Goal: Task Accomplishment & Management: Complete application form

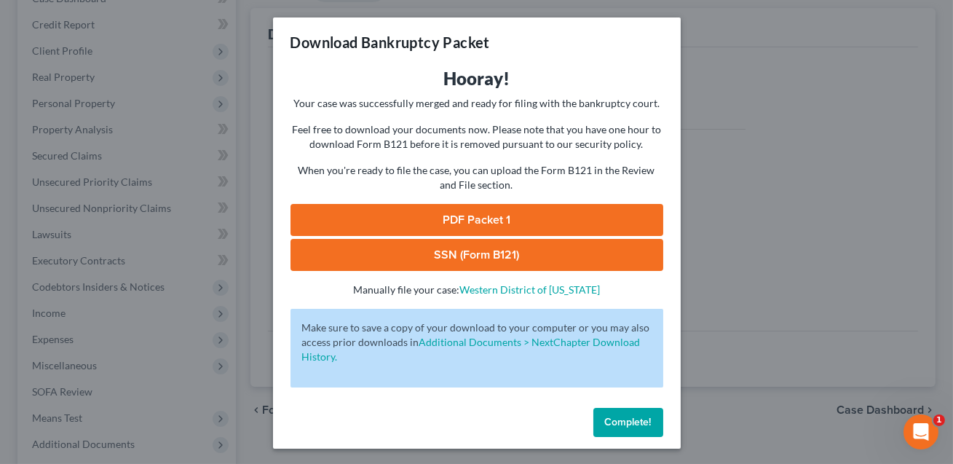
click at [625, 423] on span "Complete!" at bounding box center [628, 422] width 47 height 12
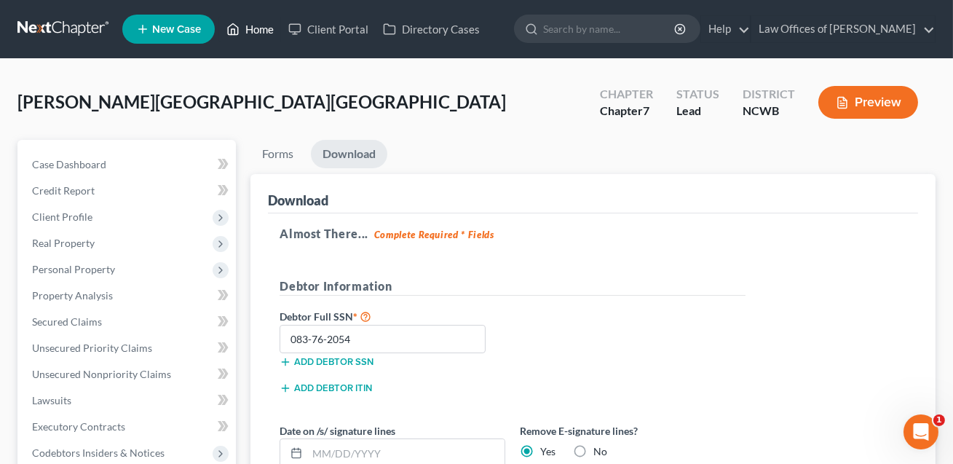
click at [258, 31] on link "Home" at bounding box center [250, 29] width 62 height 26
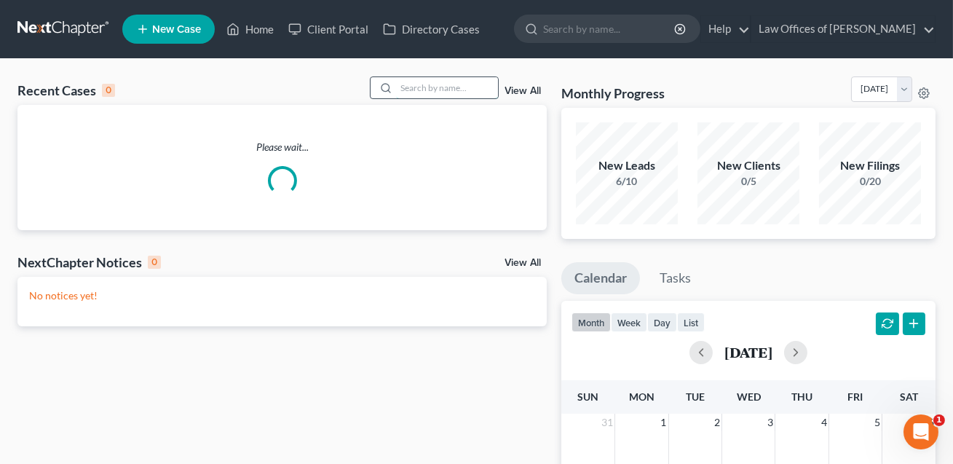
click at [404, 86] on input "search" at bounding box center [447, 87] width 102 height 21
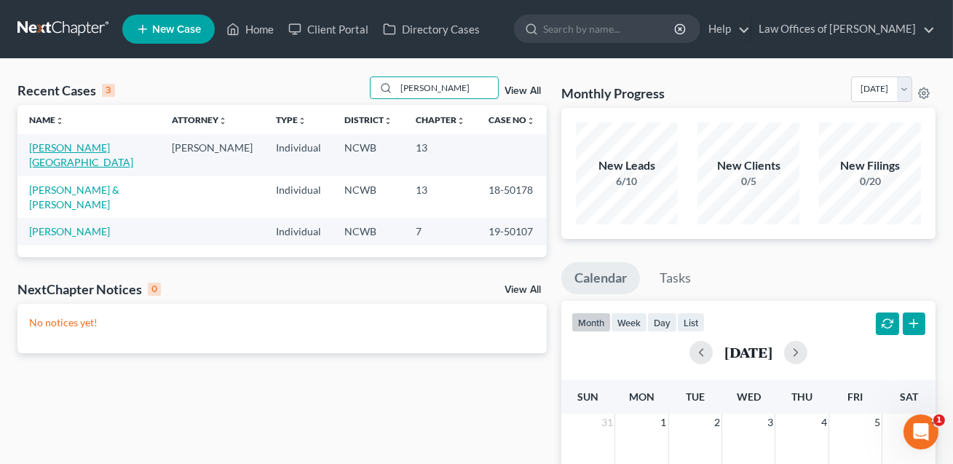
type input "Reavis"
click at [87, 148] on link "[PERSON_NAME][GEOGRAPHIC_DATA]" at bounding box center [81, 154] width 104 height 27
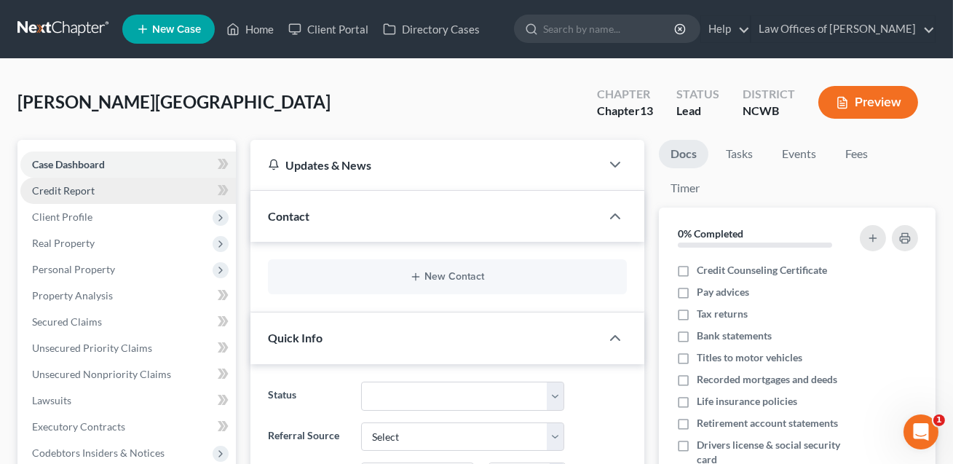
click at [73, 189] on span "Credit Report" at bounding box center [63, 190] width 63 height 12
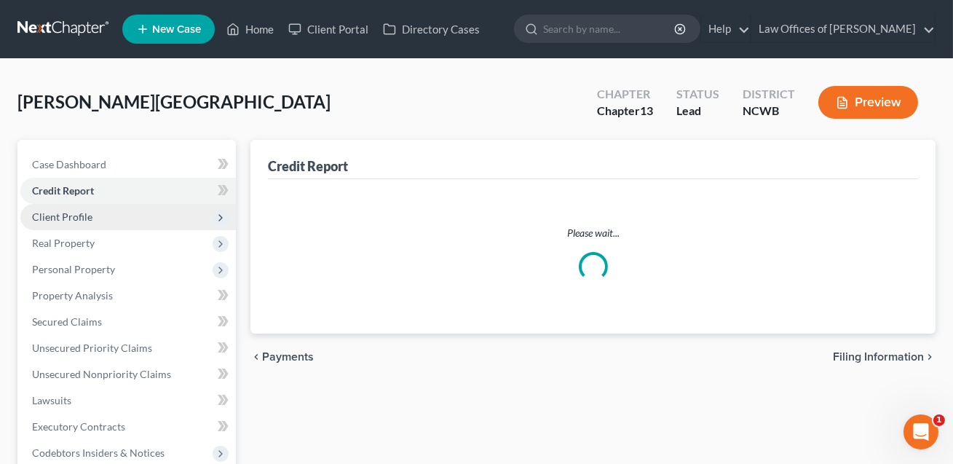
click at [70, 218] on span "Client Profile" at bounding box center [62, 216] width 60 height 12
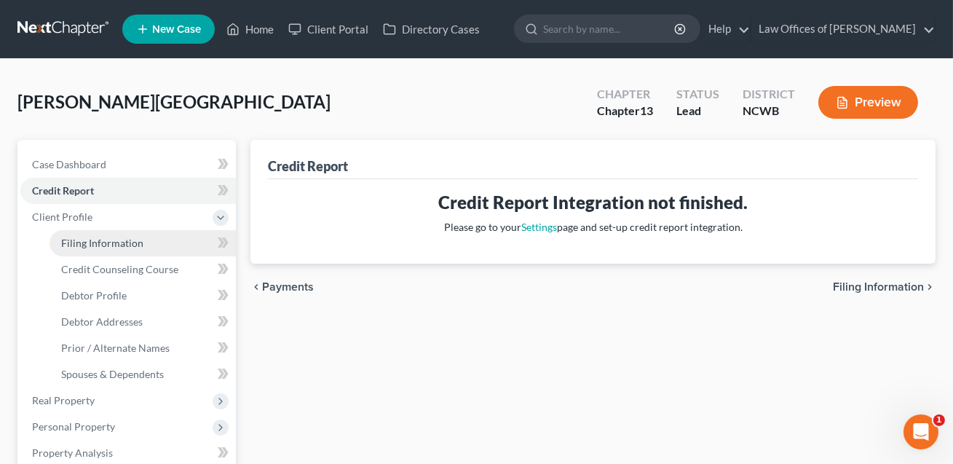
click at [80, 248] on link "Filing Information" at bounding box center [142, 243] width 186 height 26
select select "1"
select select "0"
select select "3"
select select "28"
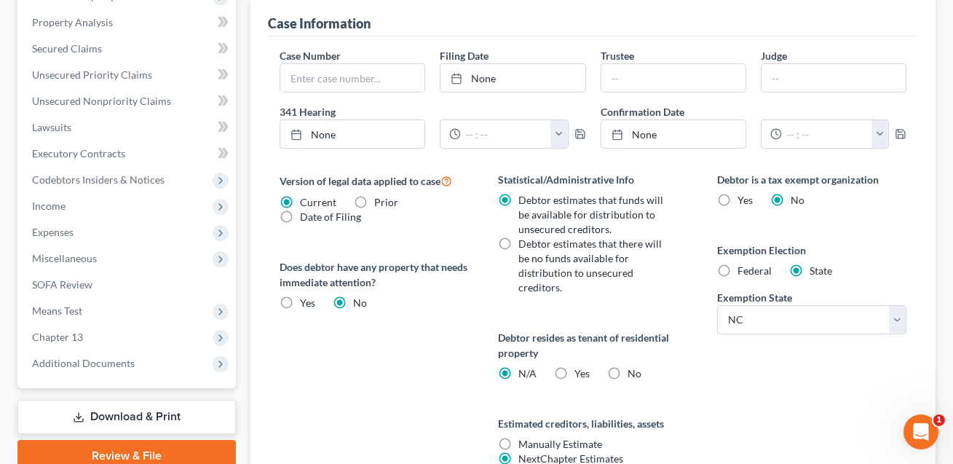
scroll to position [505, 0]
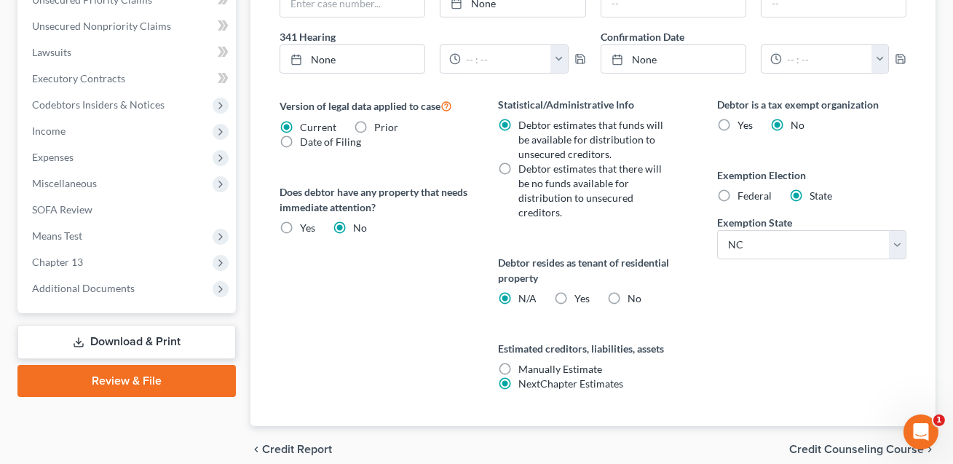
click at [574, 295] on label "Yes Yes" at bounding box center [581, 298] width 15 height 15
click at [580, 295] on input "Yes Yes" at bounding box center [584, 295] width 9 height 9
radio input "true"
radio input "false"
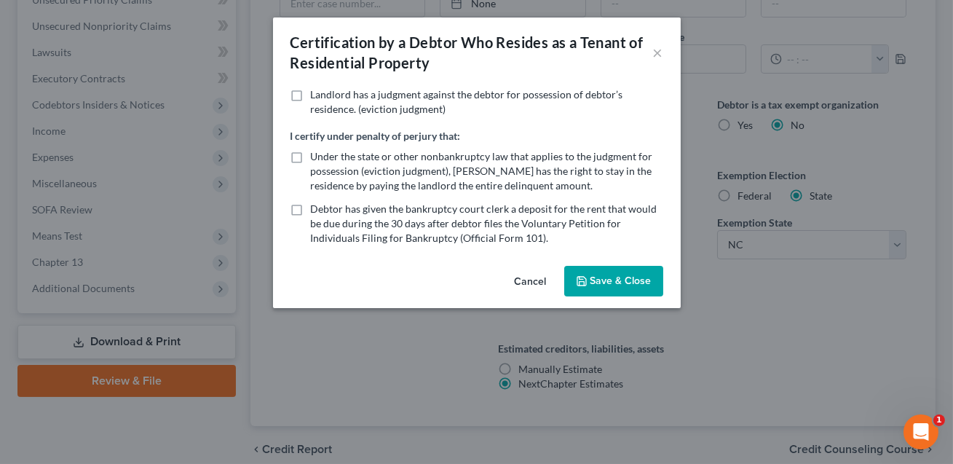
click at [600, 282] on button "Save & Close" at bounding box center [613, 281] width 99 height 31
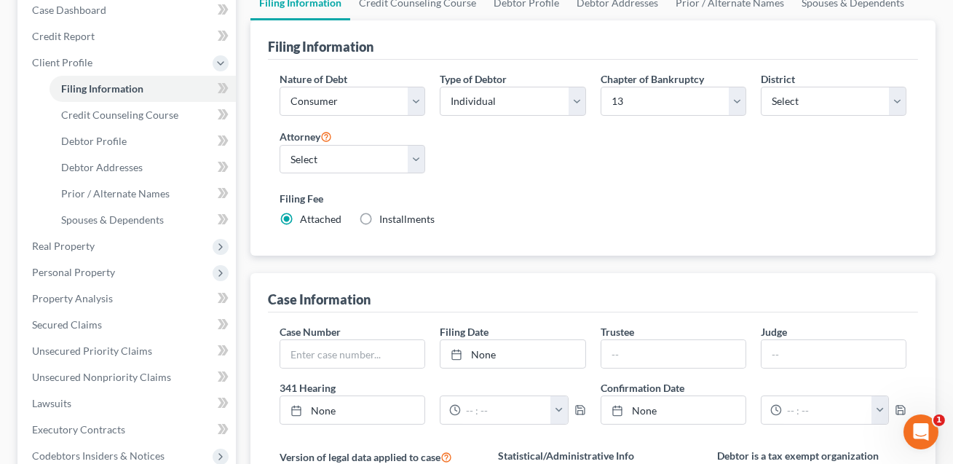
scroll to position [149, 0]
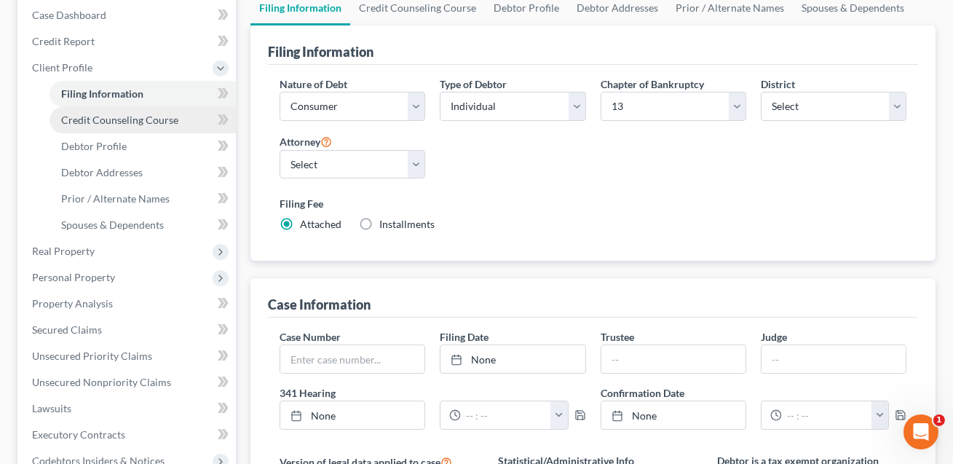
click at [113, 118] on span "Credit Counseling Course" at bounding box center [119, 120] width 117 height 12
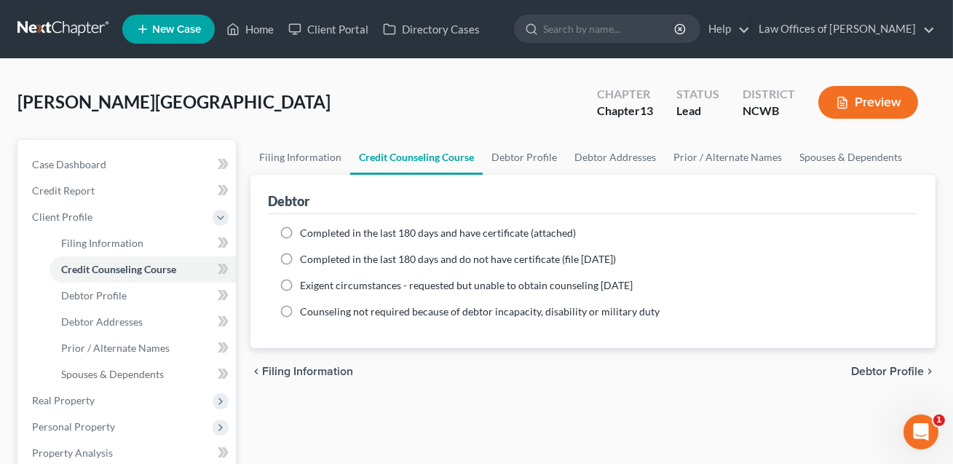
click at [300, 228] on label "Completed in the last 180 days and have certificate (attached)" at bounding box center [438, 233] width 276 height 15
click at [306, 228] on input "Completed in the last 180 days and have certificate (attached)" at bounding box center [310, 230] width 9 height 9
radio input "true"
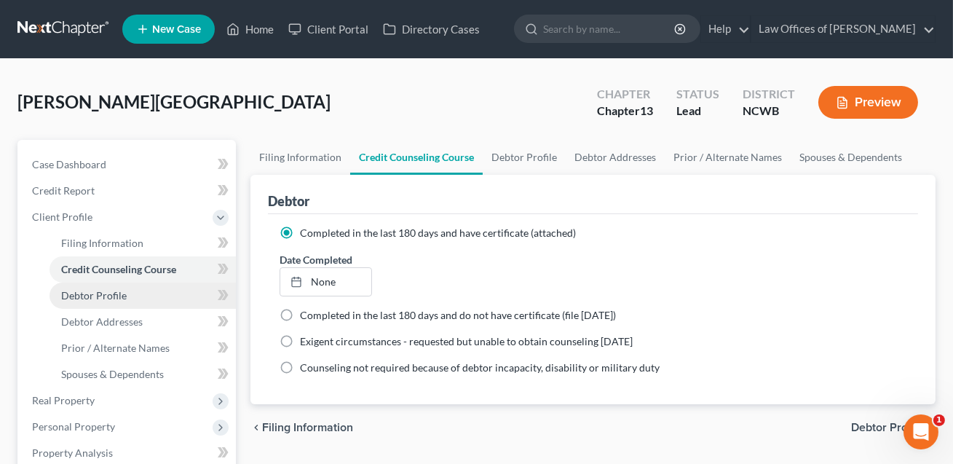
click at [113, 297] on span "Debtor Profile" at bounding box center [94, 295] width 66 height 12
select select "0"
select select "3"
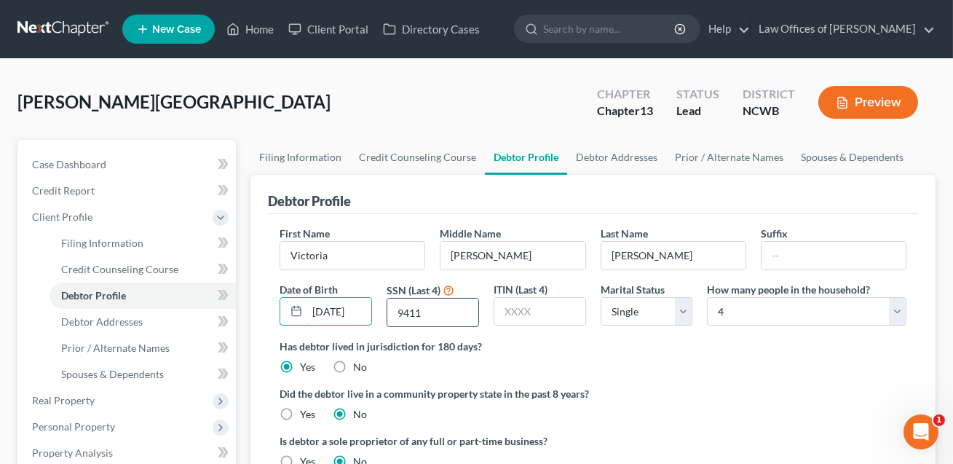
scroll to position [0, 6]
drag, startPoint x: 308, startPoint y: 311, endPoint x: 397, endPoint y: 313, distance: 89.6
click at [397, 313] on div "First Name Victoria Middle Name Nicole Last Name Reavis Suffix Date of Birth 03…" at bounding box center [592, 282] width 641 height 113
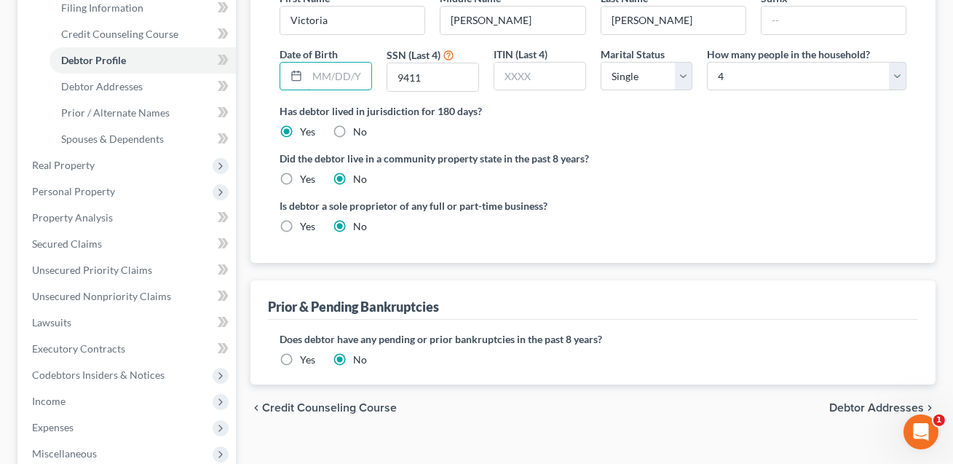
scroll to position [247, 0]
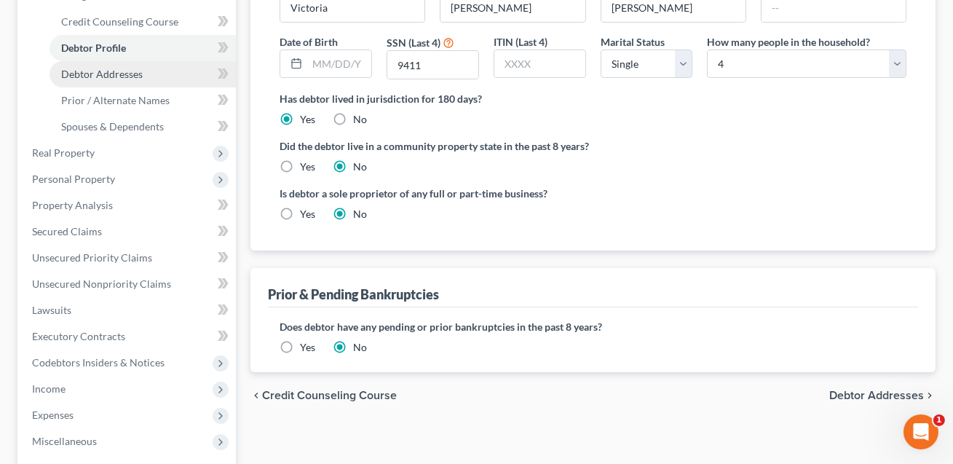
click at [125, 76] on span "Debtor Addresses" at bounding box center [102, 74] width 82 height 12
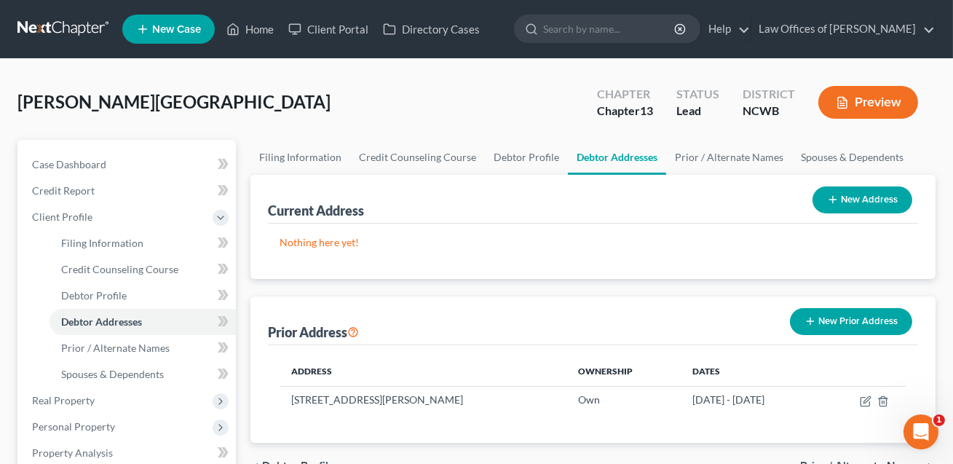
click at [852, 204] on button "New Address" at bounding box center [862, 199] width 100 height 27
select select "0"
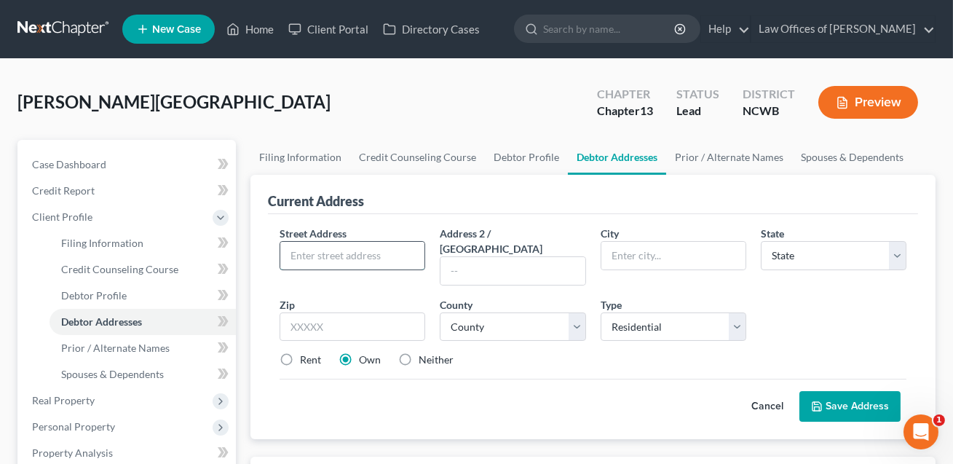
click at [313, 250] on input "text" at bounding box center [352, 256] width 144 height 28
type input "817 Shillington Lane"
click at [635, 263] on input "text" at bounding box center [673, 256] width 144 height 28
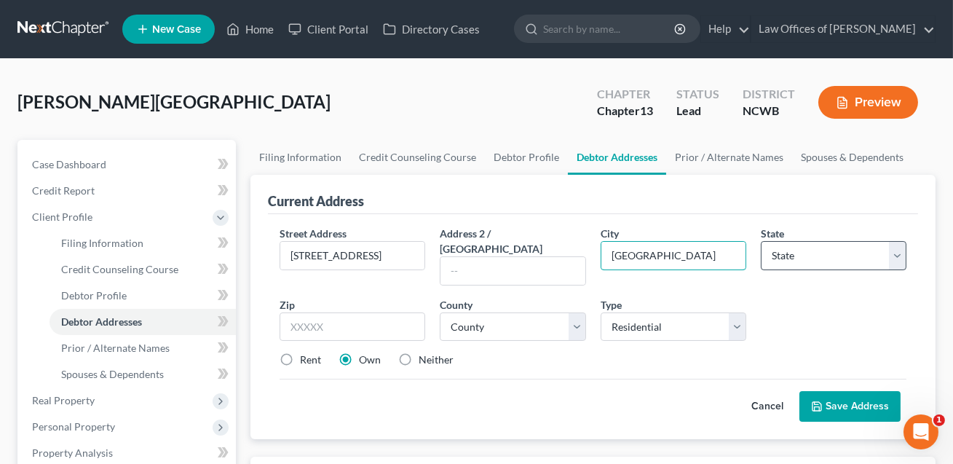
type input "[GEOGRAPHIC_DATA]"
click at [814, 255] on select "State AL AK AR AZ CA CO CT DE DC FL GA GU HI ID IL IN IA KS KY LA ME MD MA MI M…" at bounding box center [834, 255] width 146 height 29
select select "28"
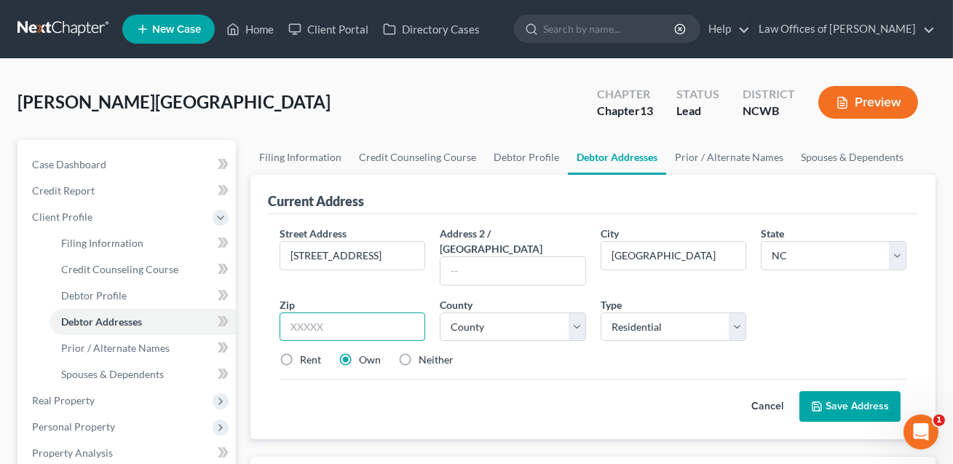
click at [352, 312] on input "text" at bounding box center [352, 326] width 146 height 29
type input "28625"
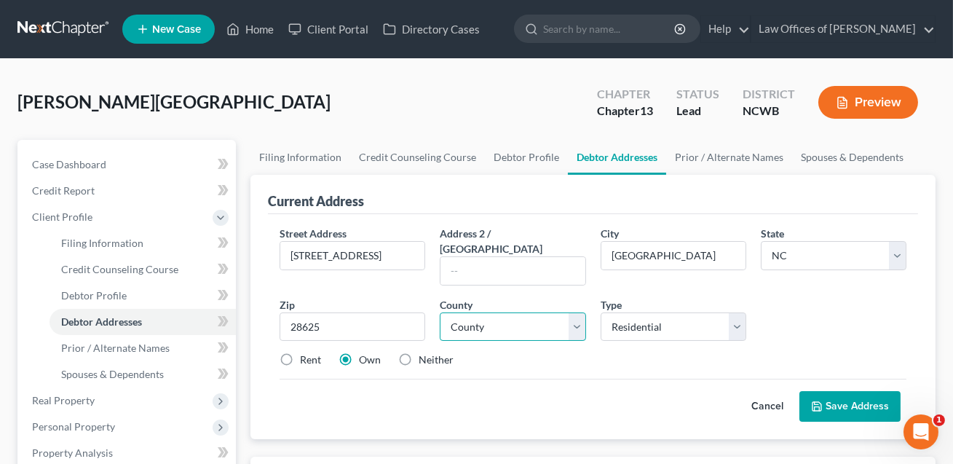
click at [492, 312] on select "County Alamance County Alexander County Alleghany County Anson County Ashe Coun…" at bounding box center [513, 326] width 146 height 29
select select "48"
click at [300, 352] on label "Rent" at bounding box center [310, 359] width 21 height 15
click at [306, 352] on input "Rent" at bounding box center [310, 356] width 9 height 9
radio input "true"
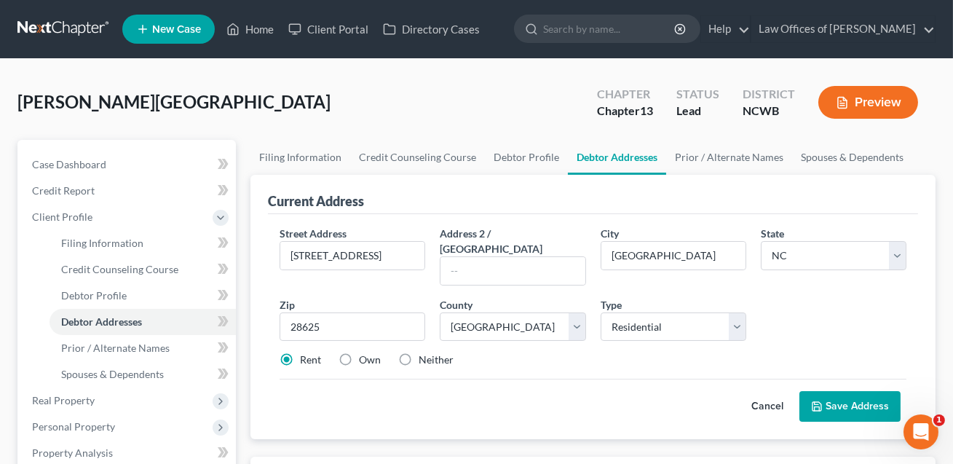
click at [857, 394] on button "Save Address" at bounding box center [849, 406] width 101 height 31
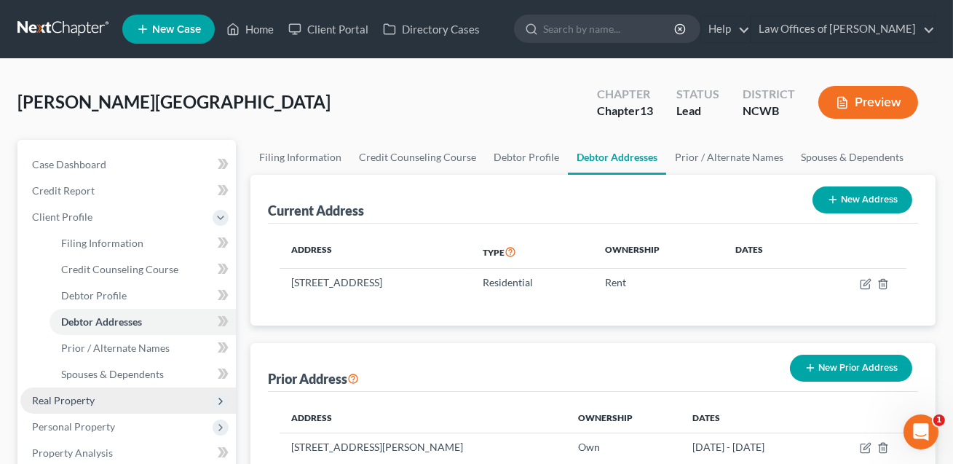
click at [74, 394] on span "Real Property" at bounding box center [63, 400] width 63 height 12
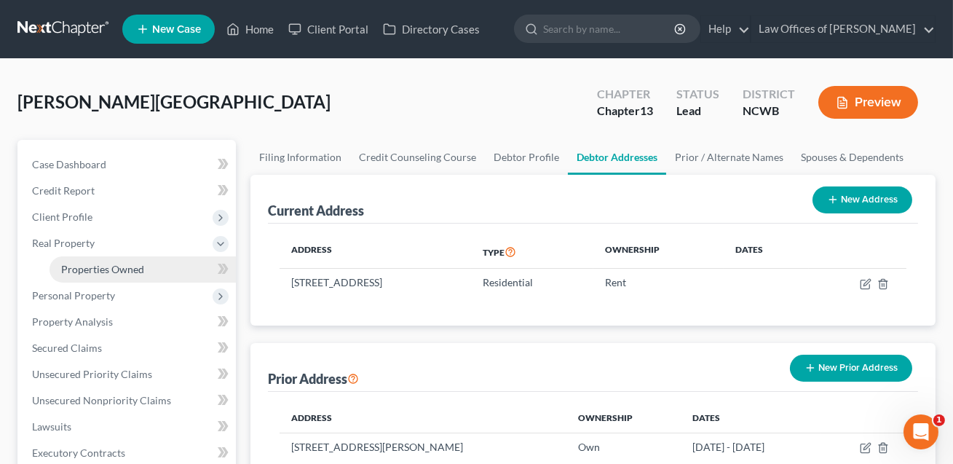
click at [109, 271] on span "Properties Owned" at bounding box center [102, 269] width 83 height 12
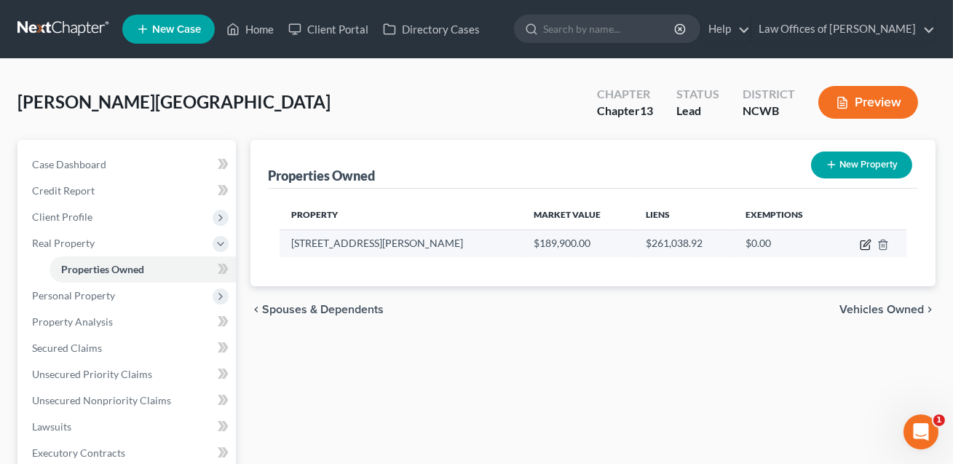
click at [866, 244] on icon "button" at bounding box center [866, 245] width 12 height 12
select select "28"
select select "98"
select select "0"
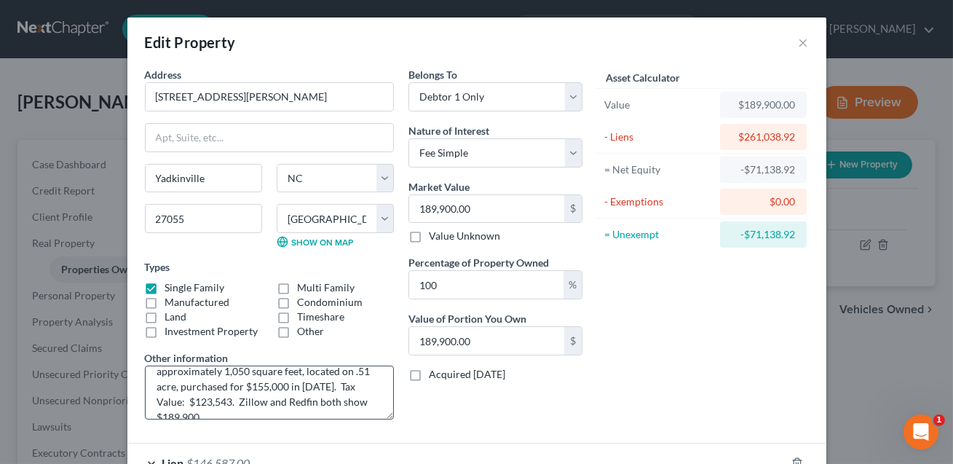
scroll to position [25, 0]
click at [236, 403] on textarea "2 Bedroom 1 bath home containing approximately 1,050 square feet, located on .5…" at bounding box center [269, 392] width 249 height 54
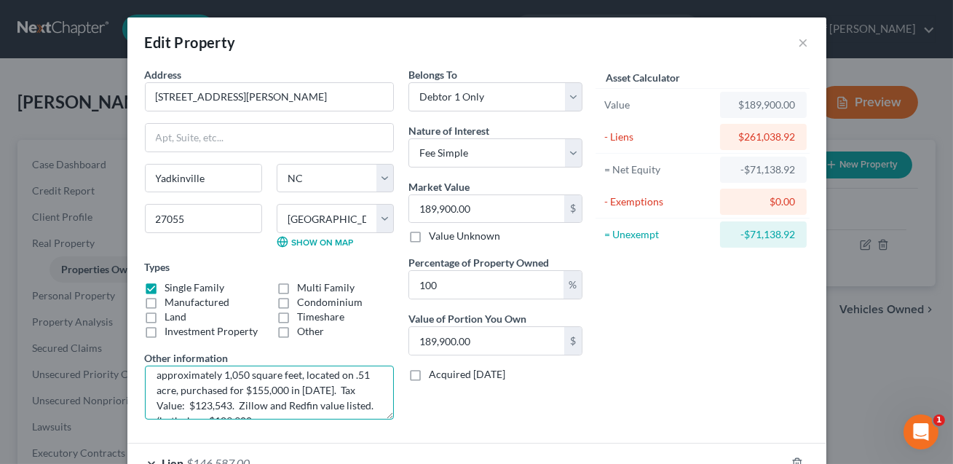
click at [298, 403] on textarea "2 Bedroom 1 bath home containing approximately 1,050 square feet, located on .5…" at bounding box center [269, 392] width 249 height 54
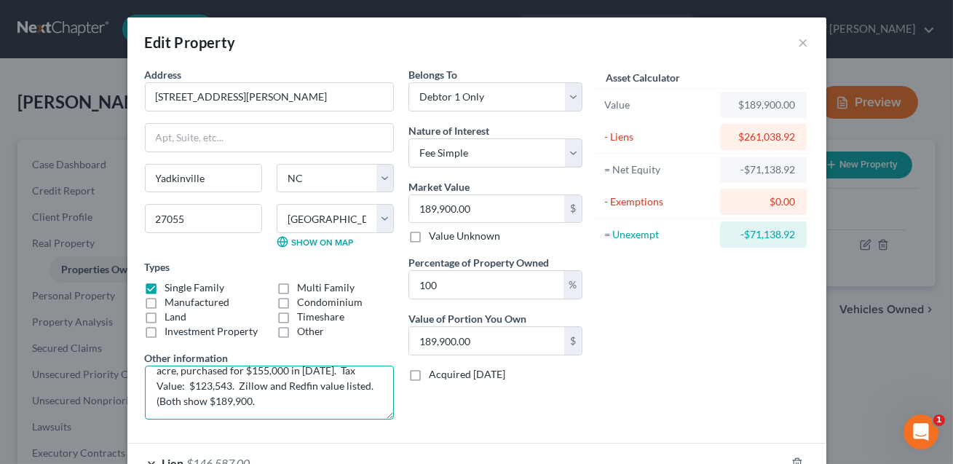
click at [207, 401] on textarea "2 Bedroom 1 bath home containing approximately 1,050 square feet, located on .5…" at bounding box center [269, 392] width 249 height 54
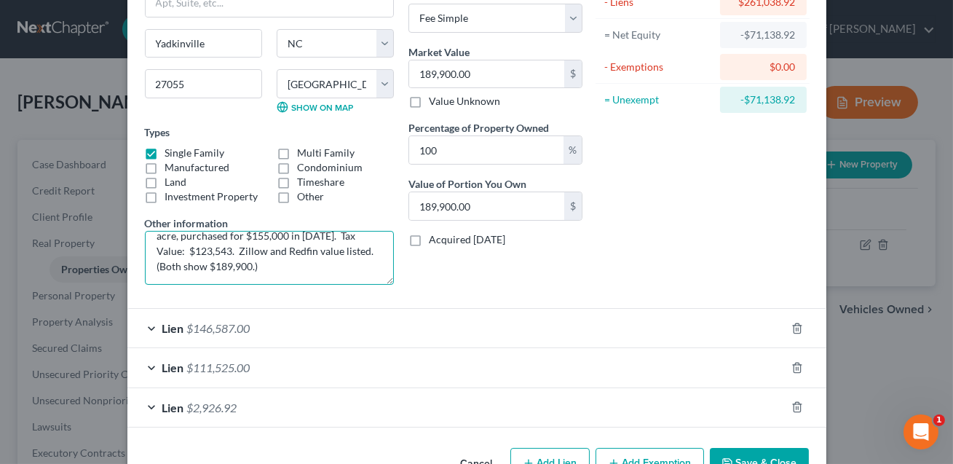
scroll to position [146, 0]
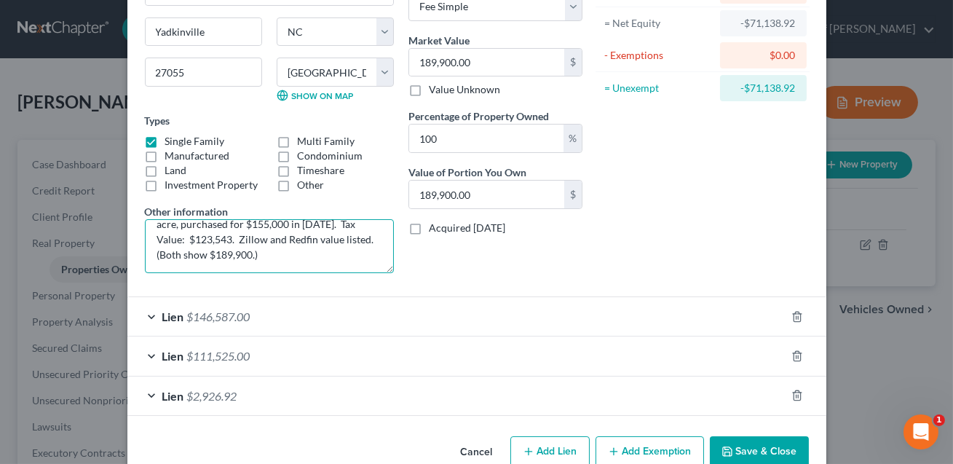
type textarea "2 Bedroom 1 bath home containing approximately 1,050 square feet, located on .5…"
click at [773, 445] on button "Save & Close" at bounding box center [759, 451] width 99 height 31
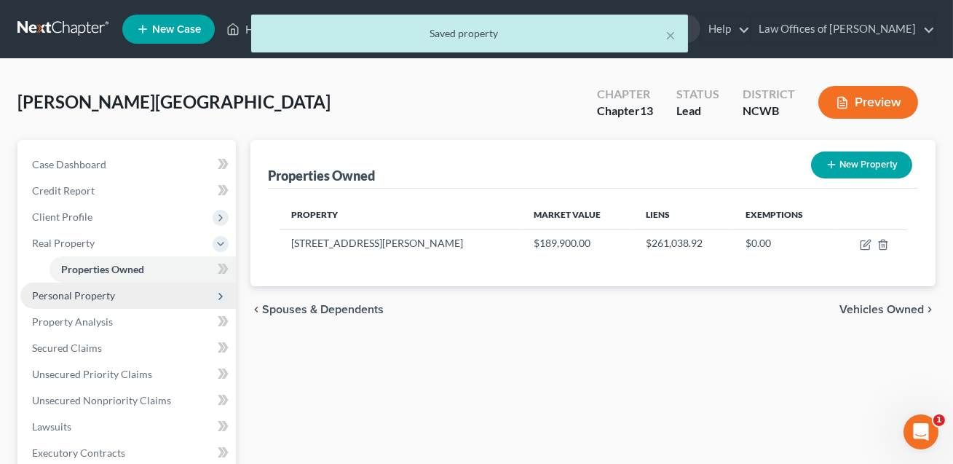
click at [114, 296] on span "Personal Property" at bounding box center [127, 295] width 215 height 26
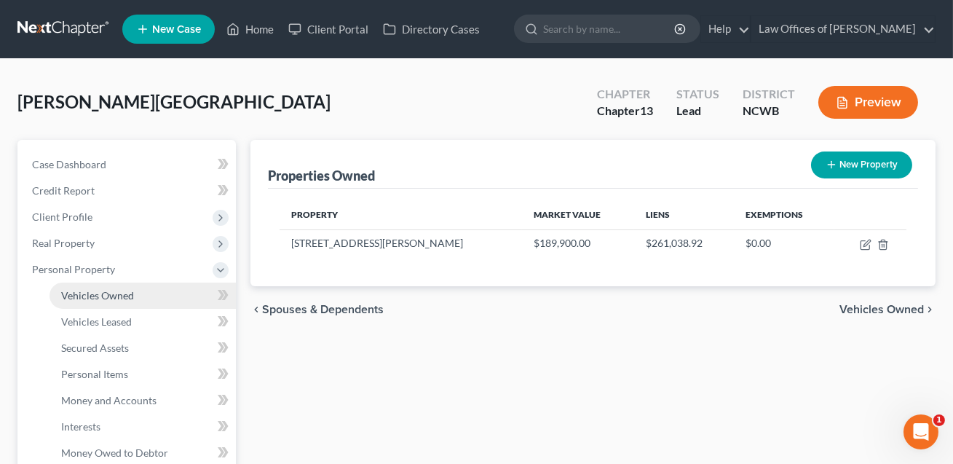
click at [113, 296] on span "Vehicles Owned" at bounding box center [97, 295] width 73 height 12
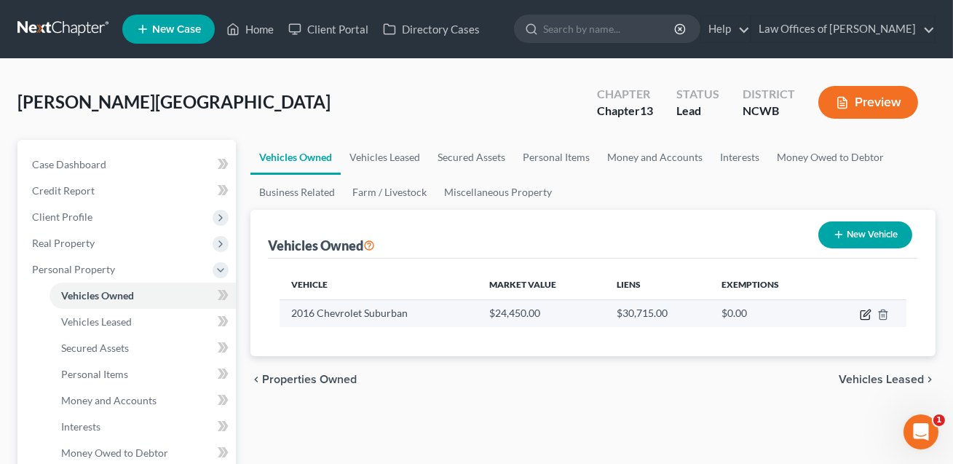
click at [867, 314] on icon "button" at bounding box center [866, 315] width 12 height 12
select select "0"
select select "10"
select select "2"
select select "0"
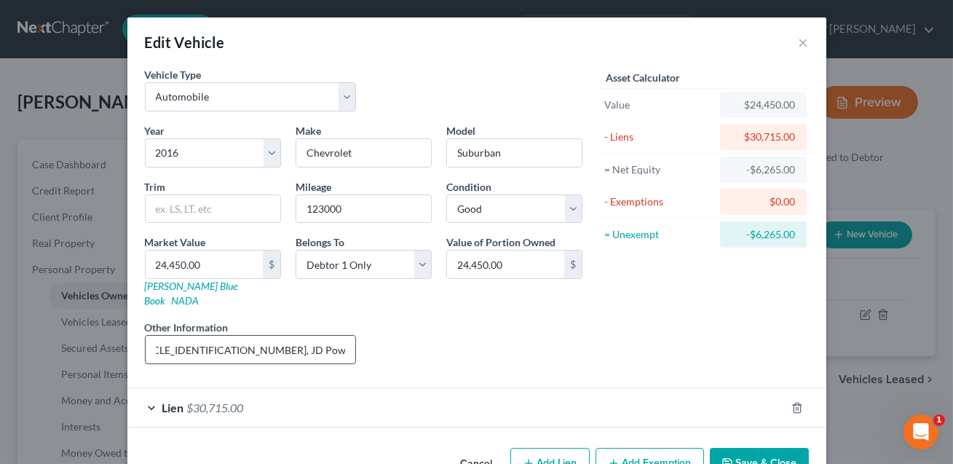
scroll to position [0, 71]
drag, startPoint x: 348, startPoint y: 333, endPoint x: 262, endPoint y: 331, distance: 85.9
click at [262, 336] on input "VIN: 1GNSKJKC0GR324059, JD Power Average Price Paid" at bounding box center [251, 350] width 210 height 28
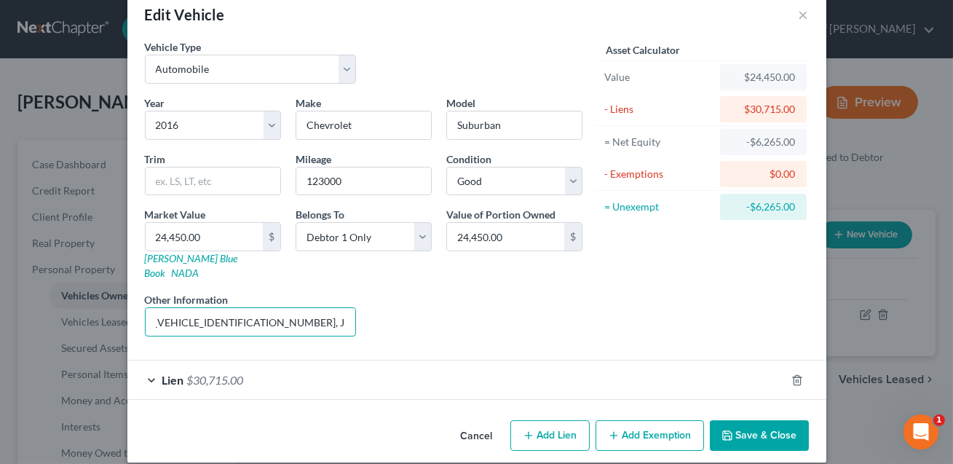
type input "VIN: [US_VEHICLE_IDENTIFICATION_NUMBER], JD Power value listed."
click at [753, 420] on button "Save & Close" at bounding box center [759, 435] width 99 height 31
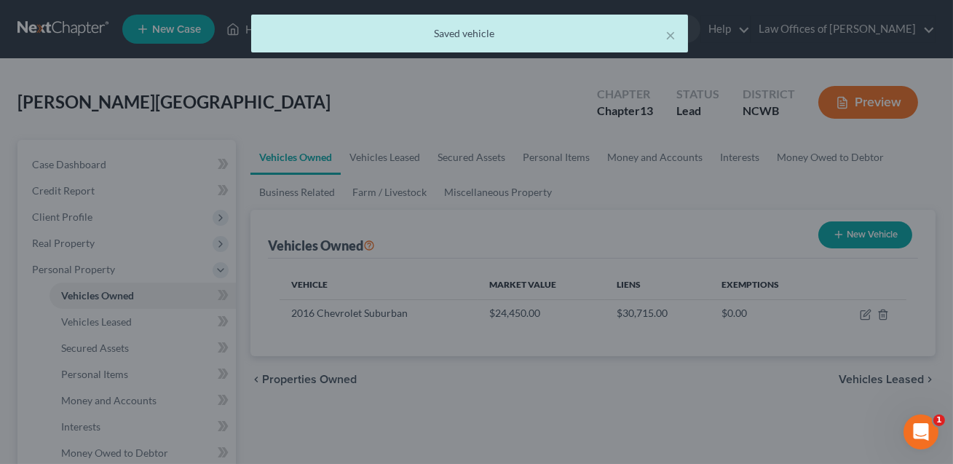
scroll to position [0, 0]
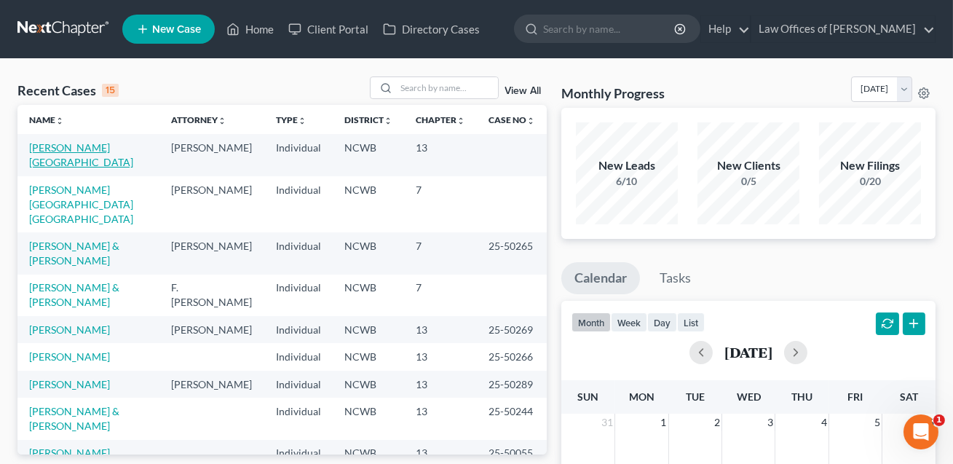
click at [78, 149] on link "[PERSON_NAME][GEOGRAPHIC_DATA]" at bounding box center [81, 154] width 104 height 27
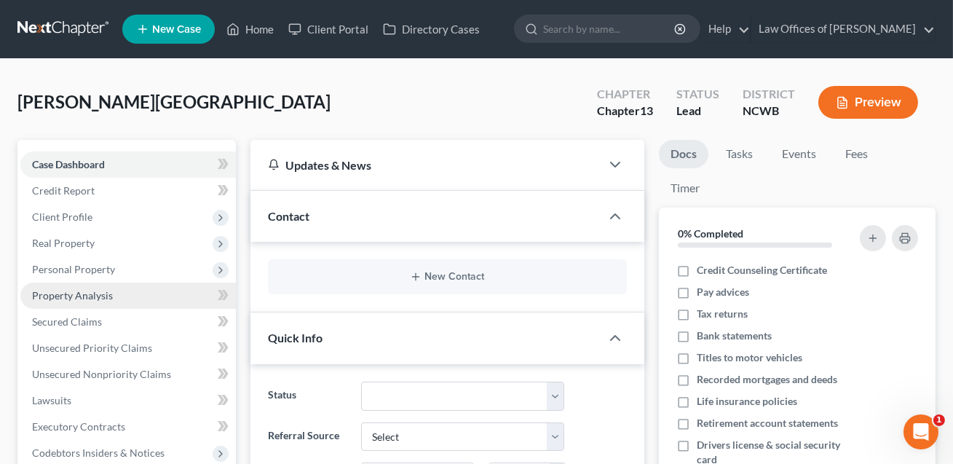
scroll to position [48, 0]
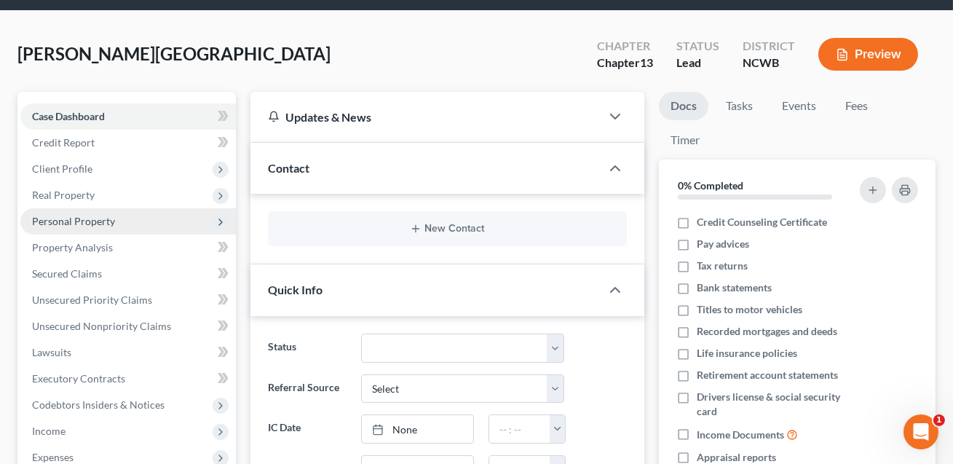
click at [55, 218] on span "Personal Property" at bounding box center [73, 221] width 83 height 12
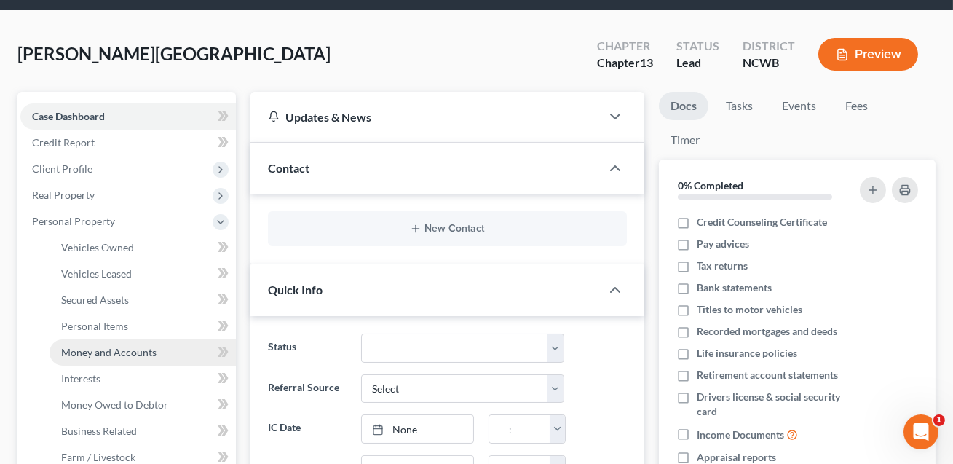
click at [82, 350] on span "Money and Accounts" at bounding box center [108, 352] width 95 height 12
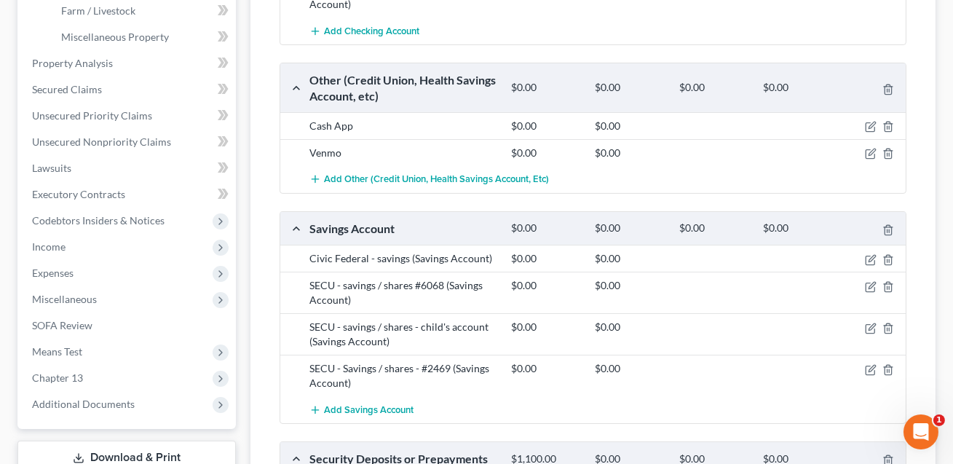
scroll to position [495, 0]
click at [384, 403] on span "Add Savings Account" at bounding box center [369, 409] width 90 height 12
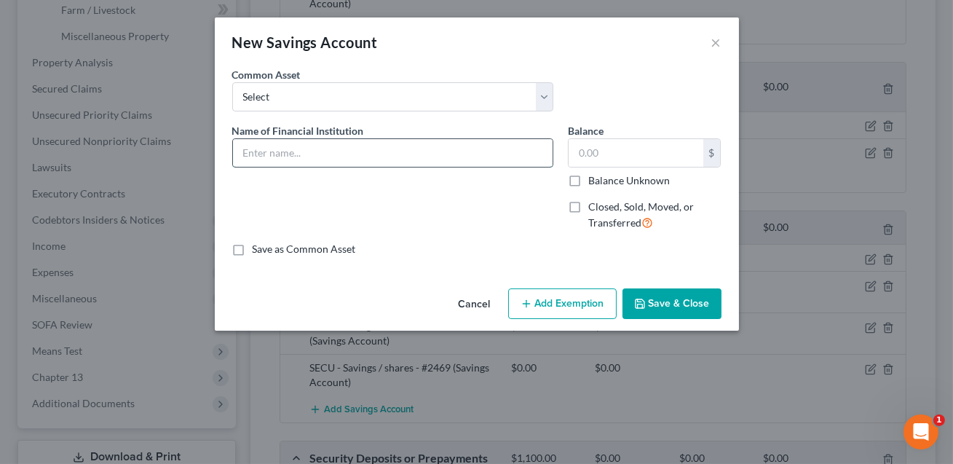
click at [279, 154] on input "text" at bounding box center [393, 153] width 320 height 28
type input "SECU svgs -5998 (UTMA?)"
click at [587, 154] on input "text" at bounding box center [635, 153] width 135 height 28
type input "0.00"
click at [657, 306] on button "Save & Close" at bounding box center [671, 303] width 99 height 31
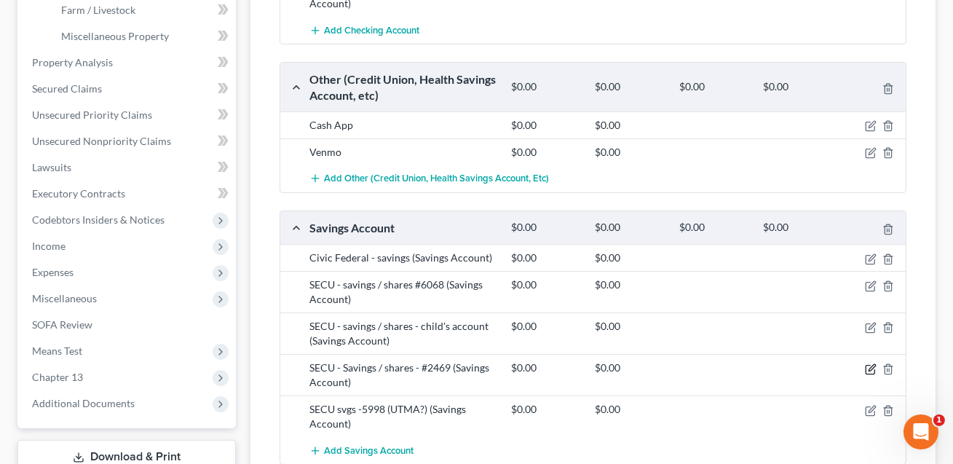
click at [873, 365] on icon "button" at bounding box center [871, 367] width 7 height 7
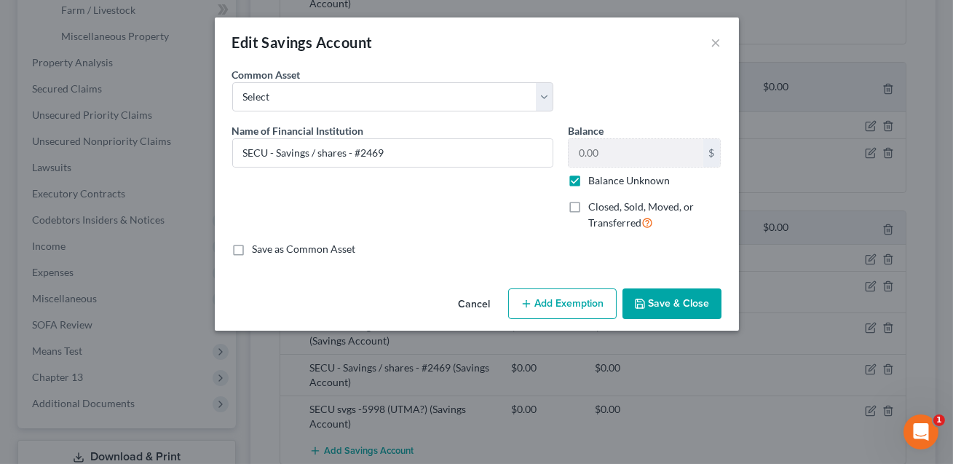
click at [588, 178] on label "Balance Unknown" at bounding box center [629, 180] width 82 height 15
click at [594, 178] on input "Balance Unknown" at bounding box center [598, 177] width 9 height 9
checkbox input "false"
click at [671, 301] on button "Save & Close" at bounding box center [671, 303] width 99 height 31
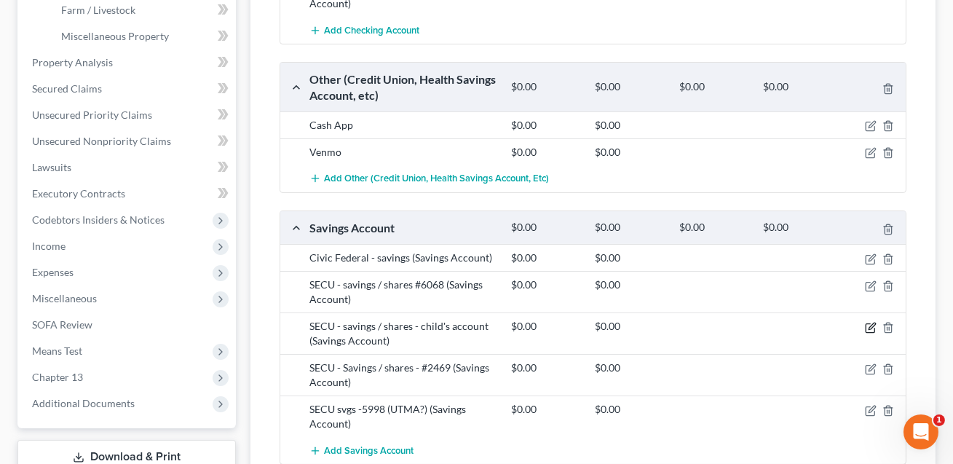
click at [871, 325] on icon "button" at bounding box center [871, 325] width 7 height 7
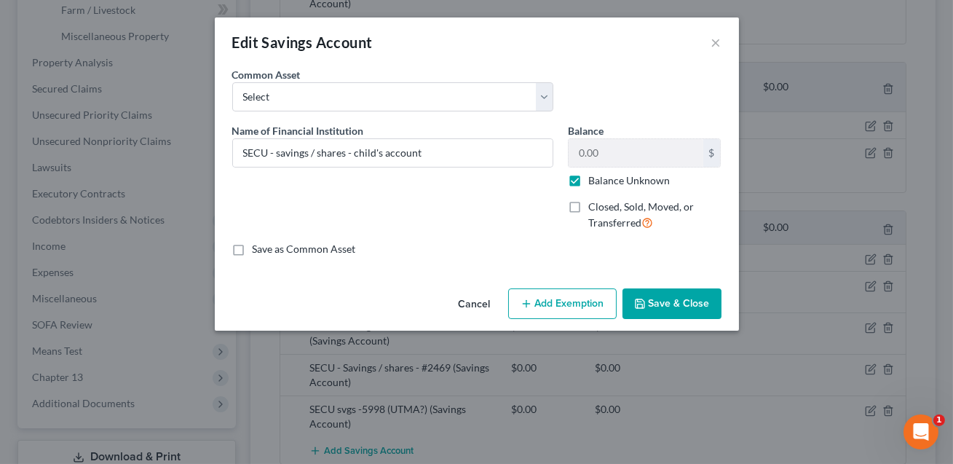
click at [588, 178] on label "Balance Unknown" at bounding box center [629, 180] width 82 height 15
click at [594, 178] on input "Balance Unknown" at bounding box center [598, 177] width 9 height 9
checkbox input "false"
click at [665, 299] on button "Save & Close" at bounding box center [671, 303] width 99 height 31
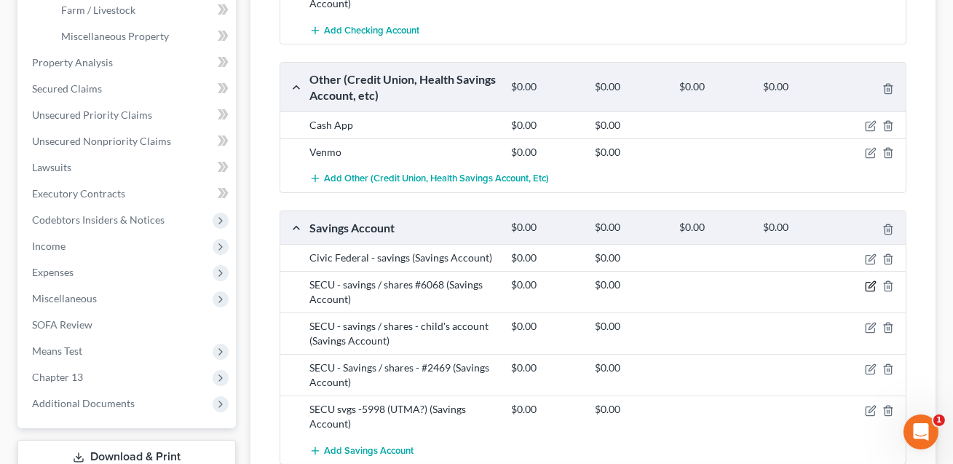
click at [870, 283] on icon "button" at bounding box center [871, 284] width 7 height 7
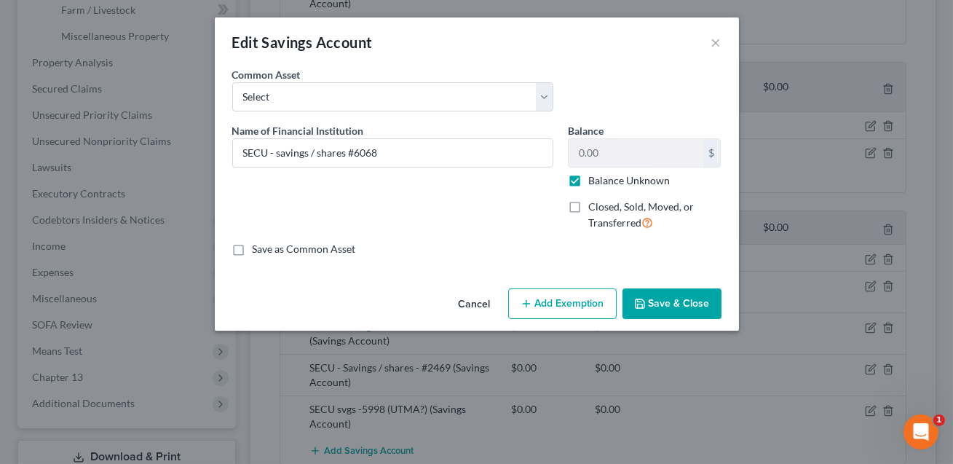
click at [588, 178] on label "Balance Unknown" at bounding box center [629, 180] width 82 height 15
click at [594, 178] on input "Balance Unknown" at bounding box center [598, 177] width 9 height 9
checkbox input "false"
click at [660, 304] on button "Save & Close" at bounding box center [671, 303] width 99 height 31
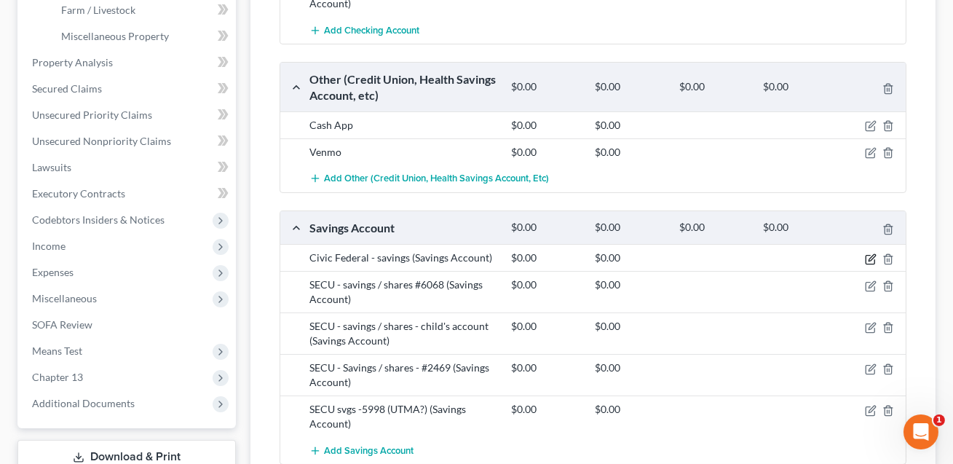
click at [871, 258] on icon "button" at bounding box center [871, 259] width 12 height 12
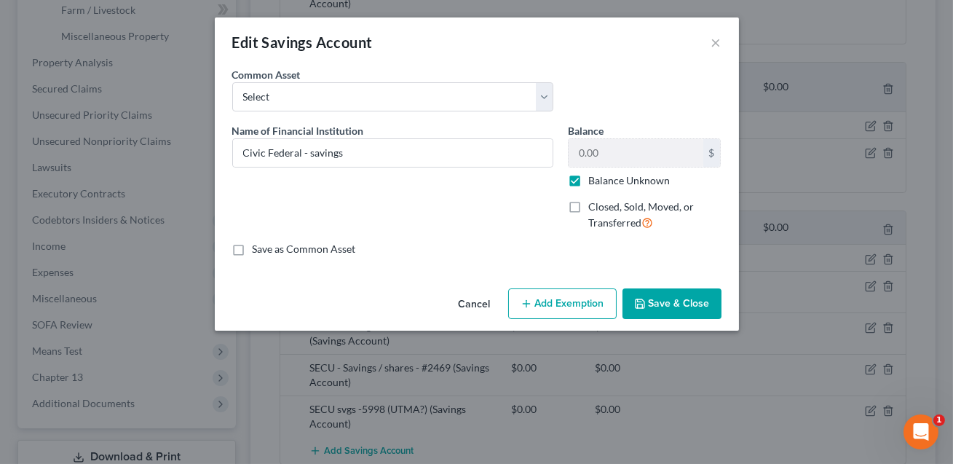
click at [588, 179] on label "Balance Unknown" at bounding box center [629, 180] width 82 height 15
click at [594, 179] on input "Balance Unknown" at bounding box center [598, 177] width 9 height 9
checkbox input "false"
click at [663, 306] on button "Save & Close" at bounding box center [671, 303] width 99 height 31
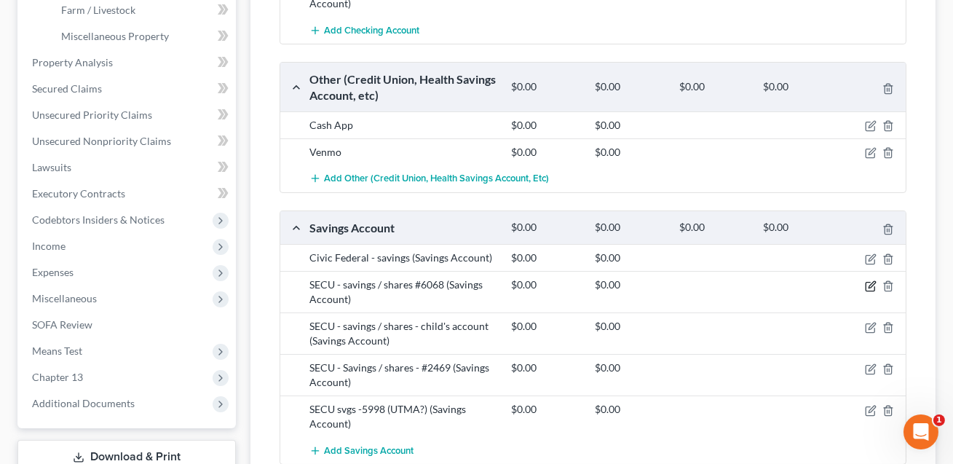
click at [872, 283] on icon "button" at bounding box center [871, 284] width 7 height 7
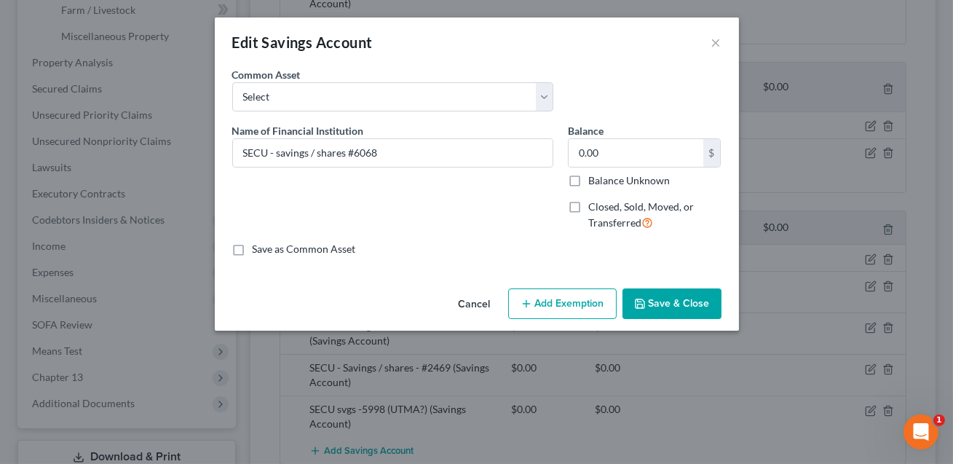
click at [630, 304] on button "Save & Close" at bounding box center [671, 303] width 99 height 31
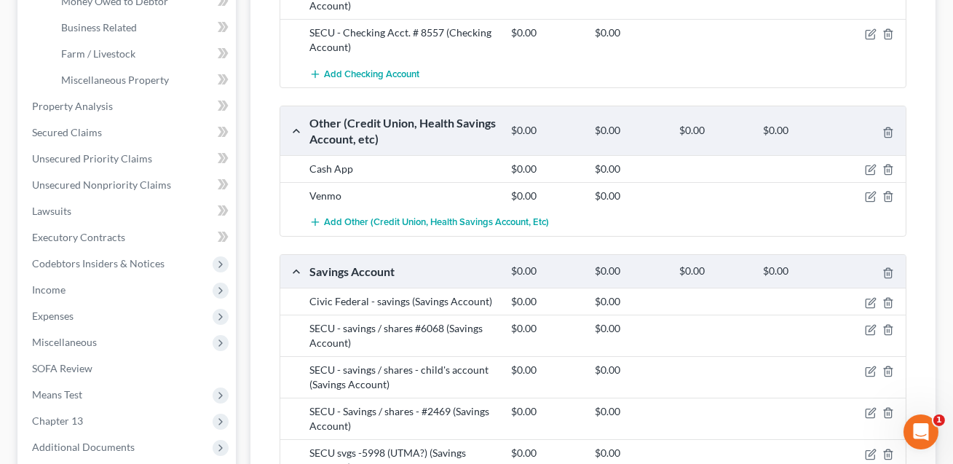
scroll to position [433, 0]
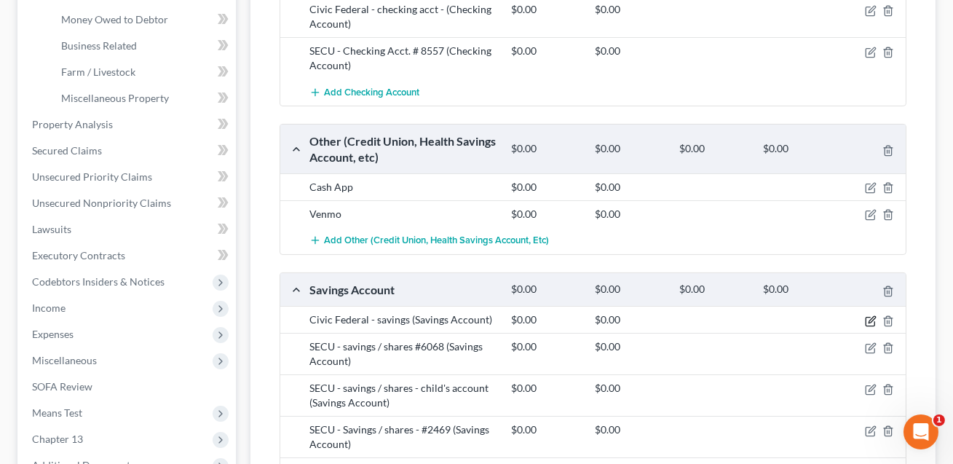
click at [870, 317] on icon "button" at bounding box center [871, 319] width 7 height 7
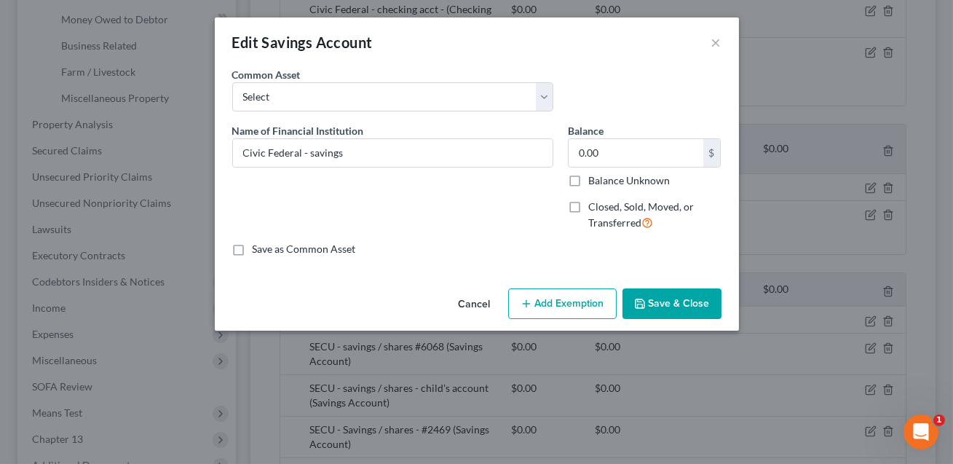
click at [670, 298] on button "Save & Close" at bounding box center [671, 303] width 99 height 31
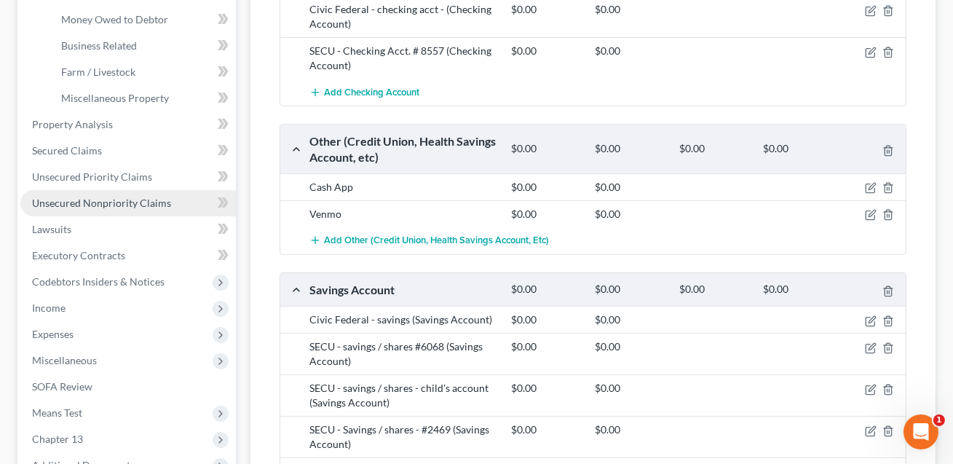
click at [111, 203] on span "Unsecured Nonpriority Claims" at bounding box center [101, 203] width 139 height 12
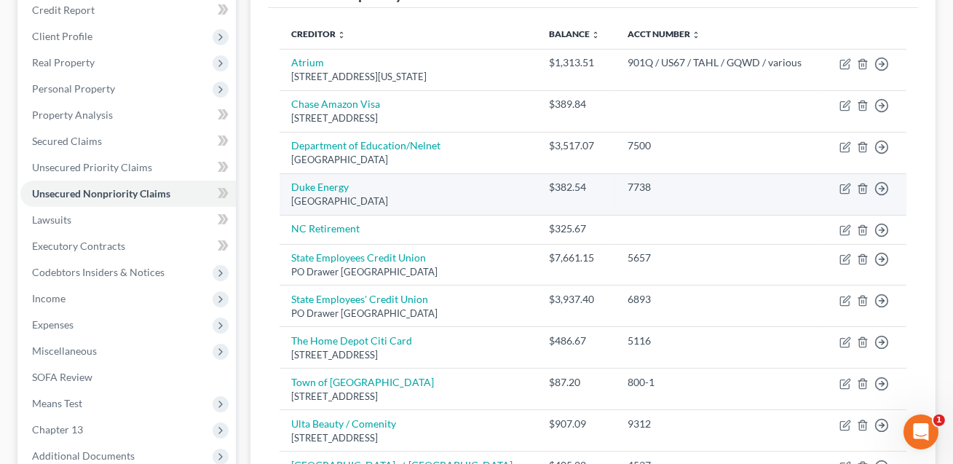
scroll to position [174, 0]
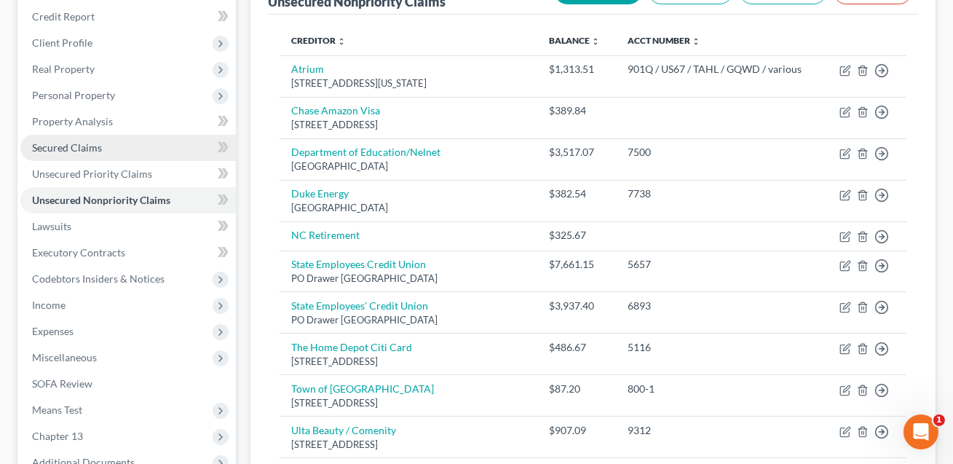
click at [76, 139] on link "Secured Claims" at bounding box center [127, 148] width 215 height 26
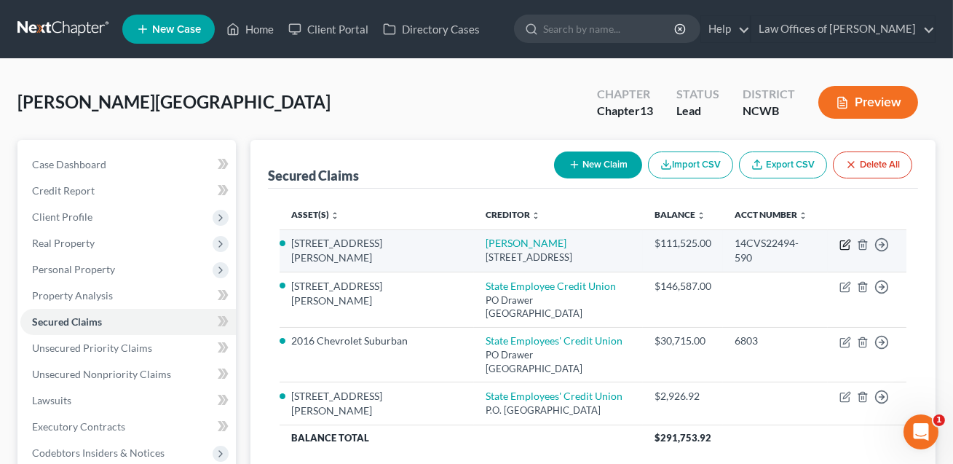
click at [844, 241] on icon "button" at bounding box center [845, 245] width 12 height 12
select select "28"
select select "0"
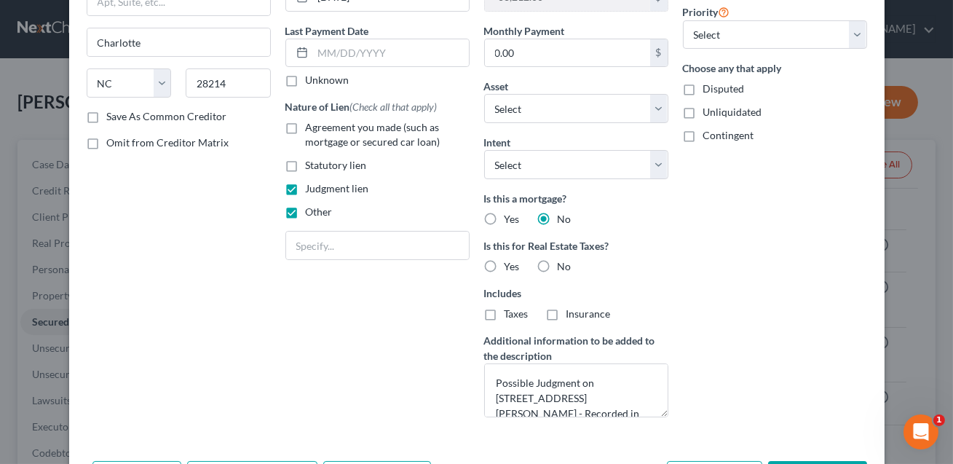
scroll to position [181, 0]
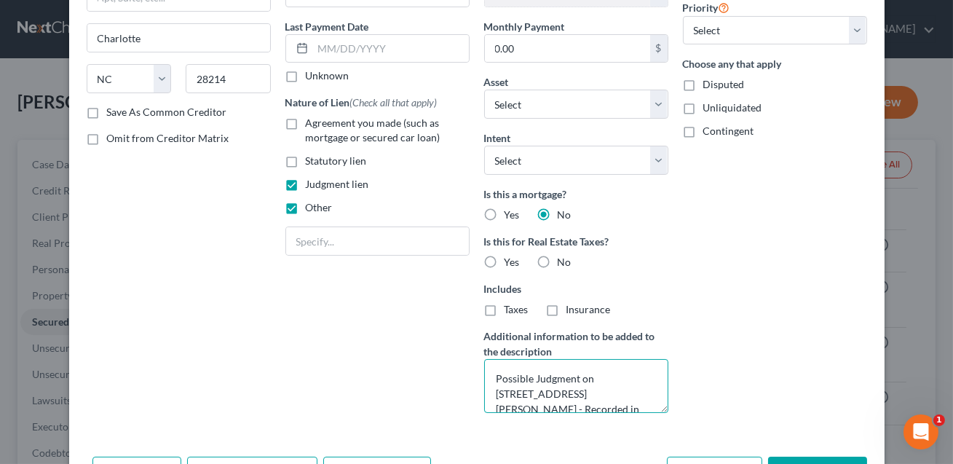
drag, startPoint x: 532, startPoint y: 376, endPoint x: 493, endPoint y: 375, distance: 39.3
click at [493, 375] on textarea "Possible Judgment on [STREET_ADDRESS][PERSON_NAME] - Recorded in [GEOGRAPHIC_DA…" at bounding box center [576, 386] width 184 height 54
type textarea "Judgment on [STREET_ADDRESS][PERSON_NAME] - Recorded in [GEOGRAPHIC_DATA] and […"
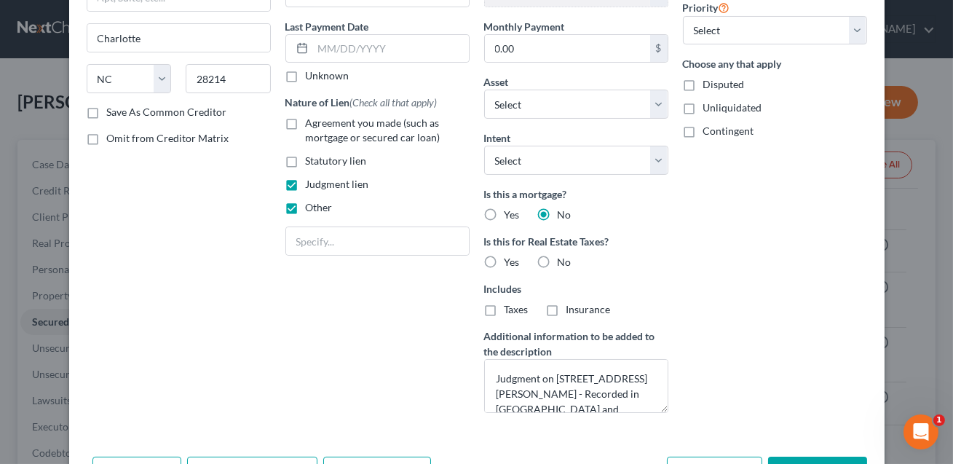
click at [306, 209] on label "Other" at bounding box center [319, 207] width 27 height 15
click at [312, 209] on input "Other" at bounding box center [316, 204] width 9 height 9
checkbox input "false"
click at [497, 378] on textarea "Judgment on [STREET_ADDRESS][PERSON_NAME] - Recorded in [GEOGRAPHIC_DATA] and […" at bounding box center [576, 386] width 184 height 54
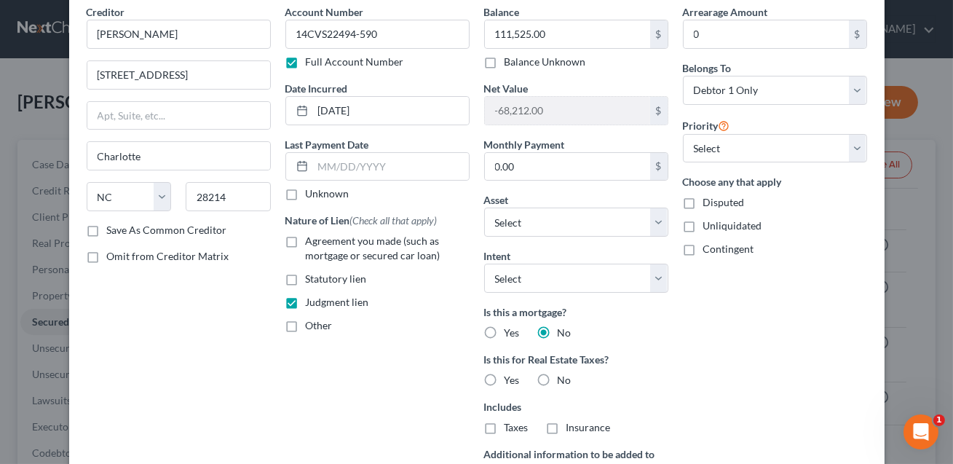
scroll to position [66, 0]
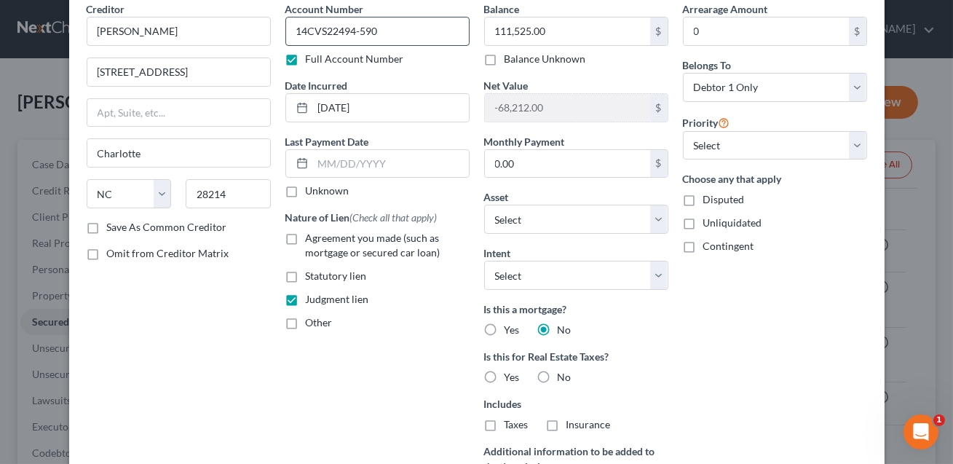
type textarea "Judgment on [STREET_ADDRESS][PERSON_NAME] - Recorded in [GEOGRAPHIC_DATA] and […"
drag, startPoint x: 384, startPoint y: 30, endPoint x: 271, endPoint y: 31, distance: 112.1
click at [271, 31] on div "Creditor * [GEOGRAPHIC_DATA][PERSON_NAME][GEOGRAPHIC_DATA] [STREET_ADDRESS] [GE…" at bounding box center [476, 270] width 795 height 538
type input "XXXX"
click at [306, 58] on label "Full Account Number" at bounding box center [355, 59] width 98 height 15
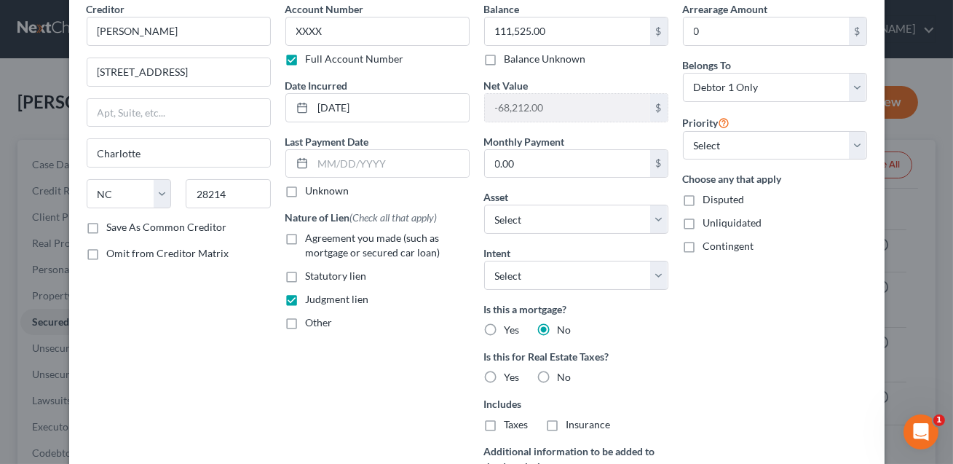
click at [312, 58] on input "Full Account Number" at bounding box center [316, 56] width 9 height 9
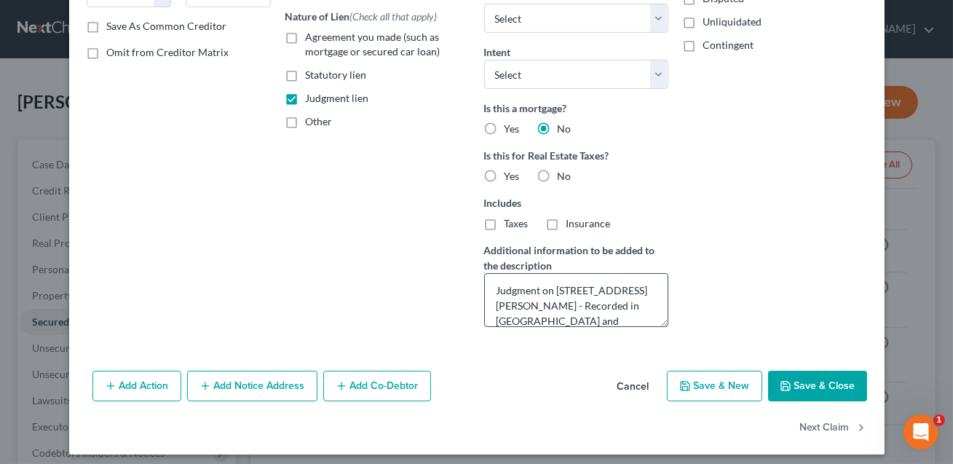
scroll to position [0, 0]
click at [540, 293] on textarea "Judgment on [STREET_ADDRESS][PERSON_NAME] - Recorded in [GEOGRAPHIC_DATA] and […" at bounding box center [576, 300] width 184 height 54
click at [500, 306] on textarea "Judgment: [PERSON_NAME] v. [PERSON_NAME], [PERSON_NAME] and [PERSON_NAME], on […" at bounding box center [576, 300] width 184 height 54
click at [560, 305] on textarea "Judgment: [PERSON_NAME] v. [PERSON_NAME], [PERSON_NAME] and [PERSON_NAME], on […" at bounding box center [576, 300] width 184 height 54
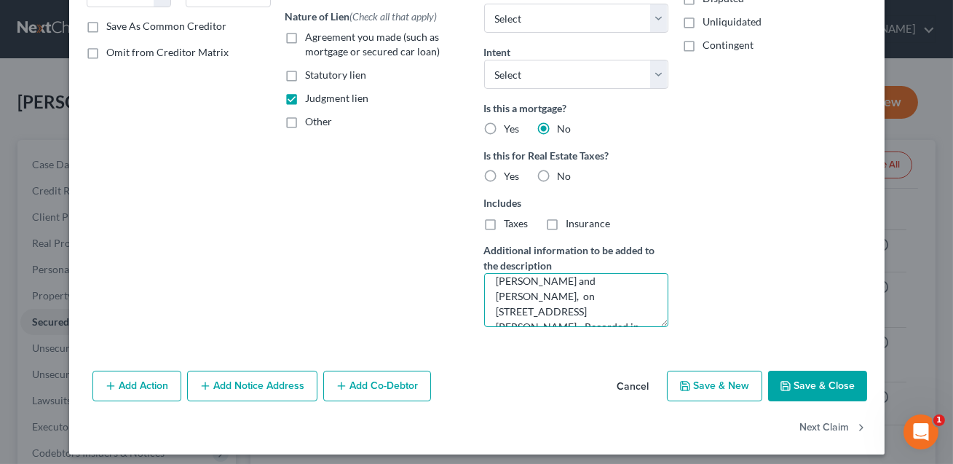
scroll to position [41, 0]
drag, startPoint x: 531, startPoint y: 283, endPoint x: 600, endPoint y: 298, distance: 69.9
click at [600, 298] on textarea "Judgment: [PERSON_NAME] v. [PERSON_NAME], [PERSON_NAME] and [PERSON_NAME], on […" at bounding box center [576, 300] width 184 height 54
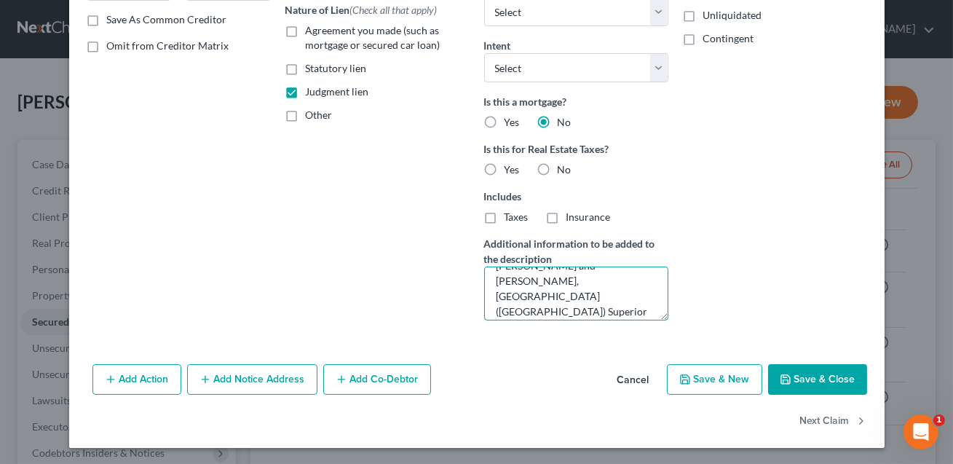
scroll to position [58, 0]
click at [566, 304] on textarea "Judgment: [PERSON_NAME] v. [PERSON_NAME], [PERSON_NAME] and [PERSON_NAME], [GEO…" at bounding box center [576, 293] width 184 height 54
drag, startPoint x: 570, startPoint y: 271, endPoint x: 589, endPoint y: 310, distance: 43.6
click at [589, 310] on textarea "Judgment: [PERSON_NAME] v. [PERSON_NAME], [PERSON_NAME] and [PERSON_NAME], [GEO…" at bounding box center [576, 293] width 184 height 54
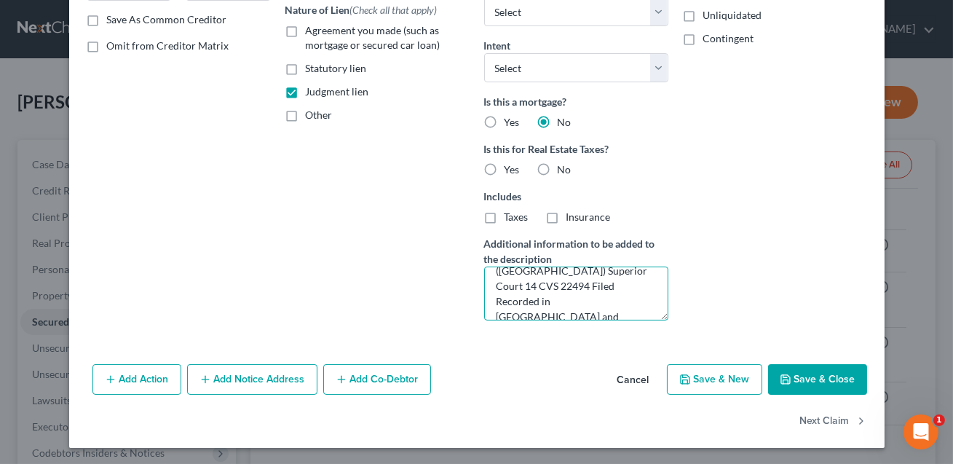
scroll to position [61, 0]
type textarea "Judgment: [PERSON_NAME] v. [PERSON_NAME], [PERSON_NAME] and [PERSON_NAME], [GEO…"
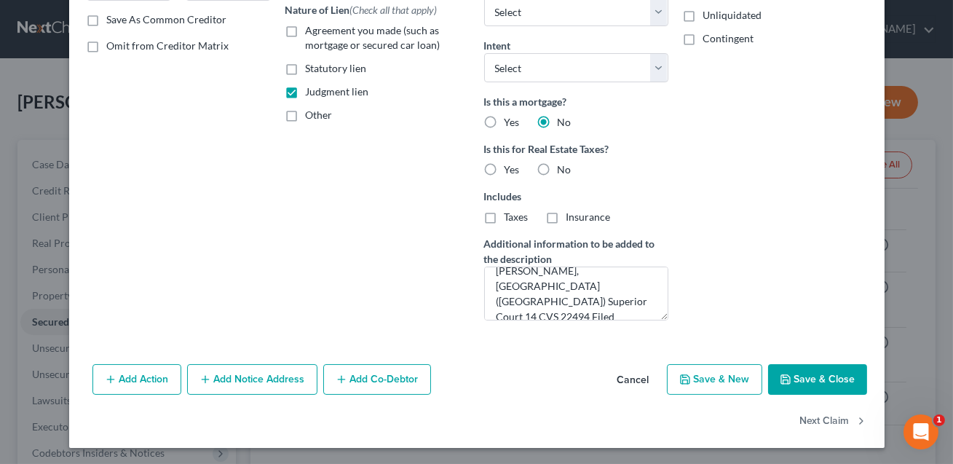
click at [378, 377] on button "Add Co-Debtor" at bounding box center [377, 379] width 108 height 31
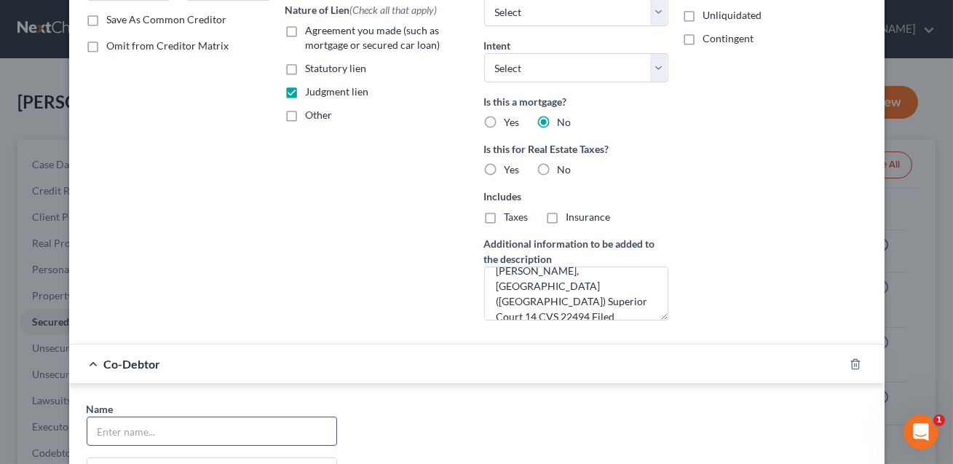
click at [166, 436] on input "text" at bounding box center [211, 431] width 249 height 28
click at [124, 431] on input "[PERSON_NAME]" at bounding box center [211, 431] width 249 height 28
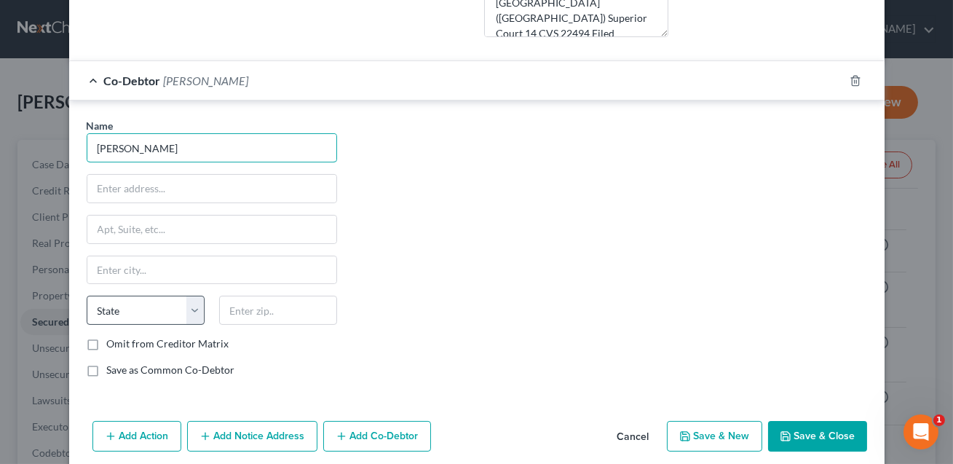
scroll to position [612, 0]
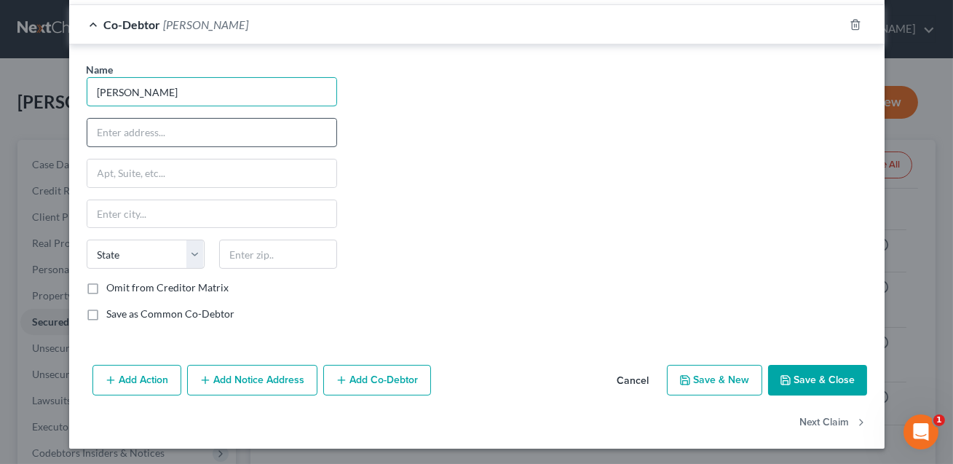
type input "[PERSON_NAME]"
click at [105, 137] on input "text" at bounding box center [211, 133] width 249 height 28
type input "NEED ADDRESS"
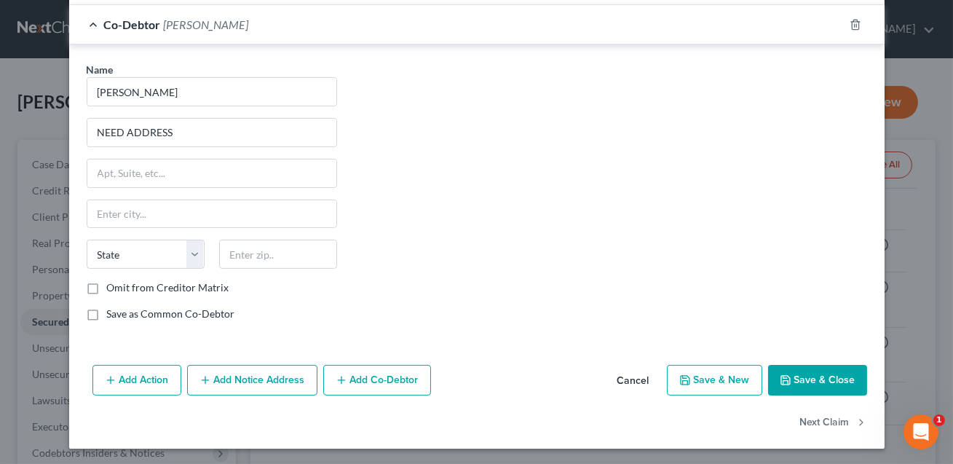
click at [370, 381] on button "Add Co-Debtor" at bounding box center [377, 380] width 108 height 31
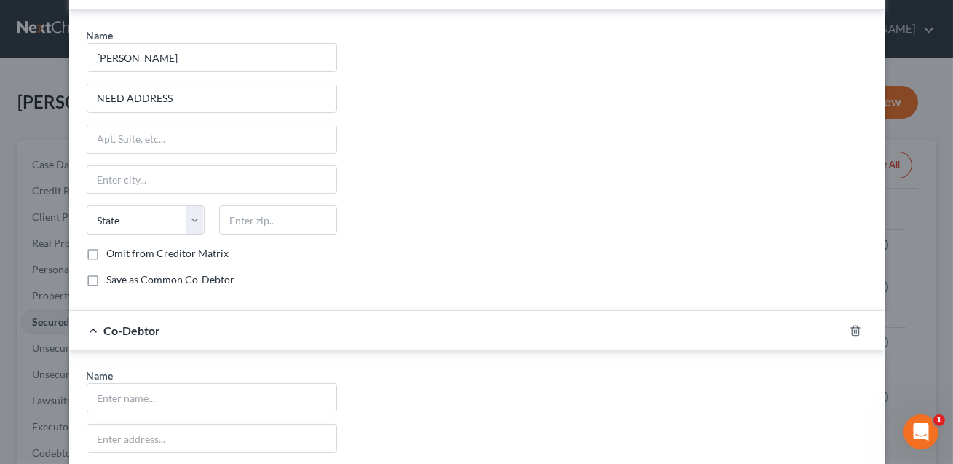
scroll to position [648, 0]
click at [151, 397] on input "text" at bounding box center [211, 396] width 249 height 28
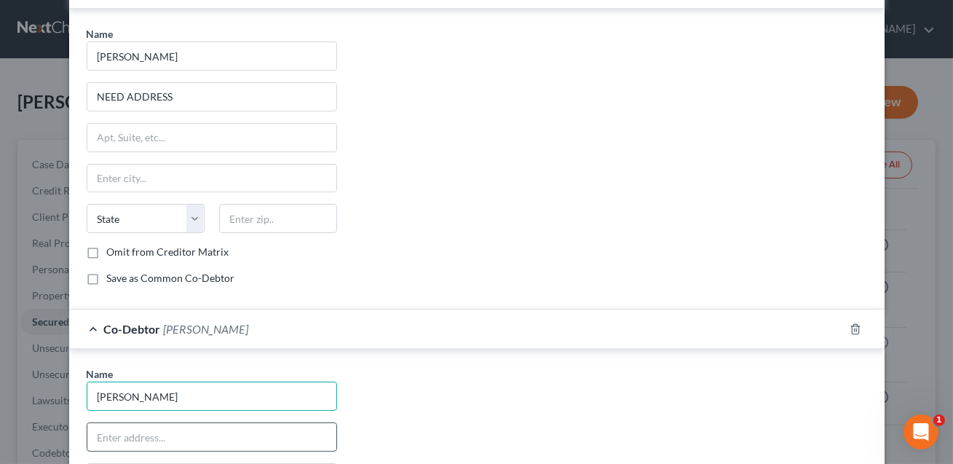
type input "[PERSON_NAME]"
click at [122, 441] on input "text" at bounding box center [211, 437] width 249 height 28
type input "NEED ADDRESS"
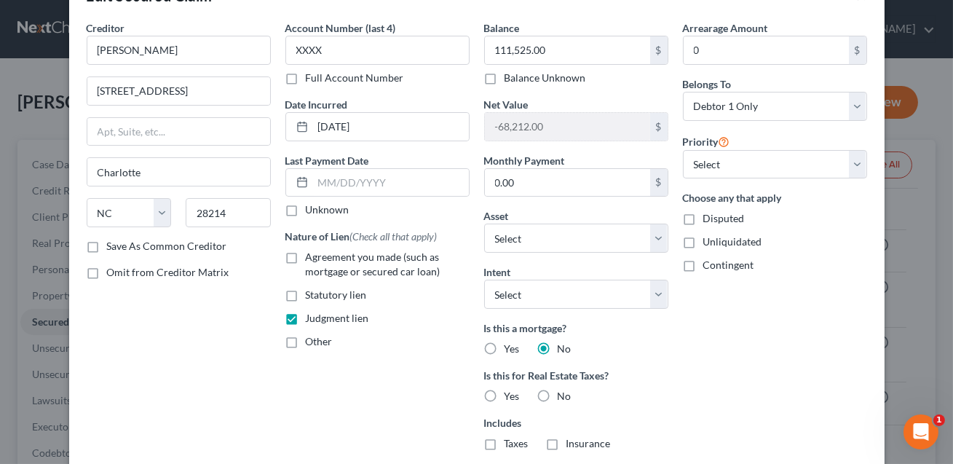
scroll to position [0, 0]
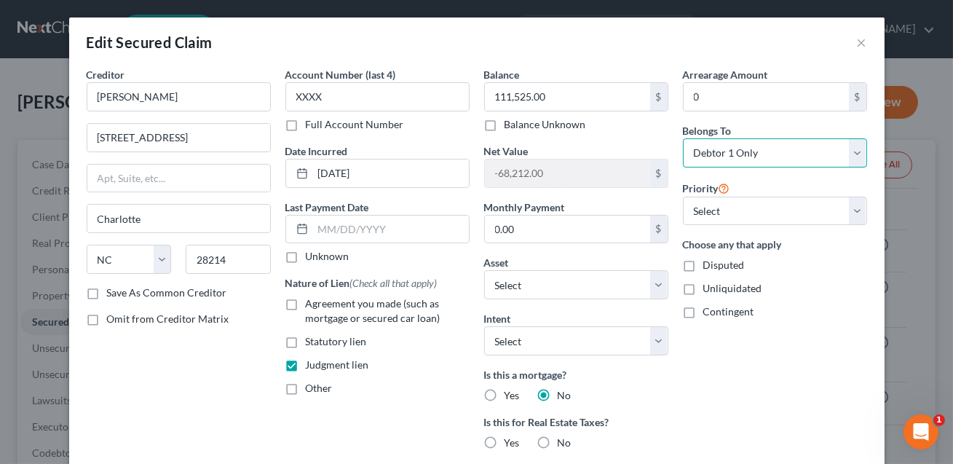
click at [725, 159] on select "Select Debtor 1 Only Debtor 2 Only Debtor 1 And Debtor 2 Only At Least One Of T…" at bounding box center [775, 152] width 184 height 29
select select "3"
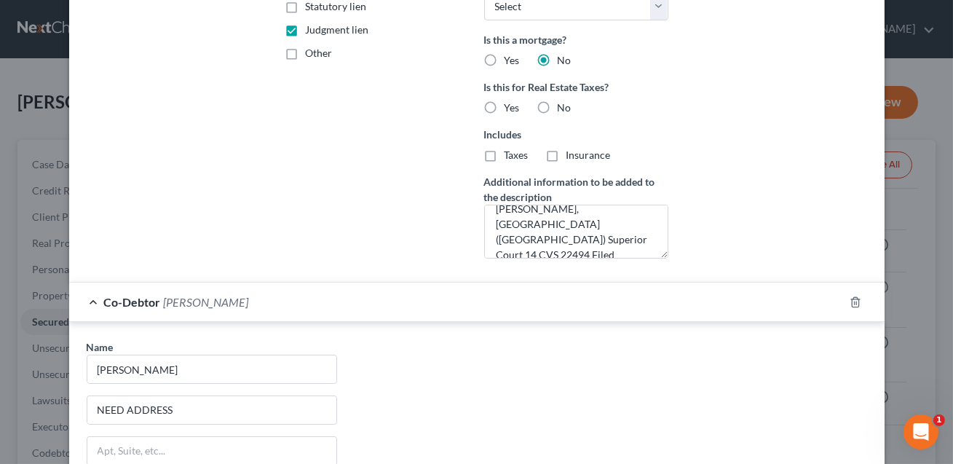
scroll to position [333, 0]
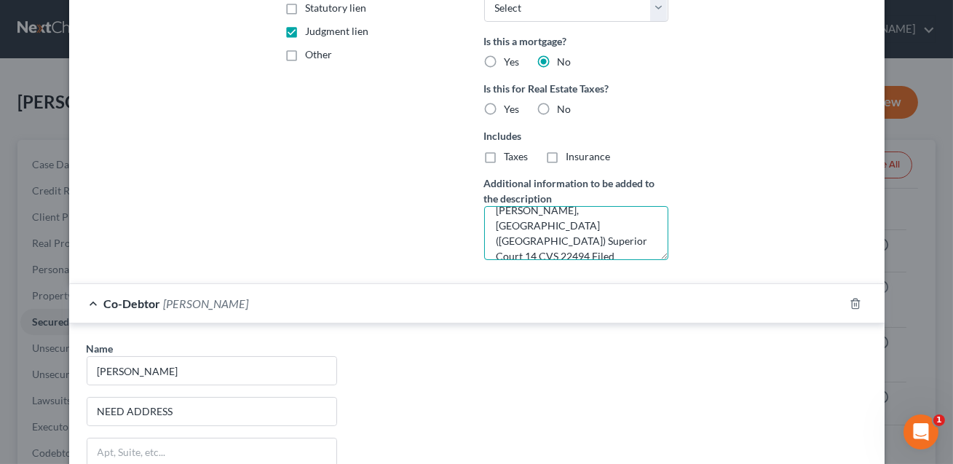
click at [630, 210] on textarea "Judgment: [PERSON_NAME] v. [PERSON_NAME], [PERSON_NAME] and [PERSON_NAME], [GEO…" at bounding box center [576, 233] width 184 height 54
click at [519, 243] on textarea "Judgment: [PERSON_NAME] v. [PERSON_NAME], [PERSON_NAME] and [PERSON_NAME], [GEO…" at bounding box center [576, 233] width 184 height 54
type textarea "Judgment: [PERSON_NAME] v. [PERSON_NAME], [PERSON_NAME] and [PERSON_NAME], [GEO…"
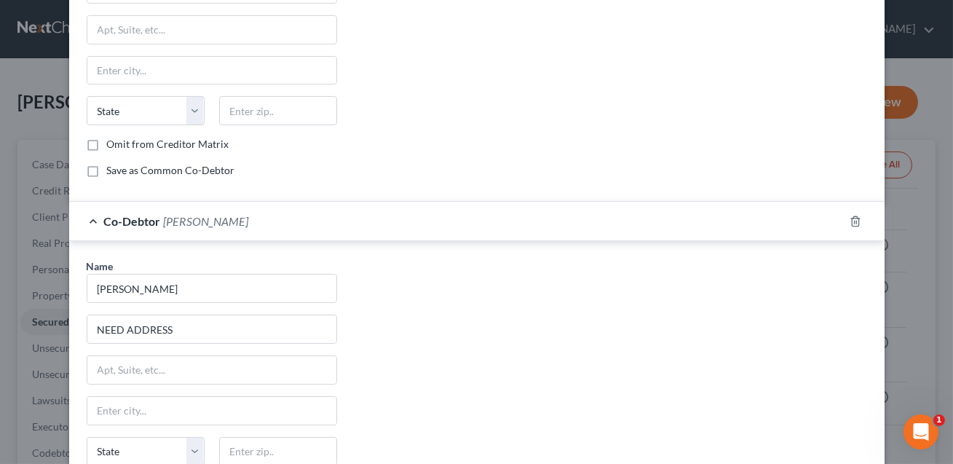
scroll to position [952, 0]
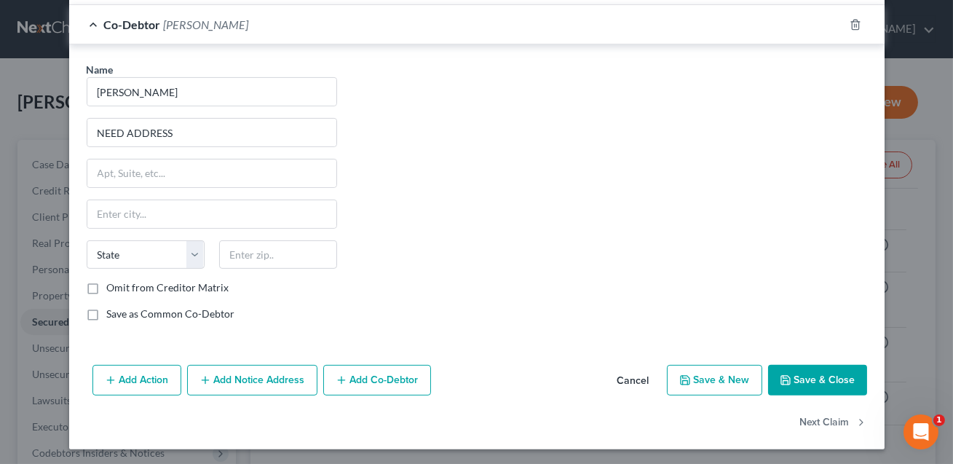
click at [246, 378] on button "Add Notice Address" at bounding box center [252, 380] width 130 height 31
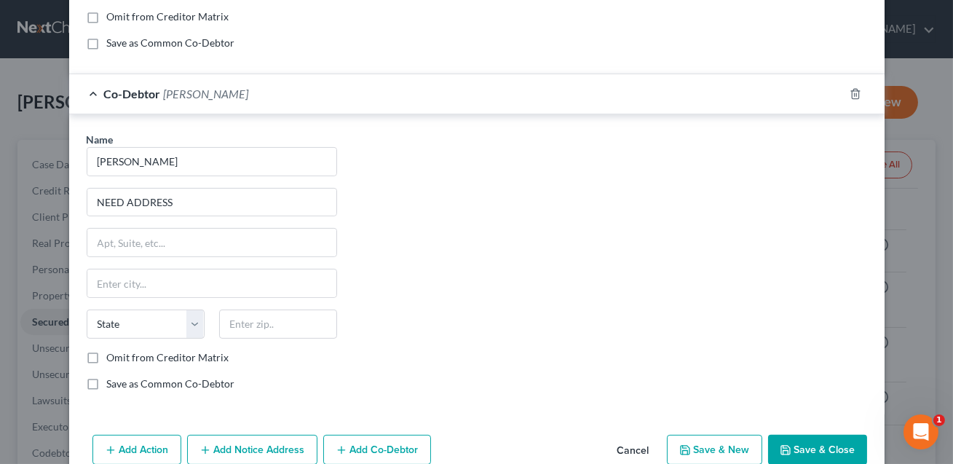
scroll to position [1265, 0]
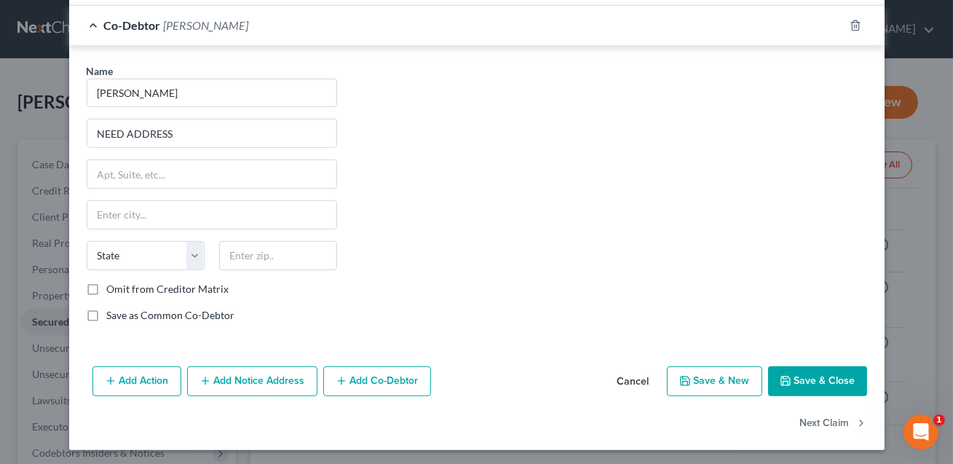
click at [250, 375] on button "Add Notice Address" at bounding box center [252, 381] width 130 height 31
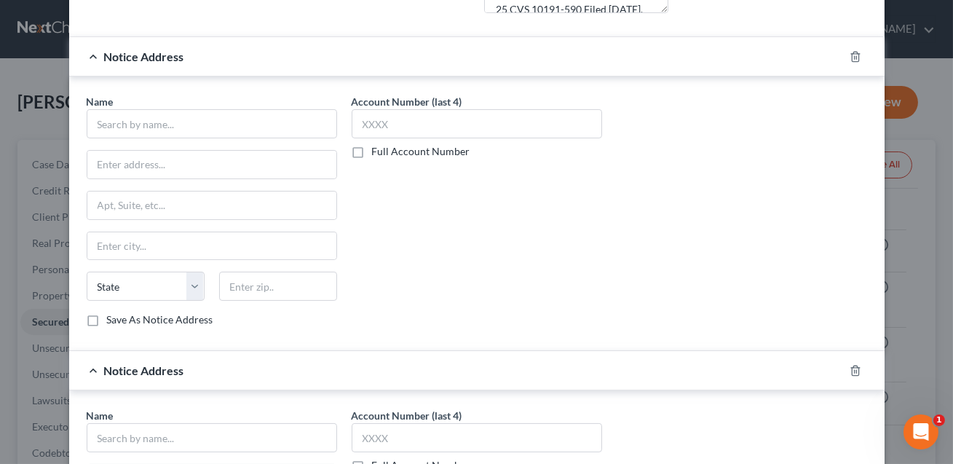
scroll to position [582, 0]
click at [852, 365] on icon "button" at bounding box center [855, 369] width 12 height 12
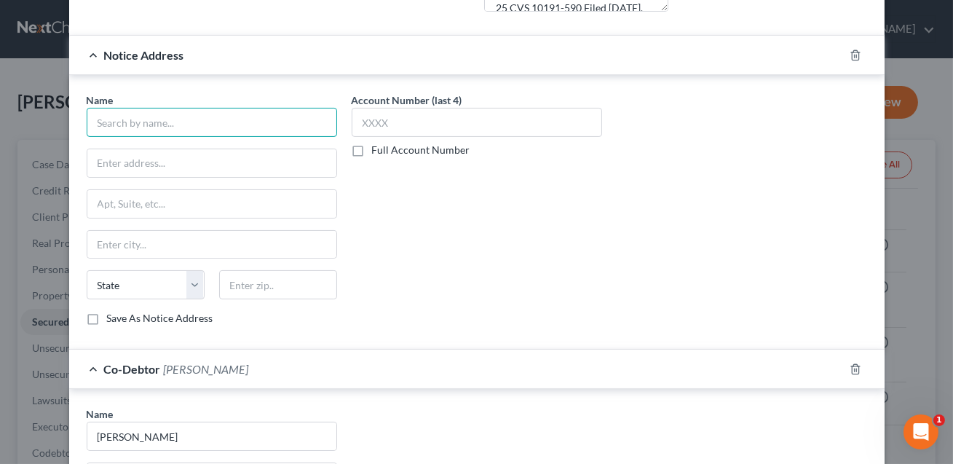
click at [138, 120] on input "text" at bounding box center [212, 122] width 250 height 29
type input "[PERSON_NAME], Esq."
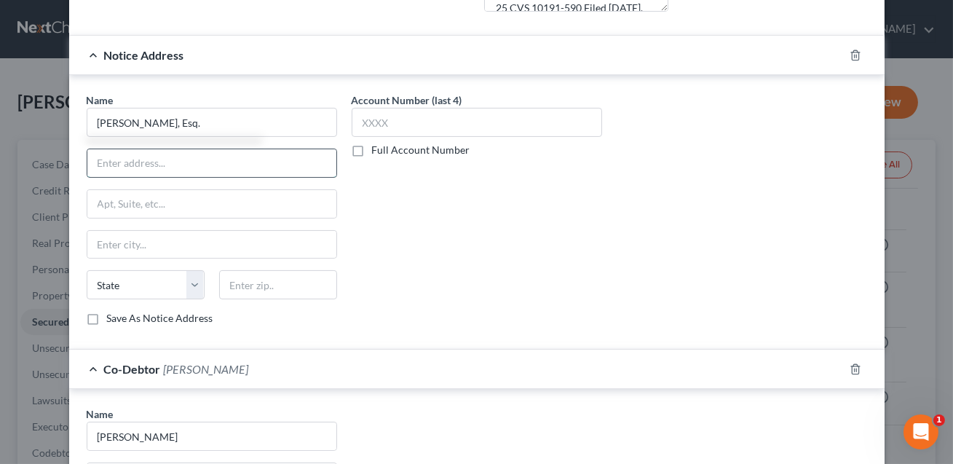
click at [115, 155] on input "text" at bounding box center [211, 163] width 249 height 28
type input "NEED ADDRESS"
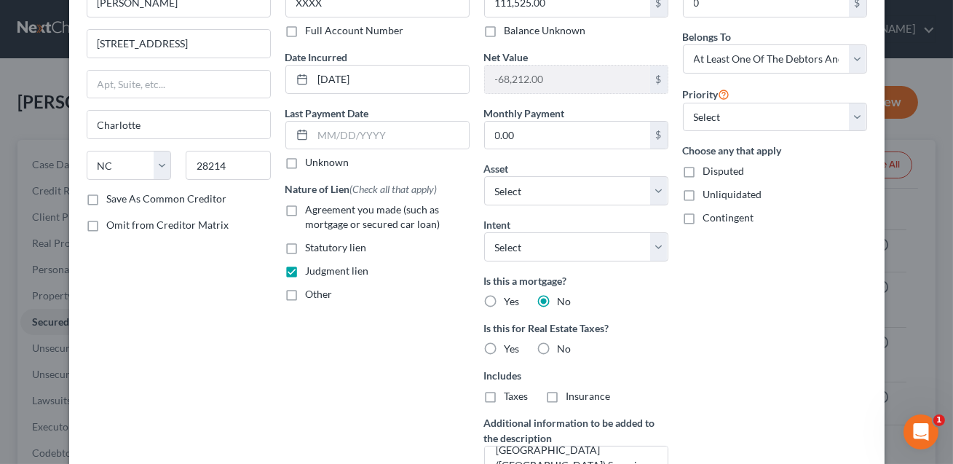
scroll to position [0, 0]
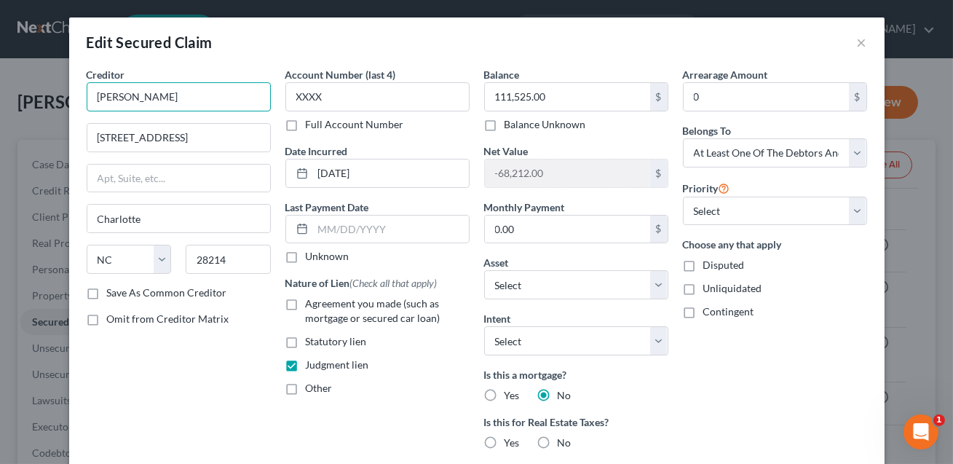
click at [213, 98] on input "[PERSON_NAME]" at bounding box center [179, 96] width 184 height 29
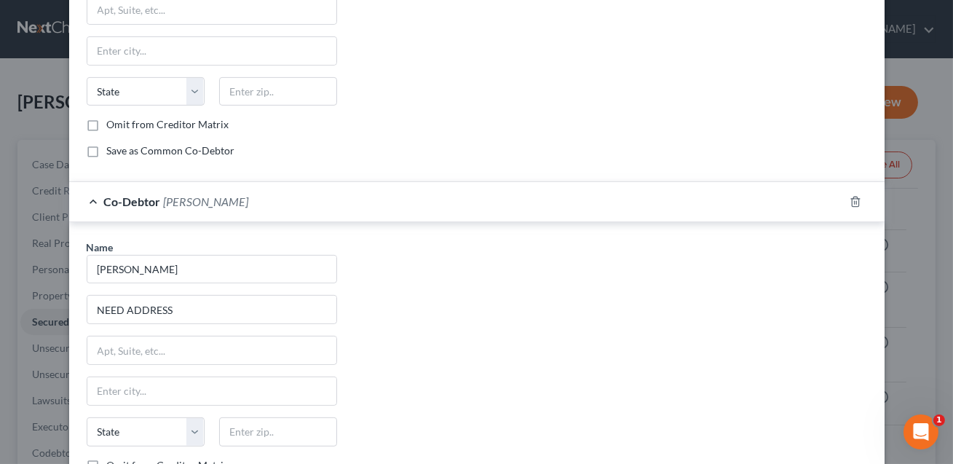
scroll to position [1265, 0]
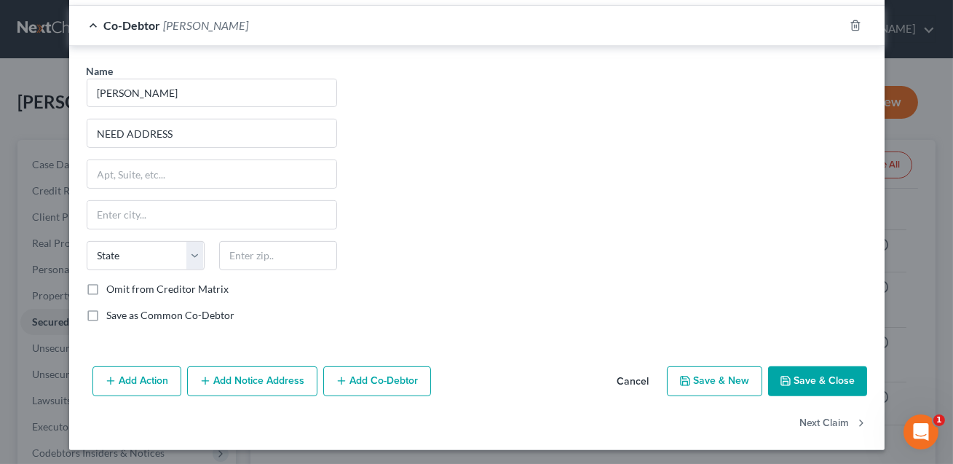
type input "[PERSON_NAME]/[PERSON_NAME]"
click at [818, 382] on button "Save & Close" at bounding box center [817, 381] width 99 height 31
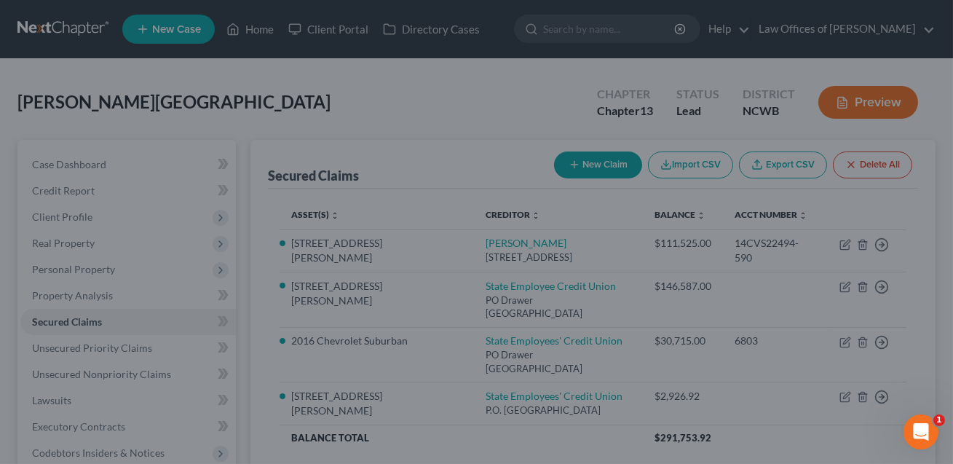
scroll to position [0, 0]
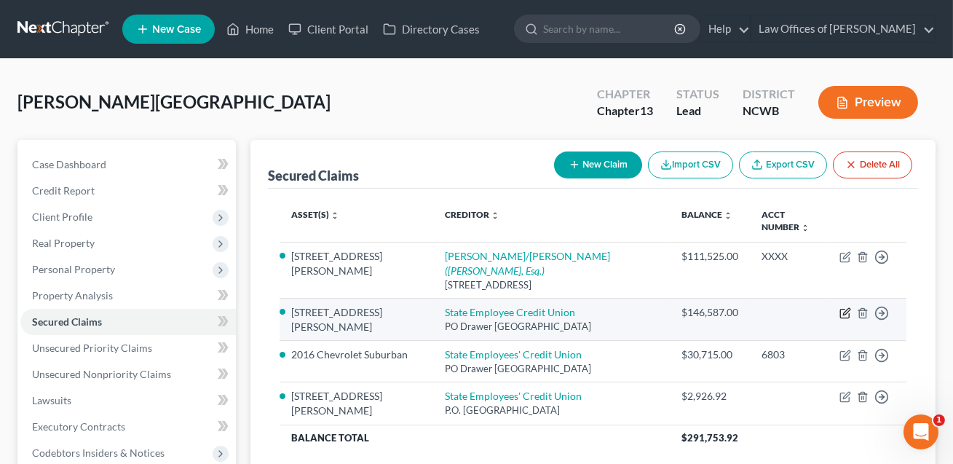
click at [846, 313] on icon "button" at bounding box center [845, 313] width 12 height 12
select select "28"
select select "0"
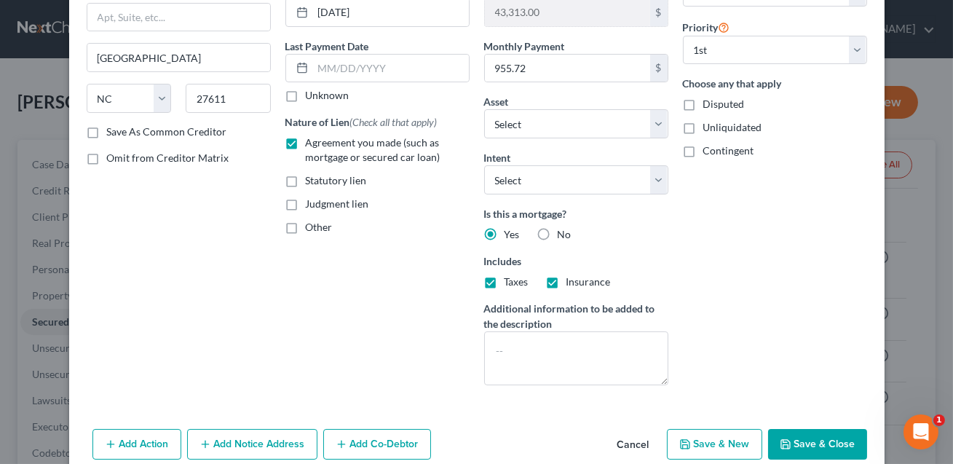
scroll to position [226, 0]
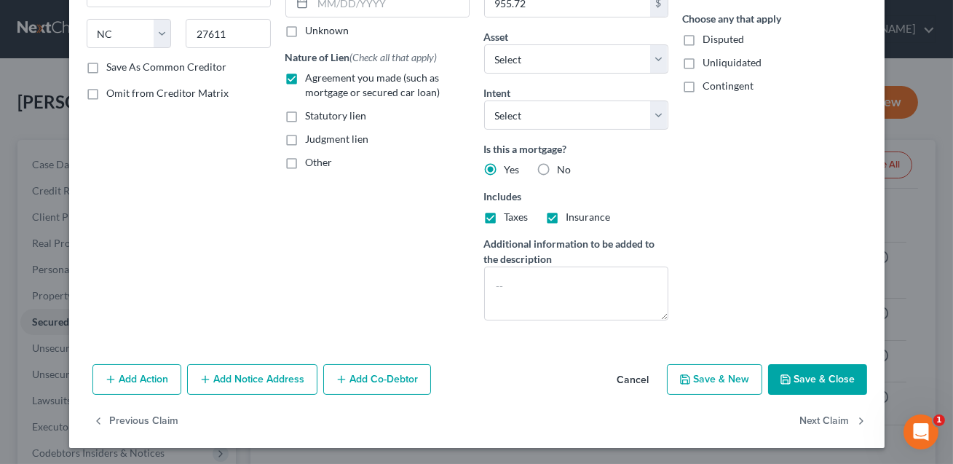
click at [817, 379] on button "Save & Close" at bounding box center [817, 379] width 99 height 31
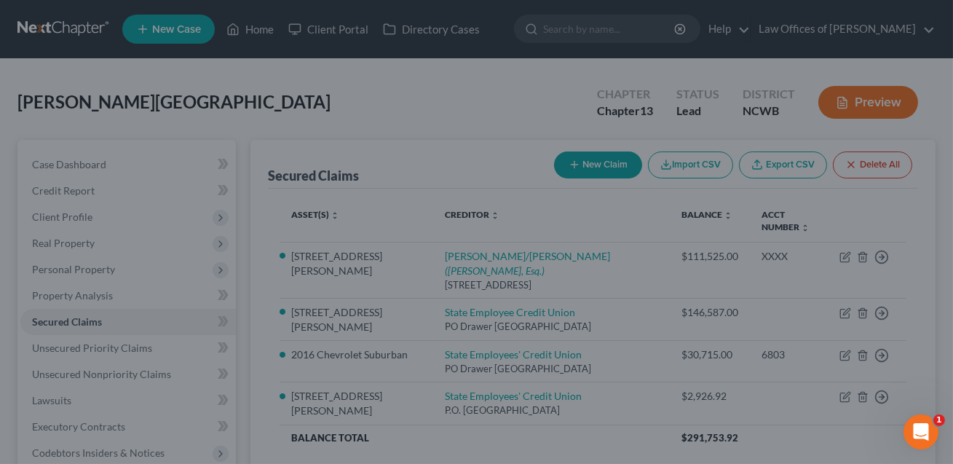
select select "2"
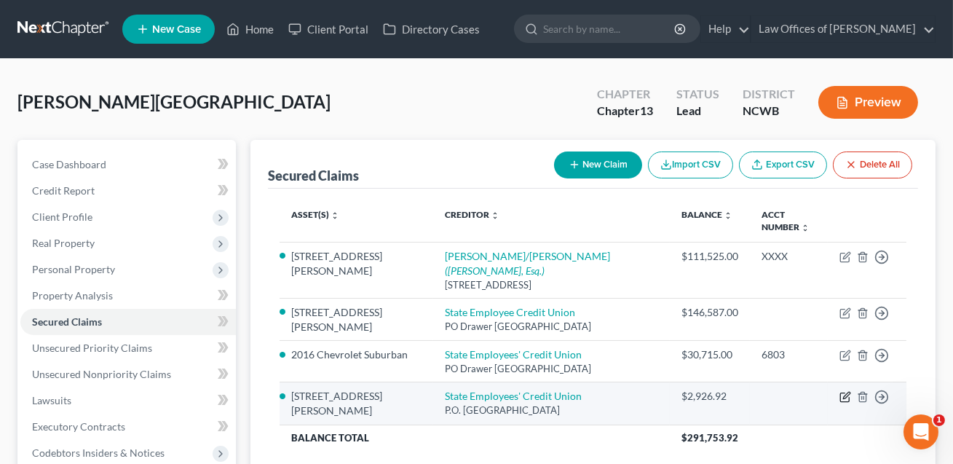
click at [843, 397] on icon "button" at bounding box center [846, 395] width 7 height 7
select select "28"
select select "0"
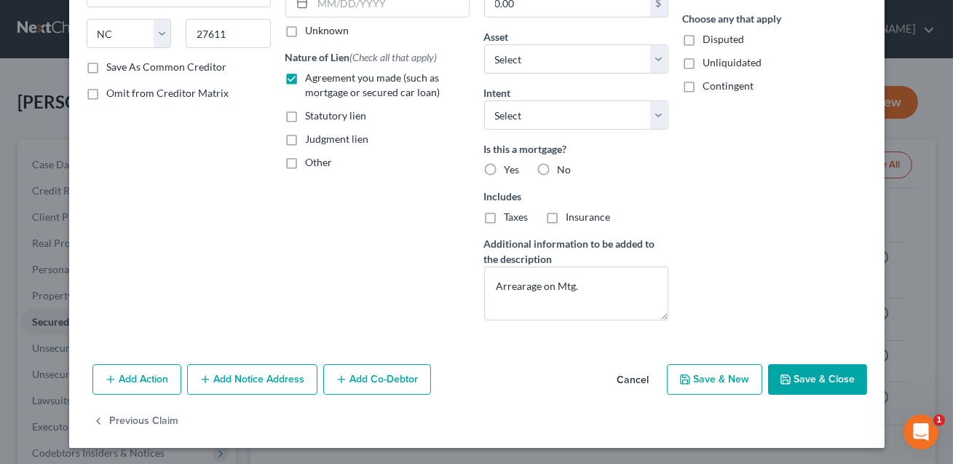
click at [306, 162] on label "Other" at bounding box center [319, 162] width 27 height 15
click at [312, 162] on input "Other" at bounding box center [316, 159] width 9 height 9
checkbox input "true"
click at [306, 79] on label "Agreement you made (such as mortgage or secured car loan)" at bounding box center [388, 85] width 164 height 29
click at [312, 79] on input "Agreement you made (such as mortgage or secured car loan)" at bounding box center [316, 75] width 9 height 9
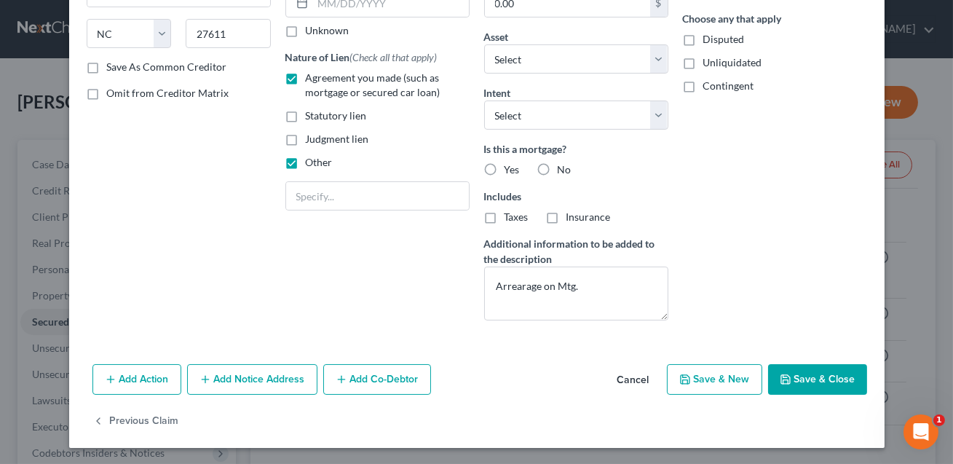
checkbox input "false"
click at [307, 191] on input "text" at bounding box center [377, 196] width 183 height 28
type input "Arrears"
click at [792, 381] on button "Save & Close" at bounding box center [817, 379] width 99 height 31
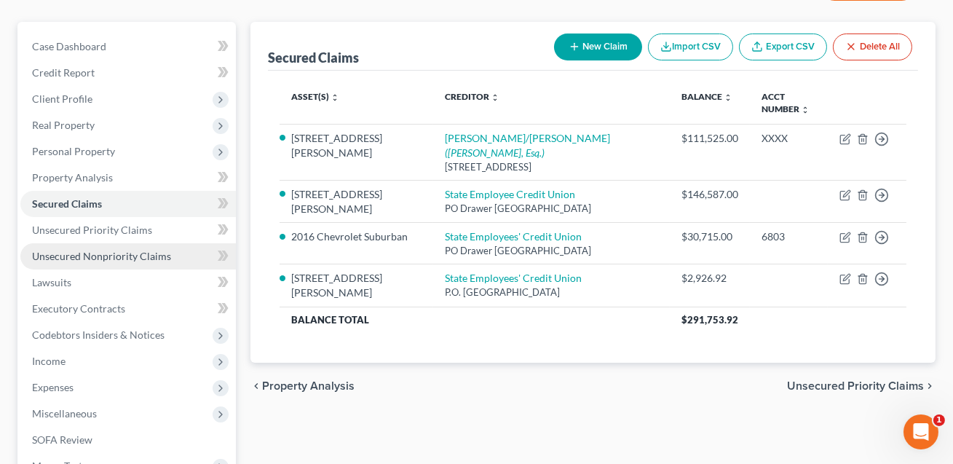
scroll to position [125, 0]
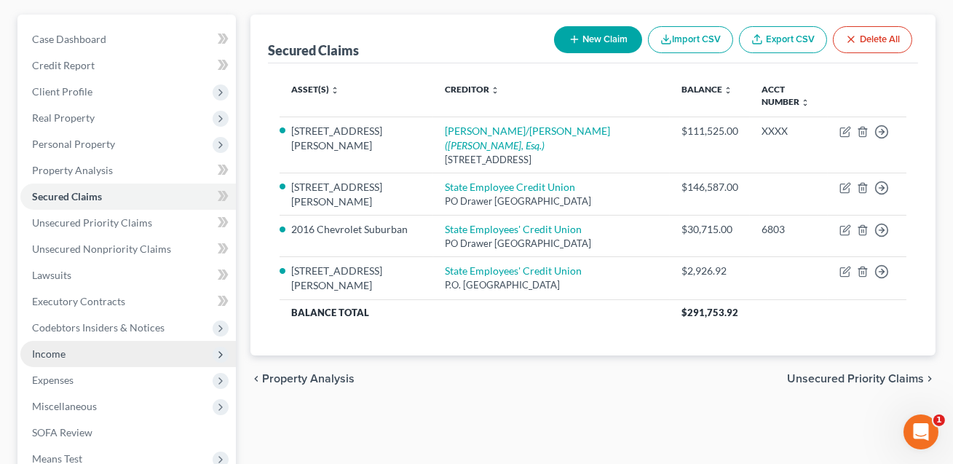
click at [84, 357] on span "Income" at bounding box center [127, 354] width 215 height 26
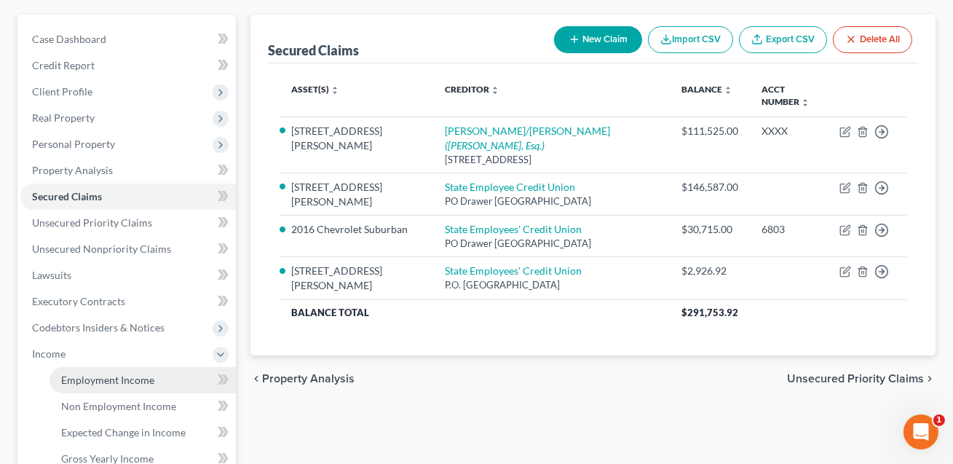
click at [91, 381] on span "Employment Income" at bounding box center [107, 379] width 93 height 12
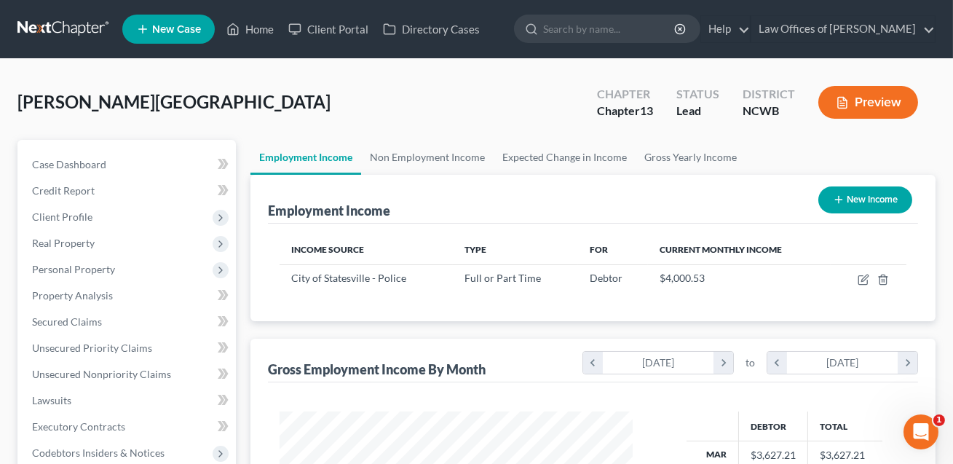
scroll to position [261, 382]
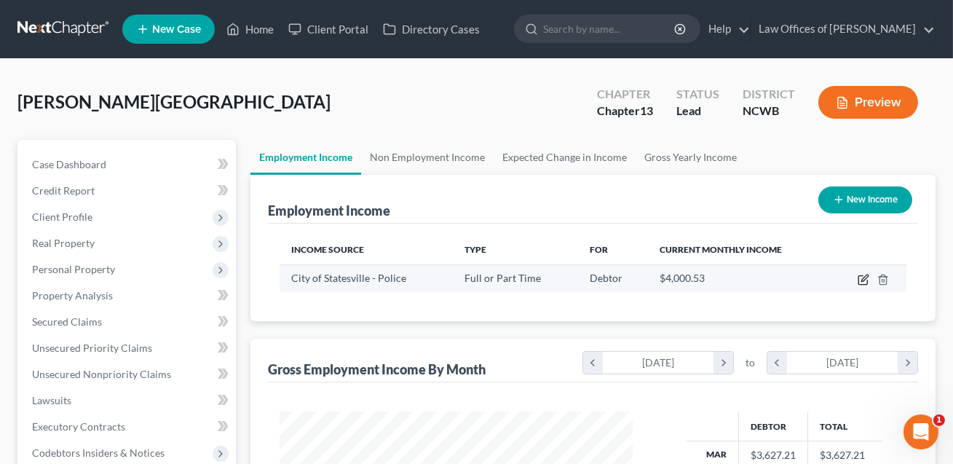
click at [865, 279] on icon "button" at bounding box center [863, 280] width 12 height 12
select select "0"
select select "28"
select select "2"
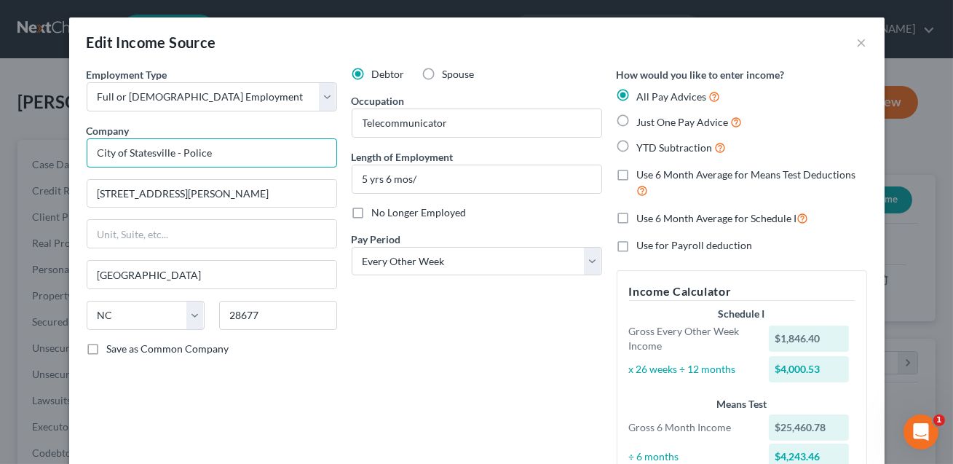
click at [182, 154] on input "City of Statesville - Police" at bounding box center [212, 152] width 250 height 29
click at [214, 148] on input "City of Statesville Police" at bounding box center [212, 152] width 250 height 29
type input "City of Statesville Police Dept."
click at [416, 177] on input "5 yrs 6 mos/" at bounding box center [476, 179] width 249 height 28
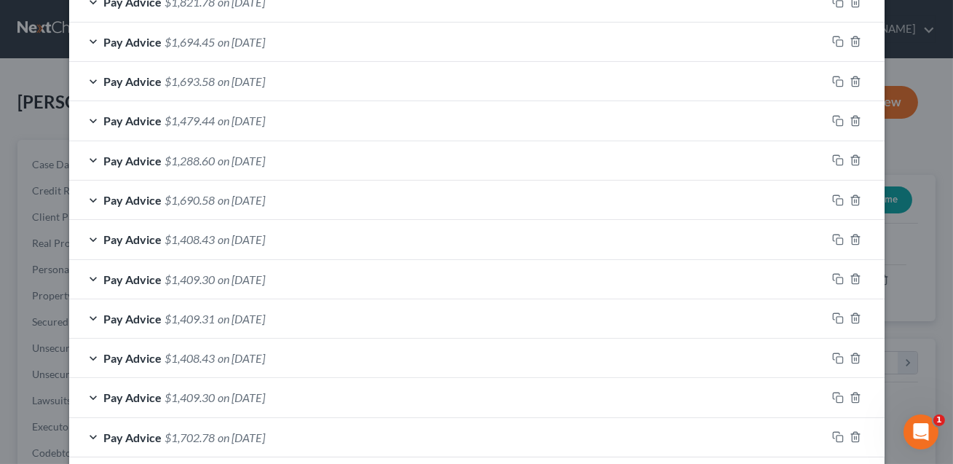
scroll to position [728, 0]
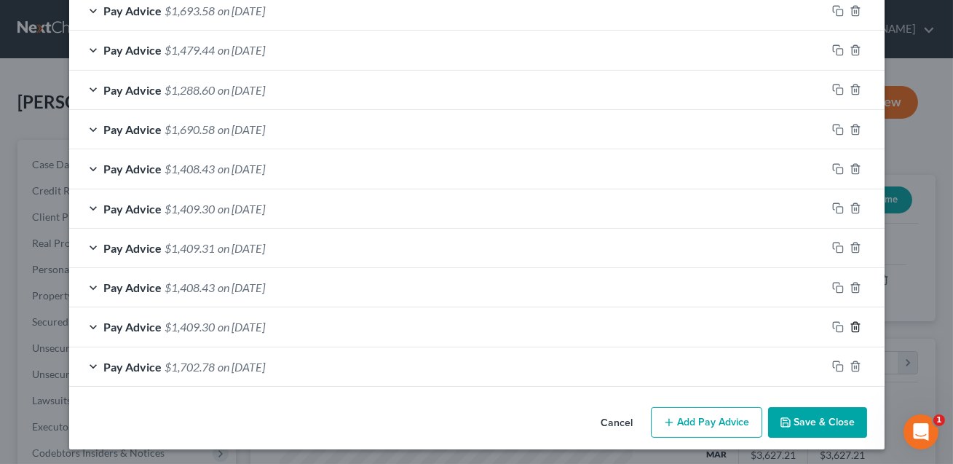
type input "5 yrs 6 mos"
click at [856, 323] on icon "button" at bounding box center [855, 327] width 12 height 12
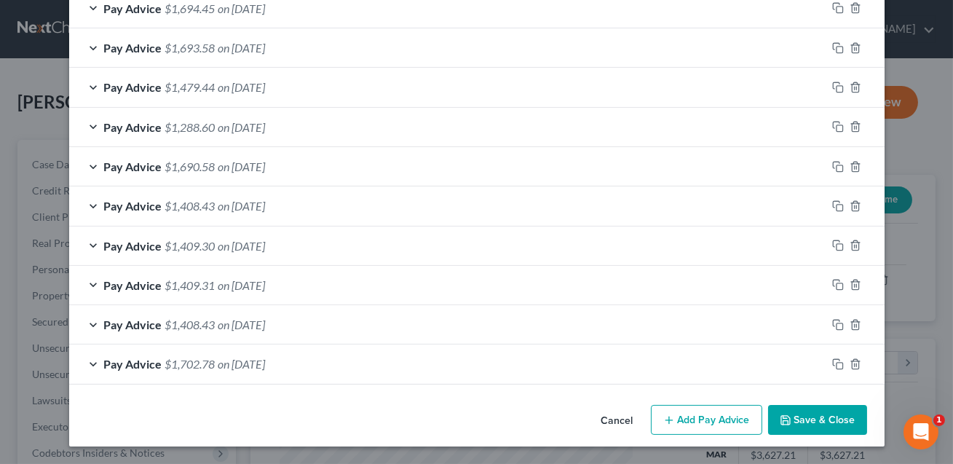
scroll to position [689, 0]
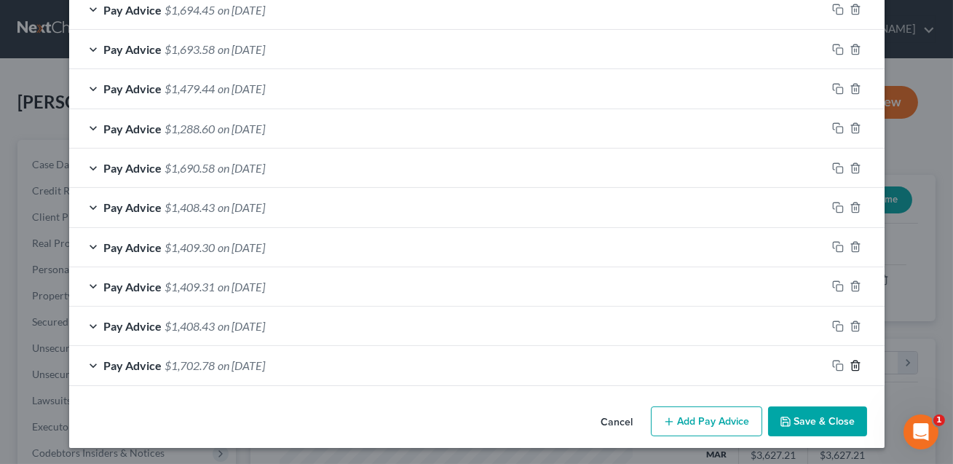
click at [854, 365] on line "button" at bounding box center [854, 366] width 0 height 3
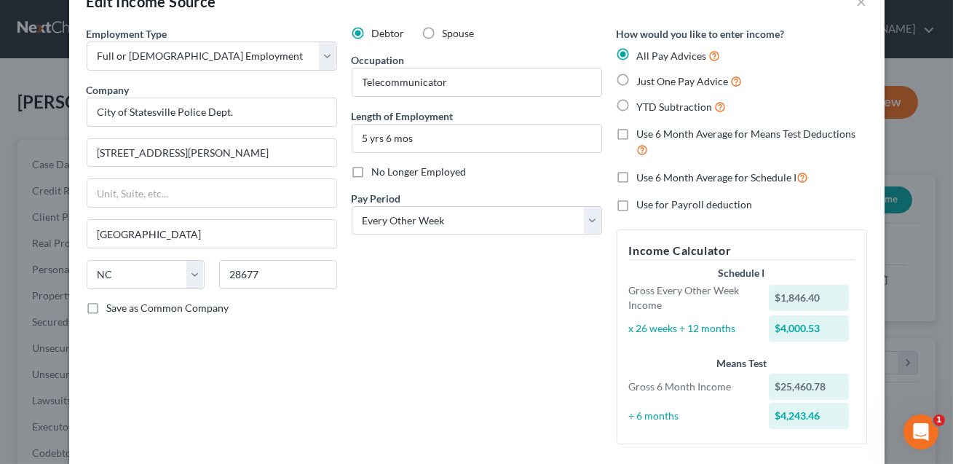
scroll to position [483, 0]
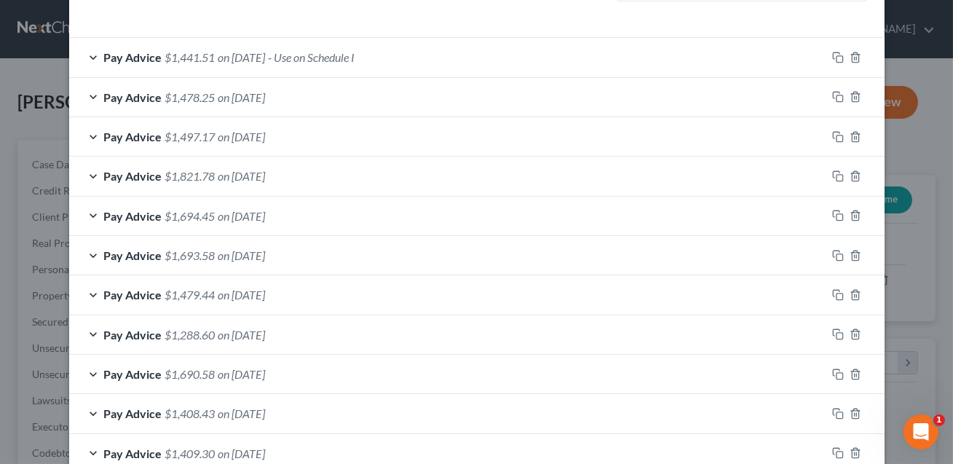
click at [515, 57] on div "Pay Advice $1,441.51 on [DATE] - Use on Schedule I" at bounding box center [447, 57] width 757 height 39
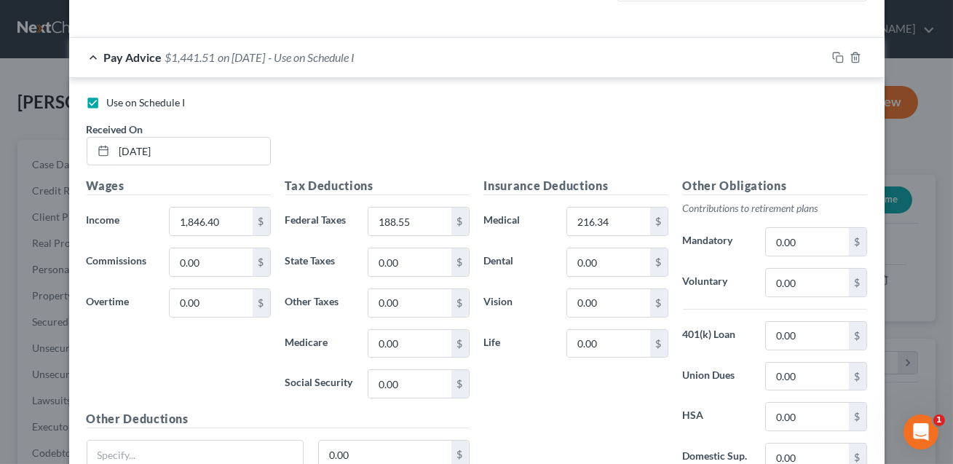
click at [107, 100] on label "Use on Schedule I" at bounding box center [146, 102] width 79 height 15
click at [113, 100] on input "Use on Schedule I" at bounding box center [117, 99] width 9 height 9
checkbox input "false"
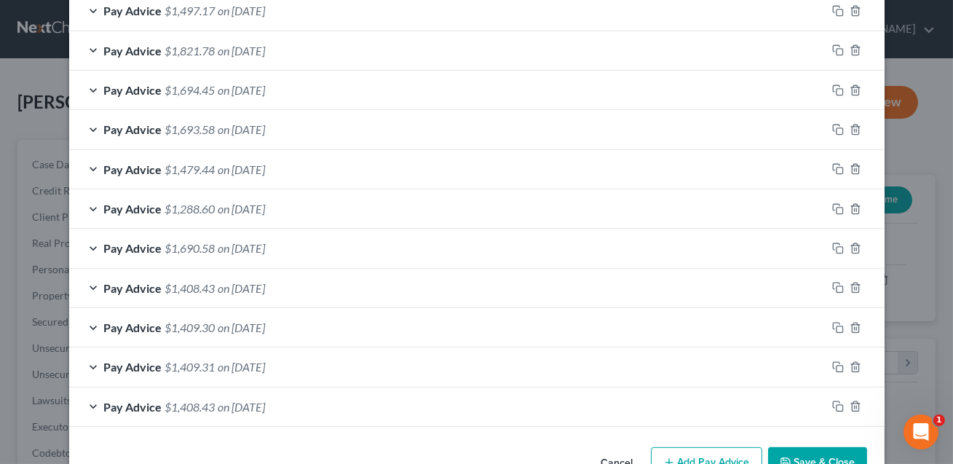
scroll to position [1087, 0]
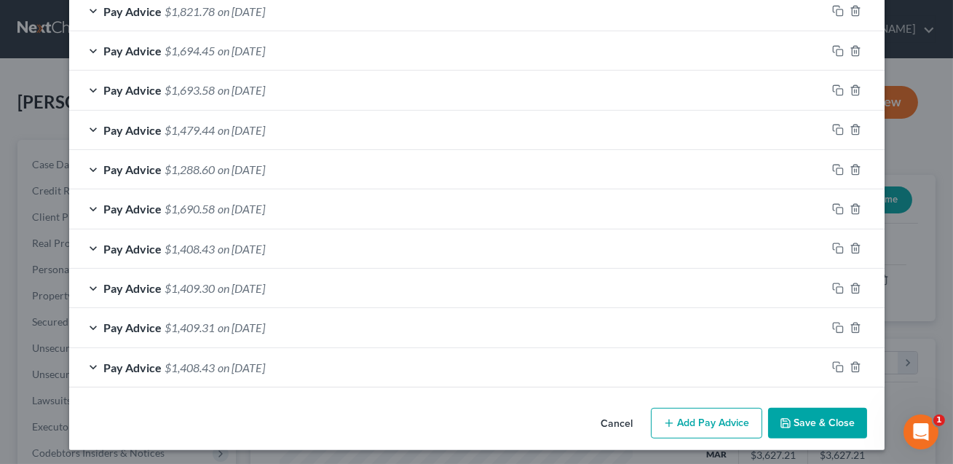
click at [810, 420] on button "Save & Close" at bounding box center [817, 423] width 99 height 31
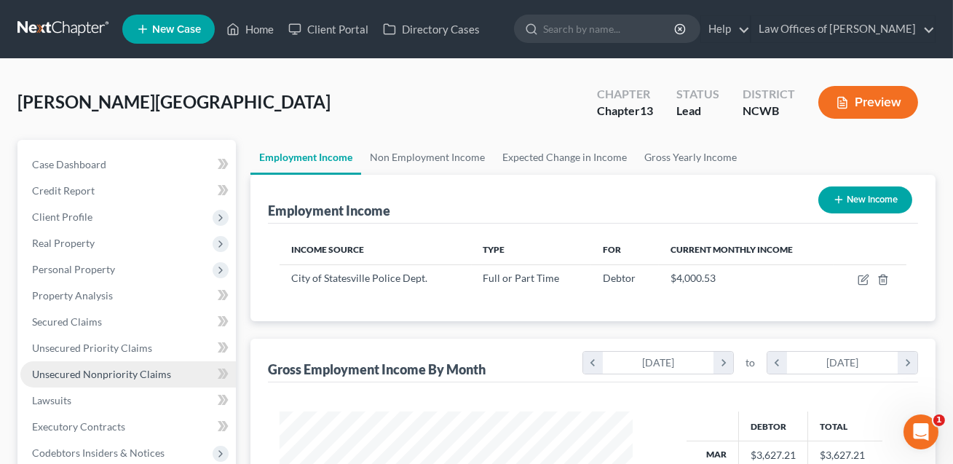
scroll to position [226, 0]
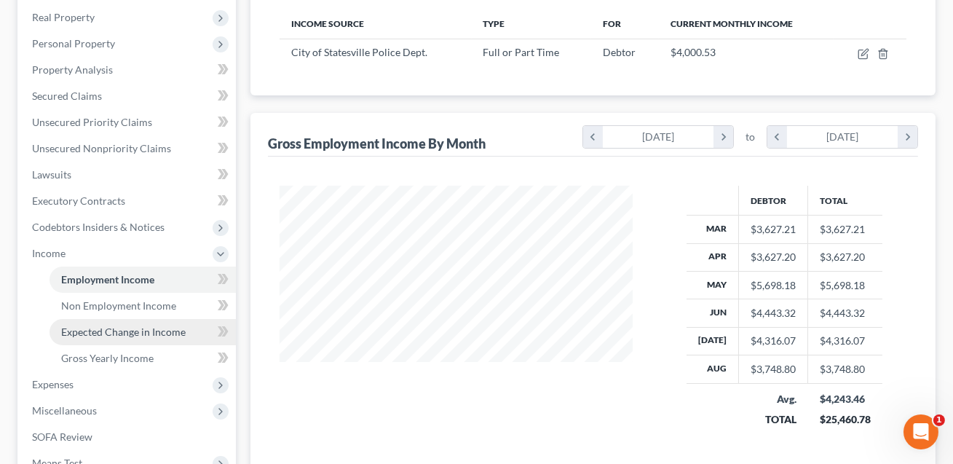
click at [125, 330] on span "Expected Change in Income" at bounding box center [123, 331] width 124 height 12
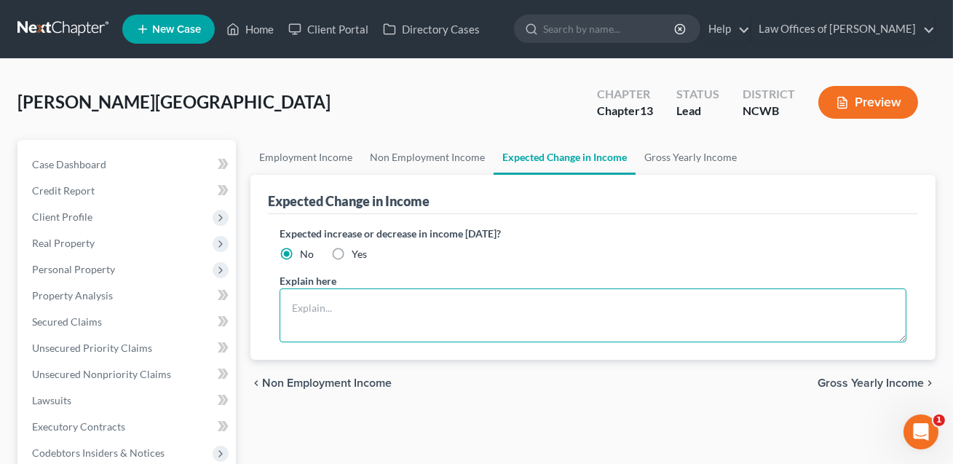
click at [347, 307] on textarea at bounding box center [592, 315] width 627 height 54
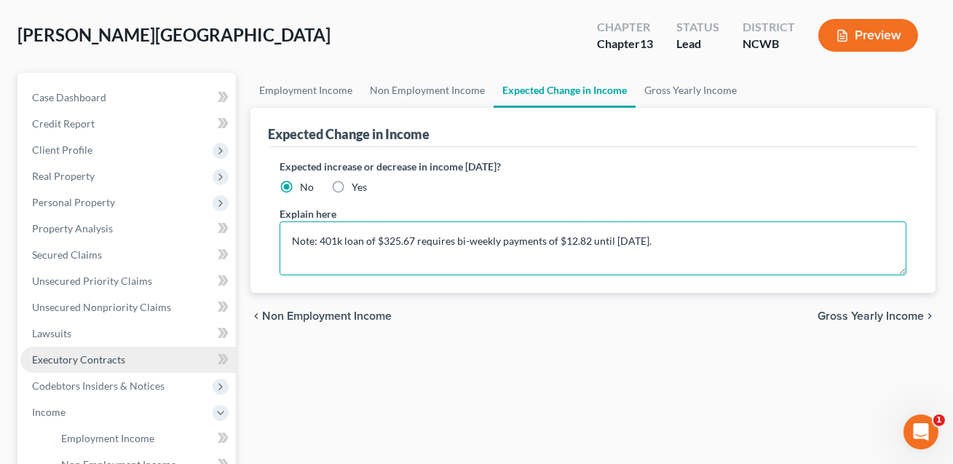
scroll to position [71, 0]
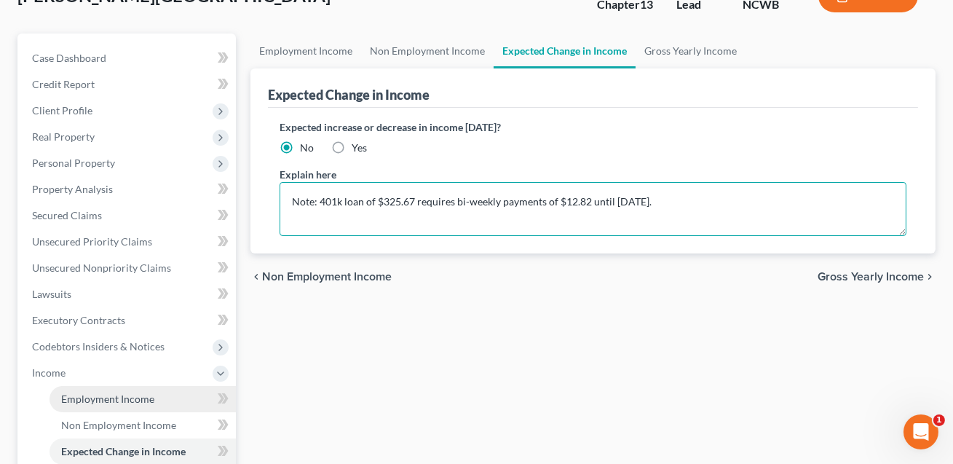
type textarea "Note: 401k loan of $325.67 requires bi-weekly payments of $12.82 until [DATE]."
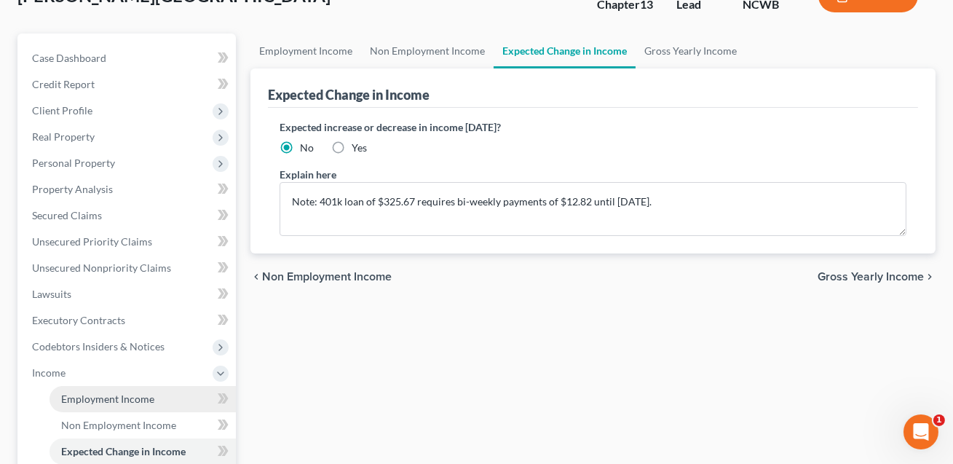
click at [111, 395] on span "Employment Income" at bounding box center [107, 398] width 93 height 12
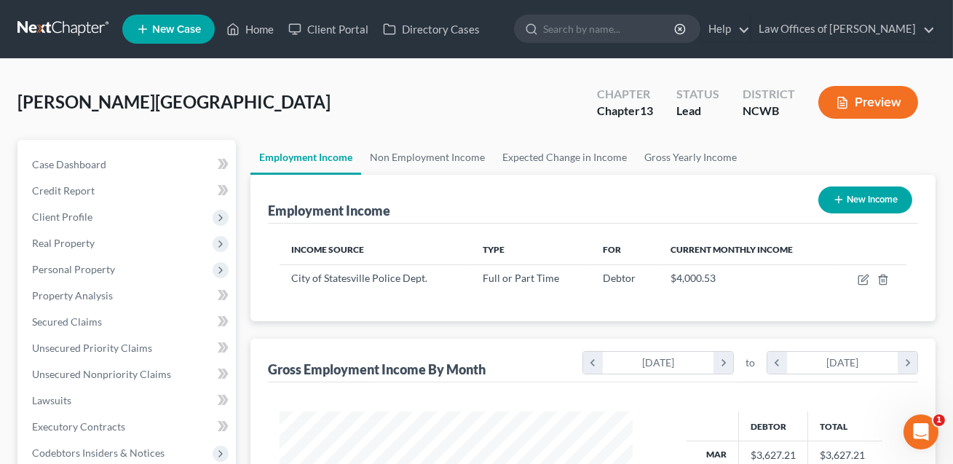
scroll to position [261, 382]
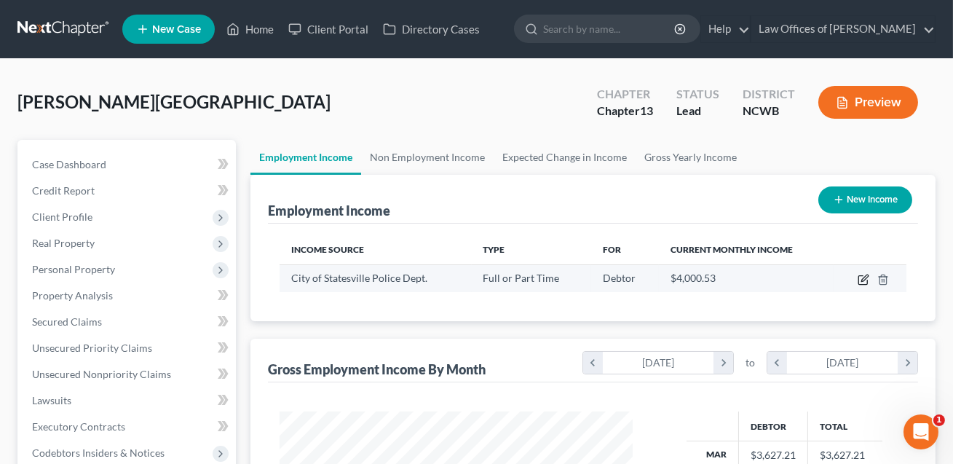
click at [866, 277] on icon "button" at bounding box center [864, 277] width 7 height 7
select select "0"
select select "28"
select select "2"
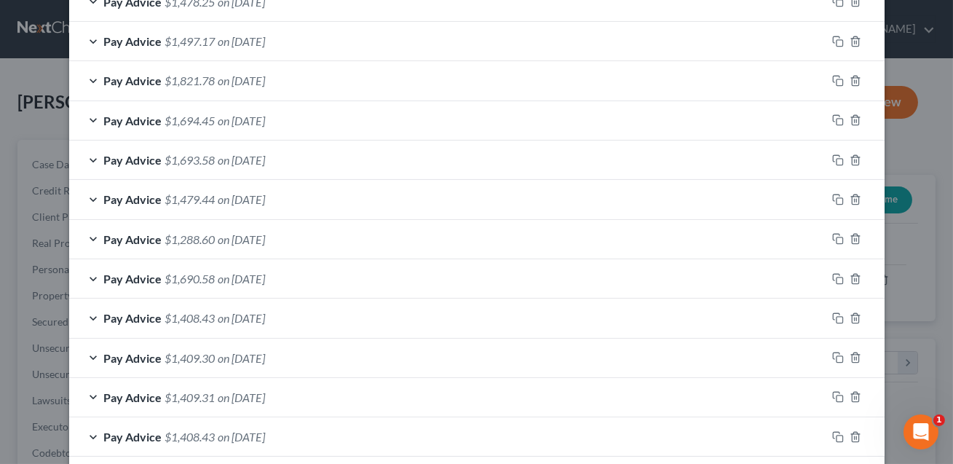
scroll to position [649, 0]
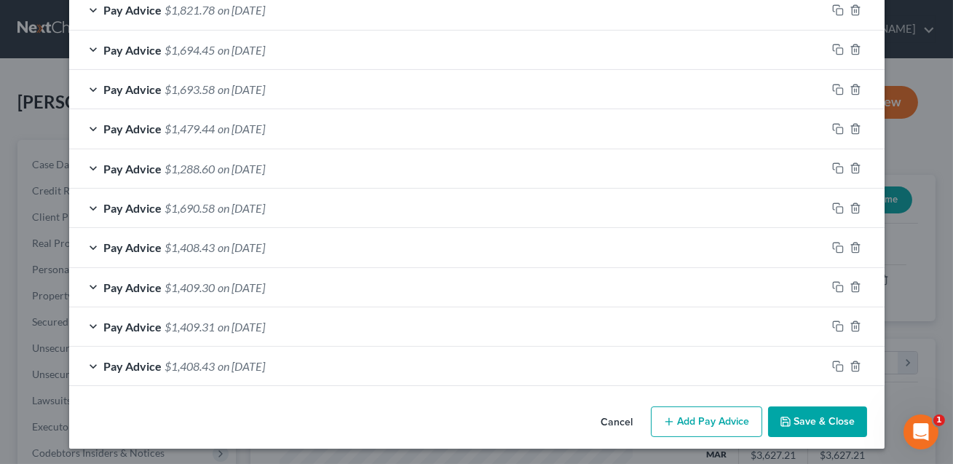
click at [830, 421] on button "Save & Close" at bounding box center [817, 421] width 99 height 31
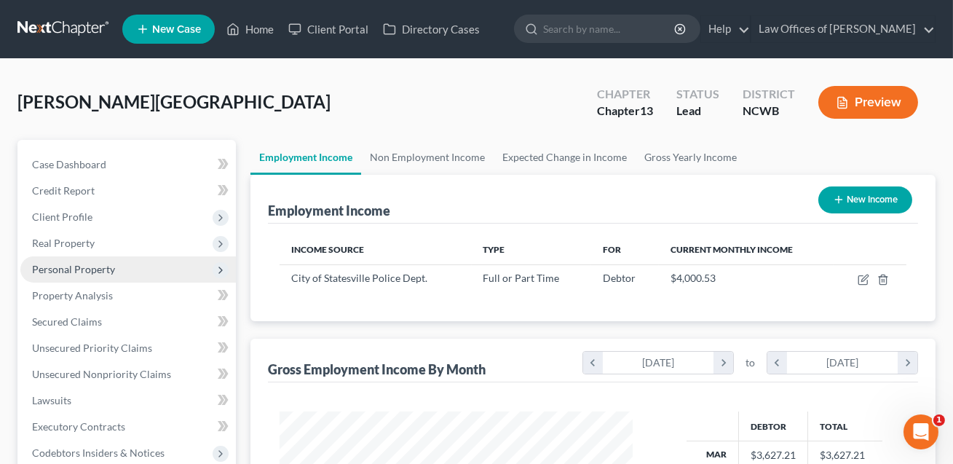
click at [68, 271] on span "Personal Property" at bounding box center [73, 269] width 83 height 12
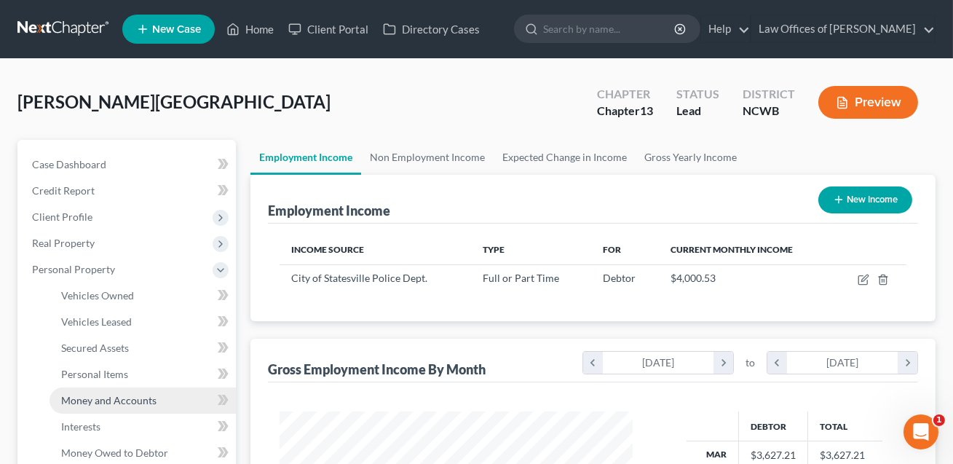
click at [90, 404] on span "Money and Accounts" at bounding box center [108, 400] width 95 height 12
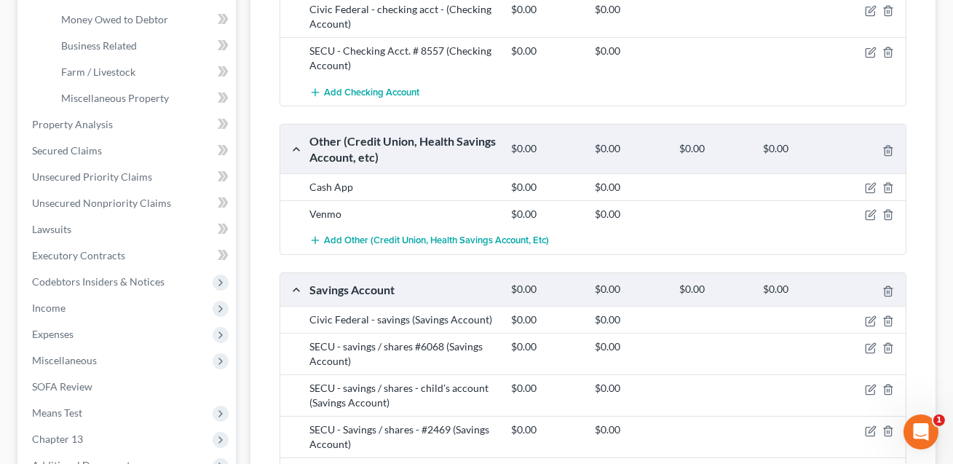
scroll to position [434, 0]
click at [435, 238] on span "Add Other (Credit Union, Health Savings Account, etc)" at bounding box center [436, 240] width 225 height 12
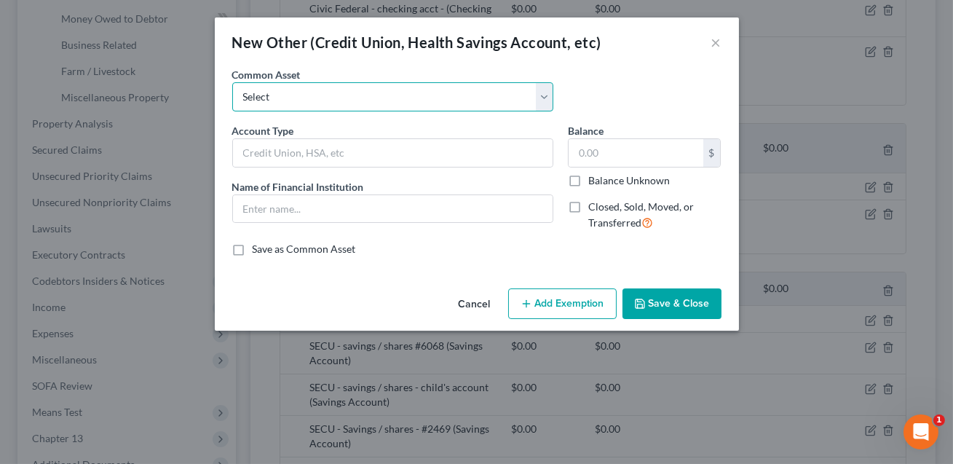
click at [284, 101] on select "Select FSA PayPal HSA IRA PayPal EFT Venmo Cash App Cryptocurrency Zelle Crypto…" at bounding box center [392, 96] width 321 height 29
select select "2"
type input "HSA"
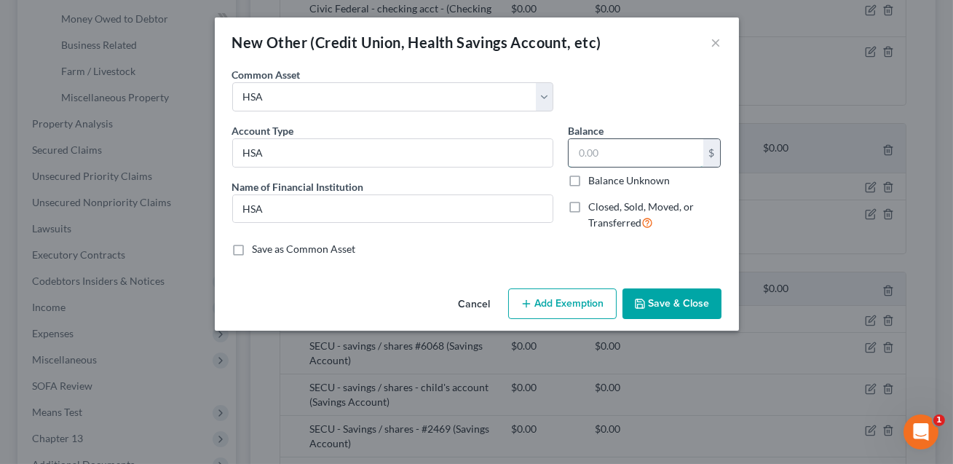
click at [577, 151] on input "text" at bounding box center [635, 153] width 135 height 28
type input "0.00"
click at [683, 307] on button "Save & Close" at bounding box center [671, 303] width 99 height 31
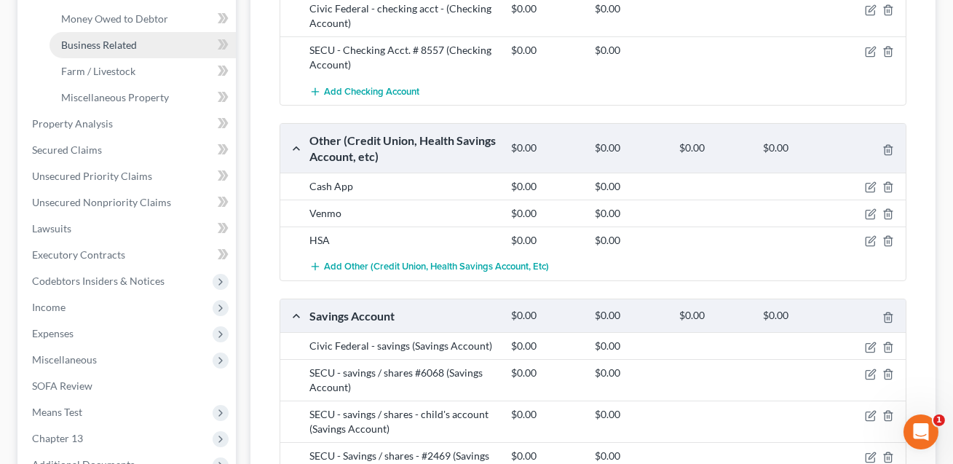
scroll to position [306, 0]
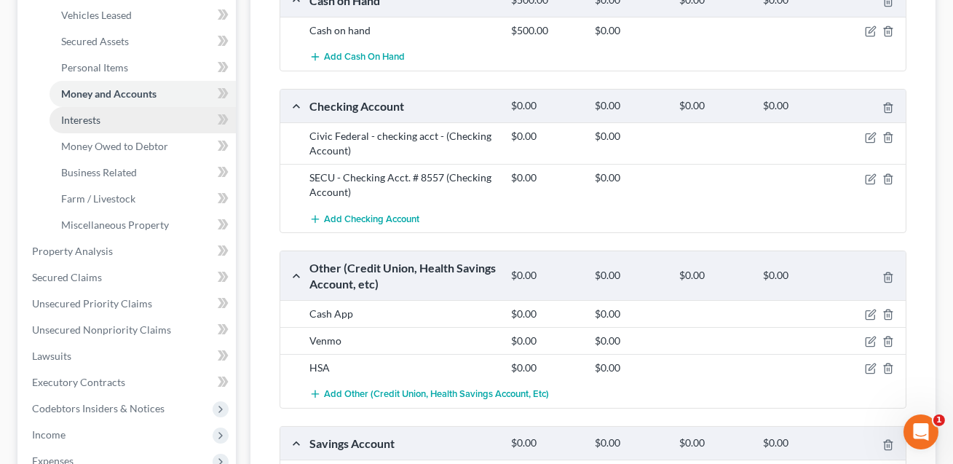
click at [96, 130] on link "Interests" at bounding box center [142, 120] width 186 height 26
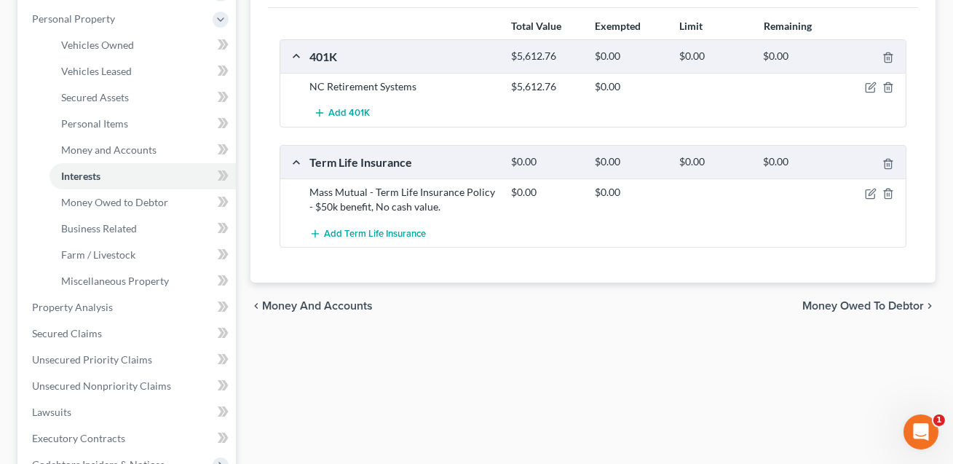
scroll to position [122, 0]
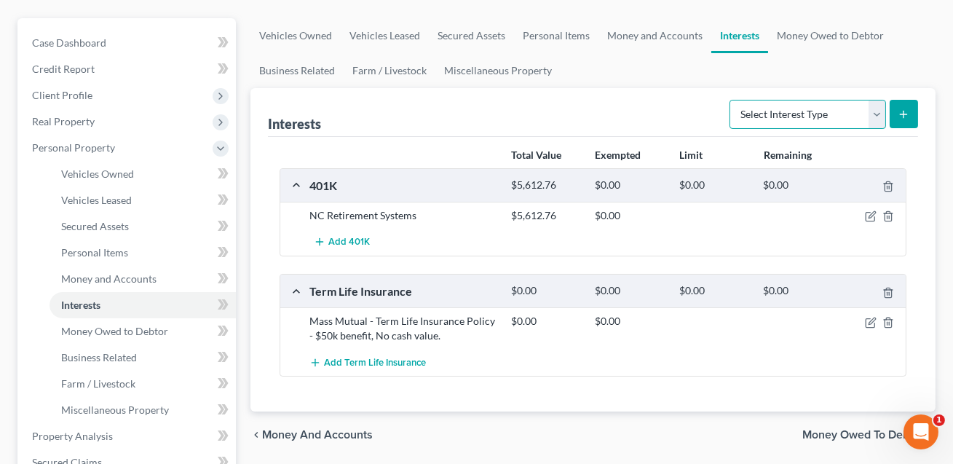
click at [790, 115] on select "Select Interest Type 401K Annuity Bond Education IRA Government Bond Government…" at bounding box center [807, 114] width 156 height 29
select select "whole_life_insurance"
click at [900, 114] on icon "submit" at bounding box center [903, 114] width 12 height 12
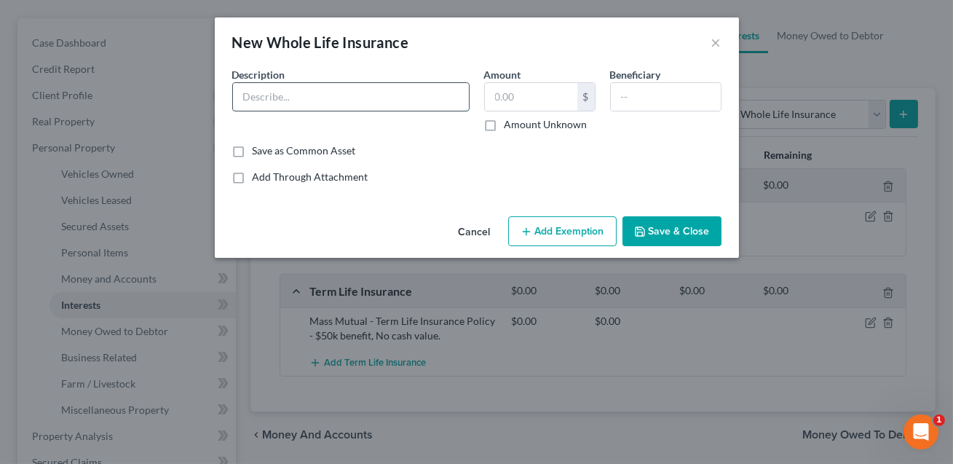
click at [325, 105] on input "text" at bounding box center [351, 97] width 236 height 28
click at [438, 97] on input "CONFIRM Whole ife policy povided through empoyer" at bounding box center [351, 97] width 236 height 28
click at [349, 96] on input "CONFIRM Whole ife policy povided through employer" at bounding box center [351, 97] width 236 height 28
type input "CONFIRM Whole ife policy provided through employer"
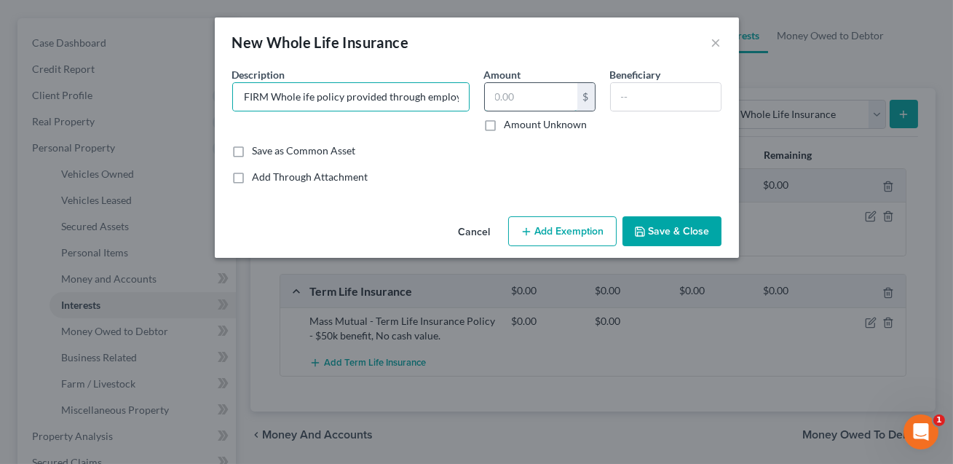
click at [520, 98] on input "text" at bounding box center [531, 97] width 92 height 28
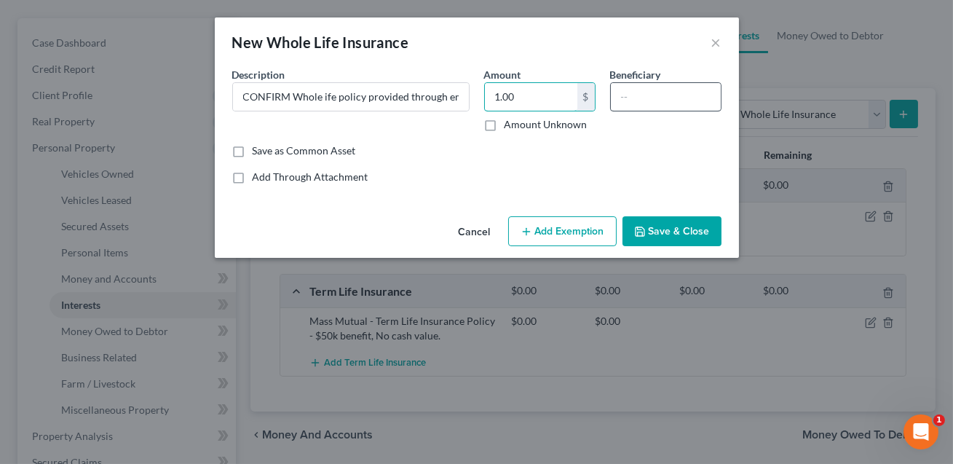
type input "1.00"
click at [630, 100] on input "text" at bounding box center [666, 97] width 110 height 28
type input "NEED"
click at [660, 232] on button "Save & Close" at bounding box center [671, 231] width 99 height 31
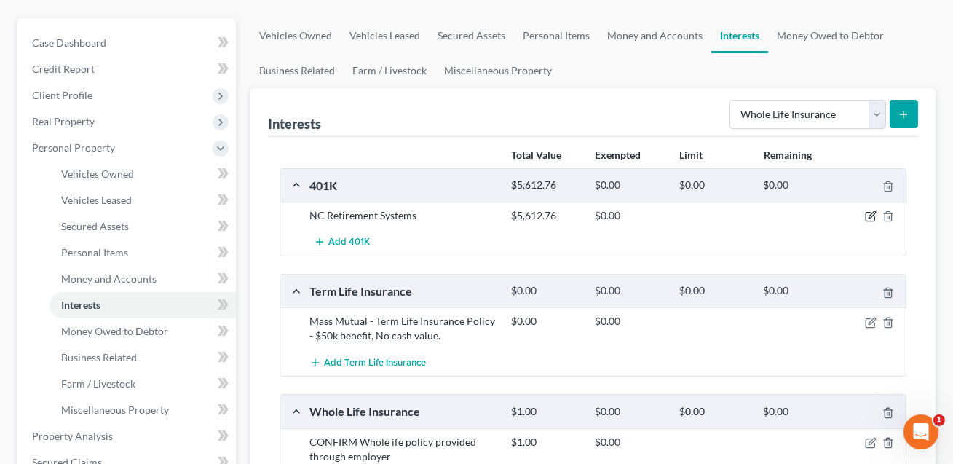
click at [871, 215] on icon "button" at bounding box center [871, 216] width 12 height 12
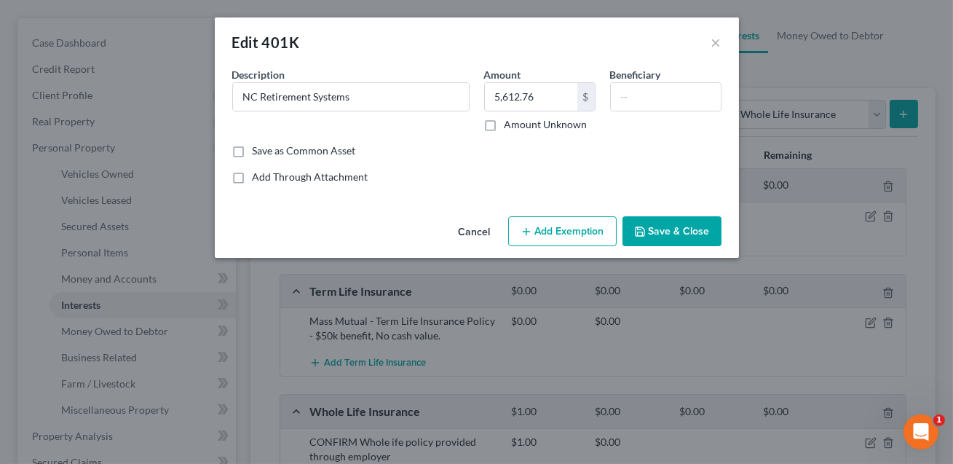
click at [662, 230] on button "Save & Close" at bounding box center [671, 231] width 99 height 31
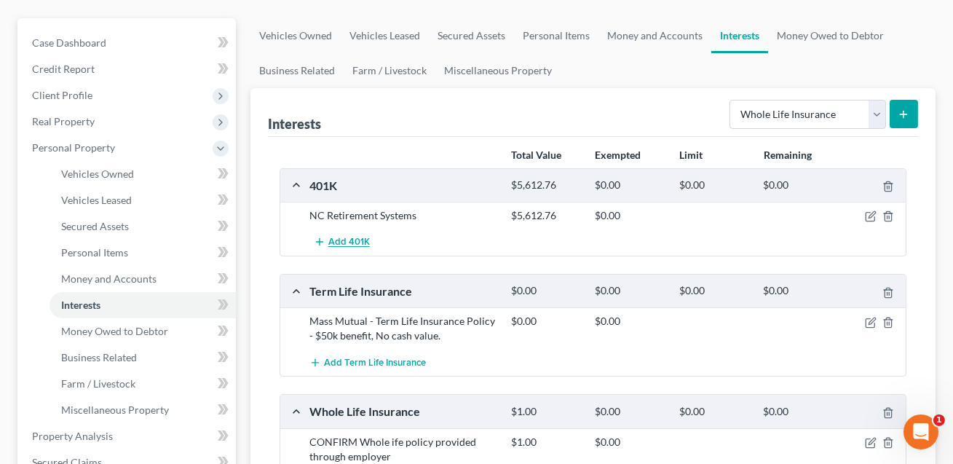
click at [357, 243] on span "Add 401K" at bounding box center [348, 243] width 41 height 12
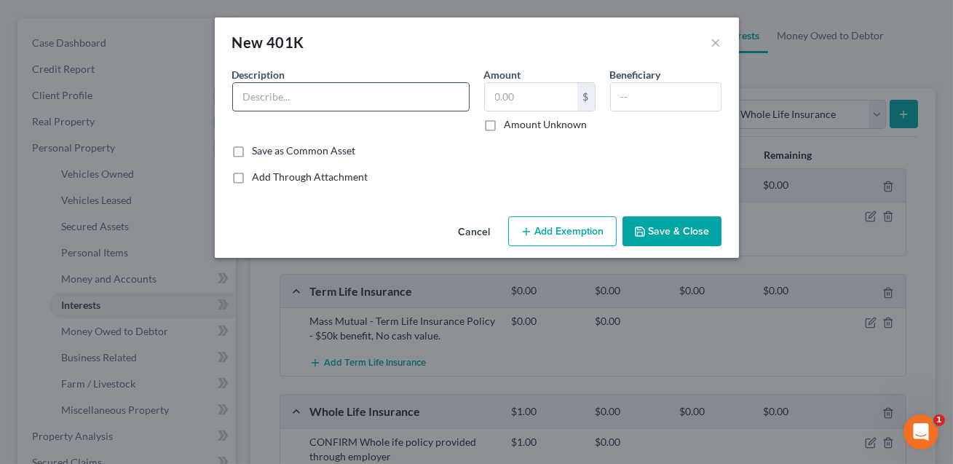
click at [255, 101] on input "text" at bounding box center [351, 97] width 236 height 28
click at [277, 100] on input "NC Retiement 401k" at bounding box center [351, 97] width 236 height 28
click at [345, 98] on input "NC Retirement 401k" at bounding box center [351, 97] width 236 height 28
type input "NC Retirement 401k. not an asset of the estate."
click at [485, 99] on input "text" at bounding box center [531, 97] width 92 height 28
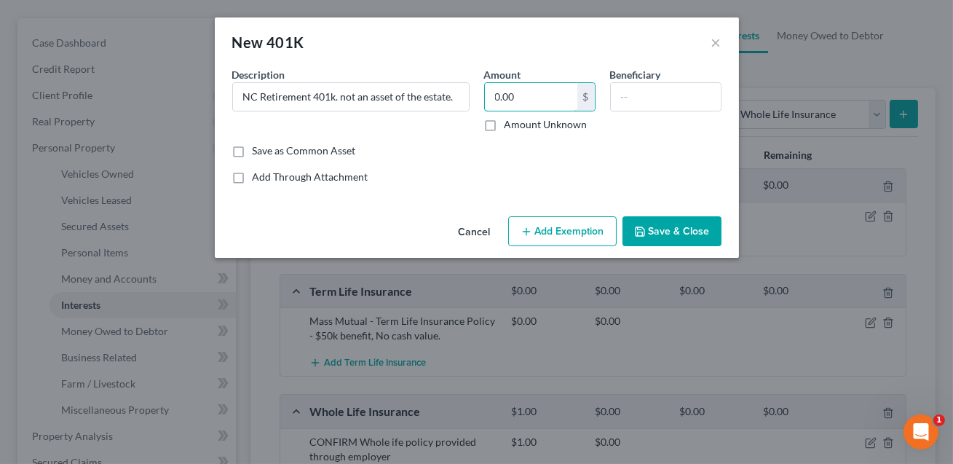
type input "0.00"
click at [659, 229] on button "Save & Close" at bounding box center [671, 231] width 99 height 31
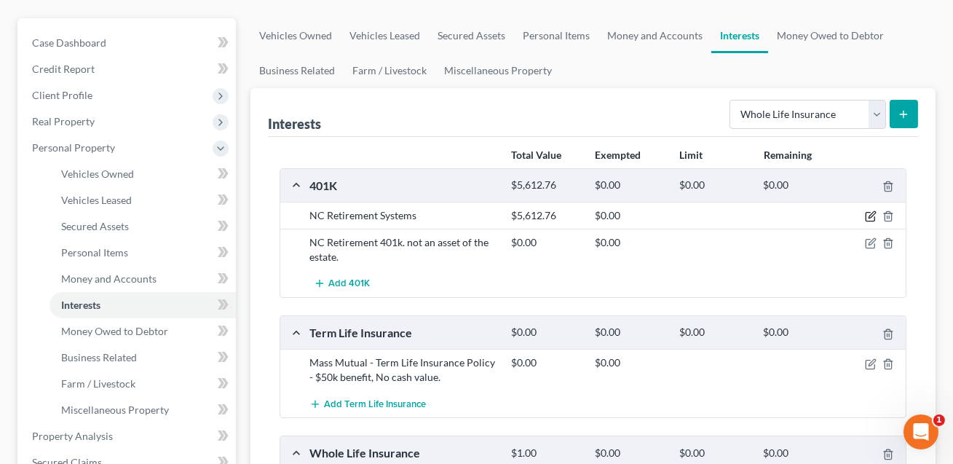
click at [869, 216] on icon "button" at bounding box center [871, 215] width 7 height 7
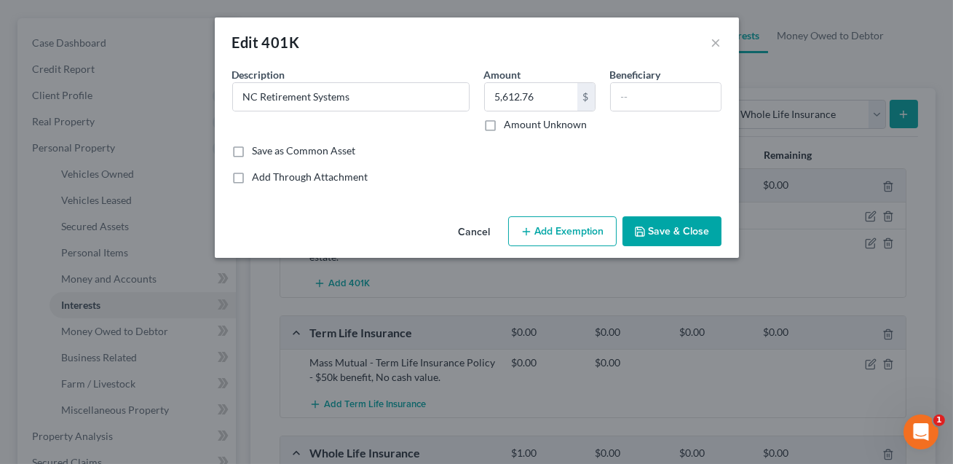
click at [559, 230] on button "Add Exemption" at bounding box center [562, 231] width 108 height 31
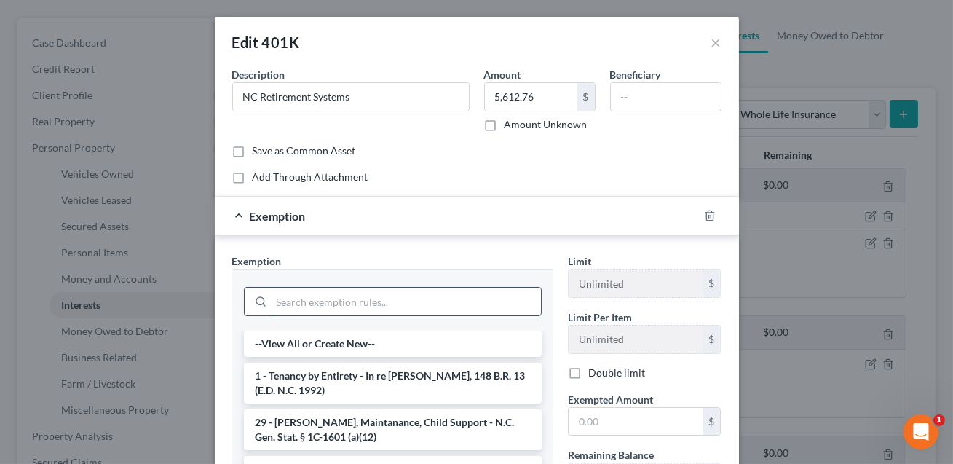
click at [378, 303] on input "search" at bounding box center [405, 302] width 269 height 28
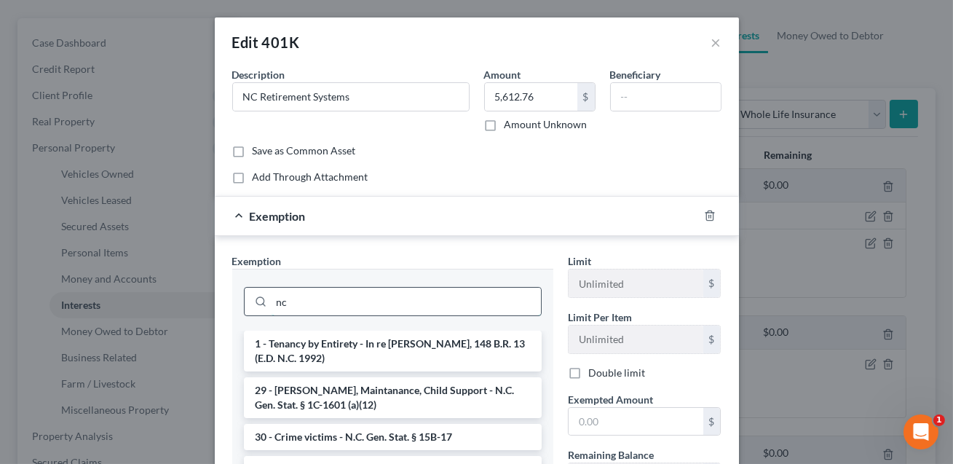
type input "n"
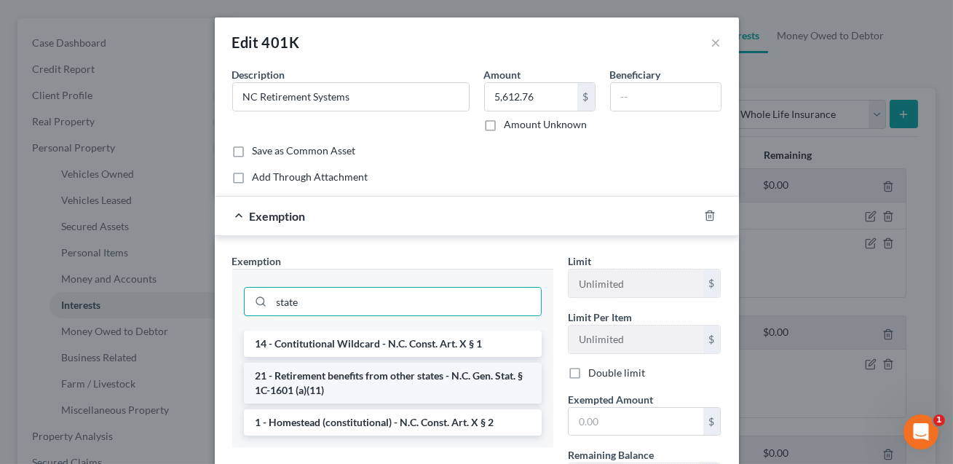
click at [365, 376] on li "21 - Retirement benefits from other states - N.C. Gen. Stat. § 1C-1601 (a)(11)" at bounding box center [393, 382] width 298 height 41
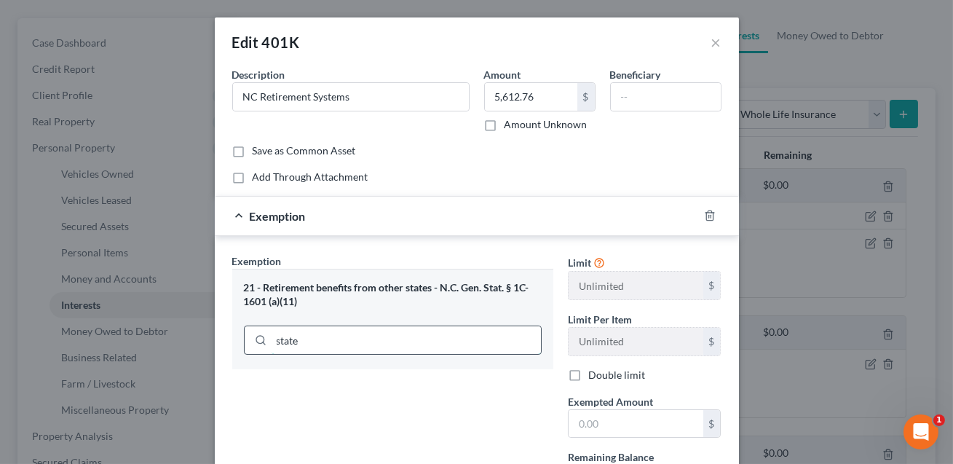
click at [325, 336] on input "state" at bounding box center [405, 340] width 269 height 28
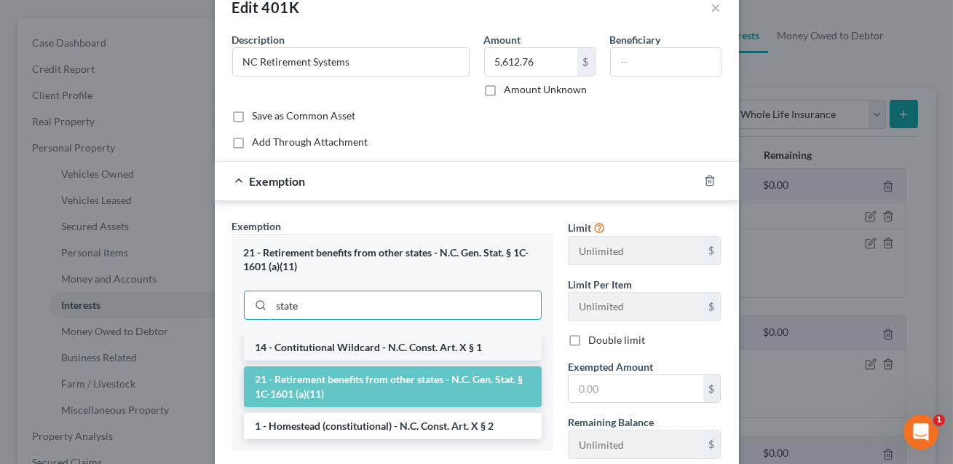
scroll to position [44, 0]
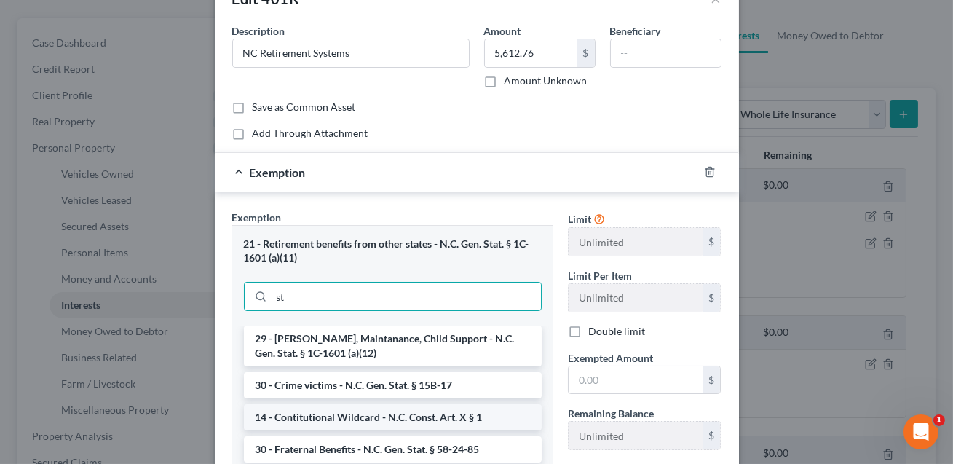
type input "s"
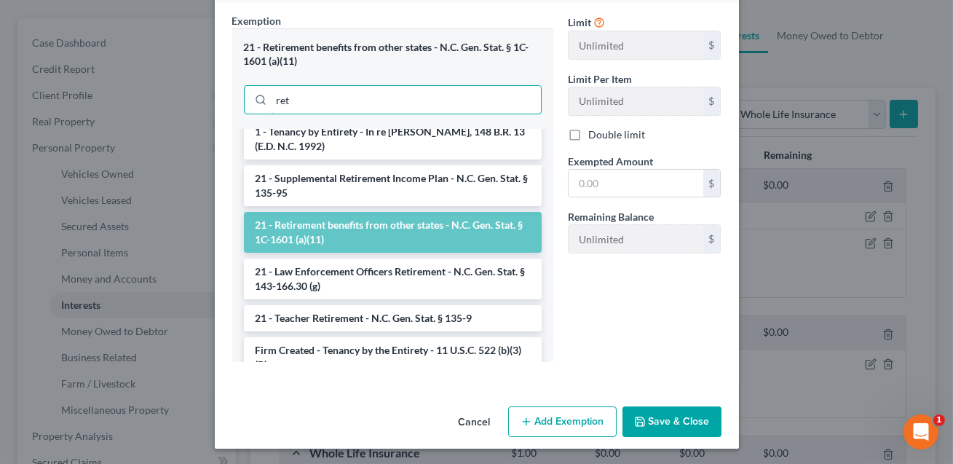
scroll to position [2, 0]
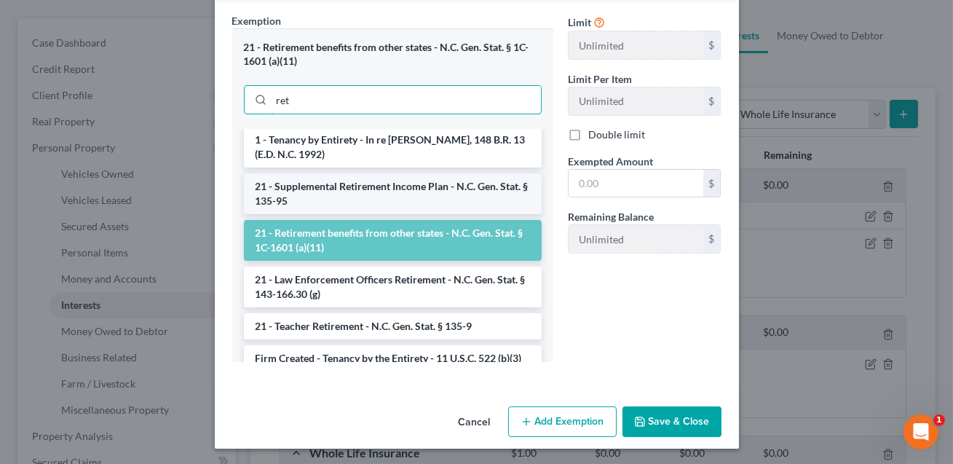
type input "ret"
click at [350, 193] on li "21 - Supplemental Retirement Income Plan - N.C. Gen. Stat. § 135-95" at bounding box center [393, 193] width 298 height 41
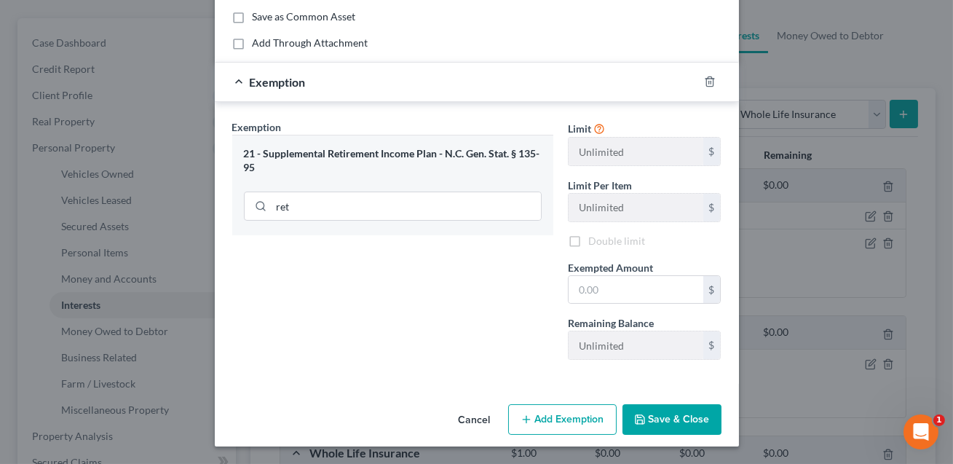
scroll to position [132, 0]
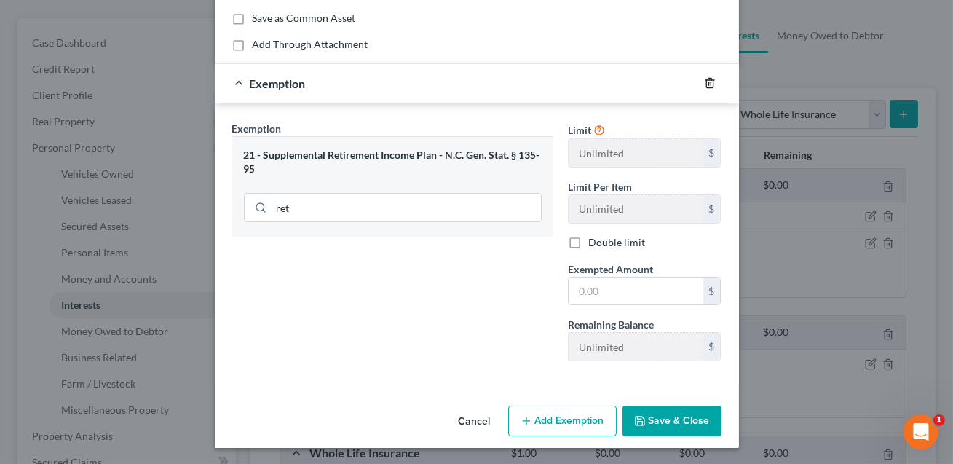
click at [714, 78] on icon "button" at bounding box center [710, 83] width 12 height 12
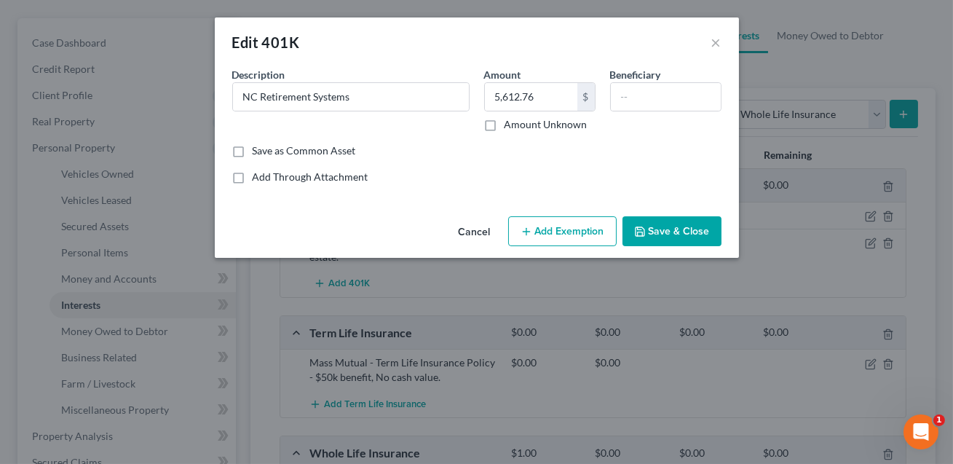
scroll to position [0, 0]
click at [650, 222] on button "Save & Close" at bounding box center [671, 231] width 99 height 31
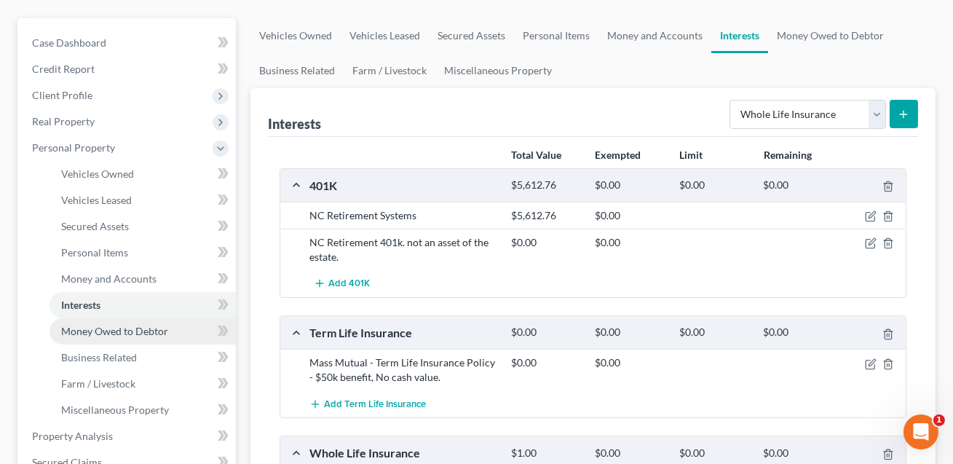
click at [130, 330] on span "Money Owed to Debtor" at bounding box center [114, 331] width 107 height 12
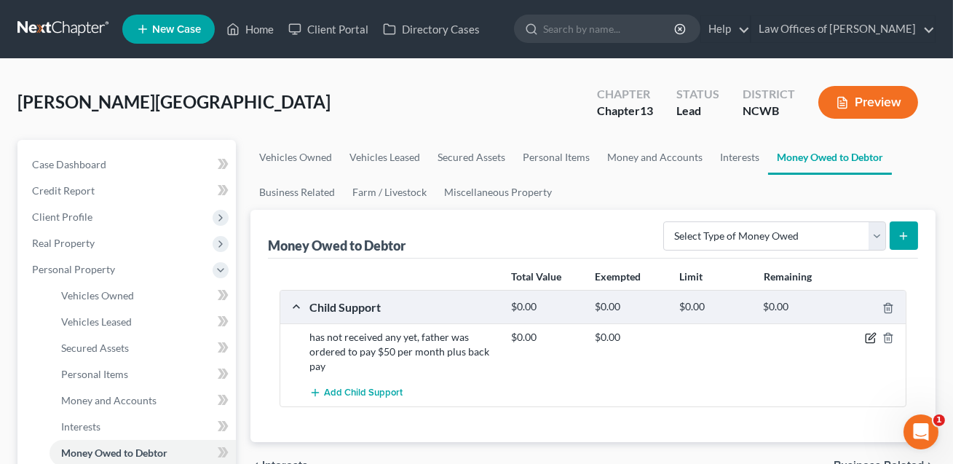
click at [868, 337] on icon "button" at bounding box center [871, 336] width 7 height 7
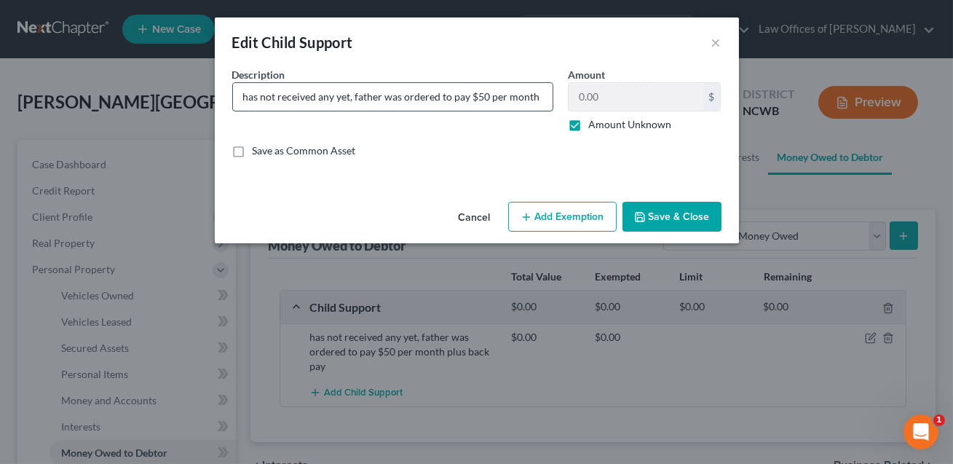
click at [242, 98] on input "has not received any yet, father was ordered to pay $50 per month plus back pay" at bounding box center [393, 97] width 320 height 28
click at [367, 97] on input "Child Support owed but has not received any yet, father was ordered to pay $50 …" at bounding box center [393, 97] width 320 height 28
click at [366, 98] on input "Child Support owed but not received any yet, father was ordered to pay $50 per …" at bounding box center [393, 97] width 320 height 28
click at [421, 98] on input "Child Support owed but not yet received any yet, father was ordered to pay $50 …" at bounding box center [393, 97] width 320 height 28
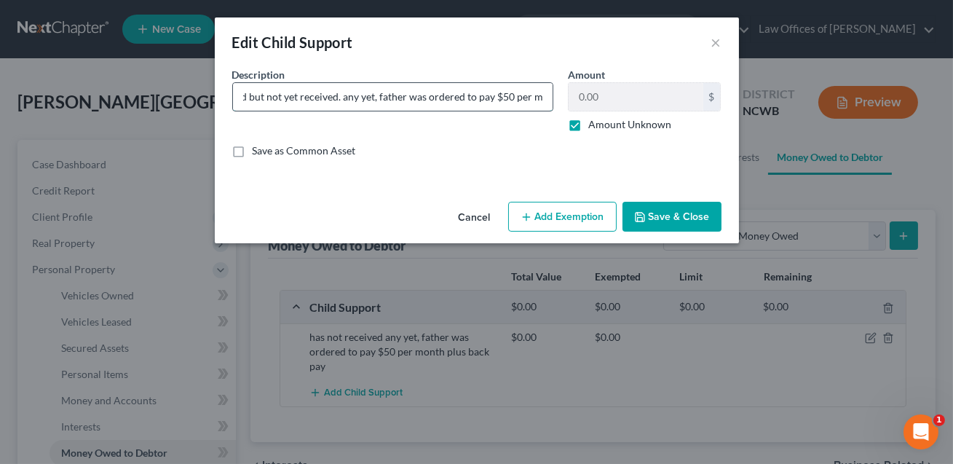
drag, startPoint x: 426, startPoint y: 98, endPoint x: 487, endPoint y: 103, distance: 61.4
click at [487, 103] on input "Child Support owed but not yet received. any yet, father was ordered to pay $50…" at bounding box center [393, 97] width 320 height 28
click at [543, 99] on input "Child Support owed but not yet received. $50 per month plus back pay" at bounding box center [393, 97] width 320 height 28
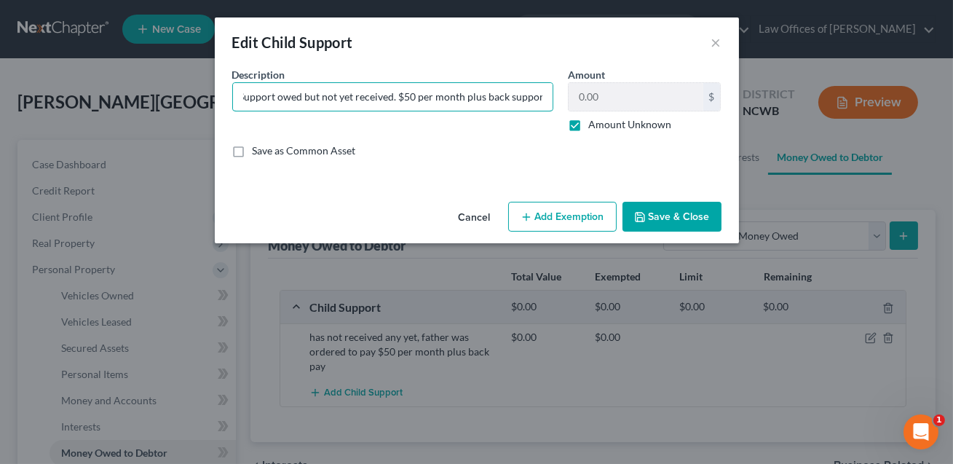
type input "Child Support owed but not yet received. $50 per month plus back support."
click at [588, 127] on label "Amount Unknown" at bounding box center [629, 124] width 83 height 15
click at [594, 127] on input "Amount Unknown" at bounding box center [598, 121] width 9 height 9
checkbox input "false"
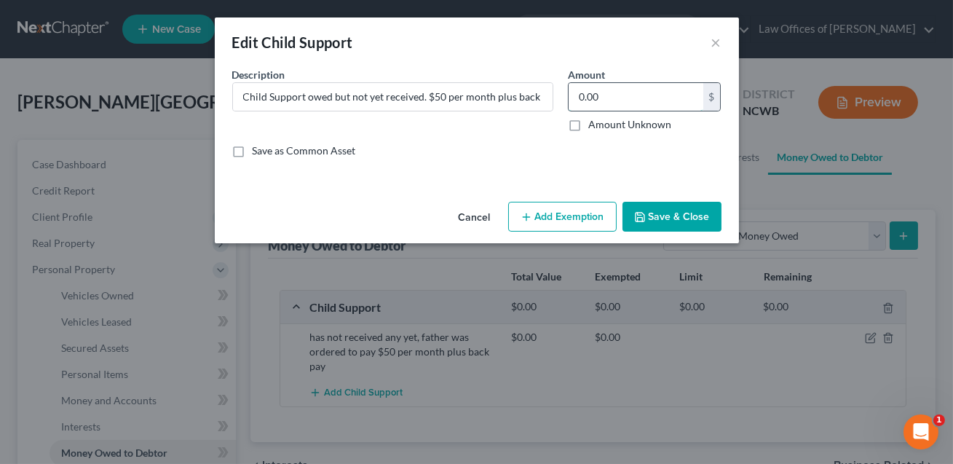
click at [594, 96] on input "0.00" at bounding box center [635, 97] width 135 height 28
type input "1.00"
click at [561, 215] on button "Add Exemption" at bounding box center [562, 217] width 108 height 31
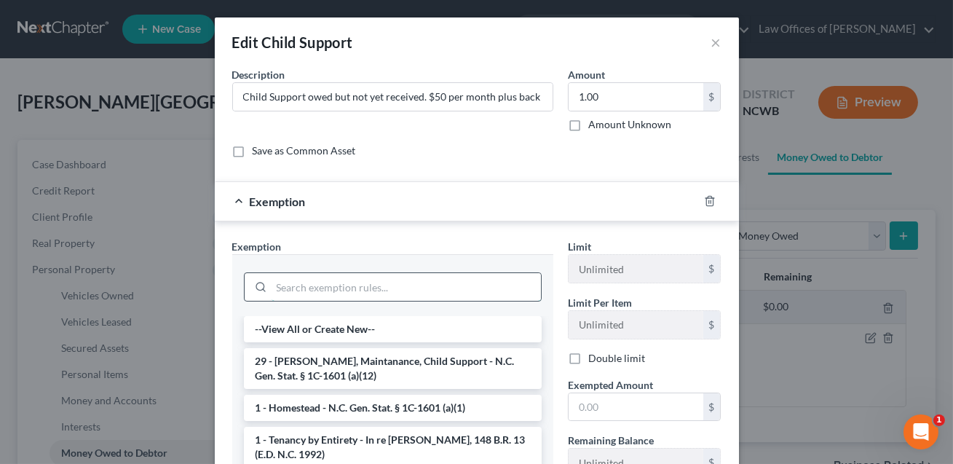
click at [386, 288] on input "search" at bounding box center [405, 287] width 269 height 28
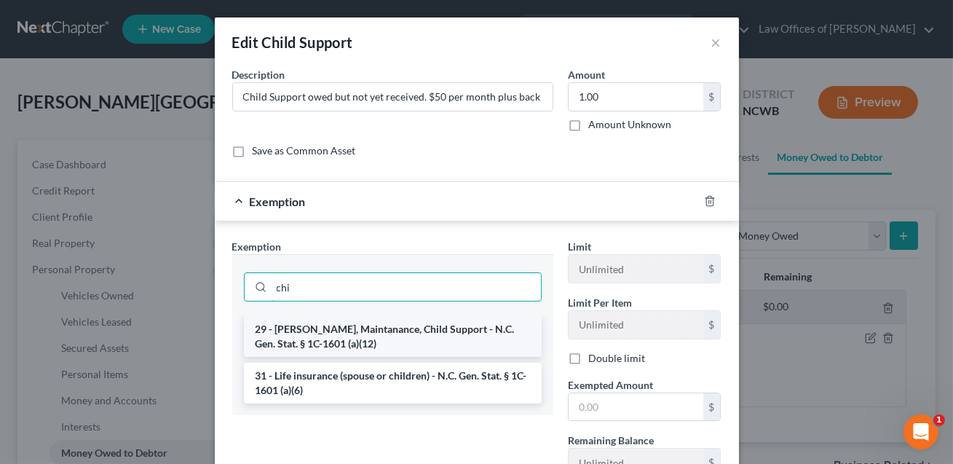
type input "chi"
click at [369, 336] on li "29 - [PERSON_NAME], Maintanance, Child Support - N.C. Gen. Stat. § 1C-1601 (a)(…" at bounding box center [393, 336] width 298 height 41
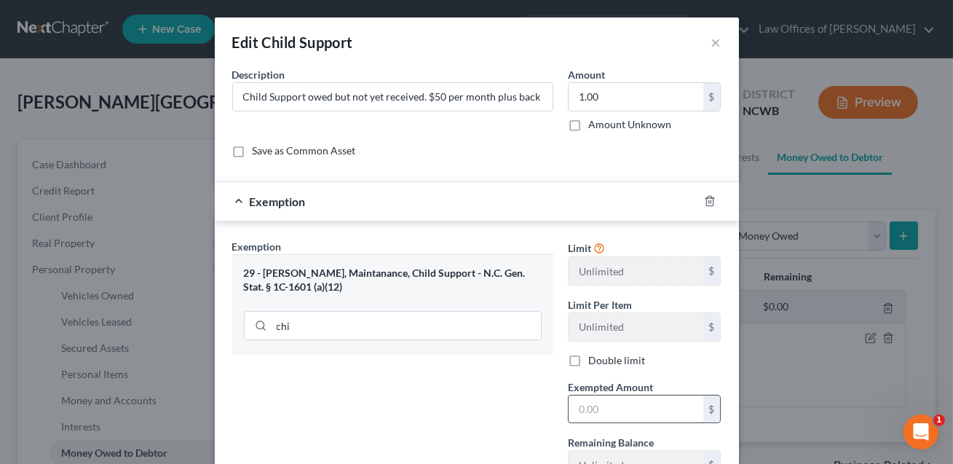
click at [584, 406] on input "text" at bounding box center [635, 409] width 135 height 28
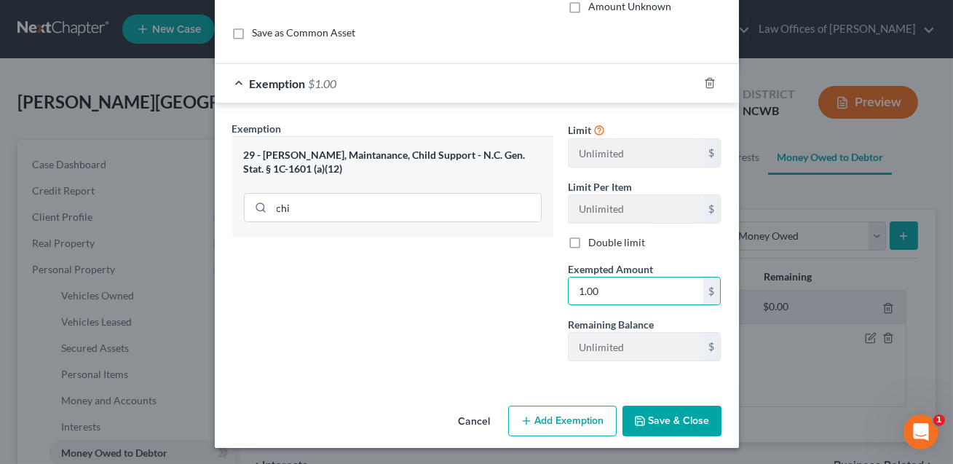
type input "1.00"
click at [669, 417] on button "Save & Close" at bounding box center [671, 420] width 99 height 31
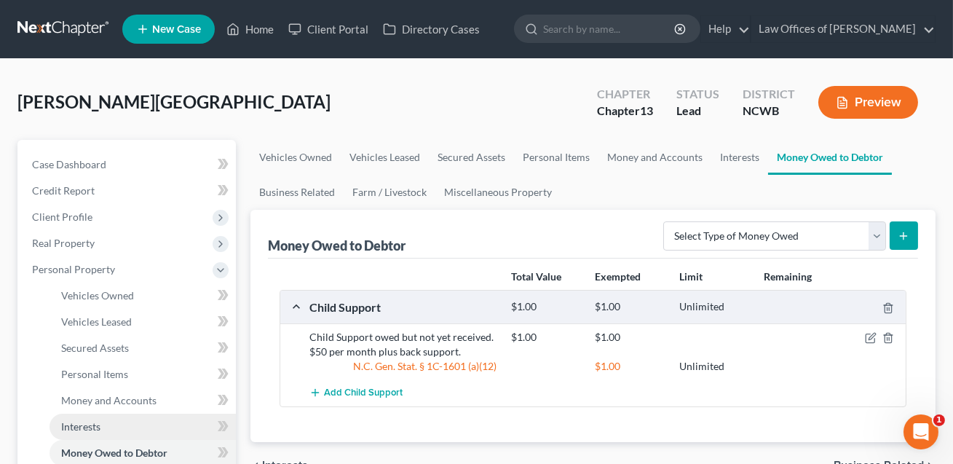
click at [84, 427] on span "Interests" at bounding box center [80, 426] width 39 height 12
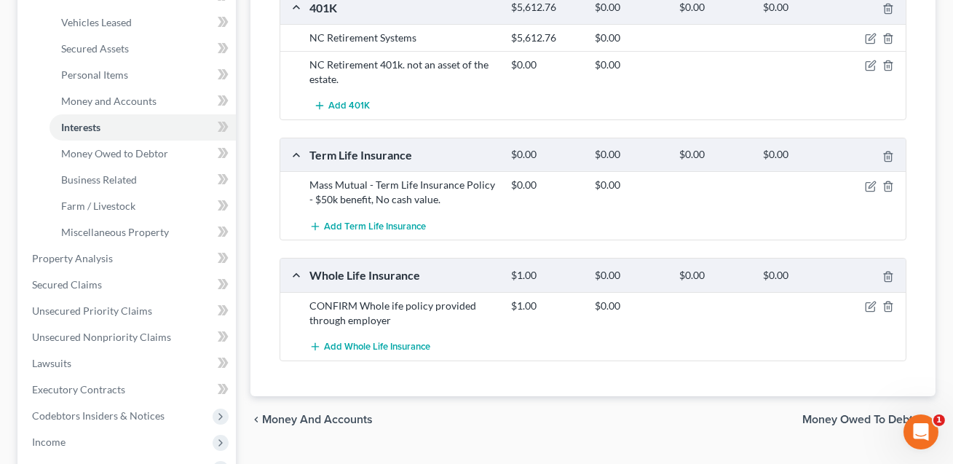
scroll to position [301, 0]
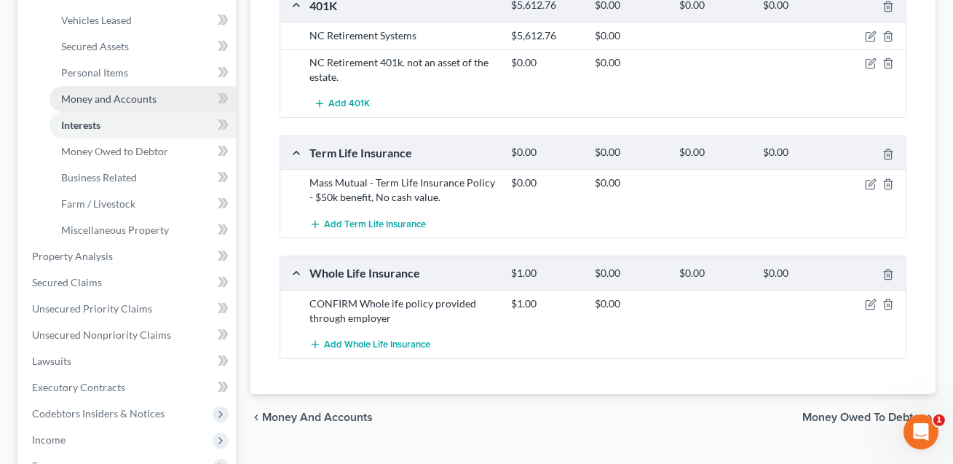
click at [99, 100] on span "Money and Accounts" at bounding box center [108, 98] width 95 height 12
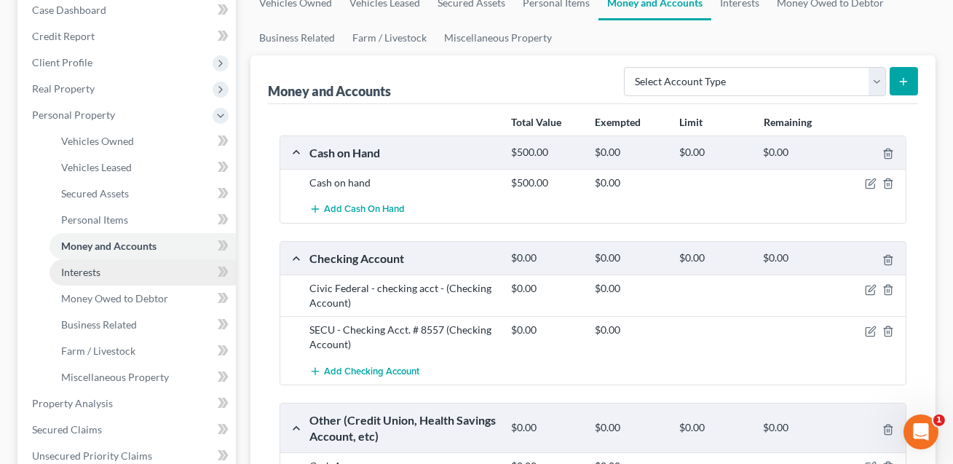
scroll to position [187, 0]
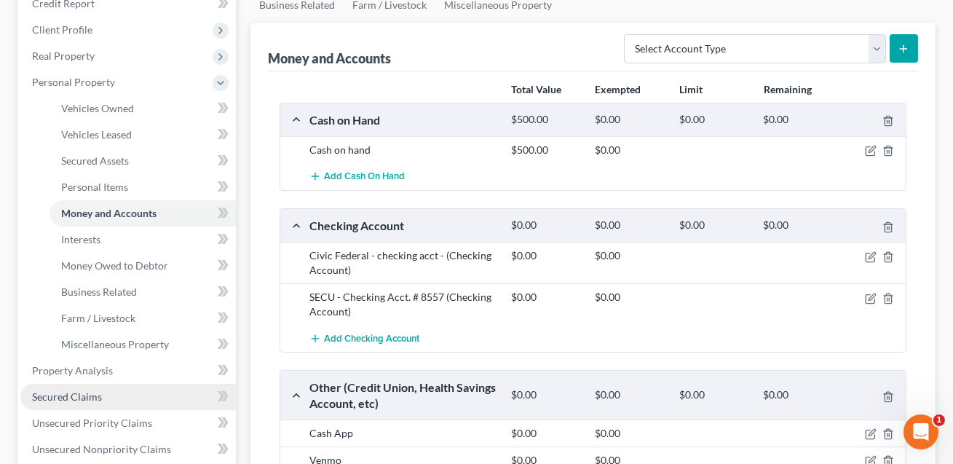
click at [99, 392] on span "Secured Claims" at bounding box center [67, 396] width 70 height 12
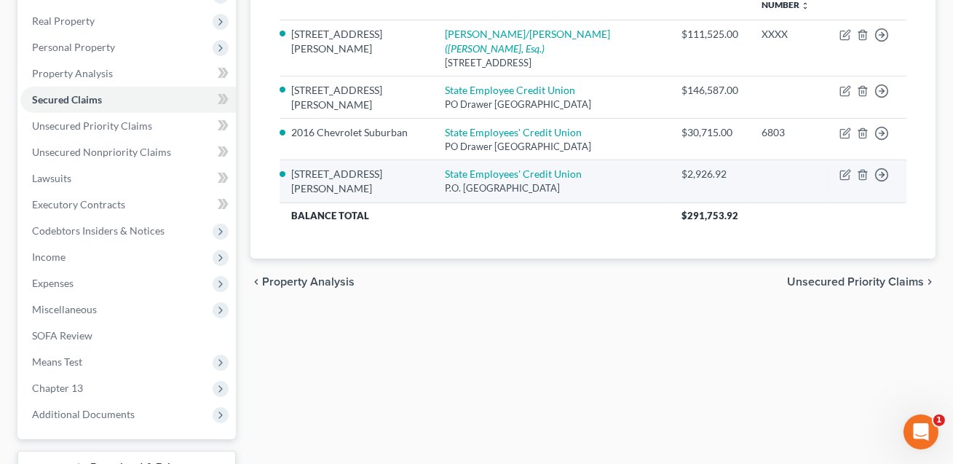
scroll to position [242, 0]
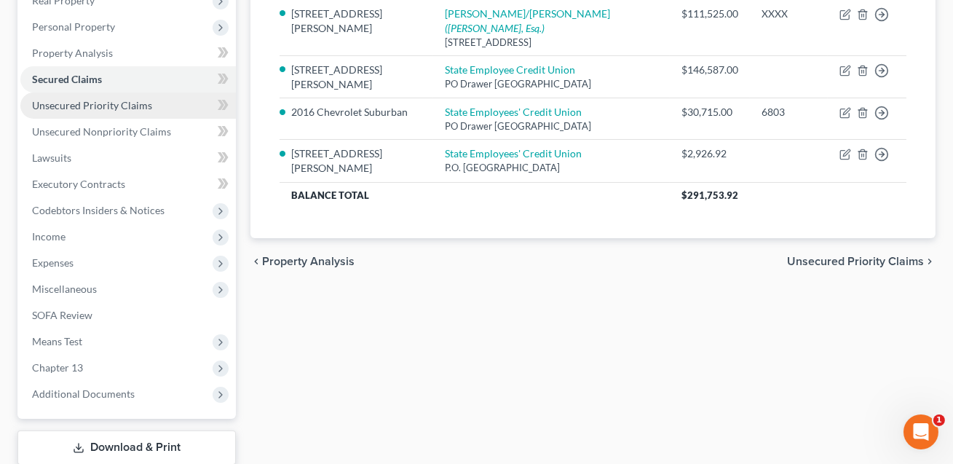
click at [78, 99] on span "Unsecured Priority Claims" at bounding box center [92, 105] width 120 height 12
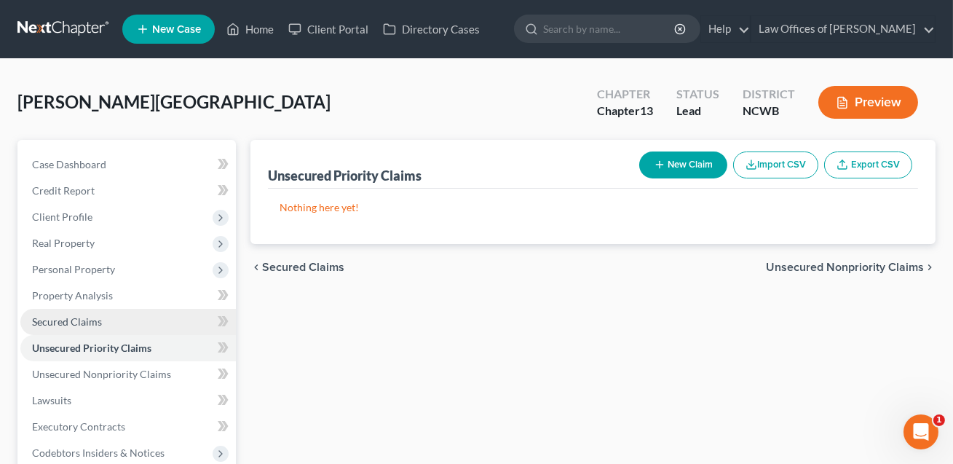
scroll to position [334, 0]
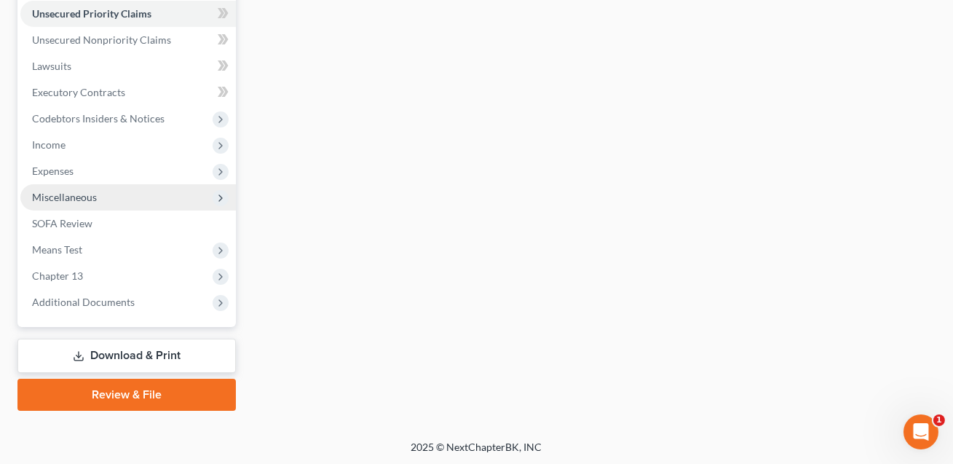
click at [67, 194] on span "Miscellaneous" at bounding box center [64, 197] width 65 height 12
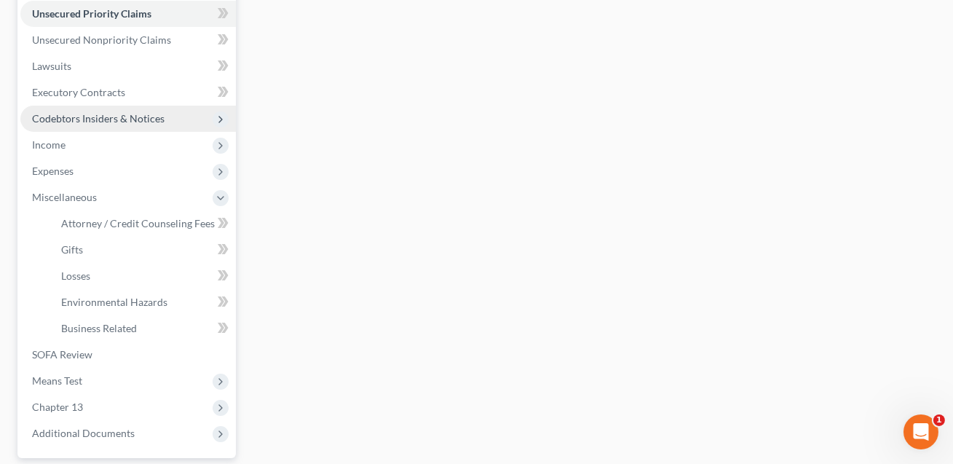
click at [89, 127] on span "Codebtors Insiders & Notices" at bounding box center [127, 119] width 215 height 26
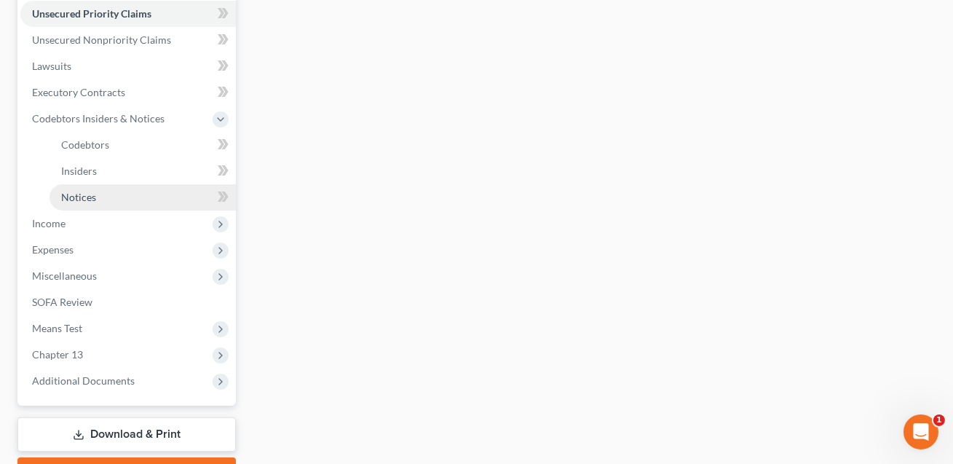
click at [85, 197] on span "Notices" at bounding box center [78, 197] width 35 height 12
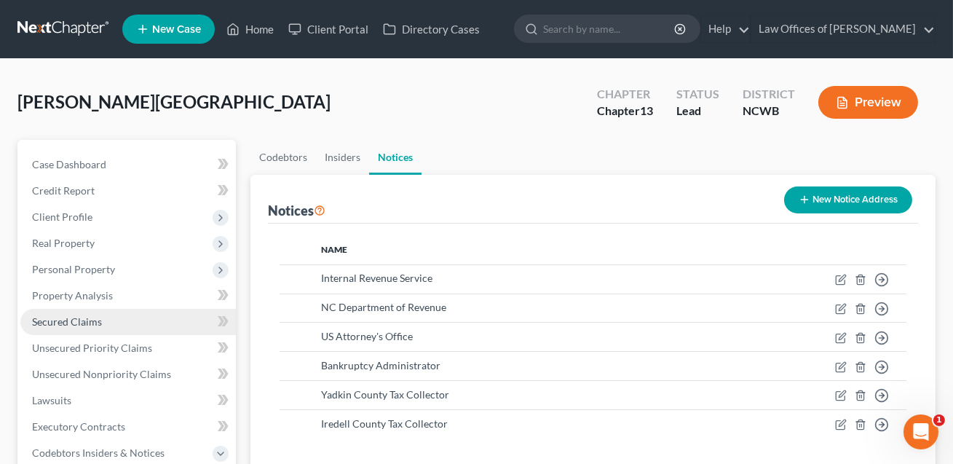
click at [68, 322] on span "Secured Claims" at bounding box center [67, 321] width 70 height 12
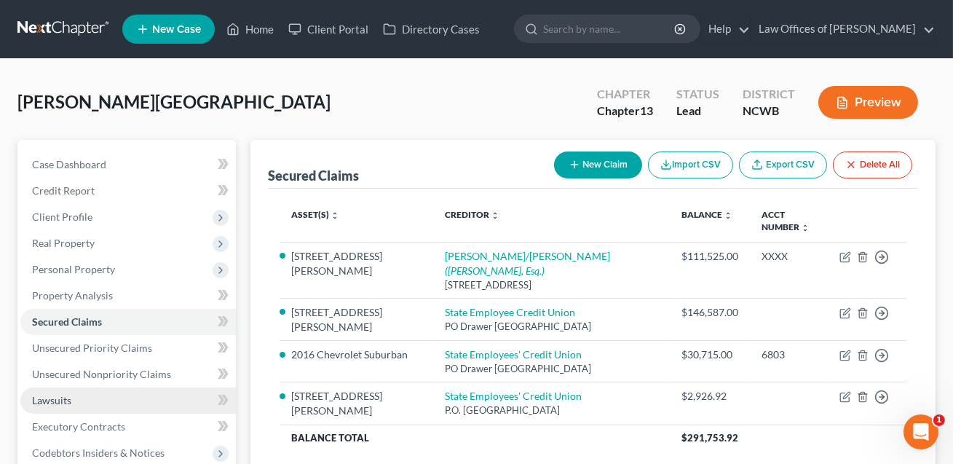
scroll to position [334, 0]
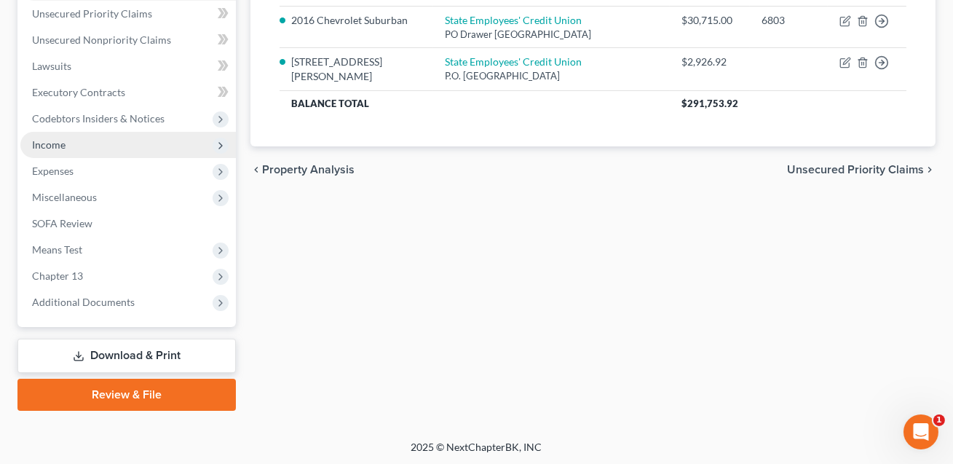
click at [56, 145] on span "Income" at bounding box center [48, 144] width 33 height 12
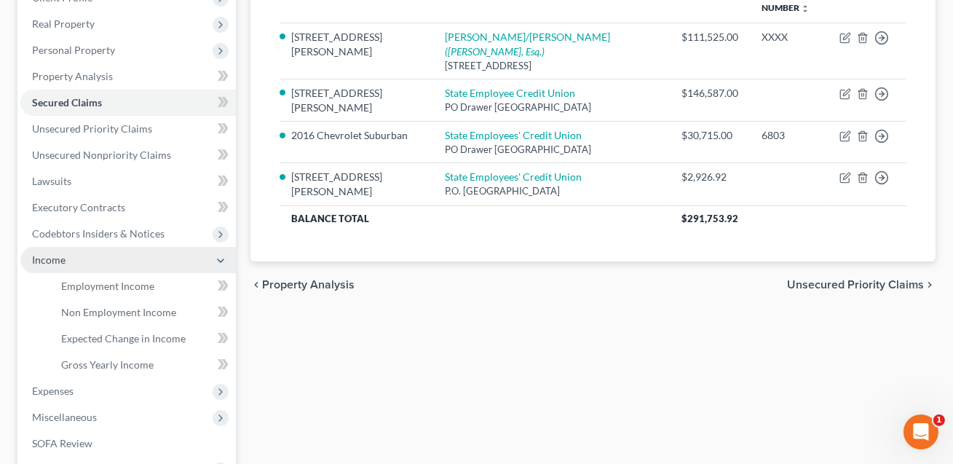
scroll to position [218, 0]
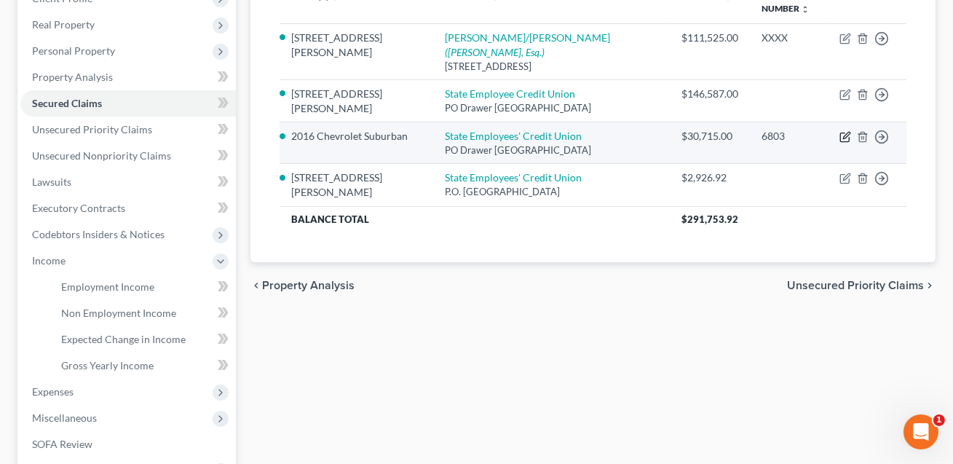
click at [844, 134] on icon "button" at bounding box center [845, 137] width 12 height 12
select select "28"
select select "0"
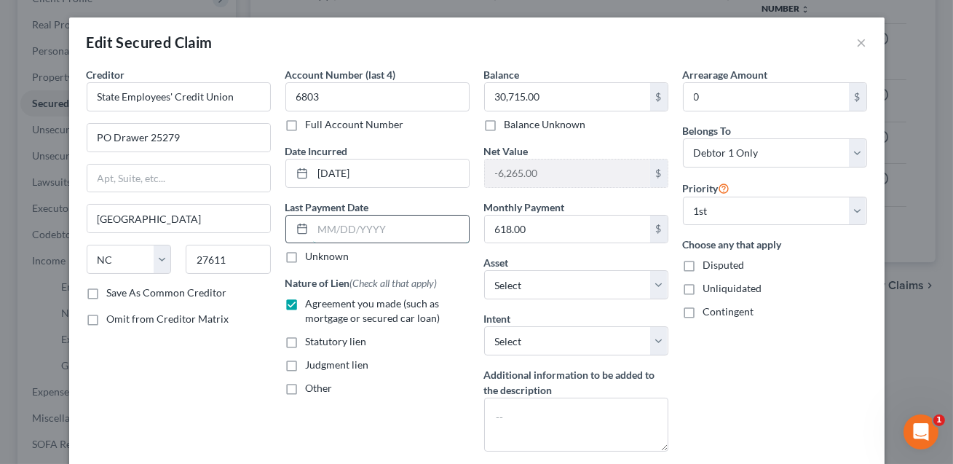
click at [333, 230] on input "text" at bounding box center [391, 229] width 156 height 28
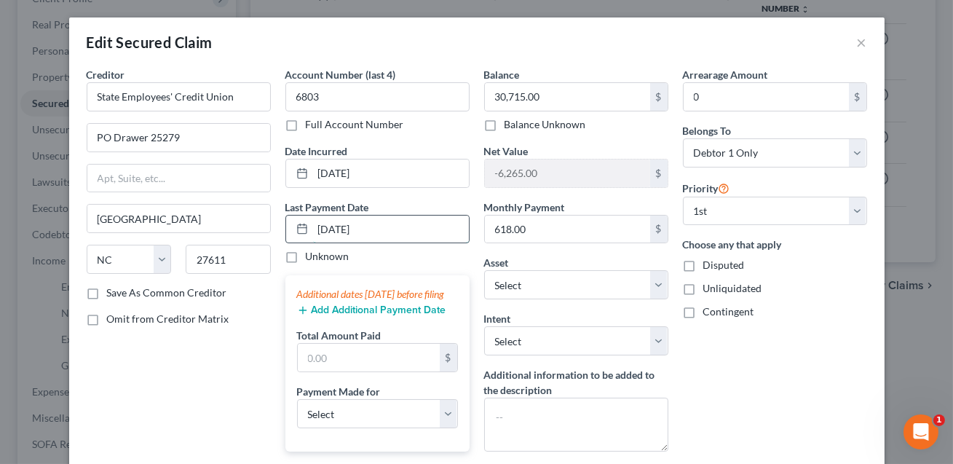
click at [328, 227] on input "[DATE]" at bounding box center [391, 229] width 156 height 28
type input "[DATE]"
click at [340, 316] on button "Add Additional Payment Date" at bounding box center [371, 310] width 149 height 12
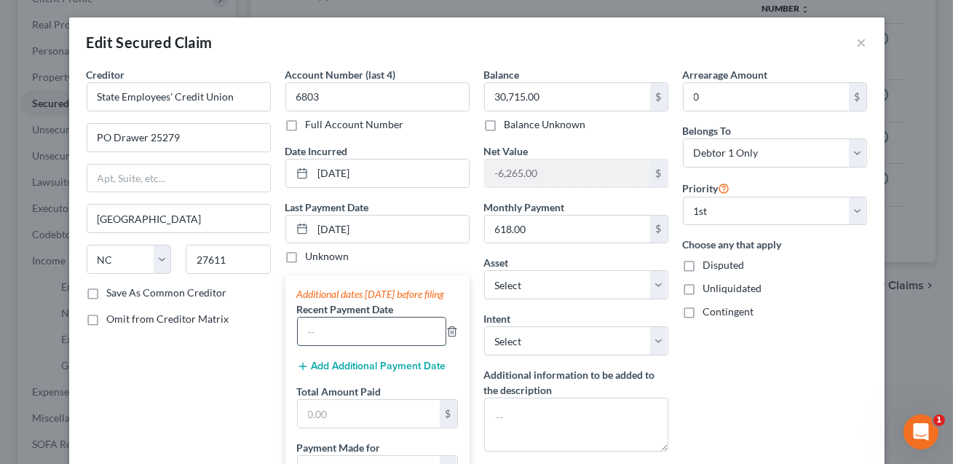
click at [329, 343] on input "text" at bounding box center [372, 331] width 148 height 28
type input "[DATE]"
click at [334, 427] on input "text" at bounding box center [369, 414] width 142 height 28
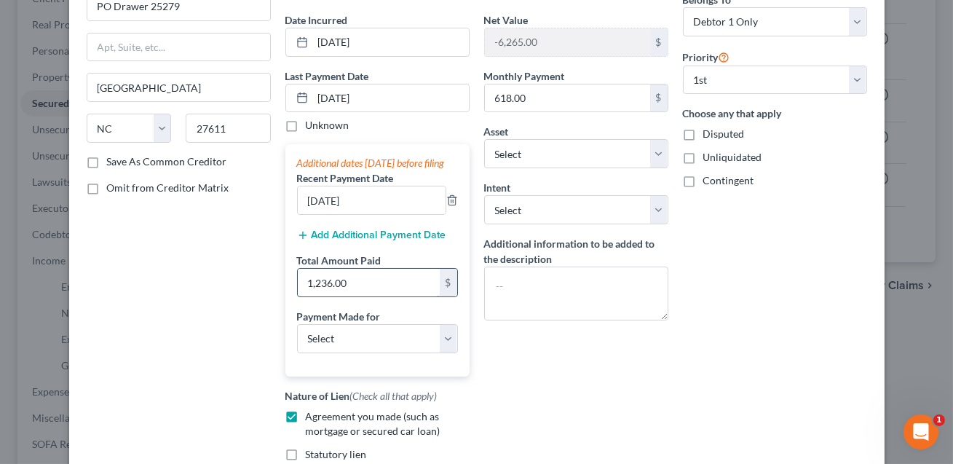
scroll to position [170, 0]
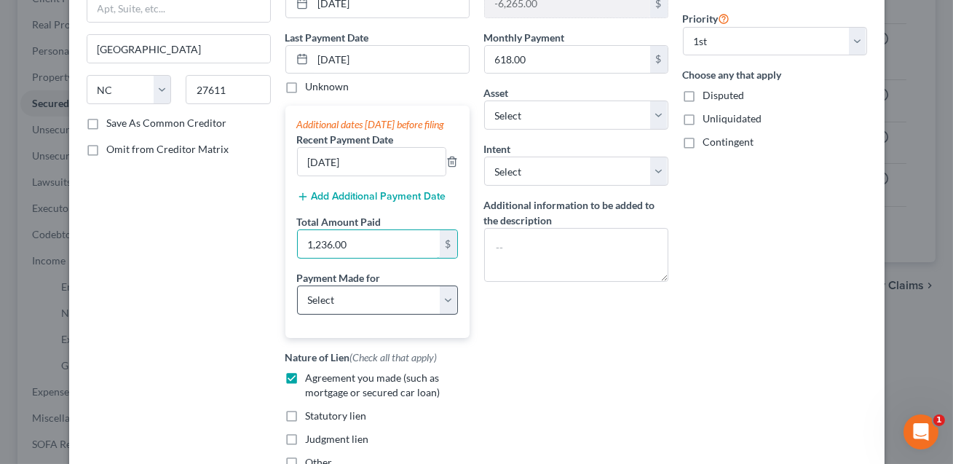
type input "1,236.00"
click at [364, 309] on select "Select Car Credit Card Loan Repayment Mortgage Other Suppliers Or Vendors" at bounding box center [377, 299] width 161 height 29
select select "0"
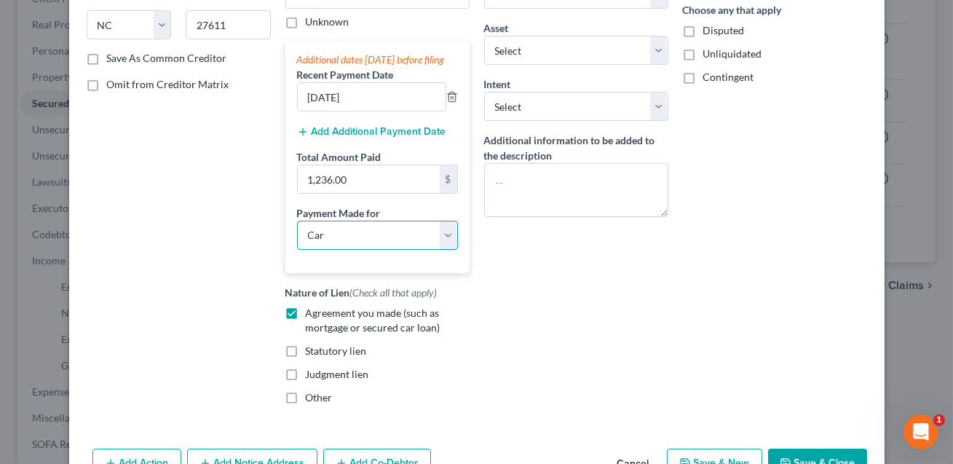
scroll to position [333, 0]
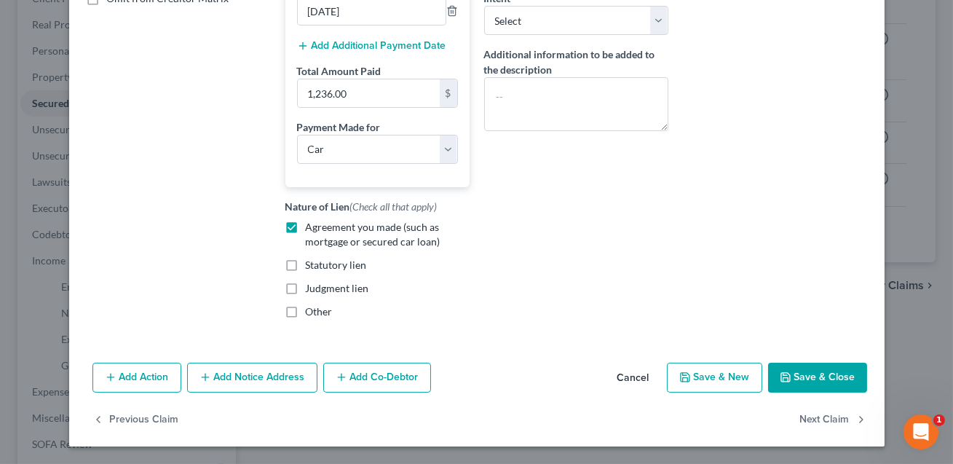
click at [817, 378] on button "Save & Close" at bounding box center [817, 377] width 99 height 31
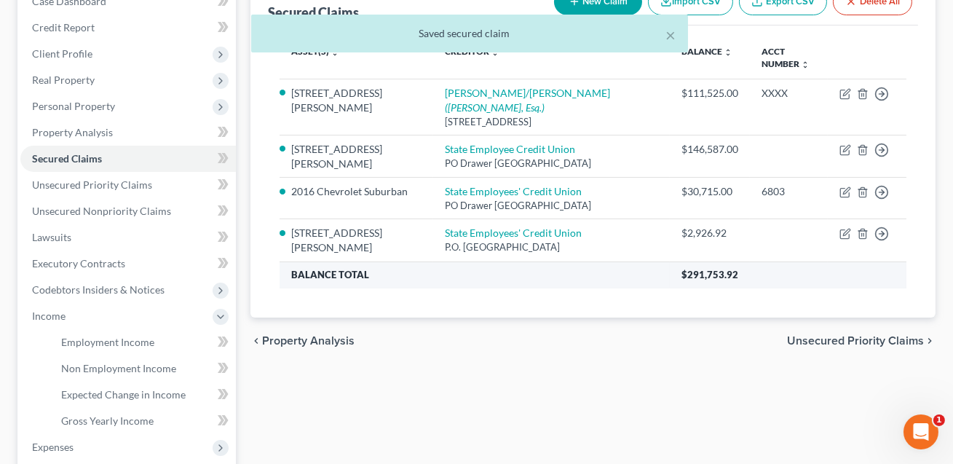
scroll to position [159, 0]
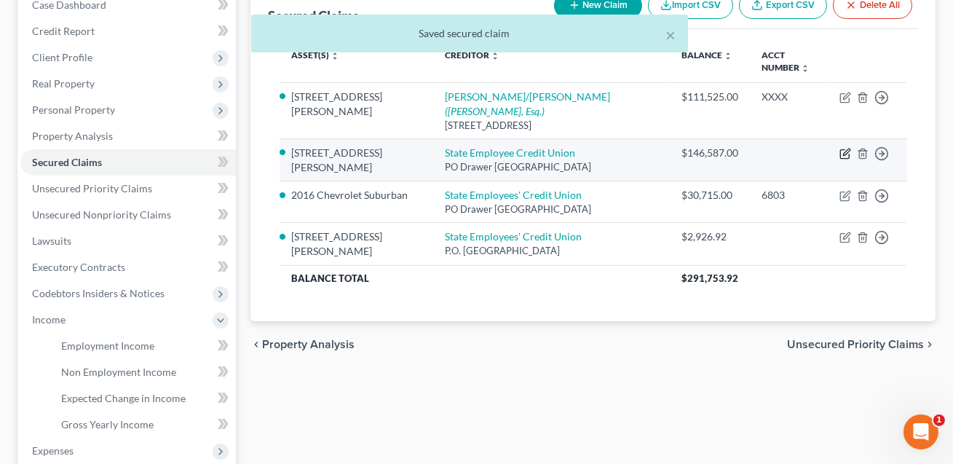
click at [846, 151] on icon "button" at bounding box center [846, 151] width 7 height 7
select select "28"
select select "0"
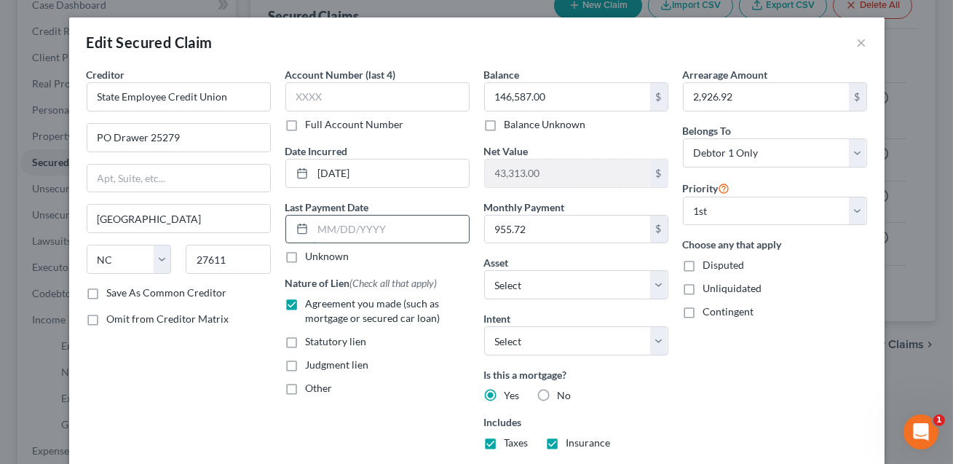
click at [348, 228] on input "text" at bounding box center [391, 229] width 156 height 28
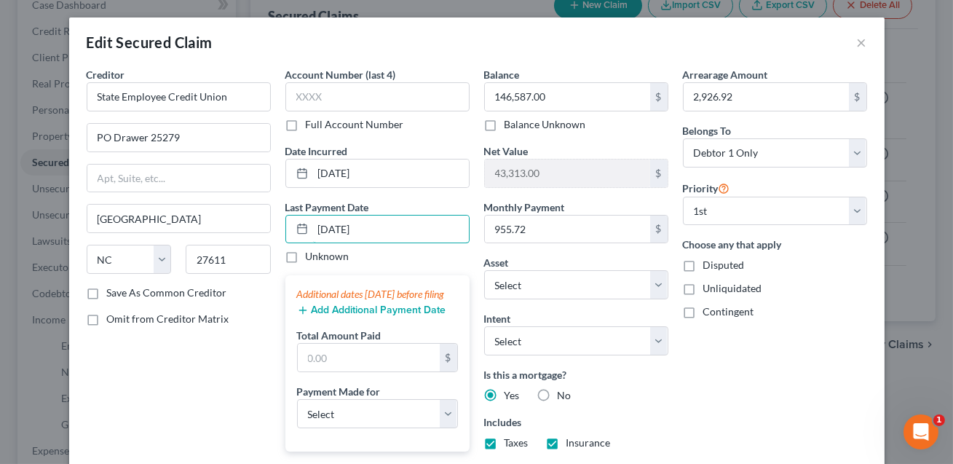
type input "[DATE]"
click at [328, 316] on button "Add Additional Payment Date" at bounding box center [371, 310] width 149 height 12
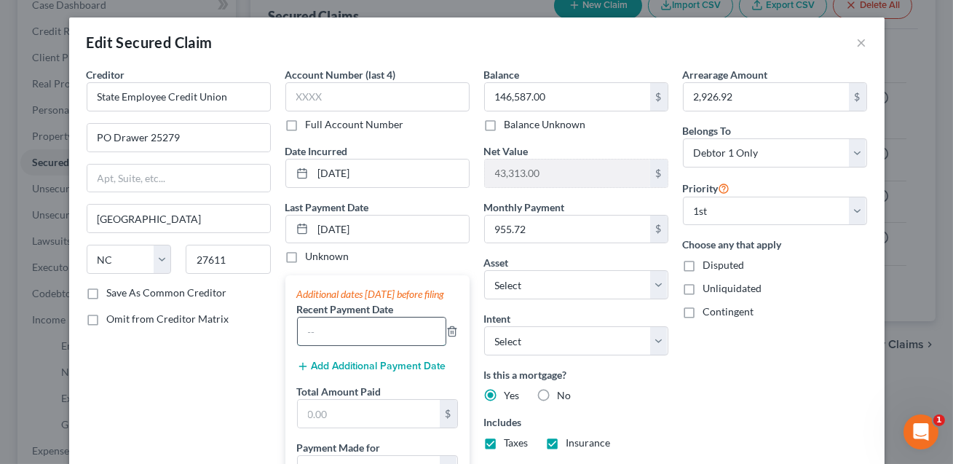
click at [312, 345] on input "text" at bounding box center [372, 331] width 148 height 28
type input "[DATE]"
click at [301, 424] on input "text" at bounding box center [369, 414] width 142 height 28
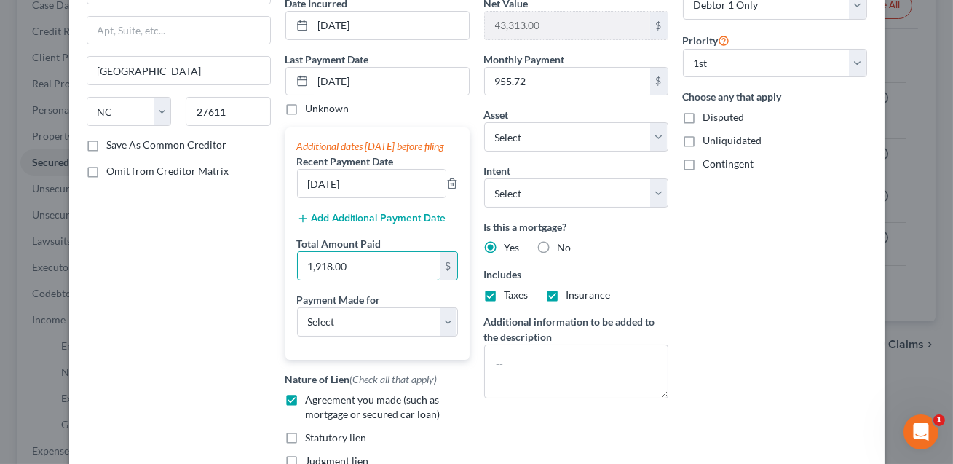
scroll to position [160, 0]
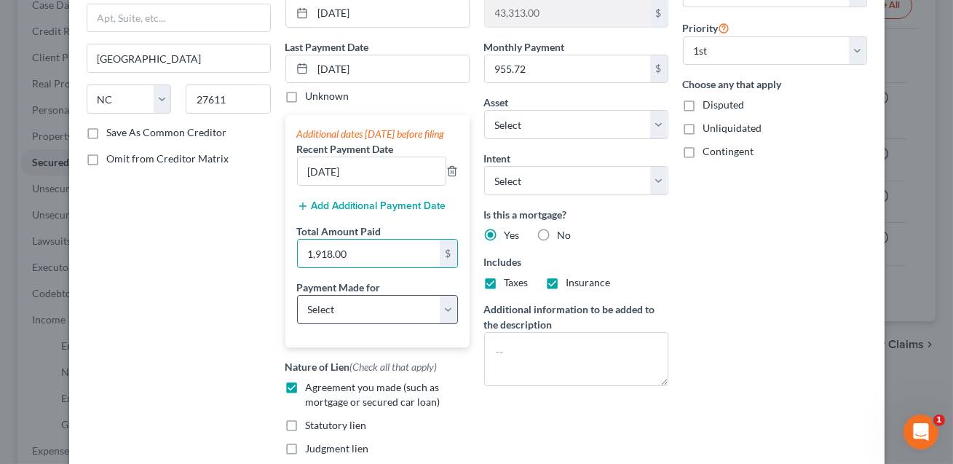
type input "1,918.00"
click at [319, 324] on select "Select Car Credit Card Loan Repayment Mortgage Other Suppliers Or Vendors" at bounding box center [377, 309] width 161 height 29
select select "3"
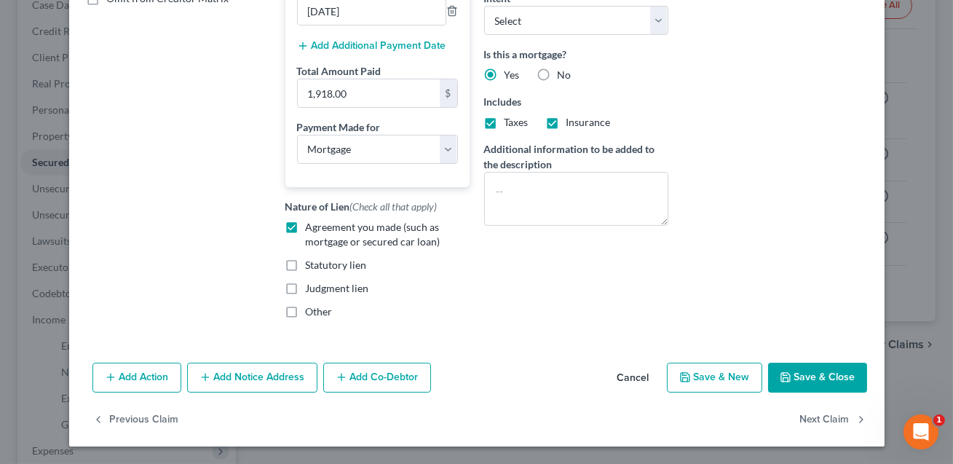
click at [803, 379] on button "Save & Close" at bounding box center [817, 377] width 99 height 31
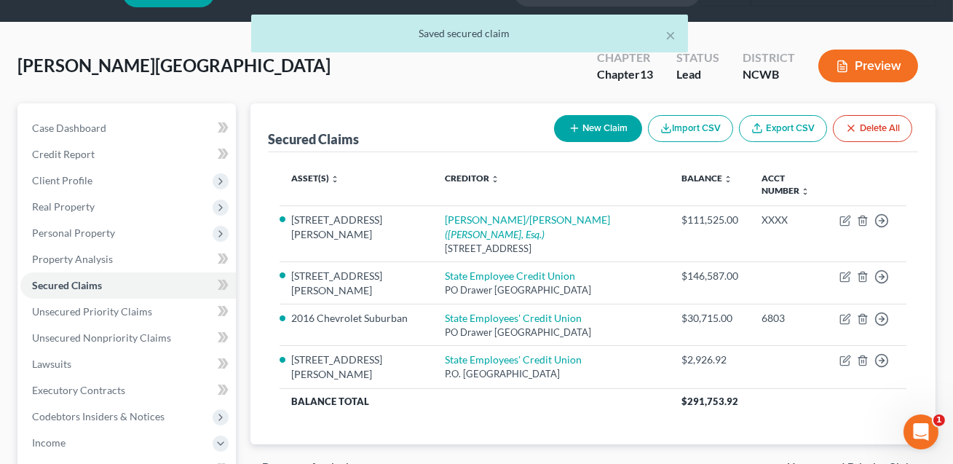
scroll to position [0, 0]
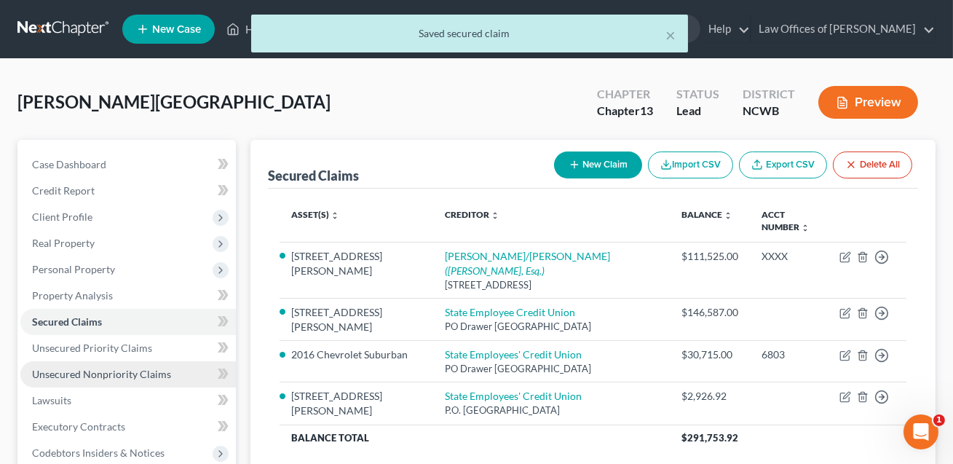
click at [132, 376] on span "Unsecured Nonpriority Claims" at bounding box center [101, 374] width 139 height 12
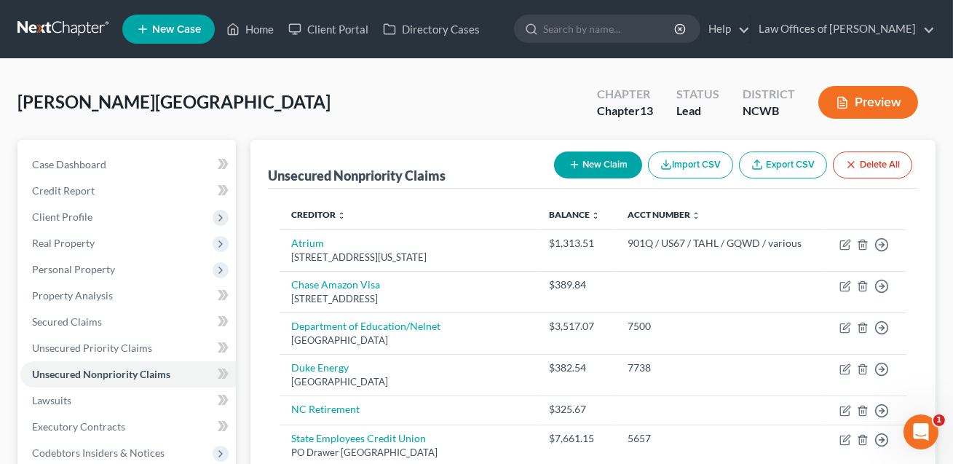
click at [587, 168] on button "New Claim" at bounding box center [598, 164] width 88 height 27
select select "0"
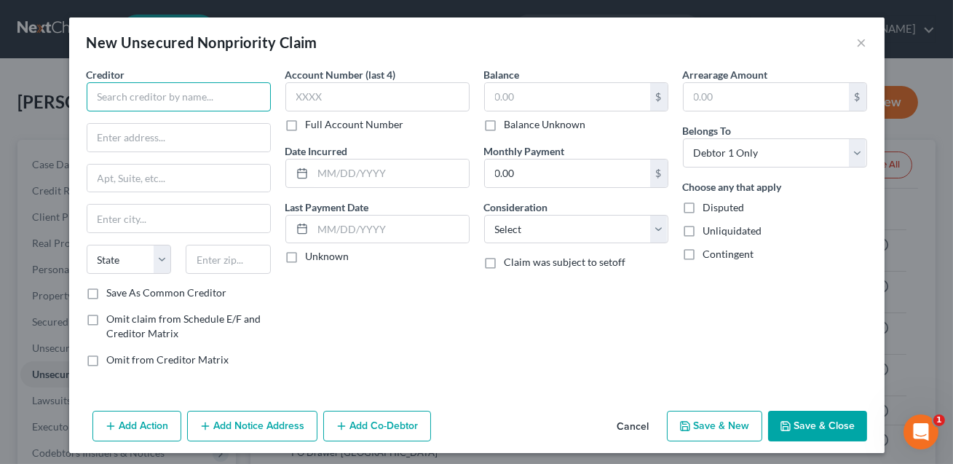
click at [205, 98] on input "text" at bounding box center [179, 96] width 184 height 29
type input "Landlord: NEED INFO"
click at [107, 317] on label "Omit claim from Schedule E/F and Creditor Matrix" at bounding box center [189, 326] width 164 height 29
click at [113, 317] on input "Omit claim from Schedule E/F and Creditor Matrix" at bounding box center [117, 316] width 9 height 9
checkbox input "true"
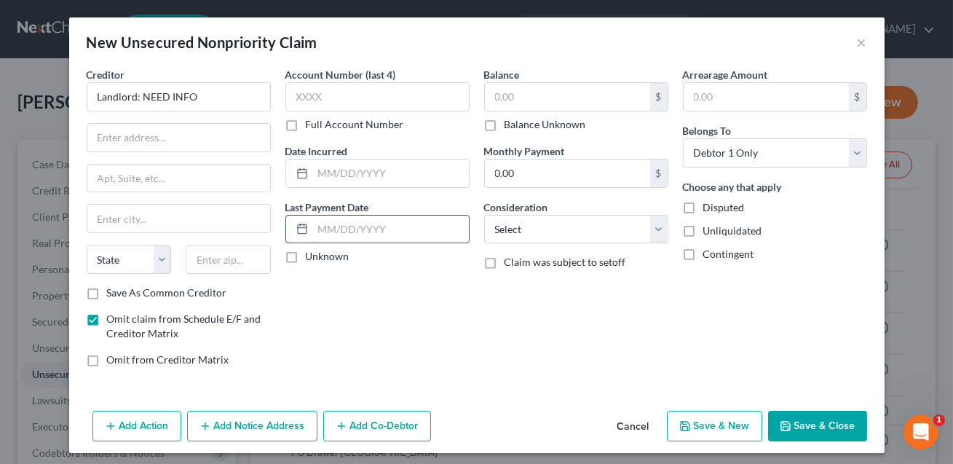
click at [320, 223] on input "text" at bounding box center [391, 229] width 156 height 28
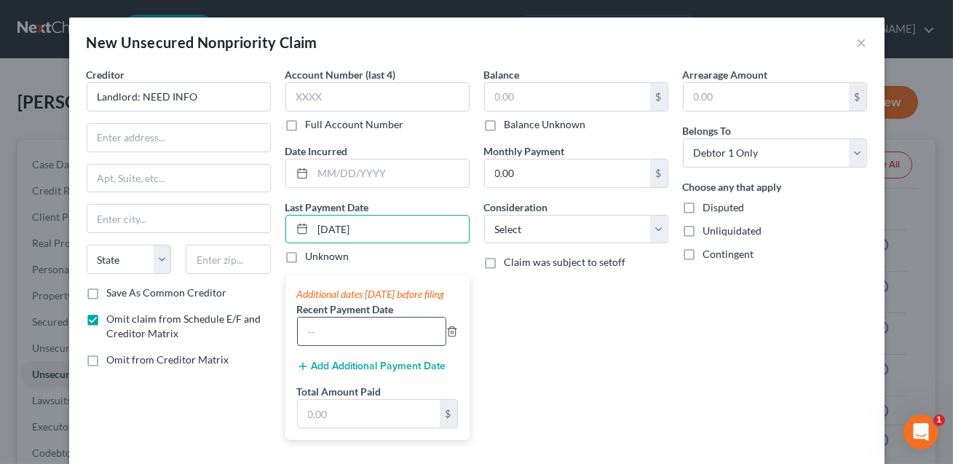
type input "[DATE]"
click at [338, 345] on input "text" at bounding box center [372, 331] width 148 height 28
type input "[DATE]"
click at [339, 372] on button "Add Additional Payment Date" at bounding box center [371, 366] width 149 height 12
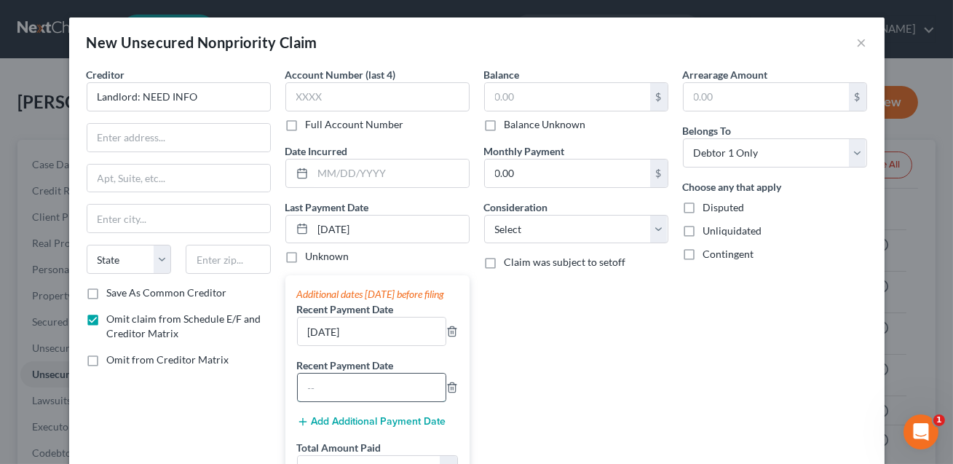
click at [331, 400] on input "text" at bounding box center [372, 387] width 148 height 28
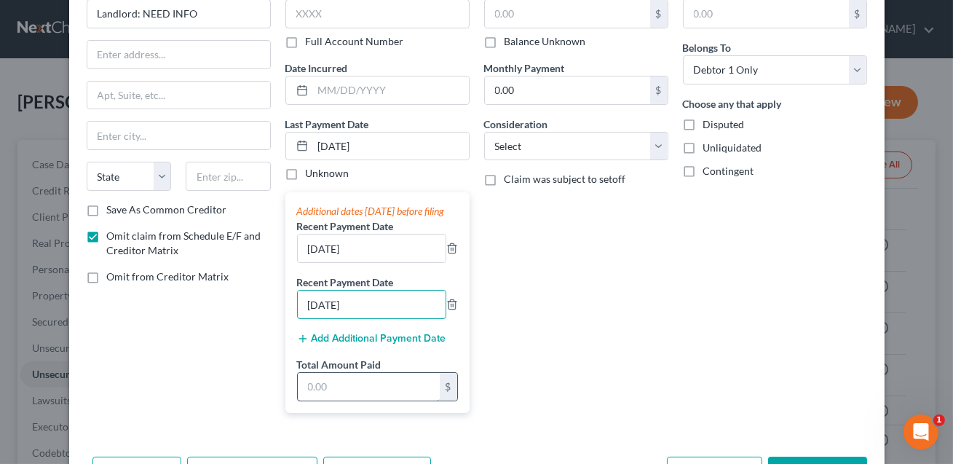
scroll to position [93, 0]
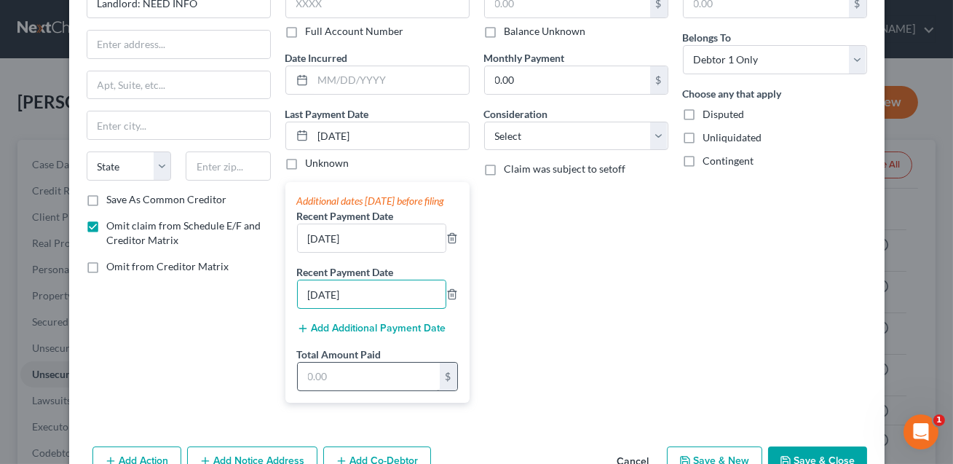
type input "[DATE]"
click at [331, 390] on input "text" at bounding box center [369, 376] width 142 height 28
type input "2,865"
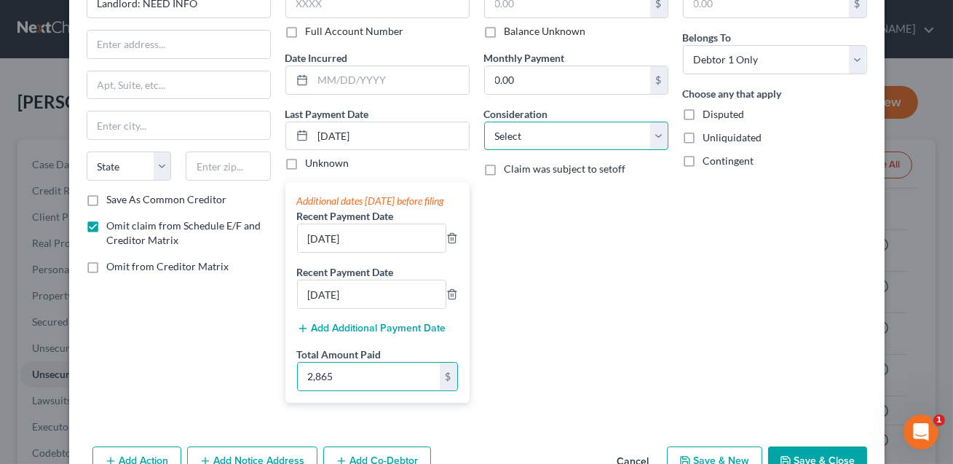
click at [543, 142] on select "Select Cable / Satellite Services Collection Agency Credit Card Debt Debt Couns…" at bounding box center [576, 136] width 184 height 29
select select "14"
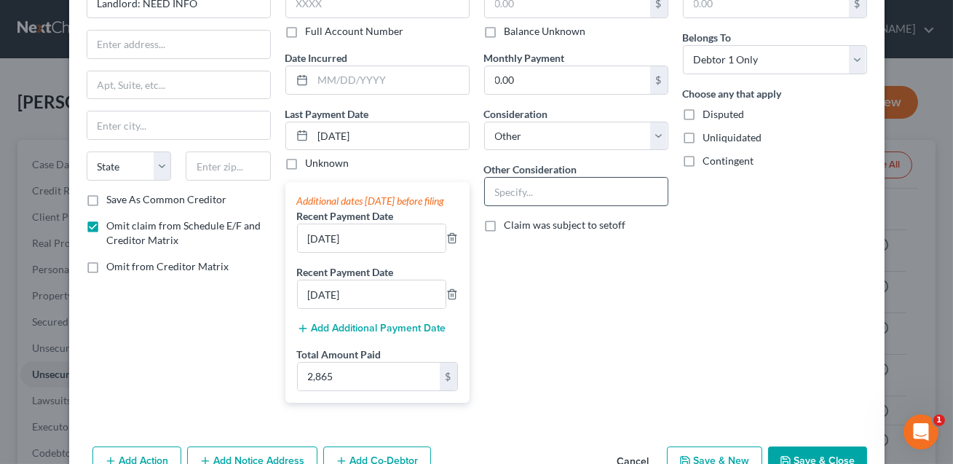
click at [510, 179] on input "text" at bounding box center [576, 192] width 183 height 28
click at [495, 191] on input "ent" at bounding box center [576, 192] width 183 height 28
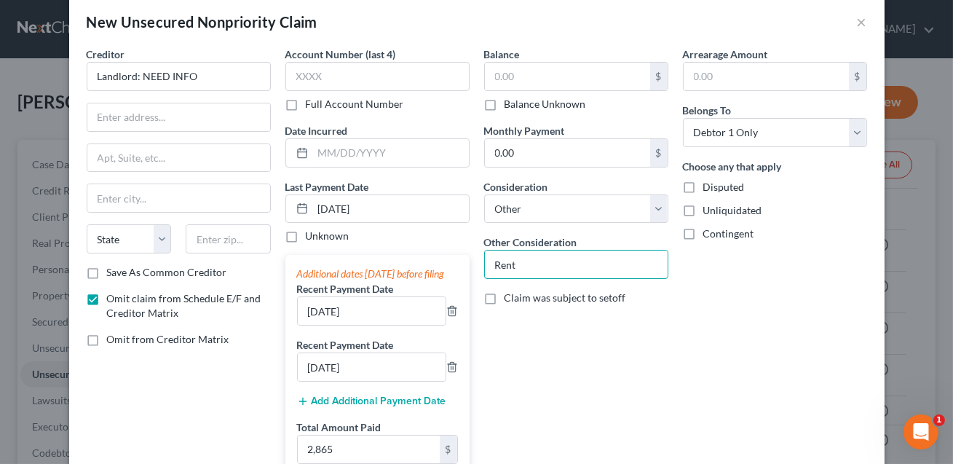
scroll to position [0, 0]
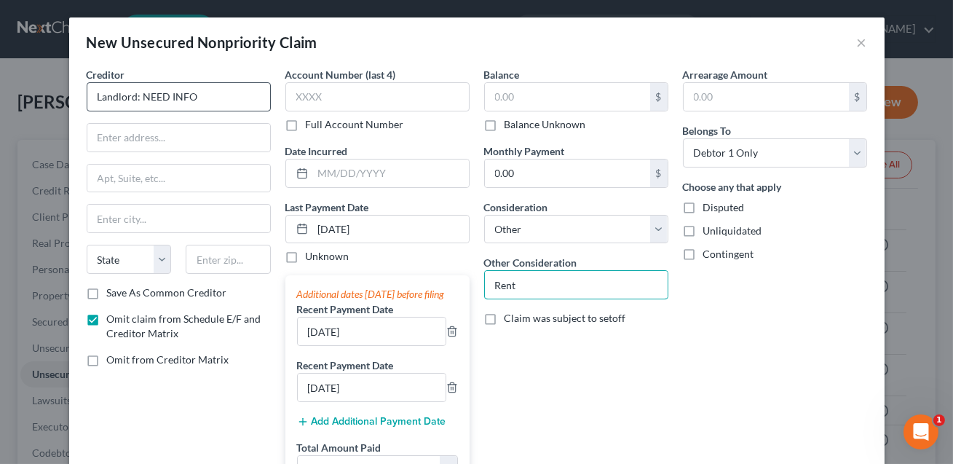
type input "Rent"
drag, startPoint x: 197, startPoint y: 96, endPoint x: 139, endPoint y: 98, distance: 58.3
click at [139, 98] on input "Landlord: NEED INFO" at bounding box center [179, 96] width 184 height 29
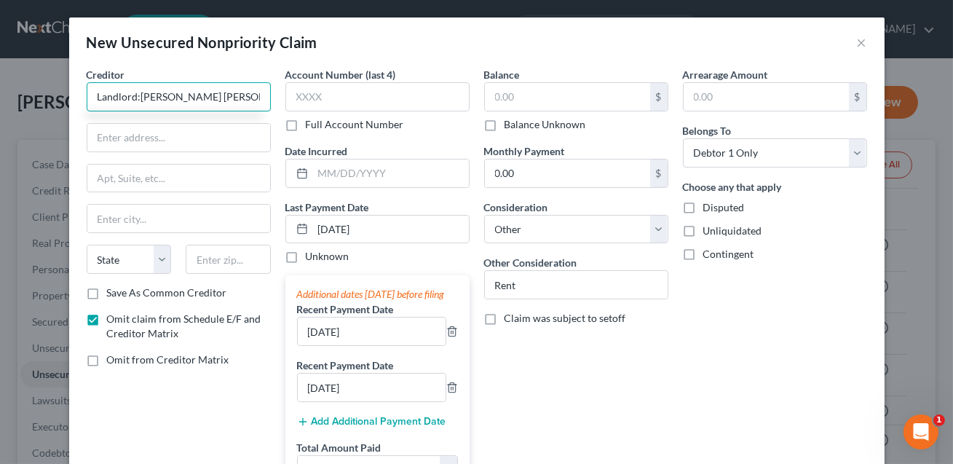
click at [178, 98] on input "Landlord:[PERSON_NAME] [PERSON_NAME]" at bounding box center [179, 96] width 184 height 29
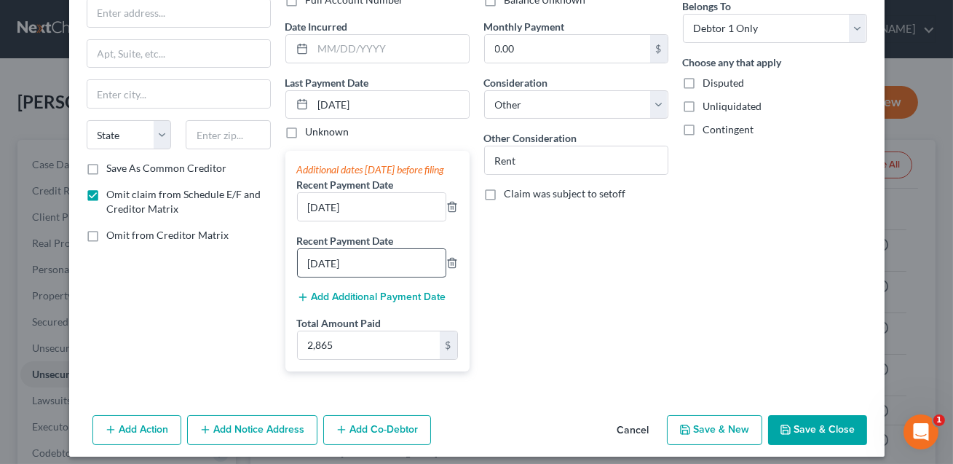
scroll to position [130, 0]
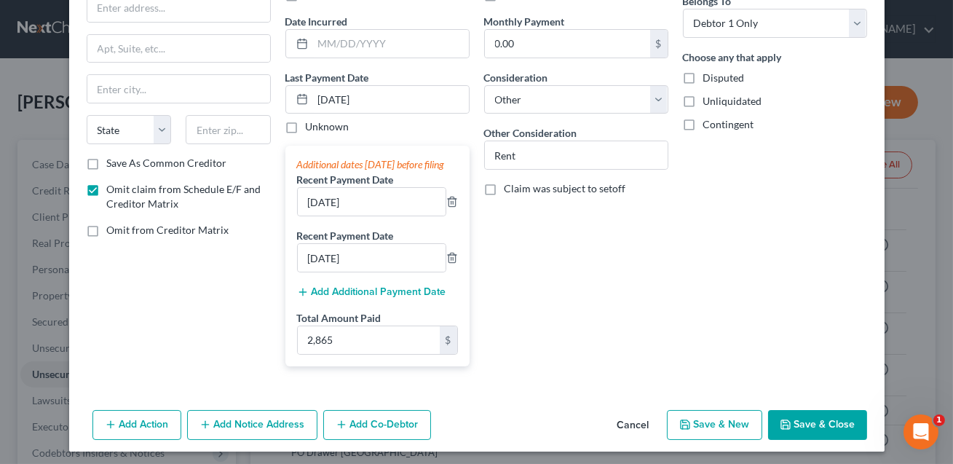
type input "Landlord:[PERSON_NAME]"
click at [800, 430] on button "Save & Close" at bounding box center [817, 425] width 99 height 31
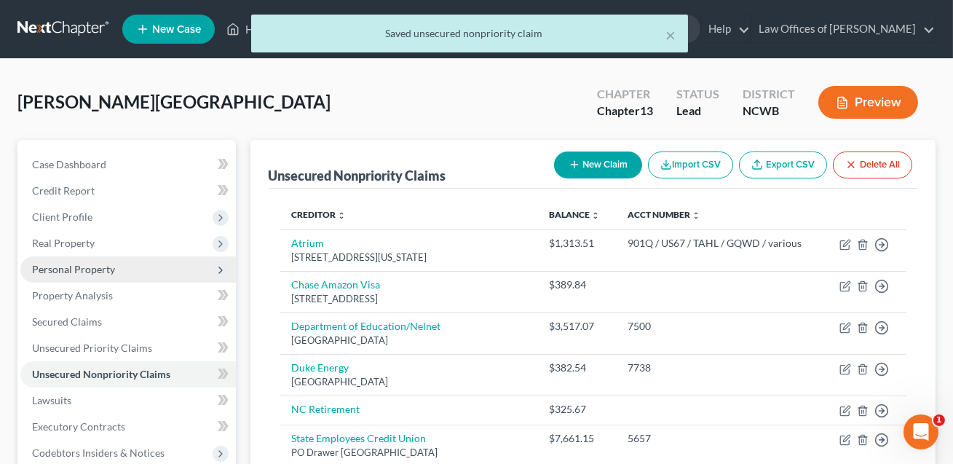
click at [87, 269] on span "Personal Property" at bounding box center [73, 269] width 83 height 12
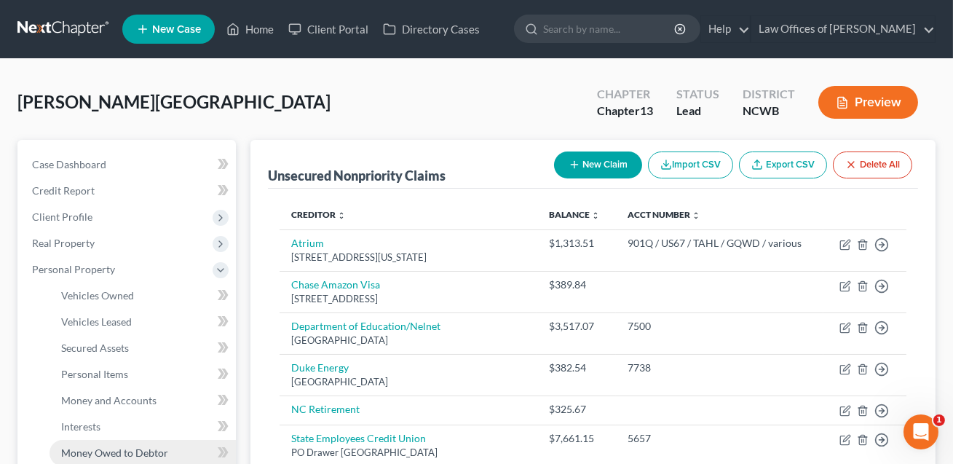
click at [87, 452] on span "Money Owed to Debtor" at bounding box center [114, 452] width 107 height 12
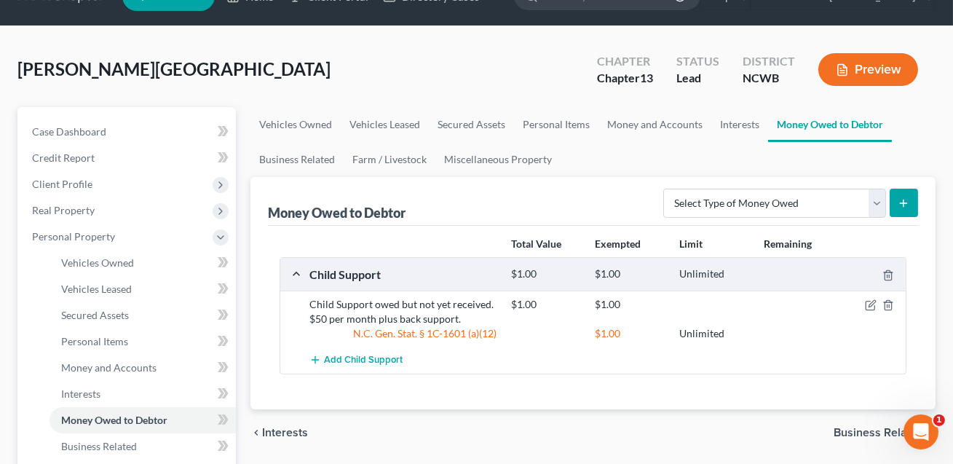
scroll to position [42, 0]
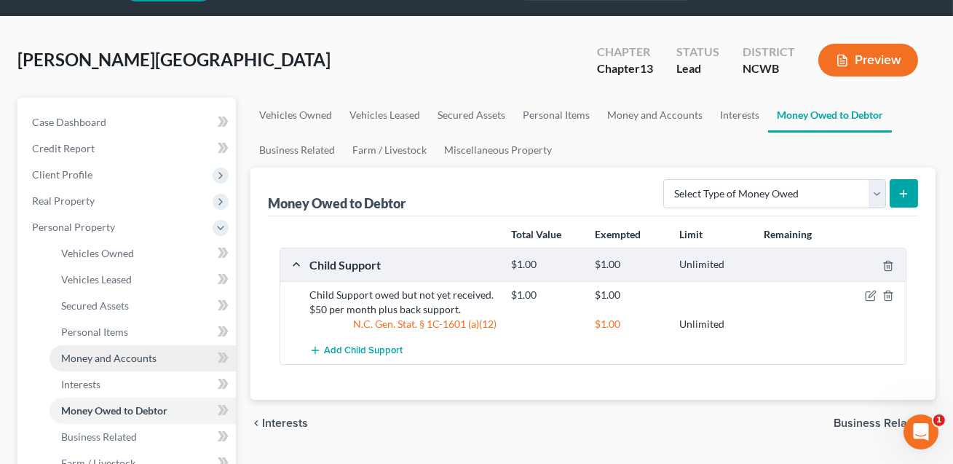
click at [103, 363] on link "Money and Accounts" at bounding box center [142, 358] width 186 height 26
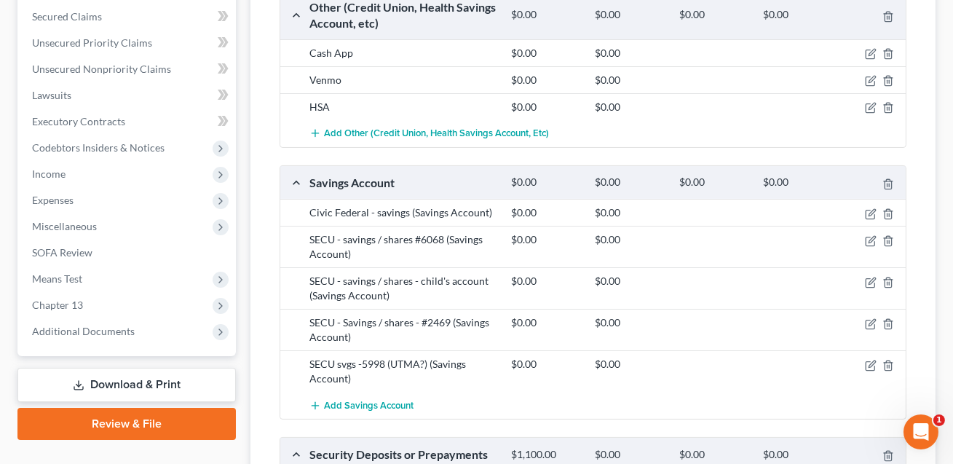
scroll to position [762, 0]
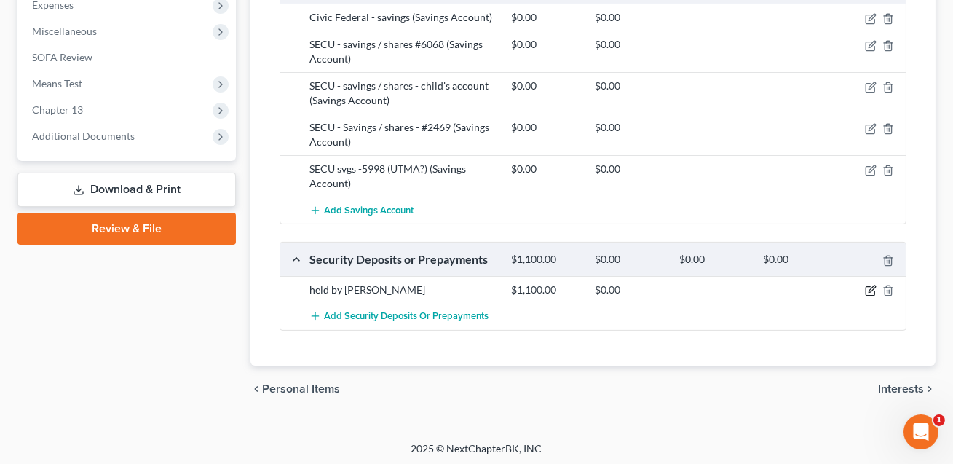
click at [872, 288] on icon "button" at bounding box center [871, 291] width 12 height 12
select select "3"
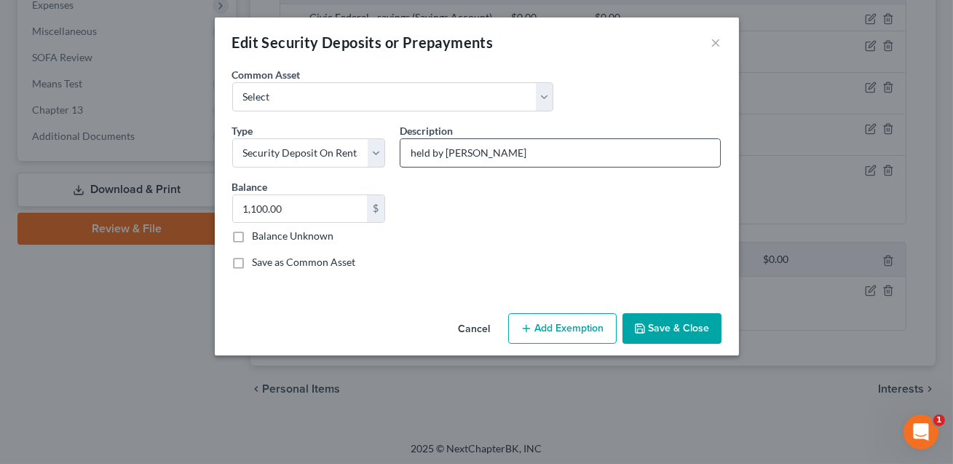
drag, startPoint x: 508, startPoint y: 156, endPoint x: 446, endPoint y: 156, distance: 61.9
click at [446, 156] on input "held by [PERSON_NAME]" at bounding box center [560, 153] width 320 height 28
type input "held by Landlord"
click at [661, 322] on button "Save & Close" at bounding box center [671, 328] width 99 height 31
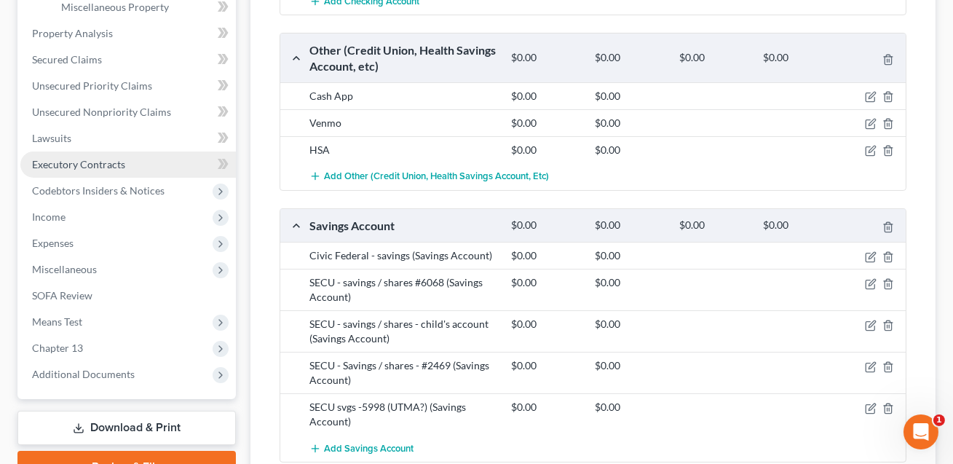
scroll to position [523, 0]
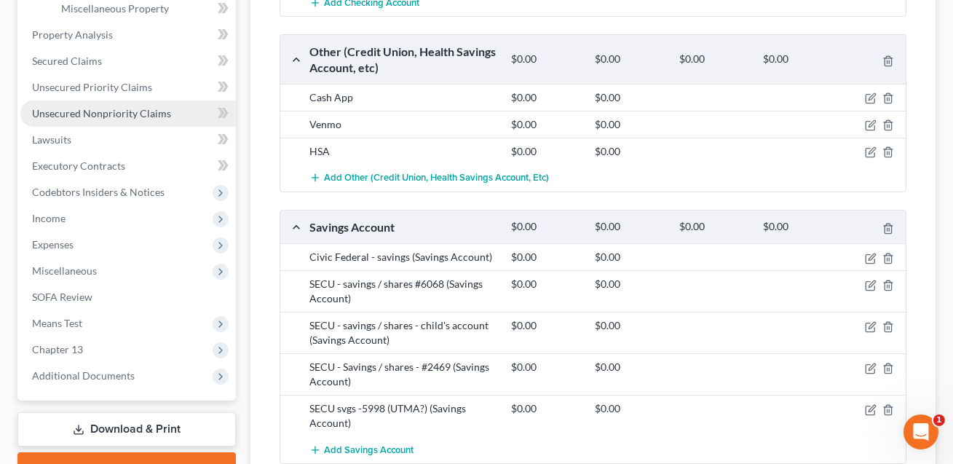
click at [84, 111] on span "Unsecured Nonpriority Claims" at bounding box center [101, 113] width 139 height 12
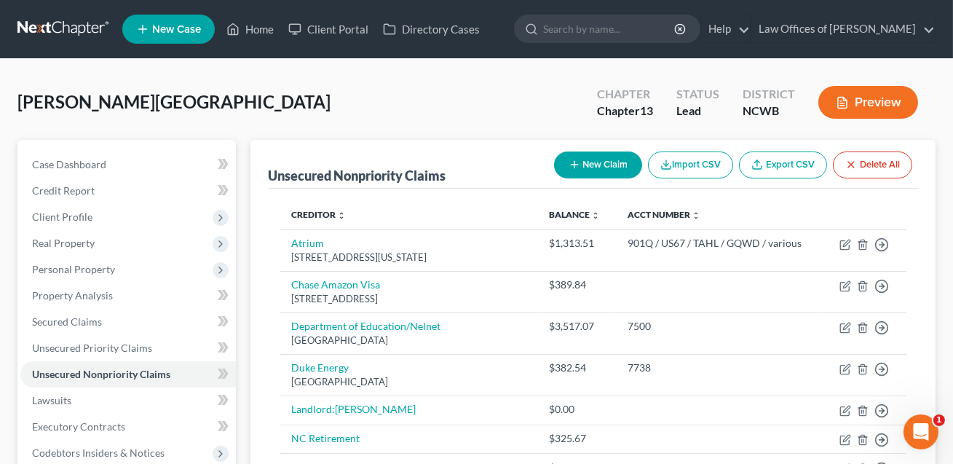
click at [596, 163] on button "New Claim" at bounding box center [598, 164] width 88 height 27
select select "0"
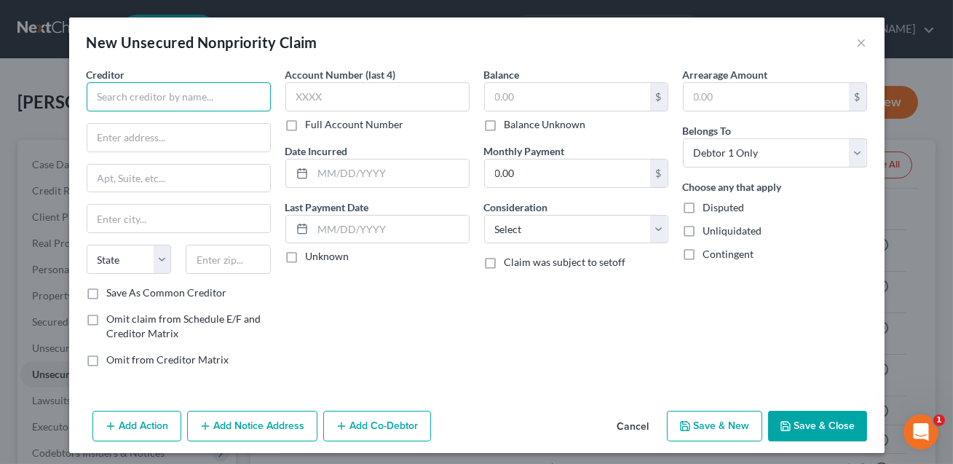
click at [215, 92] on input "text" at bounding box center [179, 96] width 184 height 29
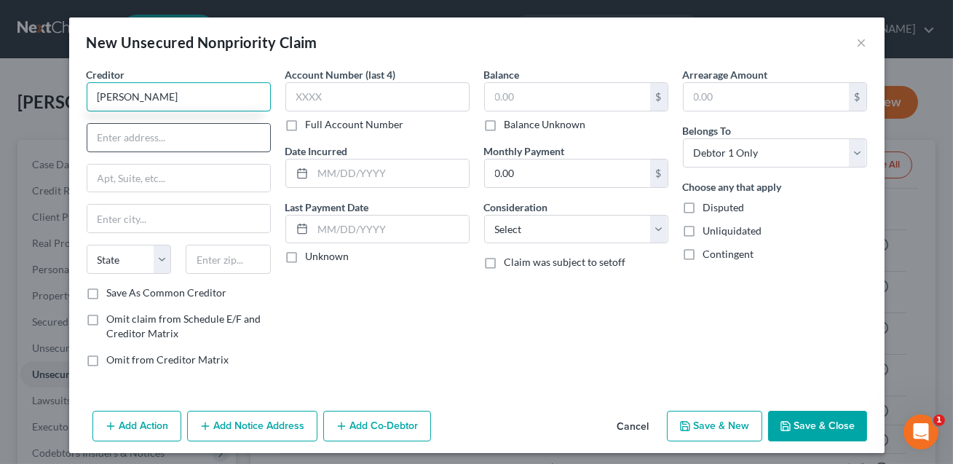
type input "[PERSON_NAME]"
click at [210, 124] on input "text" at bounding box center [178, 138] width 183 height 28
type input "NEED ADDRESS"
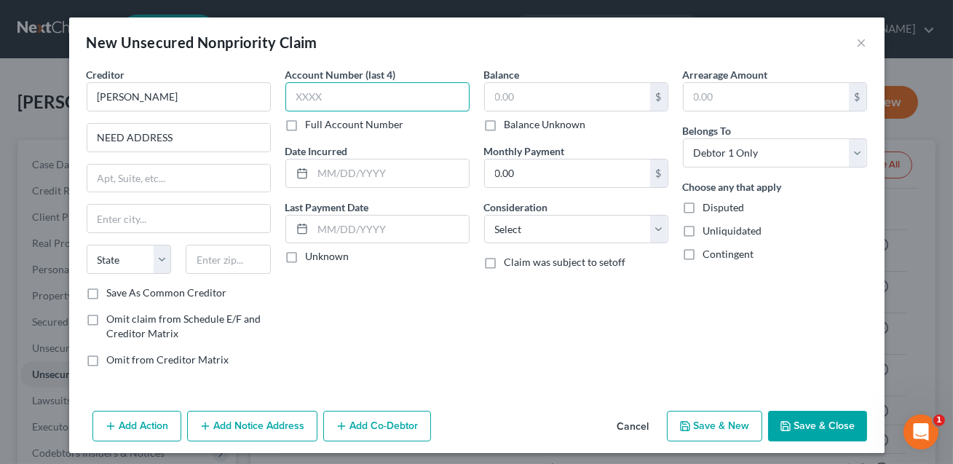
click at [339, 97] on input "text" at bounding box center [377, 96] width 184 height 29
type input "XXXX"
click at [494, 102] on input "text" at bounding box center [567, 97] width 165 height 28
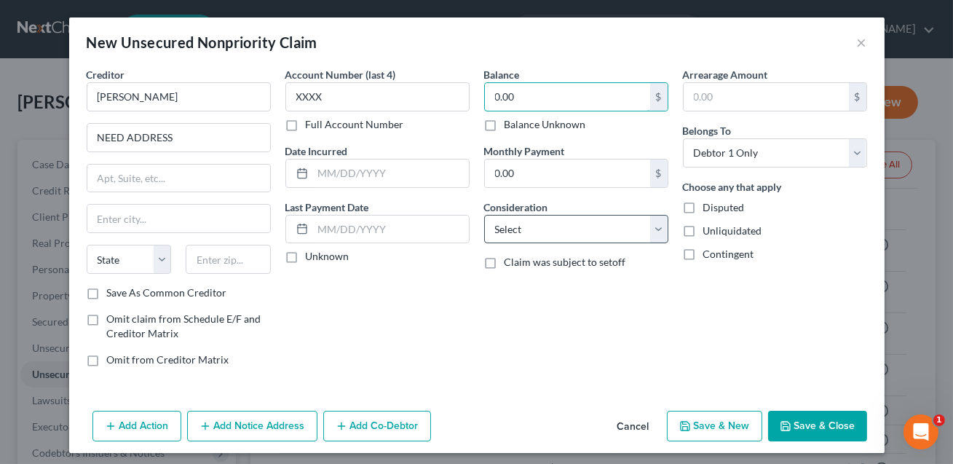
type input "0.00"
click at [526, 230] on select "Select Cable / Satellite Services Collection Agency Credit Card Debt Debt Couns…" at bounding box center [576, 229] width 184 height 29
select select "14"
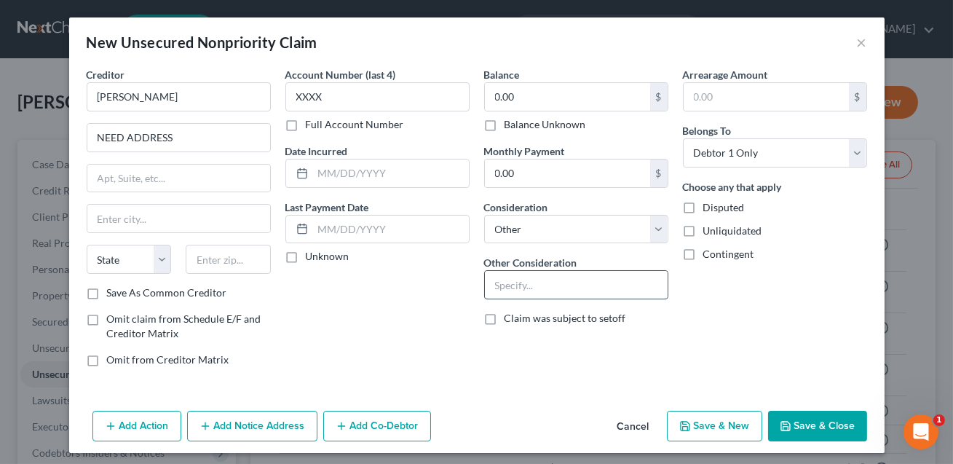
click at [509, 282] on input "text" at bounding box center [576, 285] width 183 height 28
drag, startPoint x: 625, startPoint y: 286, endPoint x: 590, endPoint y: 290, distance: 35.8
click at [590, 290] on input "Contribution, indemnification, equitable distribution and any claim of any natu…" at bounding box center [576, 285] width 183 height 28
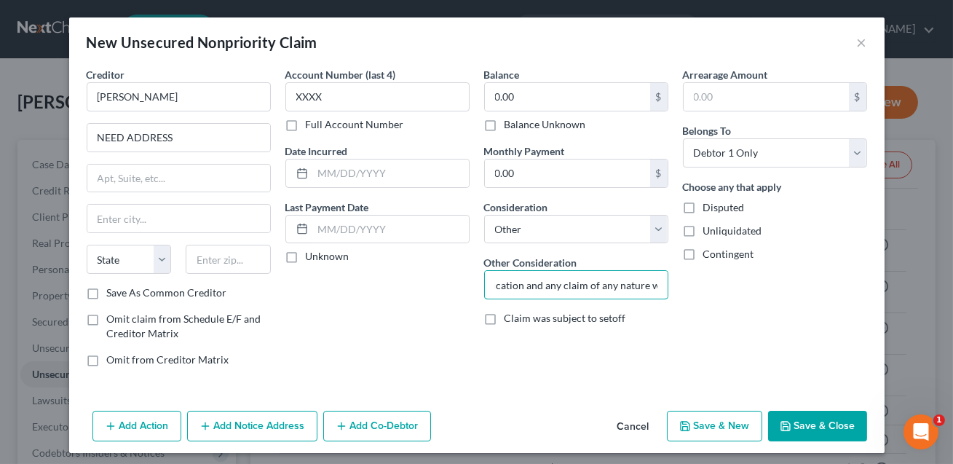
type input "Contribution, indemnification and any claim of any nature whatsoever."
click at [819, 424] on button "Save & Close" at bounding box center [817, 426] width 99 height 31
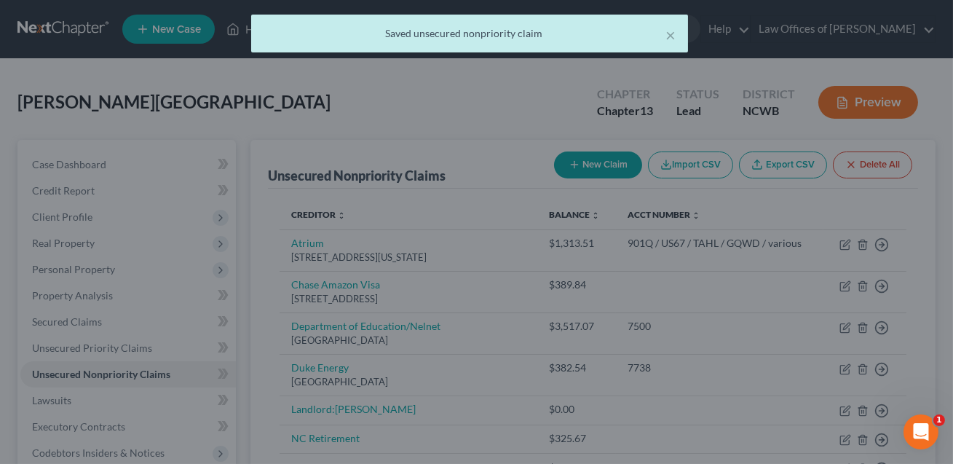
scroll to position [0, 0]
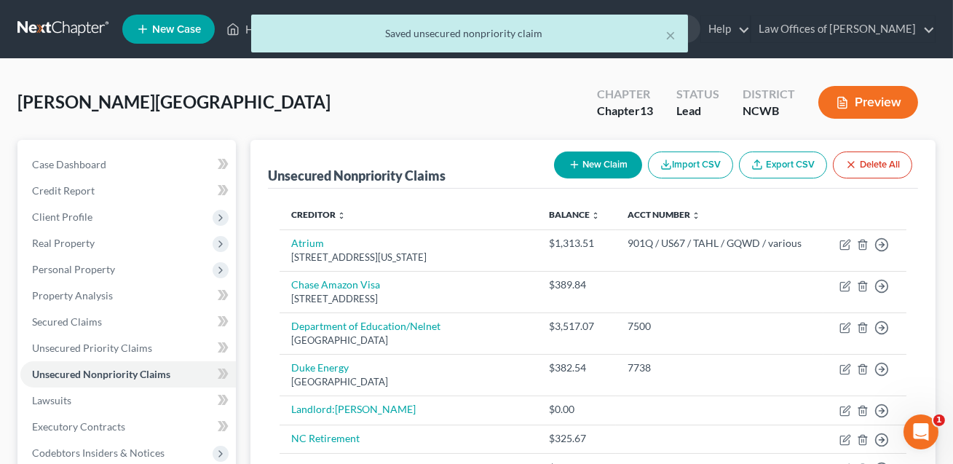
click at [590, 171] on button "New Claim" at bounding box center [598, 164] width 88 height 27
select select "0"
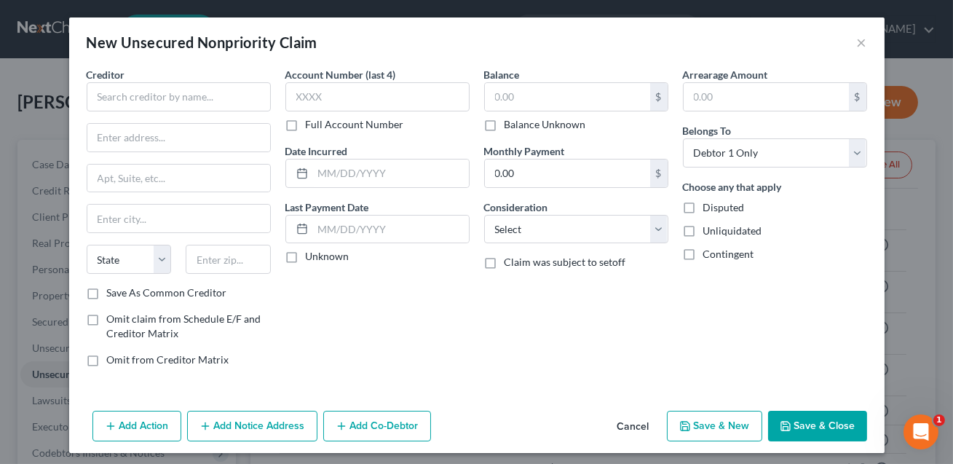
scroll to position [5, 0]
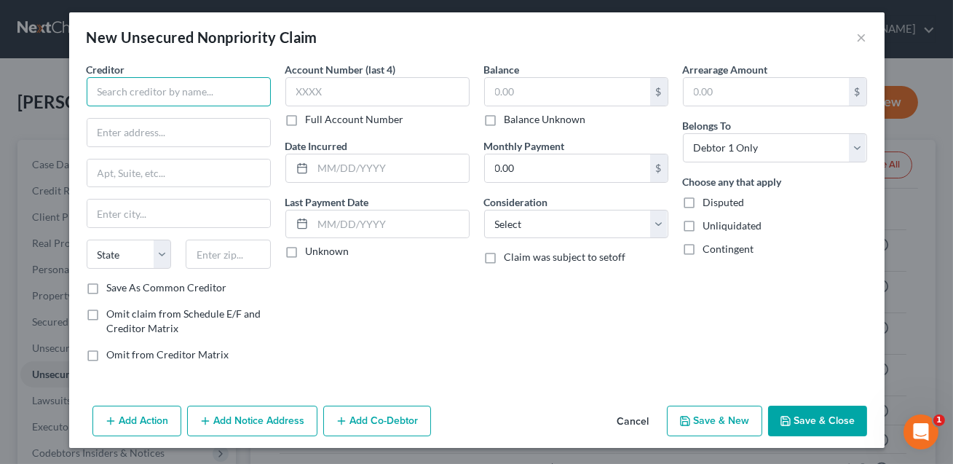
click at [177, 100] on input "text" at bounding box center [179, 91] width 184 height 29
click at [103, 92] on input "[PERSON_NAME]" at bounding box center [179, 91] width 184 height 29
click at [136, 95] on input "[PERSON_NAME]" at bounding box center [179, 91] width 184 height 29
type input "[PERSON_NAME]"
click at [130, 127] on input "text" at bounding box center [178, 133] width 183 height 28
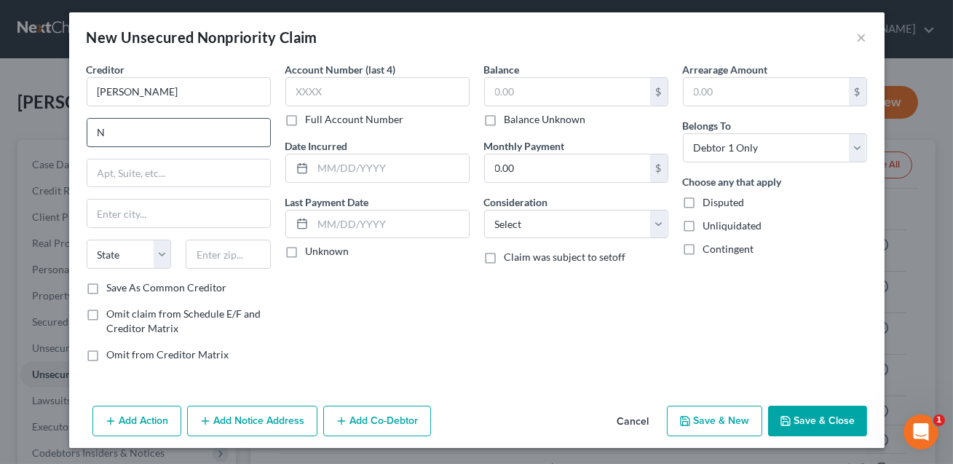
type input "NEED ADDRESS"
click at [519, 226] on select "Select Cable / Satellite Services Collection Agency Credit Card Debt Debt Couns…" at bounding box center [576, 224] width 184 height 29
select select "14"
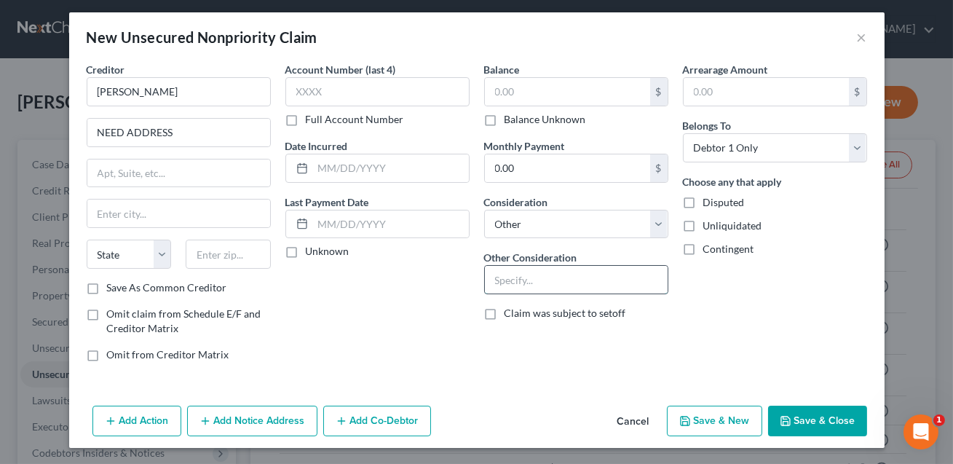
click at [493, 285] on input "text" at bounding box center [576, 280] width 183 height 28
drag, startPoint x: 625, startPoint y: 279, endPoint x: 612, endPoint y: 284, distance: 14.1
click at [612, 284] on input "Contribution, indemnification, equitable distribution and any claim of any natu…" at bounding box center [576, 280] width 183 height 28
type input "Contribution, indemnification and any claim of any nature whatsoever."
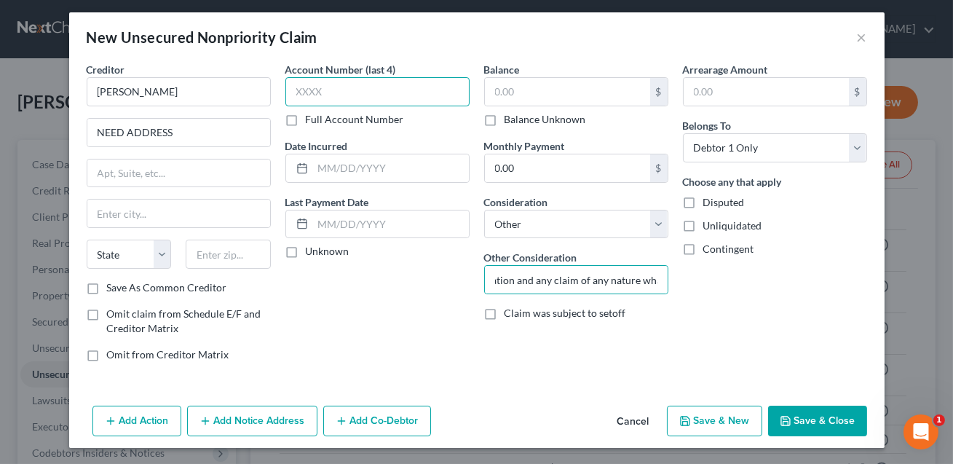
click at [386, 93] on input "text" at bounding box center [377, 91] width 184 height 29
type input "XXXX"
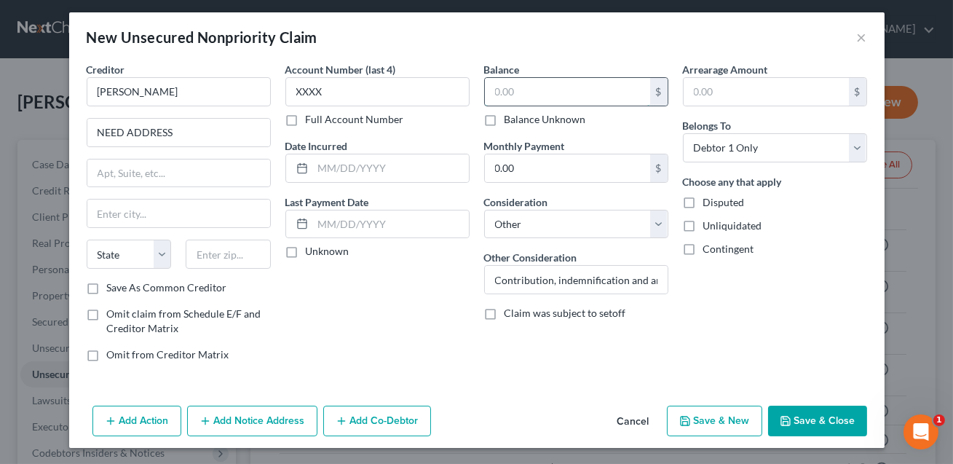
click at [491, 91] on input "text" at bounding box center [567, 92] width 165 height 28
type input "0.00"
click at [794, 416] on button "Save & Close" at bounding box center [817, 420] width 99 height 31
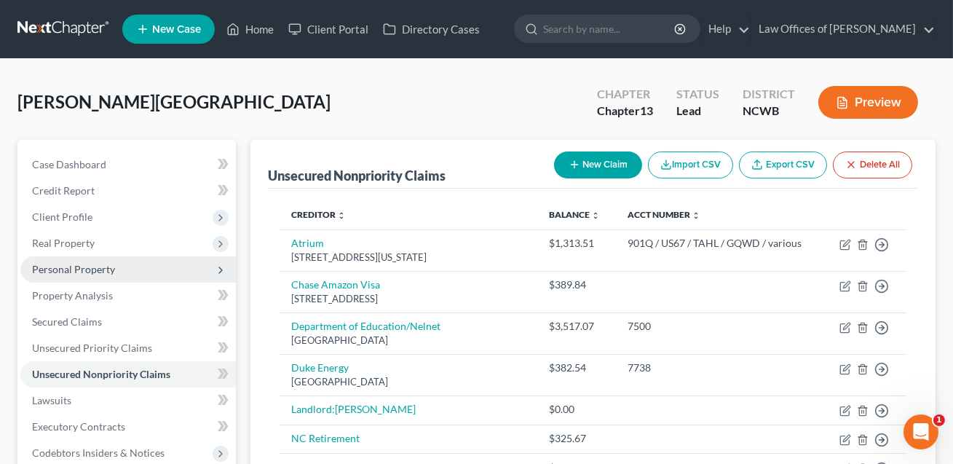
click at [76, 267] on span "Personal Property" at bounding box center [73, 269] width 83 height 12
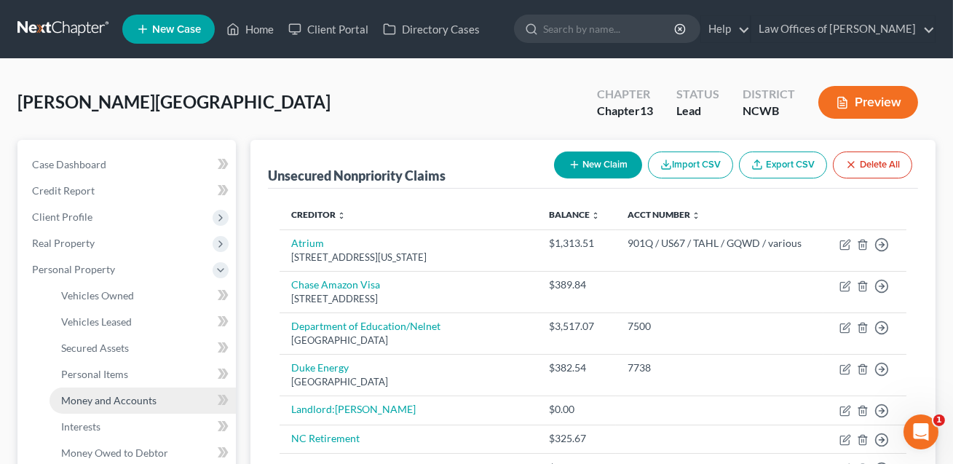
click at [112, 396] on span "Money and Accounts" at bounding box center [108, 400] width 95 height 12
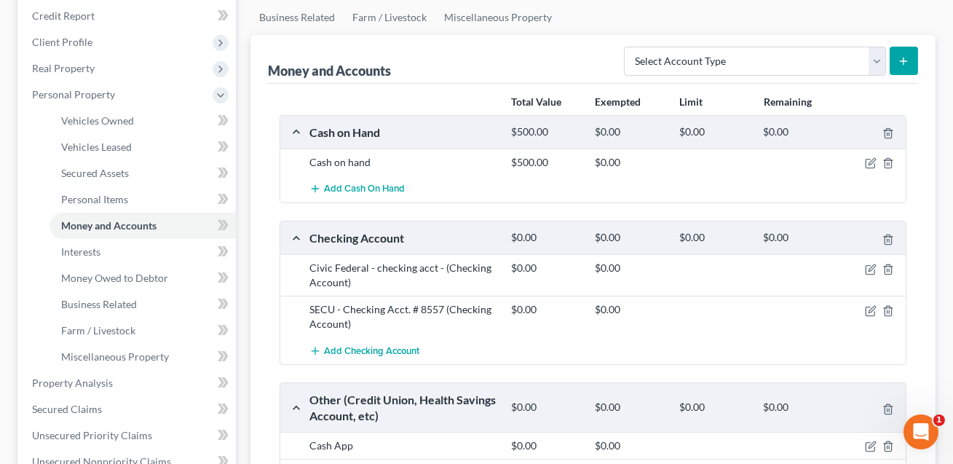
scroll to position [231, 0]
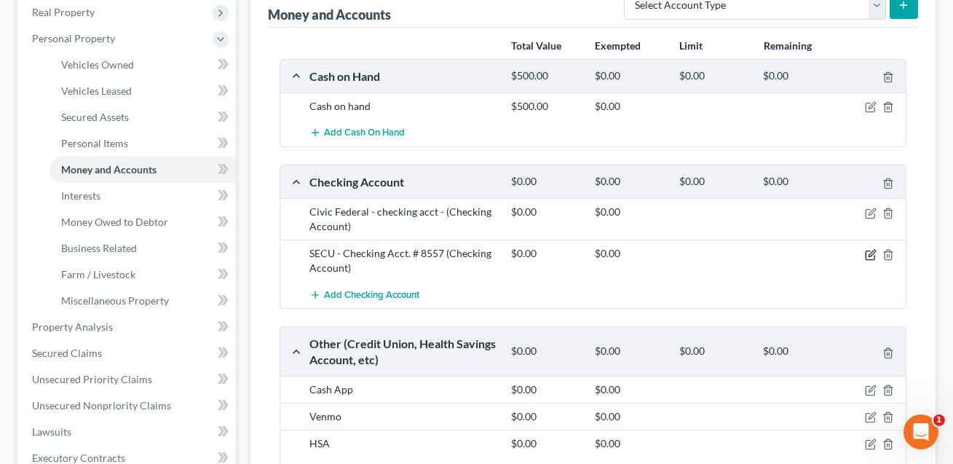
click at [871, 253] on icon "button" at bounding box center [871, 253] width 7 height 7
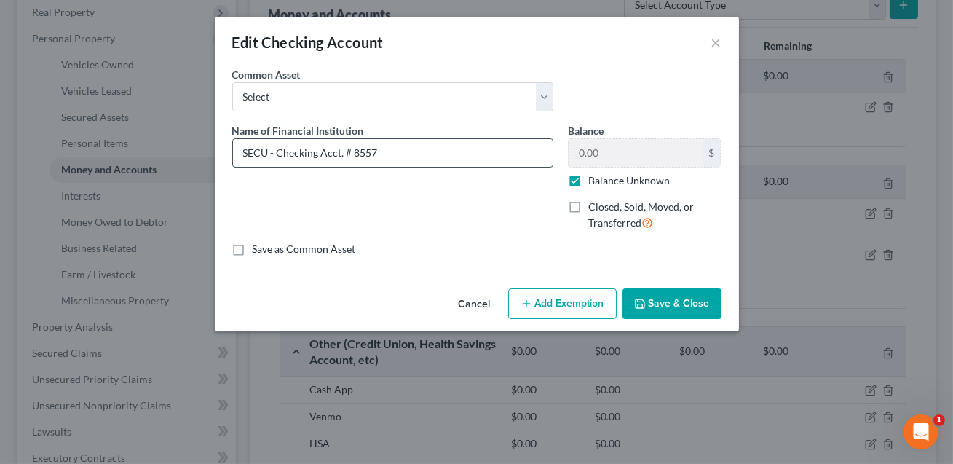
click at [382, 154] on input "SECU - Checking Acct. # 8557" at bounding box center [393, 153] width 320 height 28
type input "SECU - Checking Acct. # 8557. Closed?"
click at [664, 306] on button "Save & Close" at bounding box center [671, 303] width 99 height 31
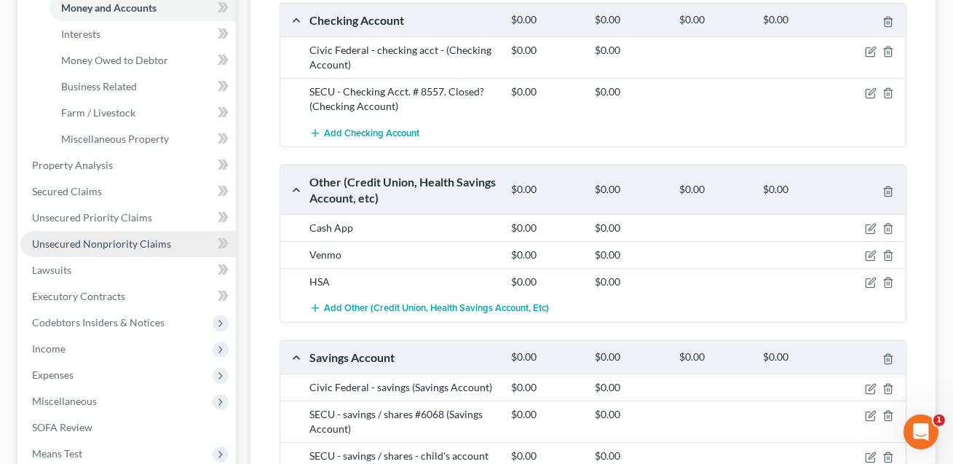
scroll to position [400, 0]
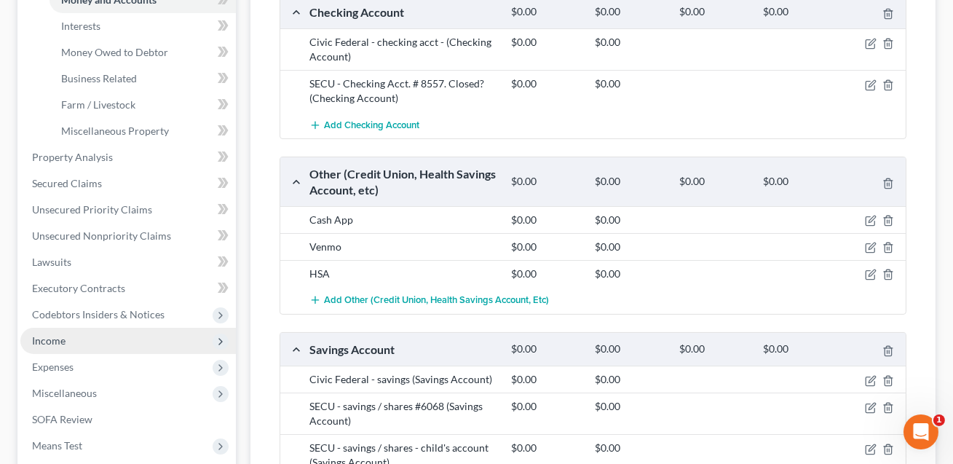
click at [67, 343] on span "Income" at bounding box center [127, 341] width 215 height 26
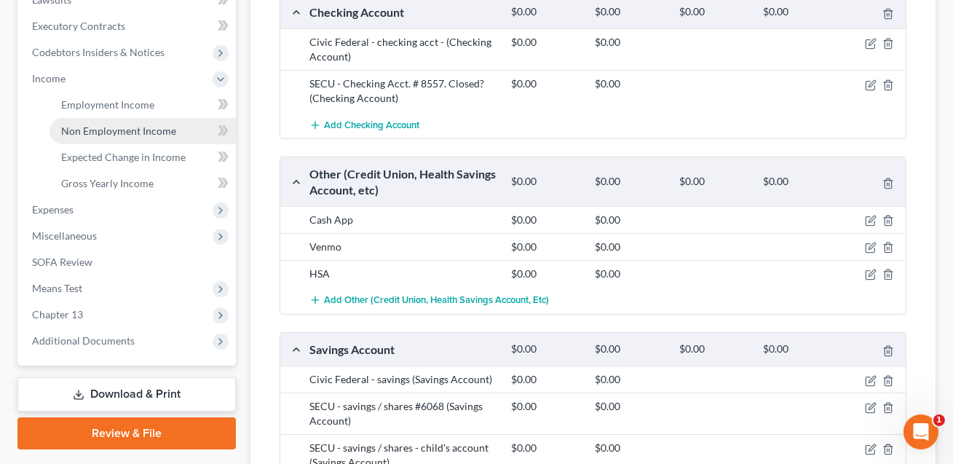
click at [107, 127] on span "Non Employment Income" at bounding box center [118, 130] width 115 height 12
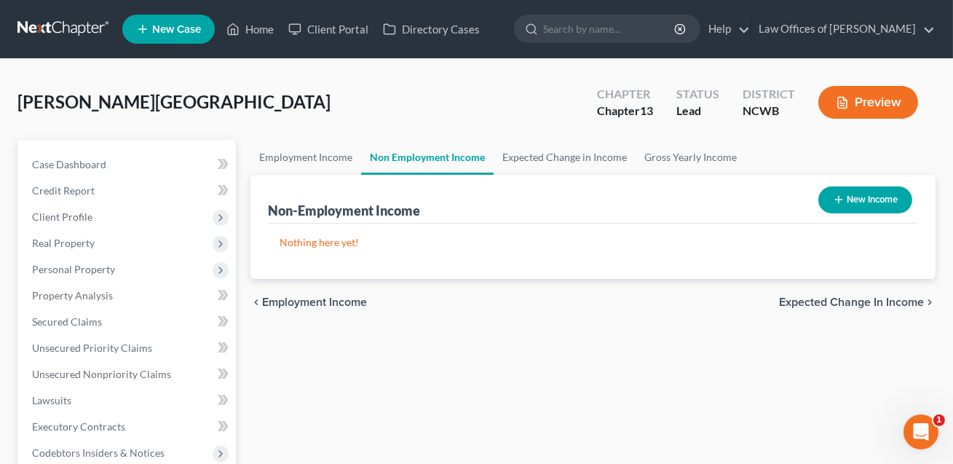
click at [846, 205] on button "New Income" at bounding box center [865, 199] width 94 height 27
select select "0"
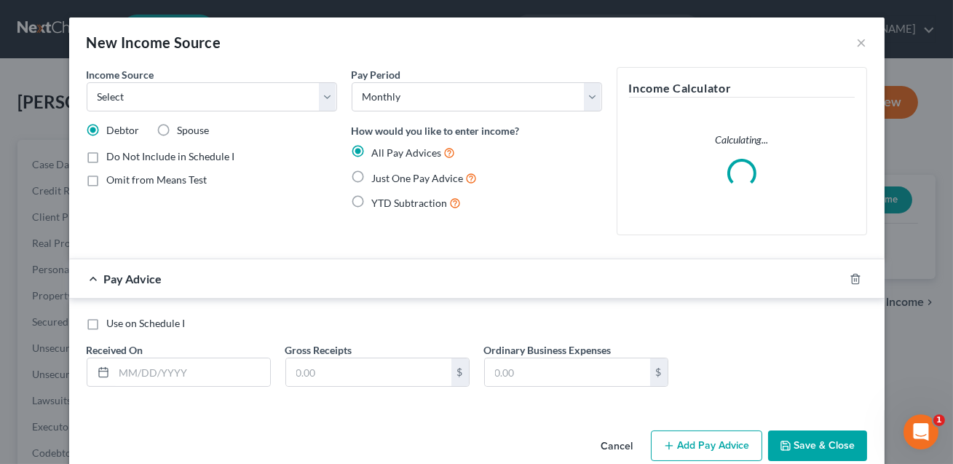
click at [107, 156] on label "Do Not Include in Schedule I" at bounding box center [171, 156] width 128 height 15
click at [113, 156] on input "Do Not Include in Schedule I" at bounding box center [117, 153] width 9 height 9
checkbox input "true"
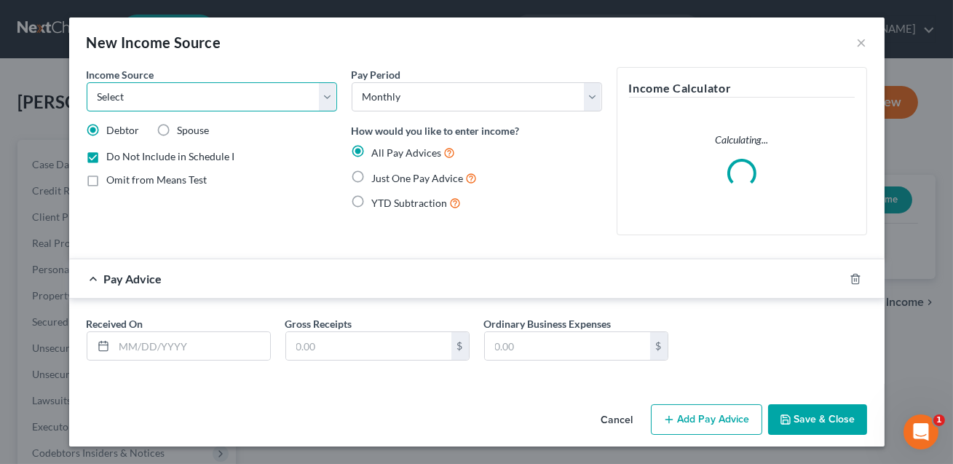
click at [267, 94] on select "Select Unemployment Disability (from employer) Pension Retirement Social Securi…" at bounding box center [212, 96] width 250 height 29
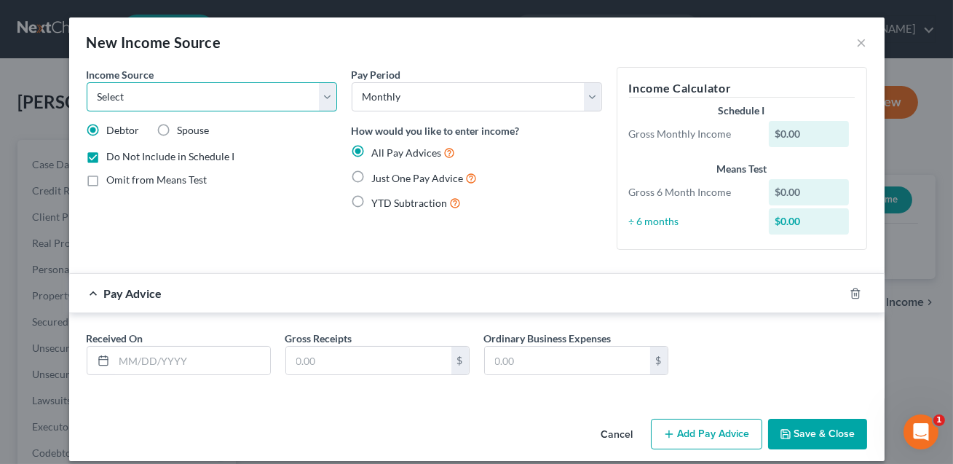
select select "13"
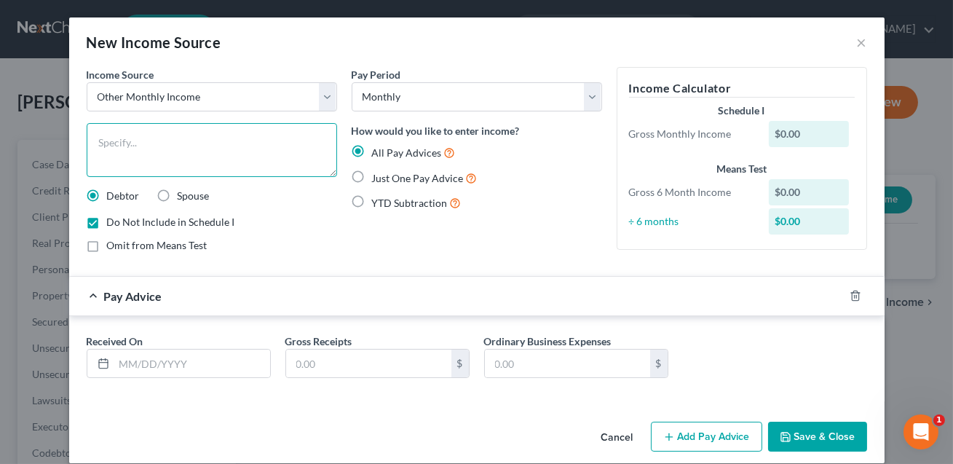
click at [156, 164] on textarea at bounding box center [212, 150] width 250 height 54
type textarea "withdrawal from retiement"
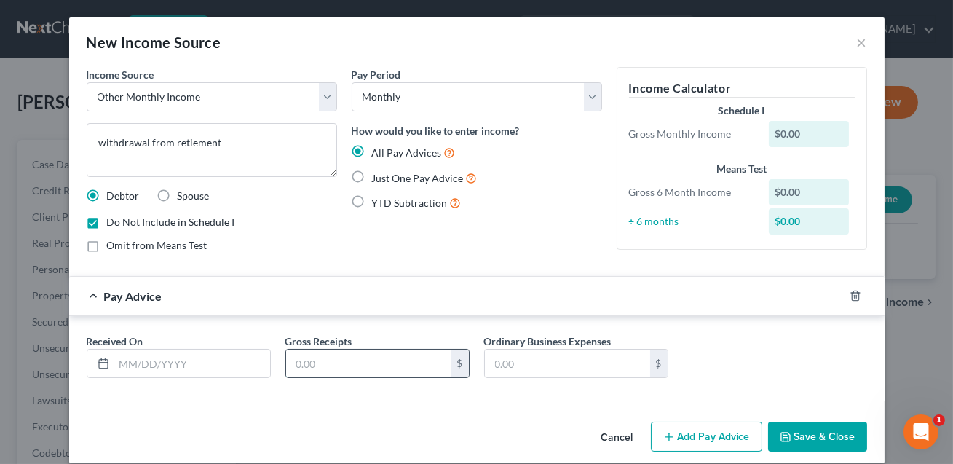
click at [308, 368] on input "text" at bounding box center [368, 363] width 165 height 28
type input "4,500.00"
click at [153, 357] on input "text" at bounding box center [192, 363] width 156 height 28
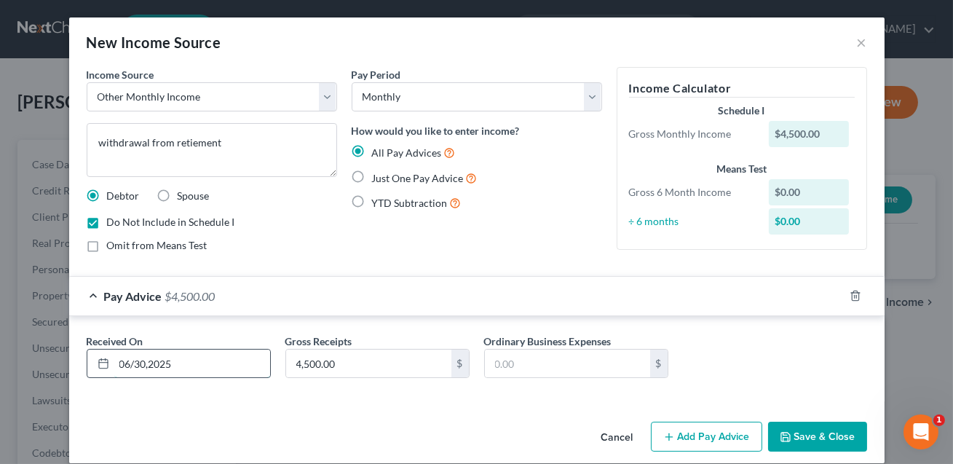
click at [150, 364] on input "06/30,2025" at bounding box center [192, 363] width 156 height 28
type input "[DATE]"
click at [801, 433] on button "Save & Close" at bounding box center [817, 436] width 99 height 31
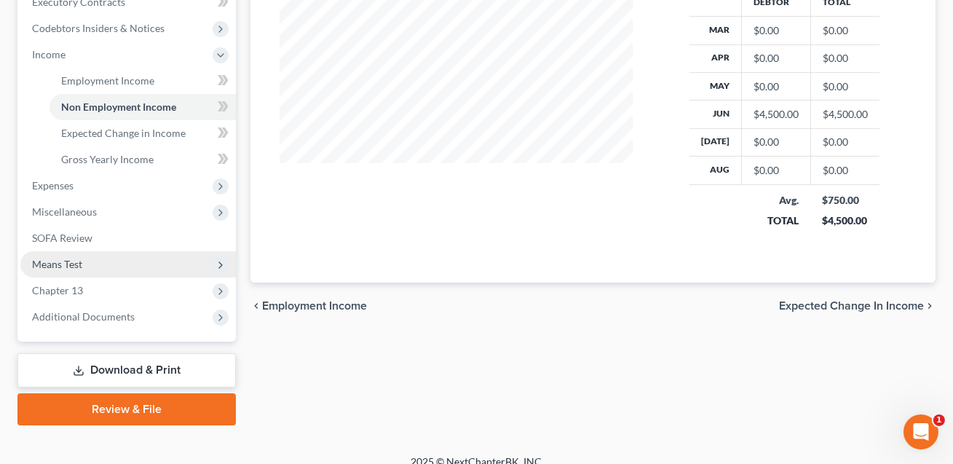
scroll to position [439, 0]
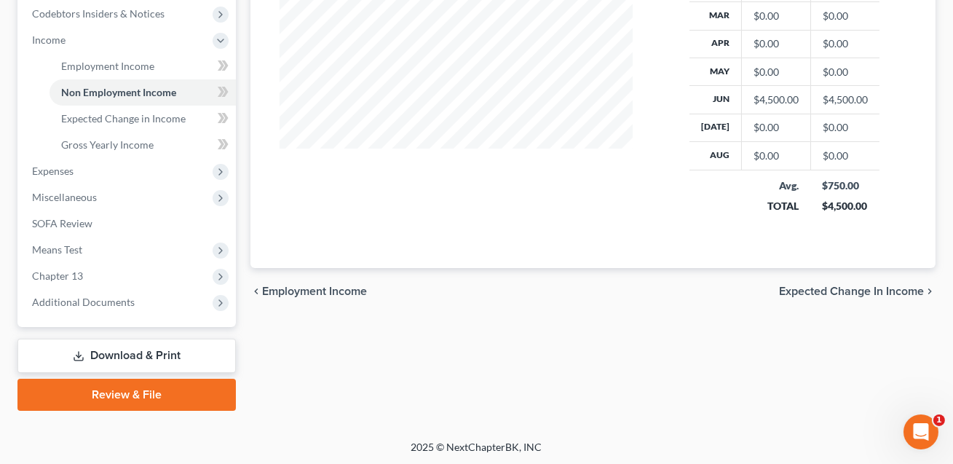
click at [167, 350] on link "Download & Print" at bounding box center [126, 355] width 218 height 34
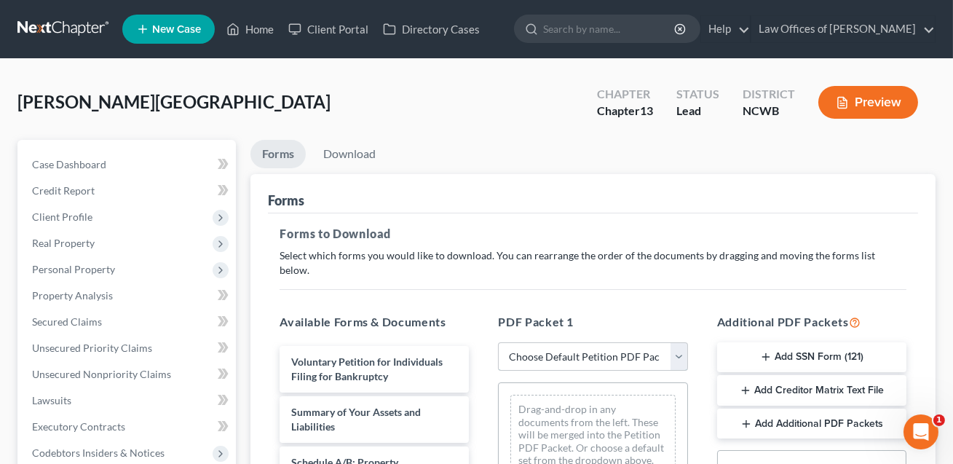
click at [542, 342] on select "Choose Default Petition PDF Packet Complete Bankruptcy Petition (all forms and …" at bounding box center [592, 356] width 189 height 29
select select "0"
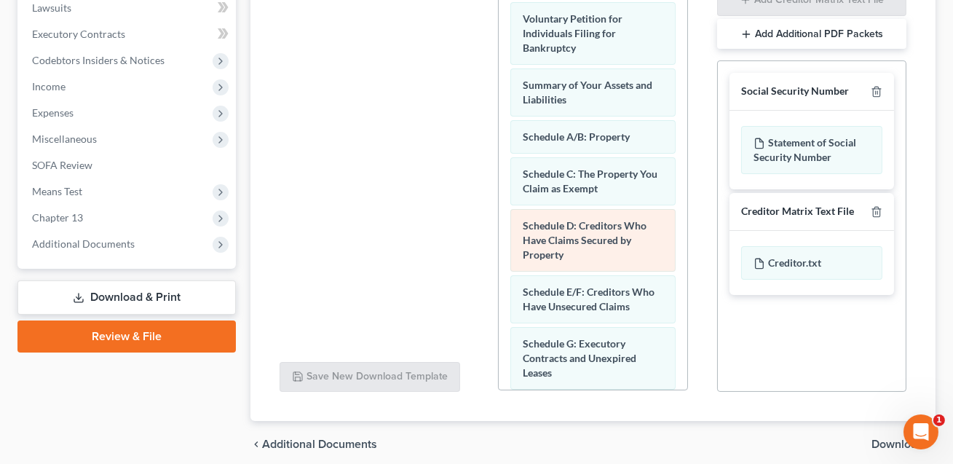
scroll to position [415, 0]
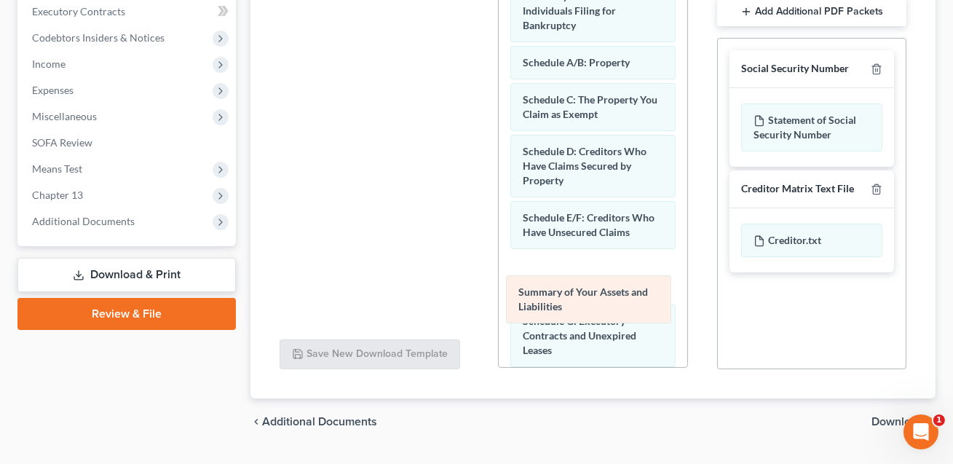
drag, startPoint x: 566, startPoint y: 57, endPoint x: 562, endPoint y: 304, distance: 247.5
click at [562, 304] on div "Summary of Your Assets and Liabilities Voluntary Petition for Individuals Filin…" at bounding box center [593, 451] width 188 height 967
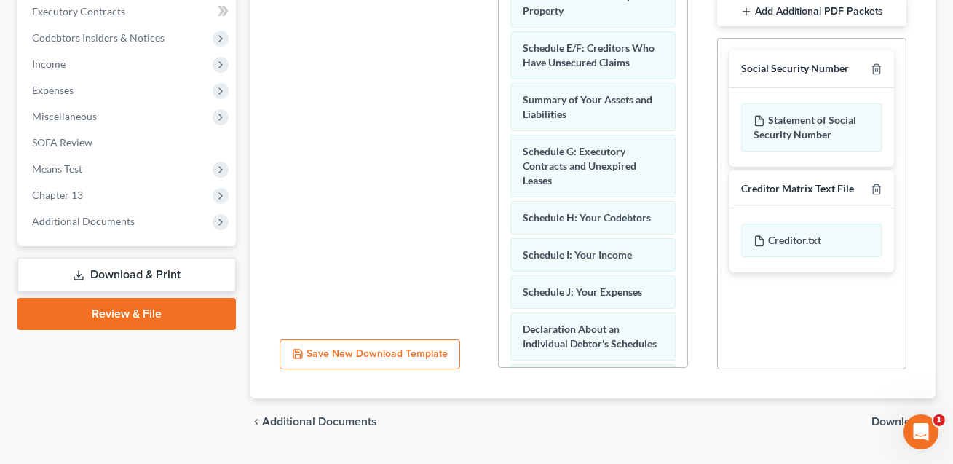
scroll to position [192, 0]
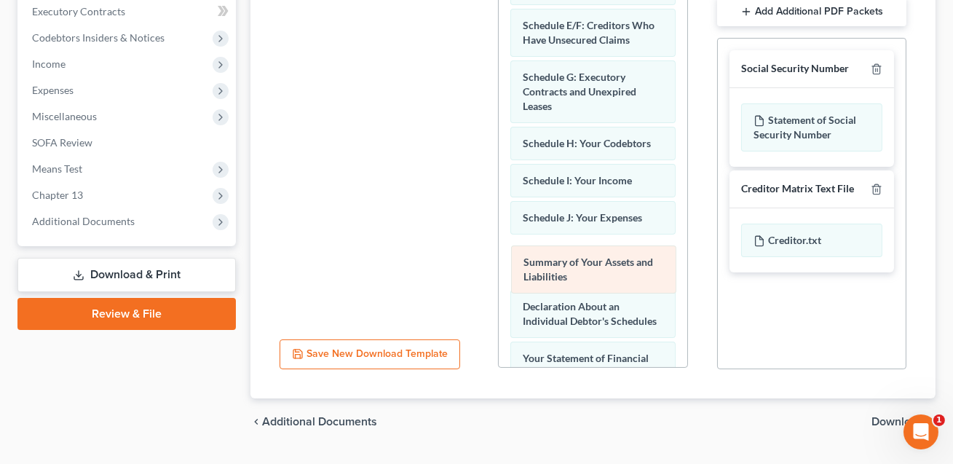
drag, startPoint x: 555, startPoint y: 60, endPoint x: 555, endPoint y: 262, distance: 201.6
click at [555, 262] on div "Summary of Your Assets and Liabilities Voluntary Petition for Individuals Filin…" at bounding box center [593, 259] width 188 height 967
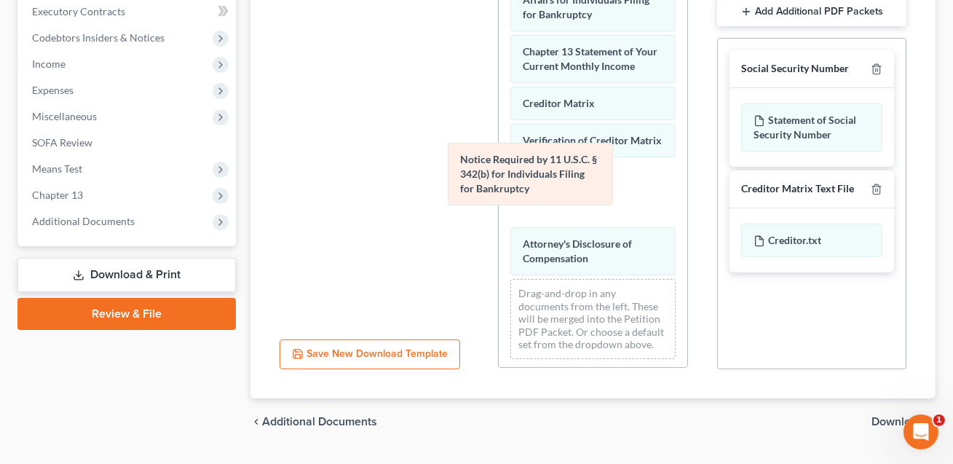
scroll to position [499, 0]
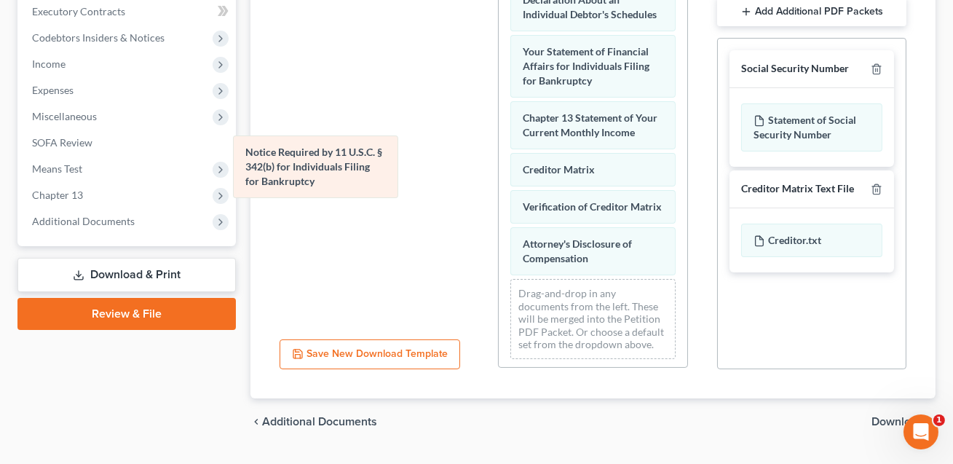
drag, startPoint x: 550, startPoint y: 173, endPoint x: 274, endPoint y: 166, distance: 276.7
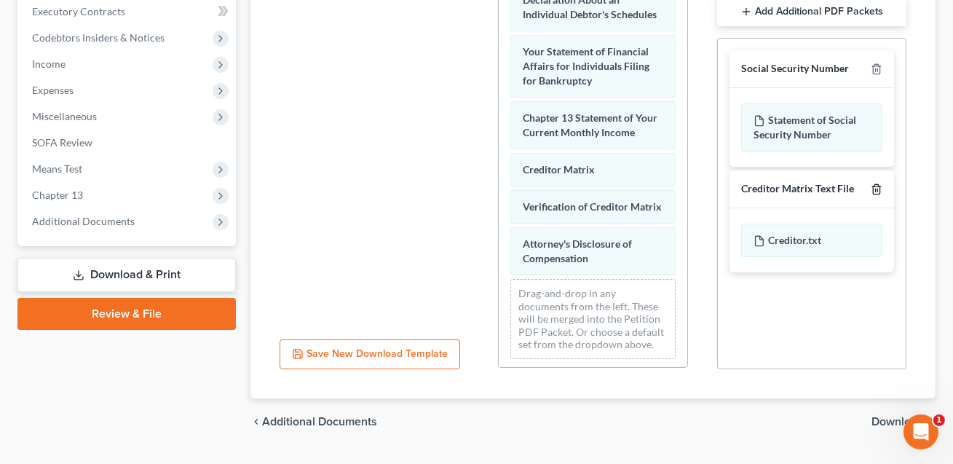
click at [875, 183] on icon "button" at bounding box center [877, 189] width 12 height 12
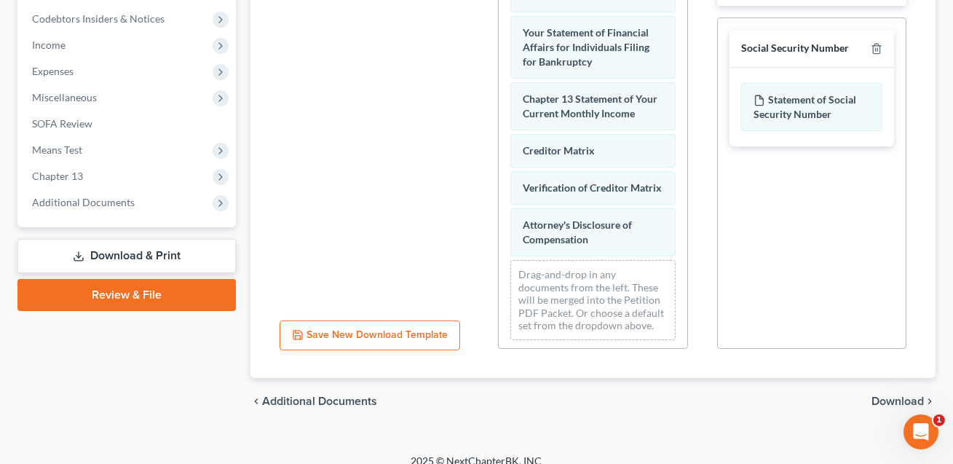
click at [888, 395] on span "Download" at bounding box center [897, 401] width 52 height 12
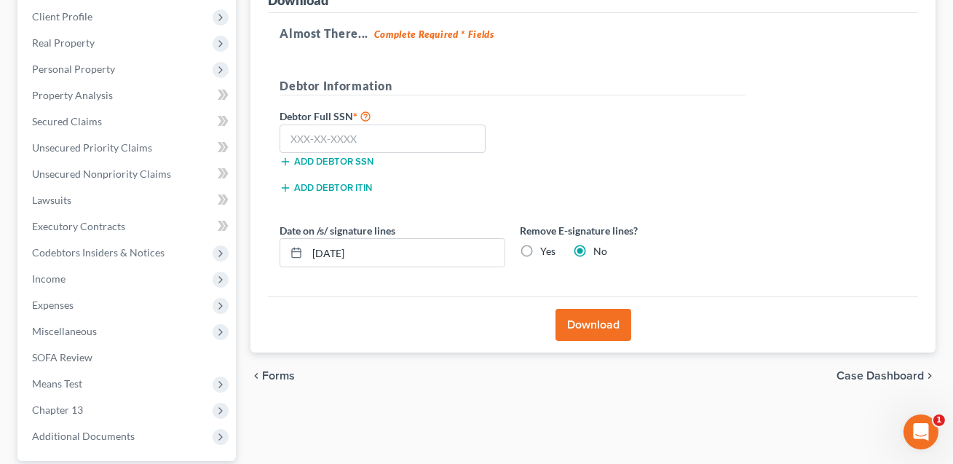
scroll to position [199, 0]
click at [540, 247] on label "Yes" at bounding box center [547, 252] width 15 height 15
click at [546, 247] on input "Yes" at bounding box center [550, 249] width 9 height 9
radio input "true"
radio input "false"
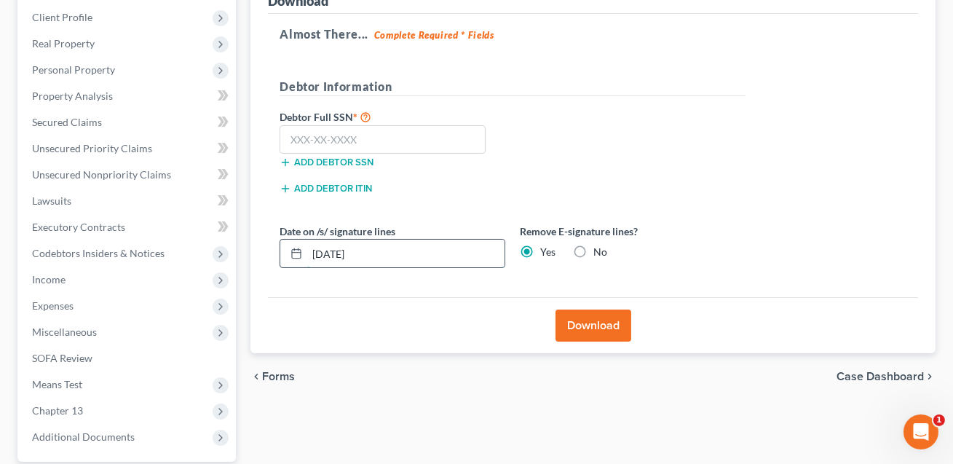
drag, startPoint x: 382, startPoint y: 250, endPoint x: 296, endPoint y: 250, distance: 86.6
click at [296, 250] on div "[DATE]" at bounding box center [392, 253] width 226 height 29
click at [296, 135] on input "text" at bounding box center [382, 139] width 206 height 29
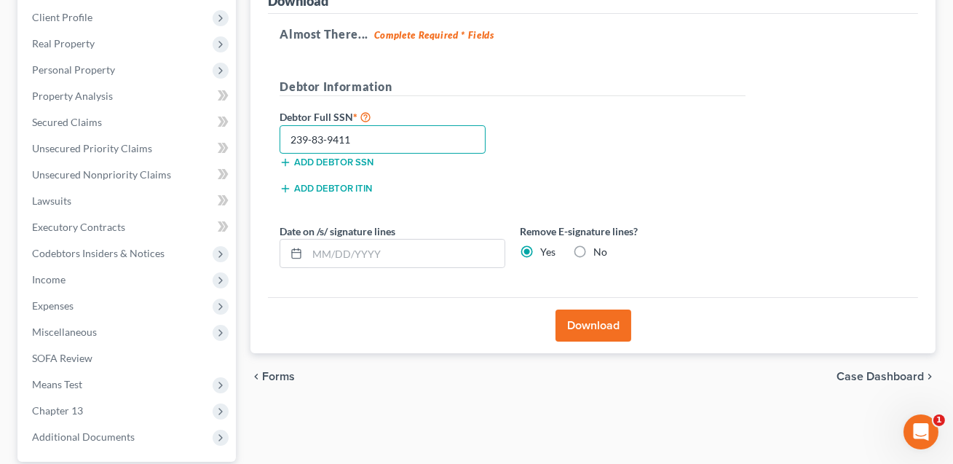
type input "239-83-9411"
click at [588, 340] on div "Download" at bounding box center [593, 325] width 650 height 56
click at [590, 323] on button "Download" at bounding box center [593, 325] width 76 height 32
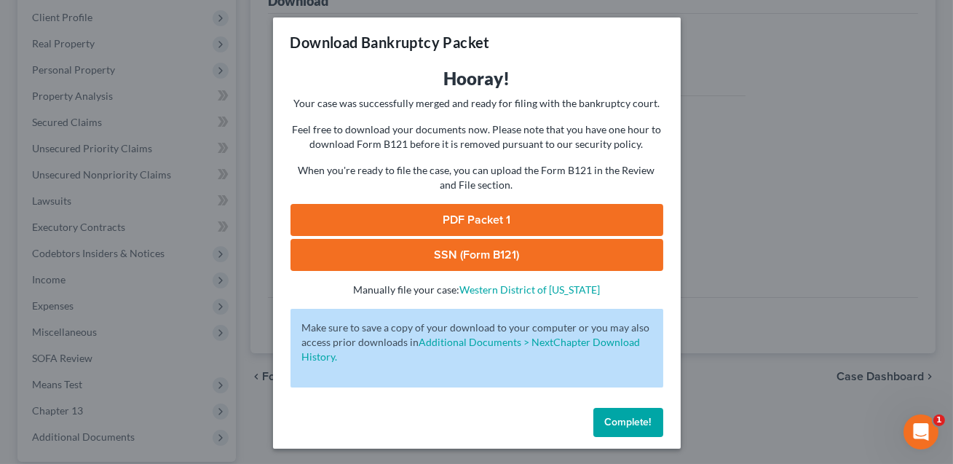
click at [494, 261] on link "SSN (Form B121)" at bounding box center [476, 255] width 373 height 32
click at [475, 214] on link "PDF Packet 1" at bounding box center [476, 220] width 373 height 32
click at [629, 428] on button "Complete!" at bounding box center [628, 422] width 70 height 29
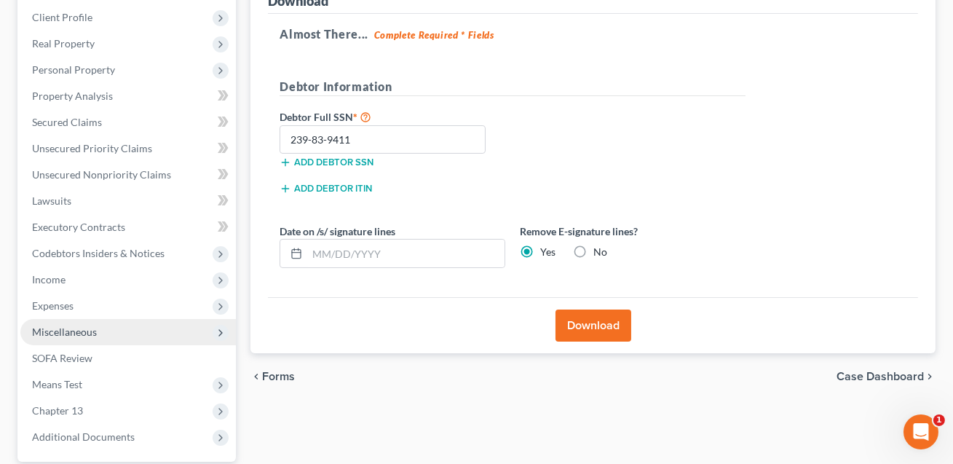
click at [53, 330] on span "Miscellaneous" at bounding box center [64, 331] width 65 height 12
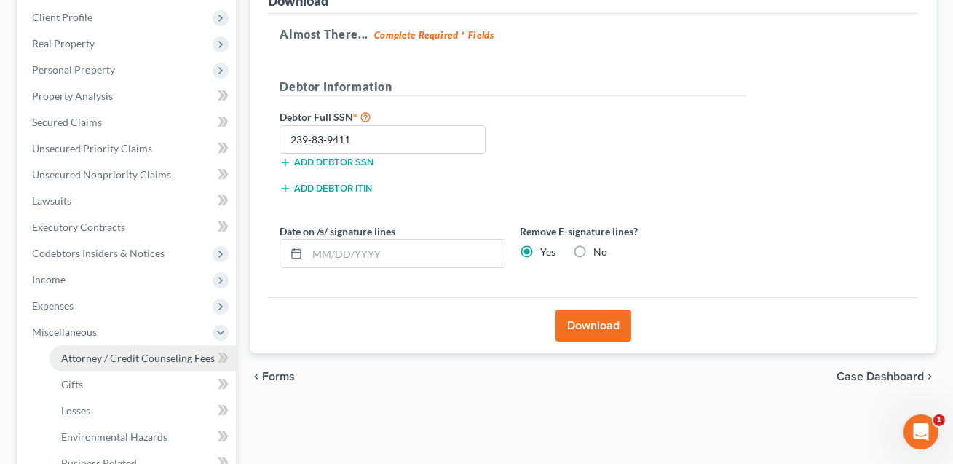
click at [86, 354] on span "Attorney / Credit Counseling Fees" at bounding box center [138, 358] width 154 height 12
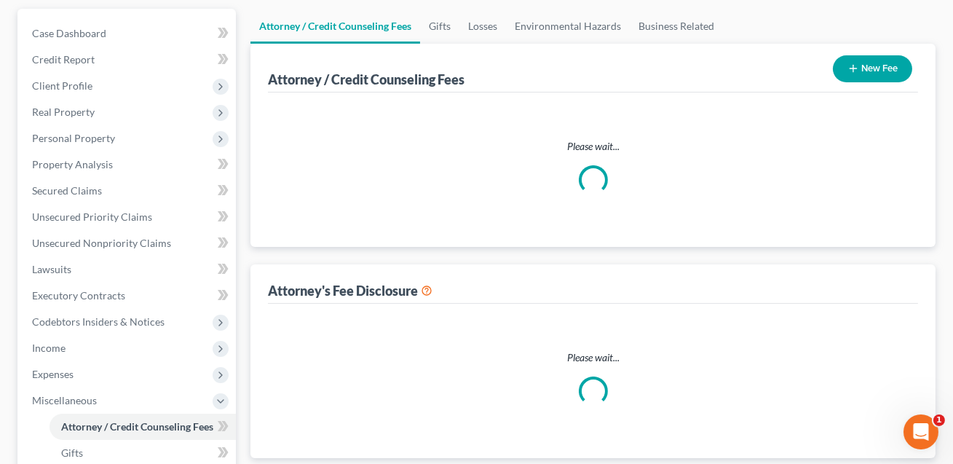
scroll to position [15, 0]
select select "0"
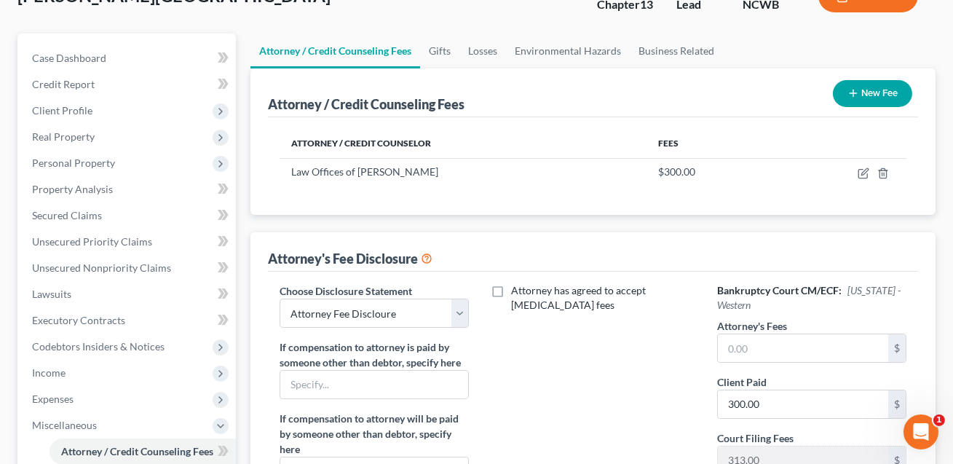
scroll to position [138, 0]
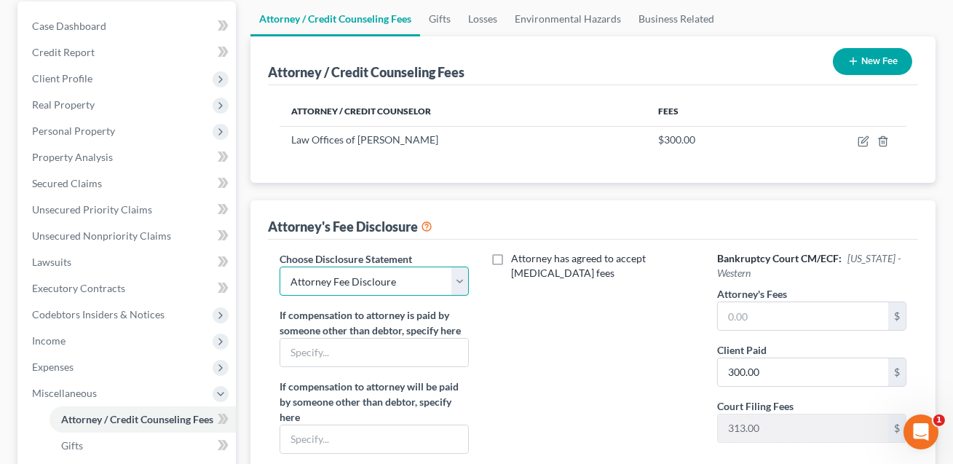
click at [450, 284] on select "Select Attorney Fee Discloure" at bounding box center [373, 280] width 189 height 29
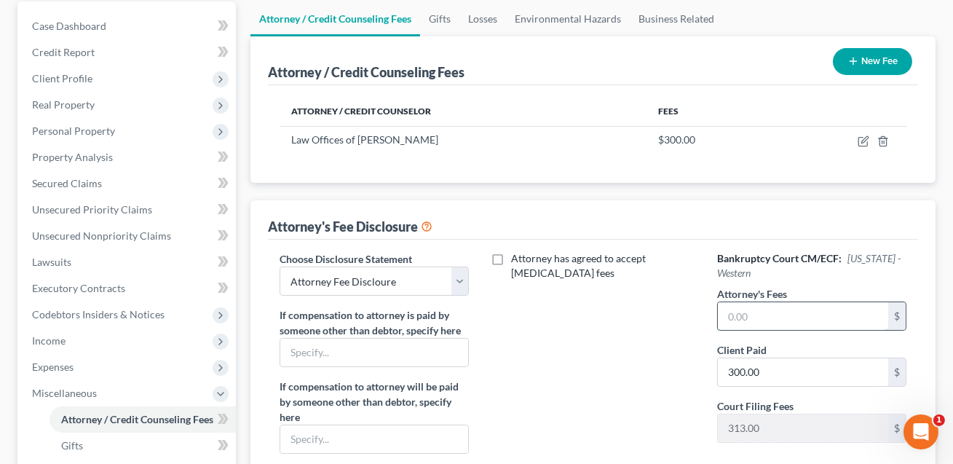
click at [733, 312] on input "text" at bounding box center [803, 316] width 170 height 28
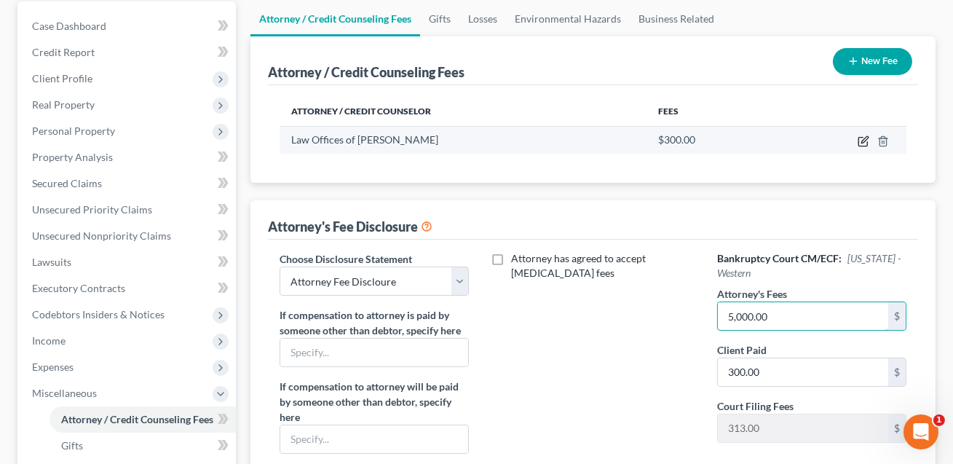
type input "5,000.00"
click at [863, 141] on icon "button" at bounding box center [863, 141] width 12 height 12
select select "28"
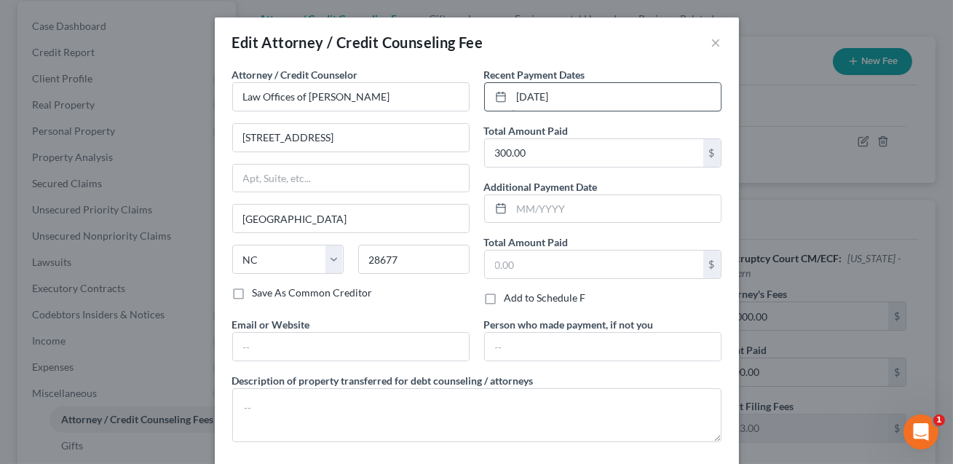
drag, startPoint x: 576, startPoint y: 97, endPoint x: 515, endPoint y: 91, distance: 61.4
click at [515, 91] on input "[DATE]" at bounding box center [616, 97] width 209 height 28
type input "09/2025"
click at [531, 151] on input "300.00" at bounding box center [594, 153] width 218 height 28
type input "613.00"
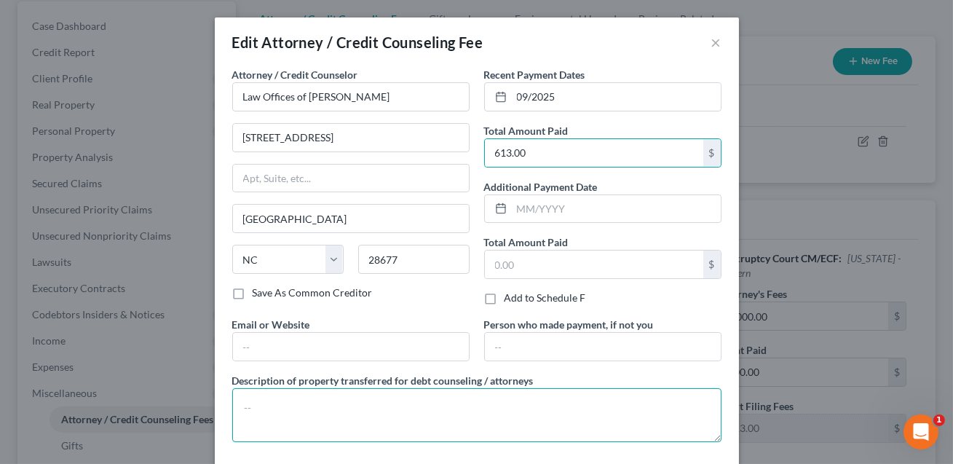
click at [321, 392] on textarea at bounding box center [476, 415] width 489 height 54
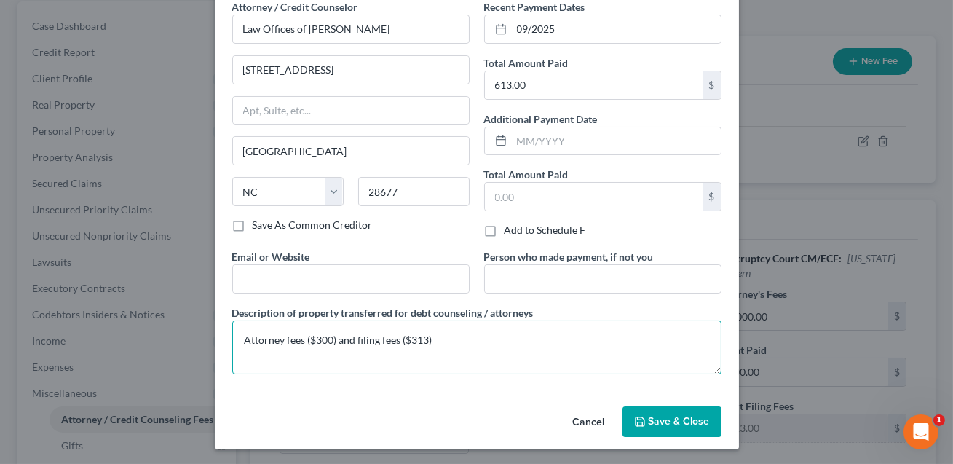
type textarea "Attorney fees ($300) and filing fees ($313)"
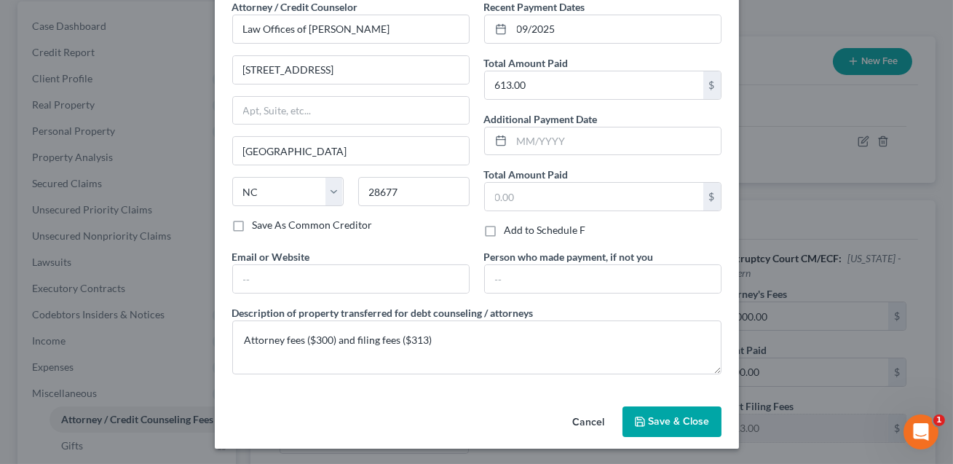
click at [675, 423] on span "Save & Close" at bounding box center [679, 421] width 61 height 12
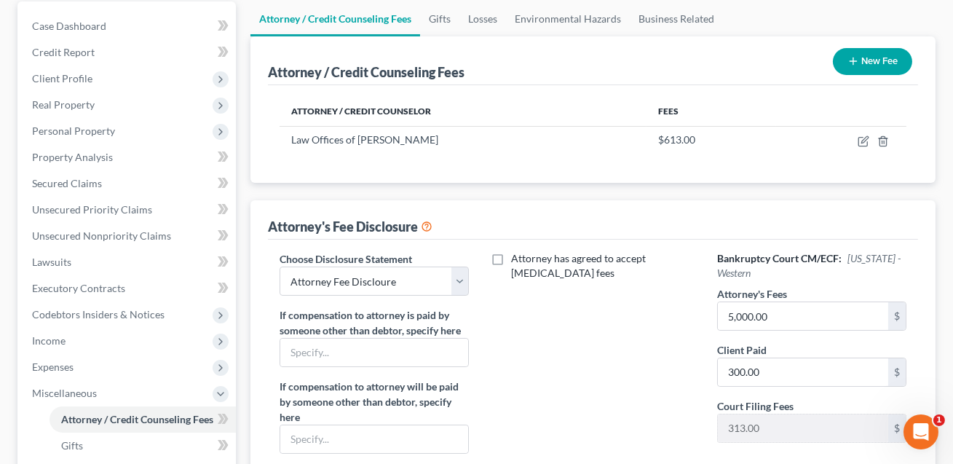
click at [873, 57] on button "New Fee" at bounding box center [872, 61] width 79 height 27
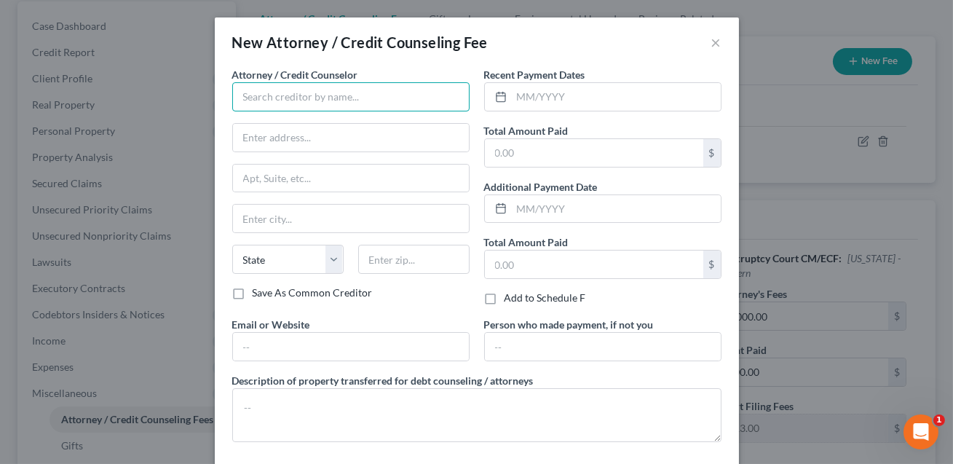
click at [267, 90] on input "text" at bounding box center [350, 96] width 237 height 29
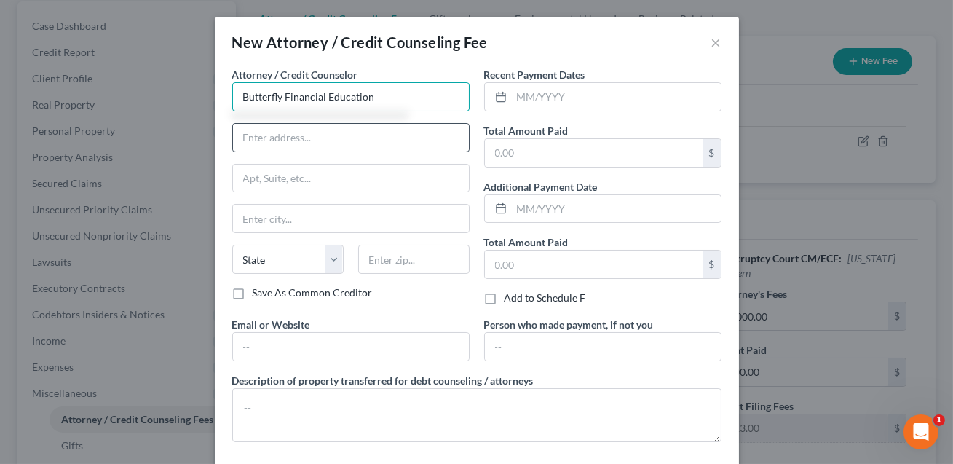
type input "Butterfly Financial Education"
click at [245, 137] on input "text" at bounding box center [351, 138] width 236 height 28
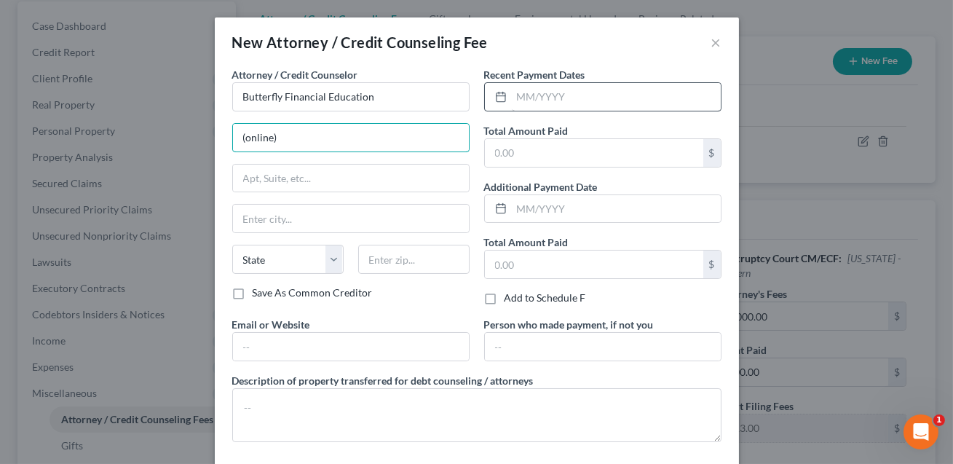
type input "(online)"
click at [520, 100] on input "text" at bounding box center [616, 97] width 209 height 28
type input "09/2025"
click at [503, 159] on input "text" at bounding box center [594, 153] width 218 height 28
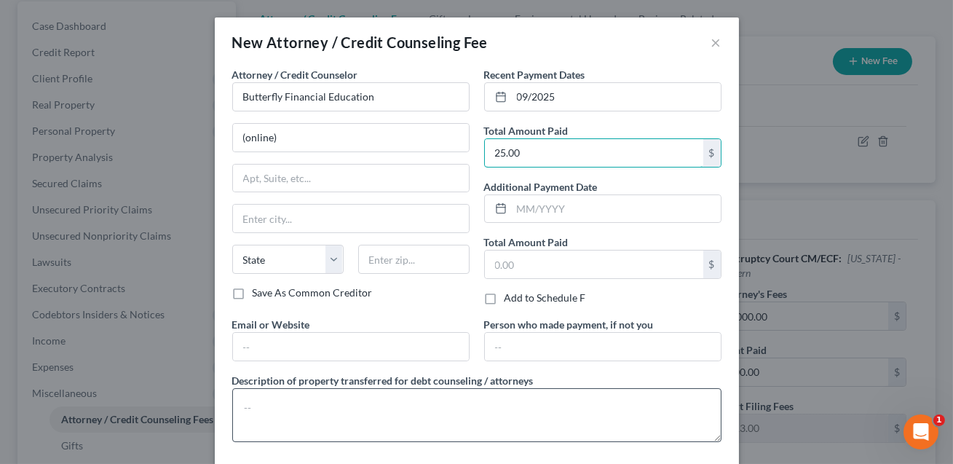
type input "25.00"
click at [295, 412] on textarea at bounding box center [476, 415] width 489 height 54
click at [253, 409] on textarea "Cedit counseling case" at bounding box center [476, 415] width 489 height 54
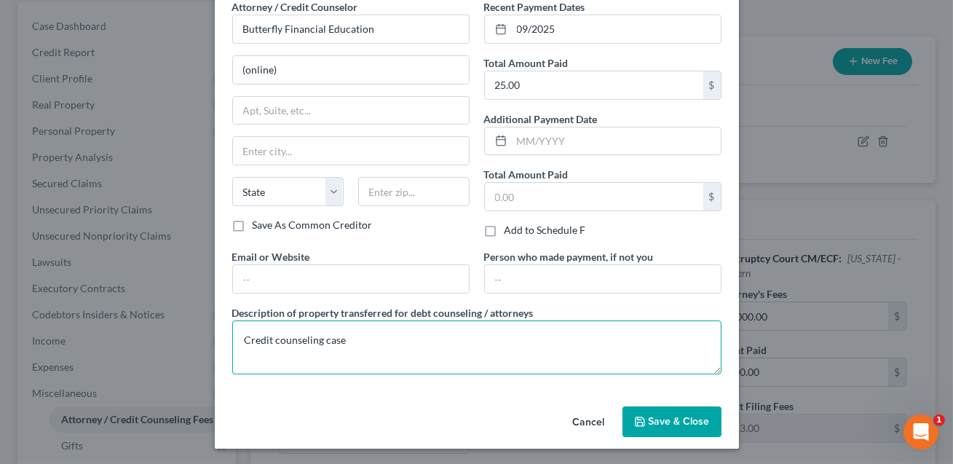
type textarea "Credit counseling case"
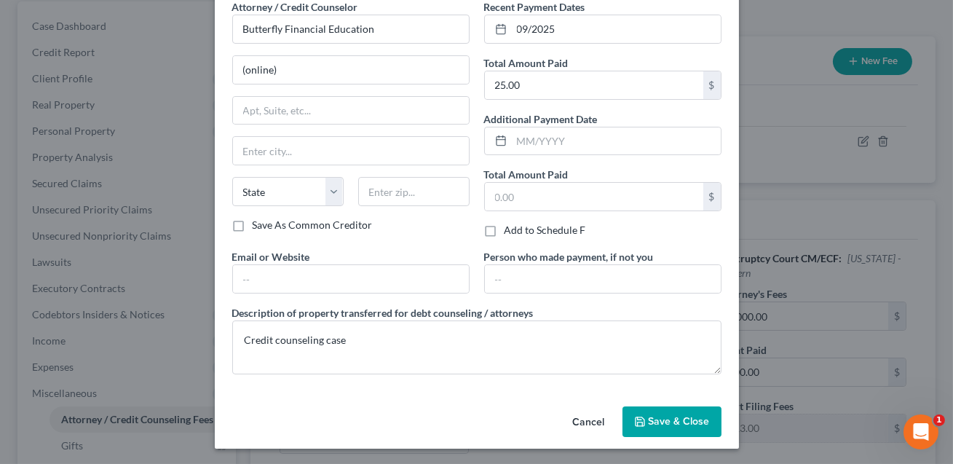
click at [675, 425] on span "Save & Close" at bounding box center [679, 421] width 61 height 12
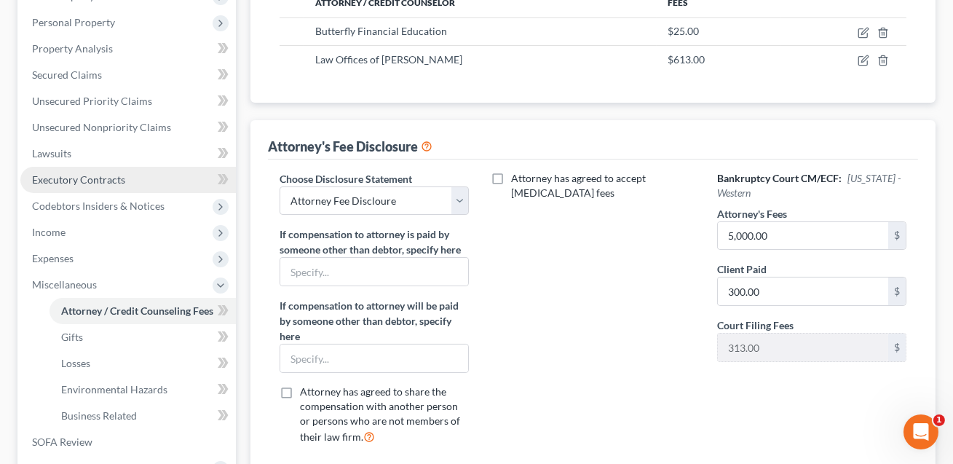
scroll to position [0, 0]
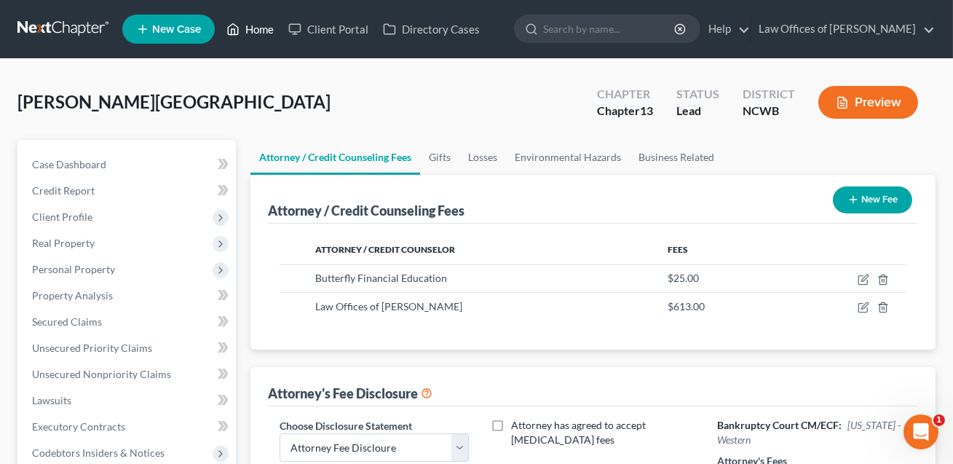
click at [258, 31] on link "Home" at bounding box center [250, 29] width 62 height 26
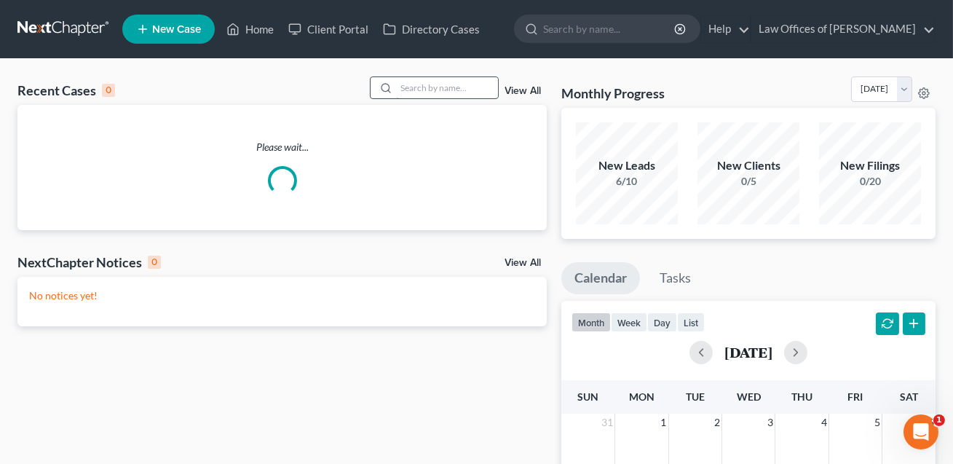
click at [405, 89] on input "search" at bounding box center [447, 87] width 102 height 21
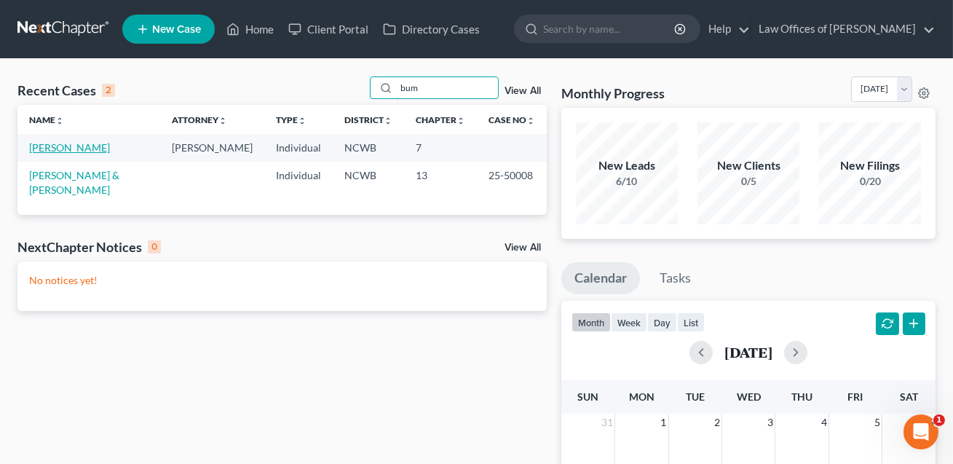
type input "bum"
click at [100, 146] on link "[PERSON_NAME]" at bounding box center [69, 147] width 81 height 12
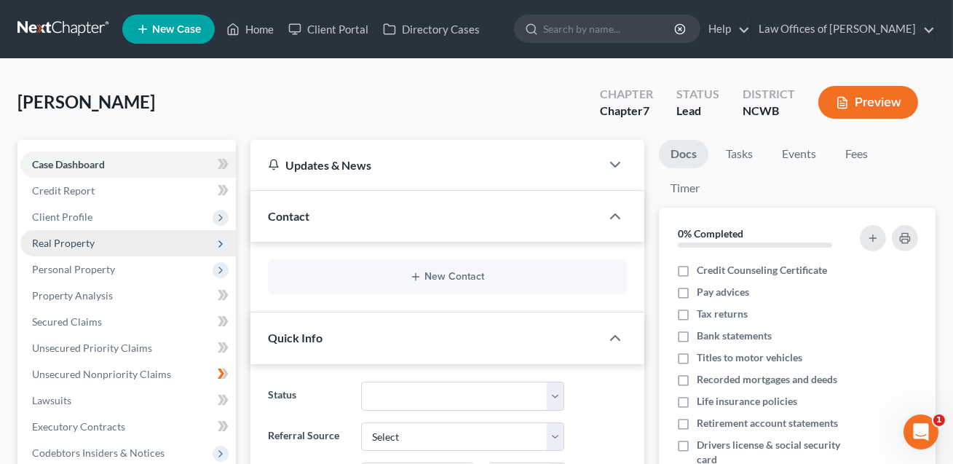
click at [74, 244] on span "Real Property" at bounding box center [63, 243] width 63 height 12
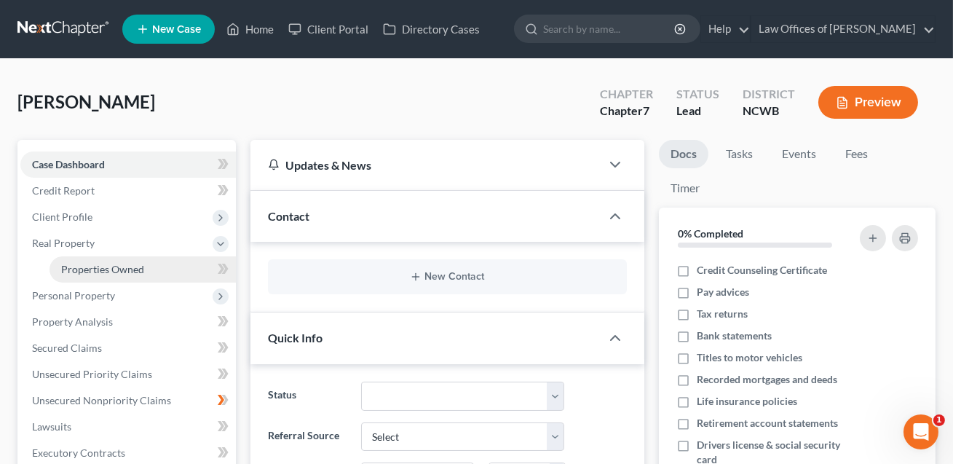
click at [86, 270] on span "Properties Owned" at bounding box center [102, 269] width 83 height 12
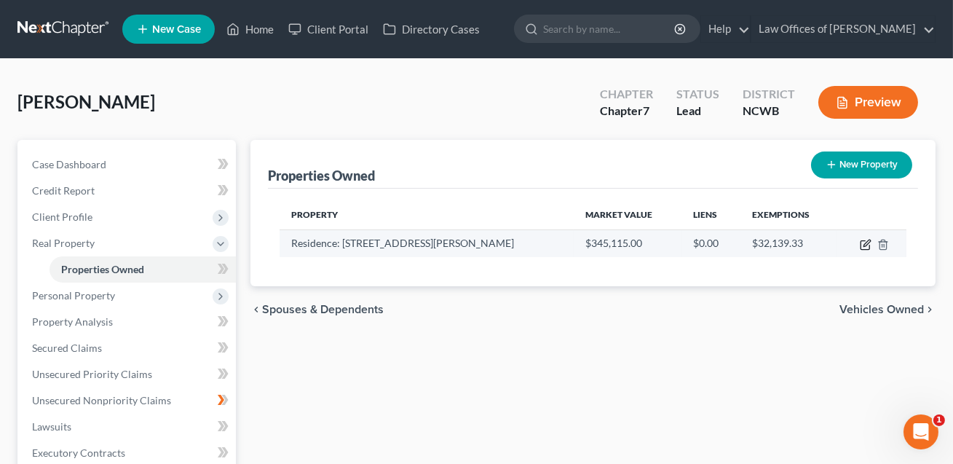
click at [863, 244] on icon "button" at bounding box center [866, 245] width 12 height 12
select select "28"
select select "3"
select select "5"
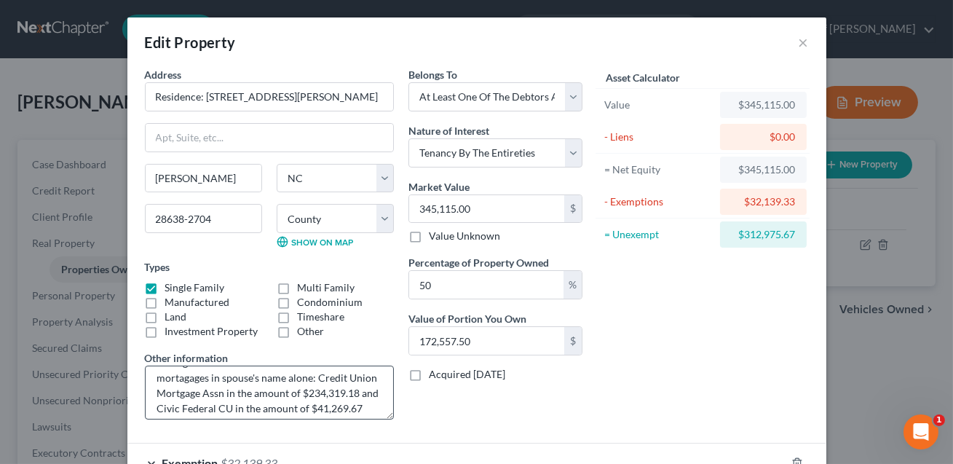
scroll to position [76, 0]
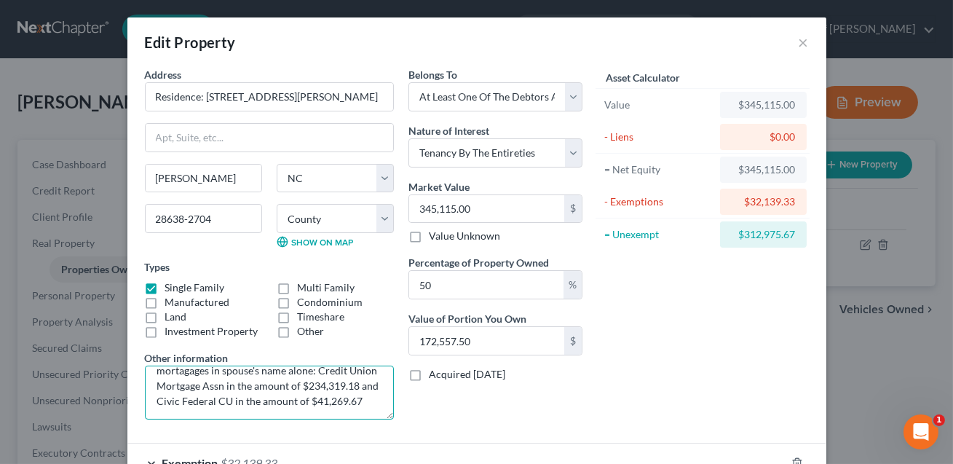
click at [360, 400] on textarea "Residence consisting of a 3 br, 3ba 2500 sq. ft. home on 2.12 acres. Purchased …" at bounding box center [269, 392] width 249 height 54
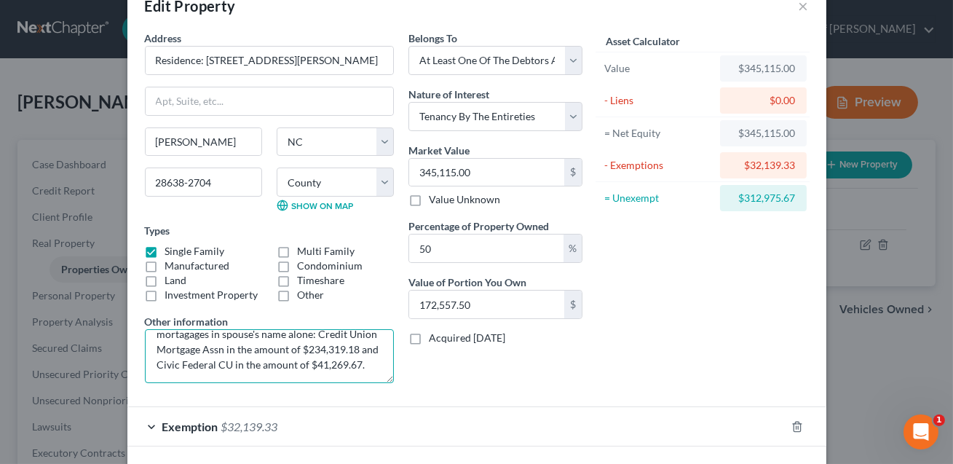
scroll to position [0, 0]
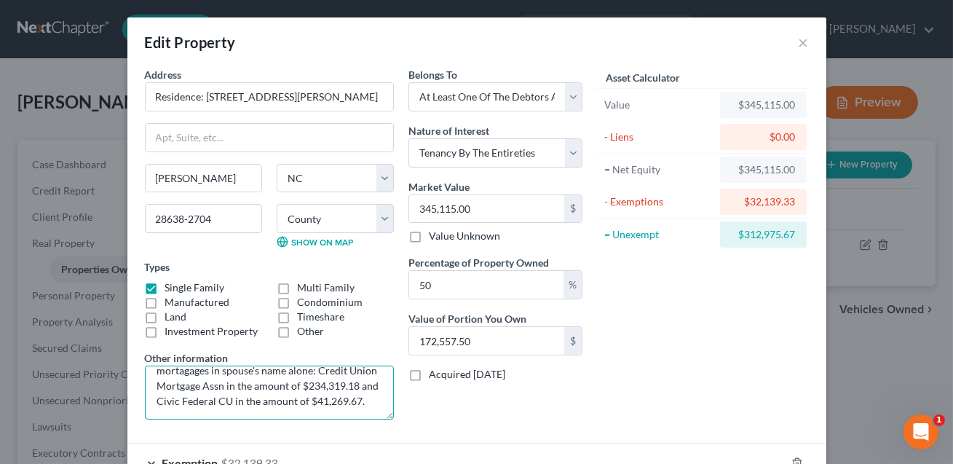
click at [184, 370] on textarea "Residence consisting of a 3 br, 3ba 2500 sq. ft. home on 2.12 acres. Purchased …" at bounding box center [269, 392] width 249 height 54
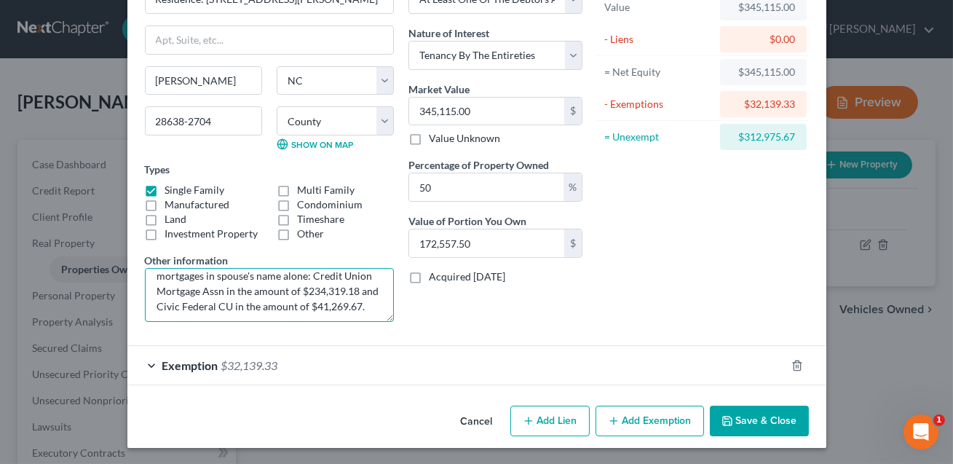
scroll to position [76, 0]
click at [223, 289] on textarea "Residence consisting of a 3 br, 3ba 2500 sq. ft. home on 2.12 acres. Purchased …" at bounding box center [269, 295] width 249 height 54
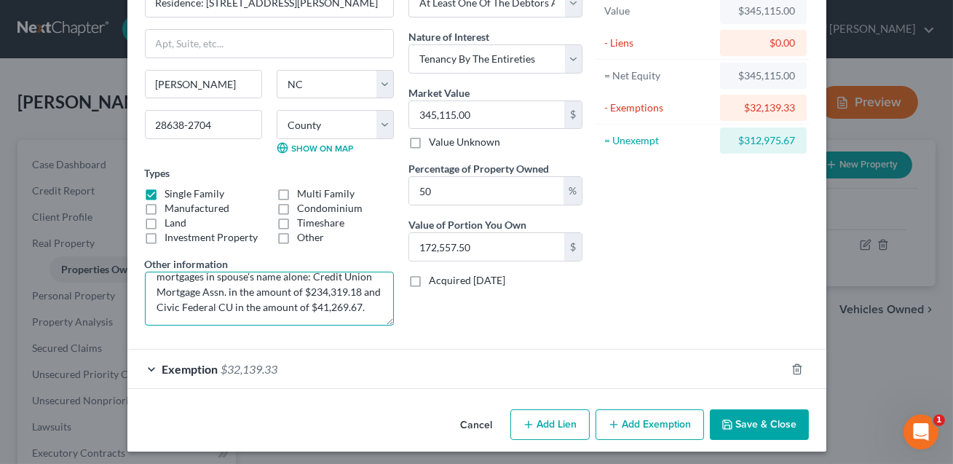
scroll to position [98, 0]
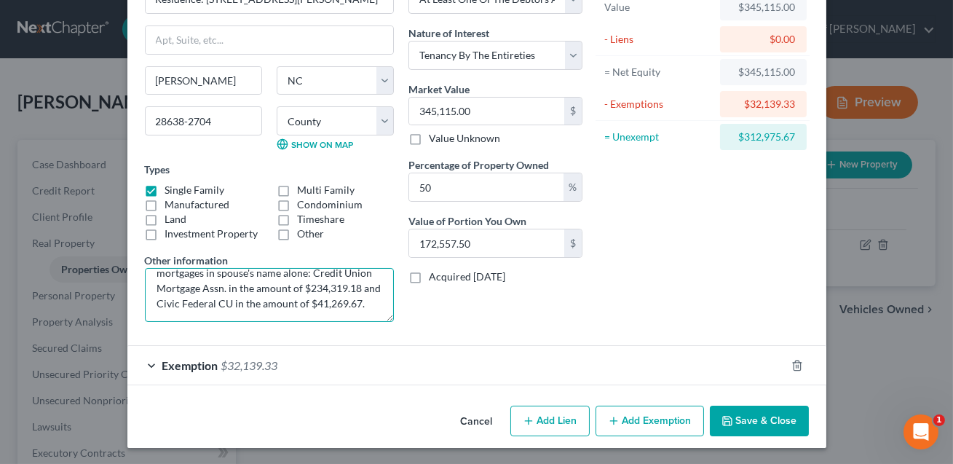
type textarea "Residence consisting of a 3 br, 3ba 2500 sq. ft. home on 2.12 acres. Purchased …"
click at [750, 416] on button "Save & Close" at bounding box center [759, 420] width 99 height 31
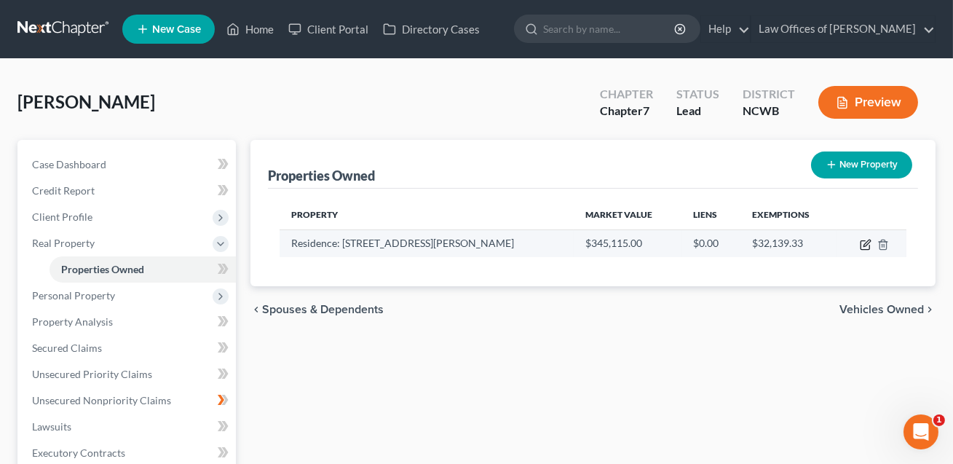
click at [865, 244] on icon "button" at bounding box center [866, 242] width 7 height 7
select select "28"
select select "13"
select select "3"
select select "5"
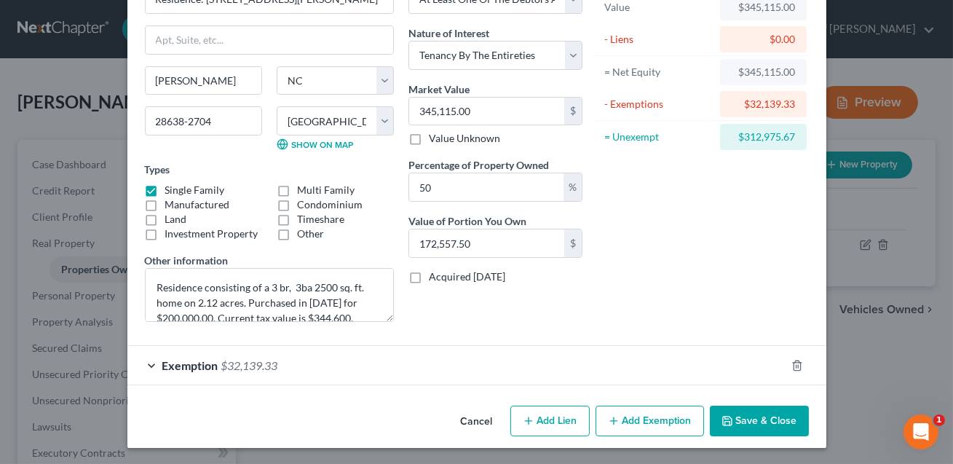
click at [760, 414] on button "Save & Close" at bounding box center [759, 420] width 99 height 31
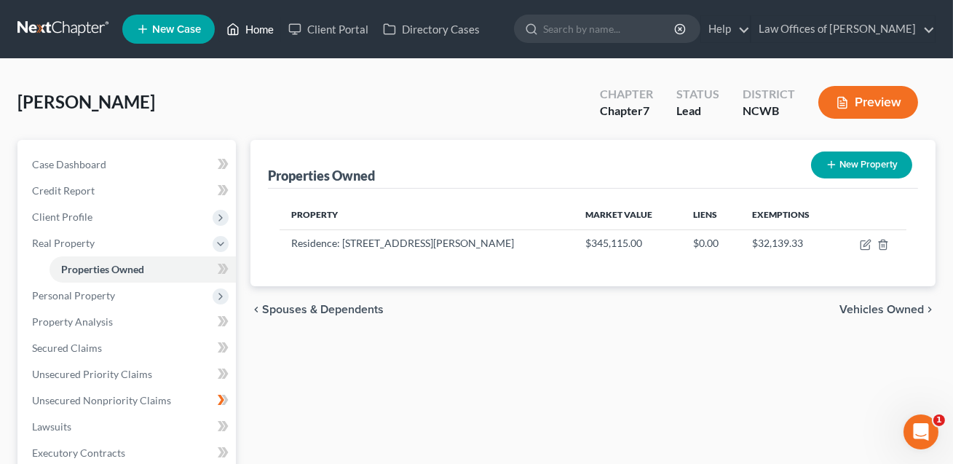
click at [264, 30] on link "Home" at bounding box center [250, 29] width 62 height 26
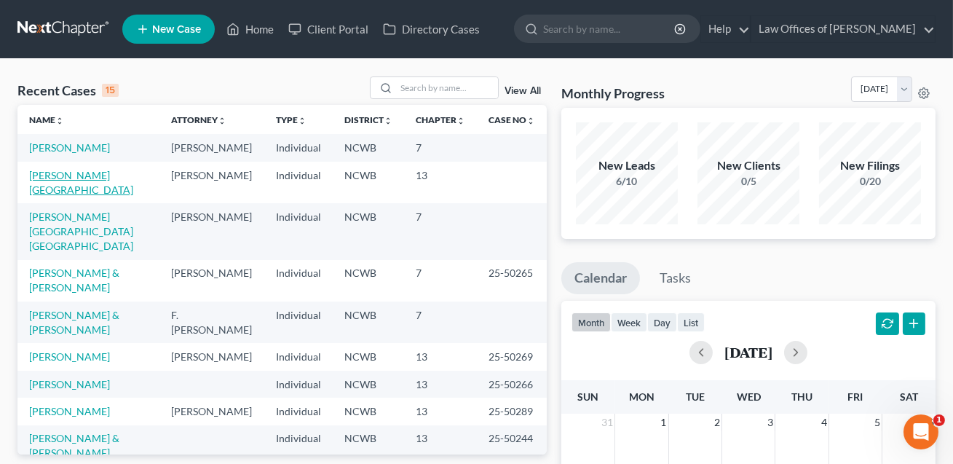
click at [87, 174] on link "[PERSON_NAME][GEOGRAPHIC_DATA]" at bounding box center [81, 182] width 104 height 27
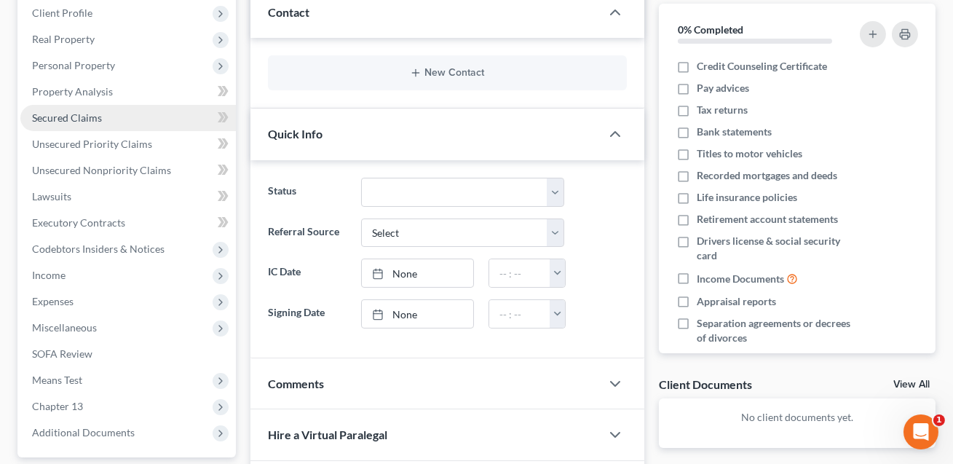
scroll to position [349, 0]
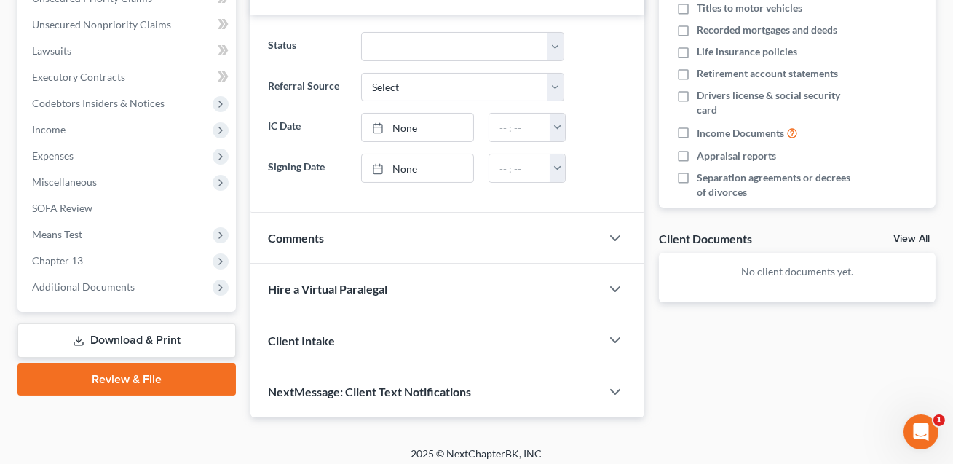
click at [114, 331] on link "Download & Print" at bounding box center [126, 340] width 218 height 34
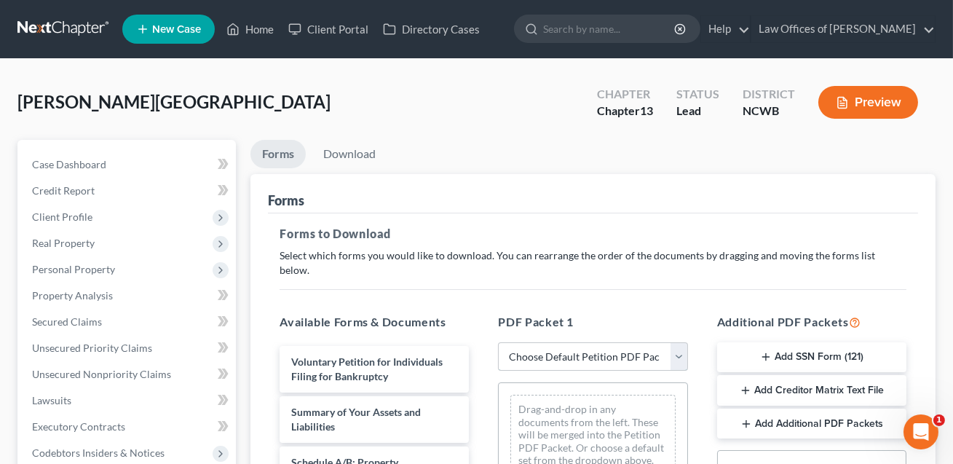
click at [539, 342] on select "Choose Default Petition PDF Packet Complete Bankruptcy Petition (all forms and …" at bounding box center [592, 356] width 189 height 29
select select "0"
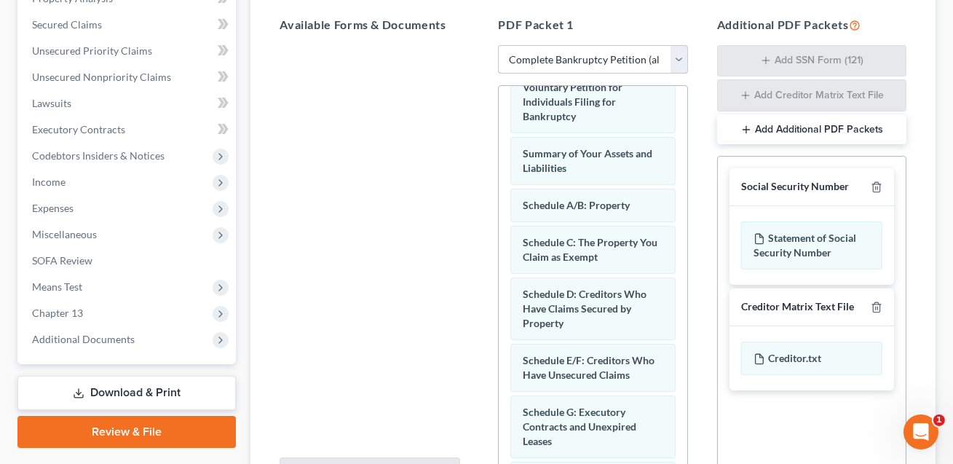
scroll to position [54, 0]
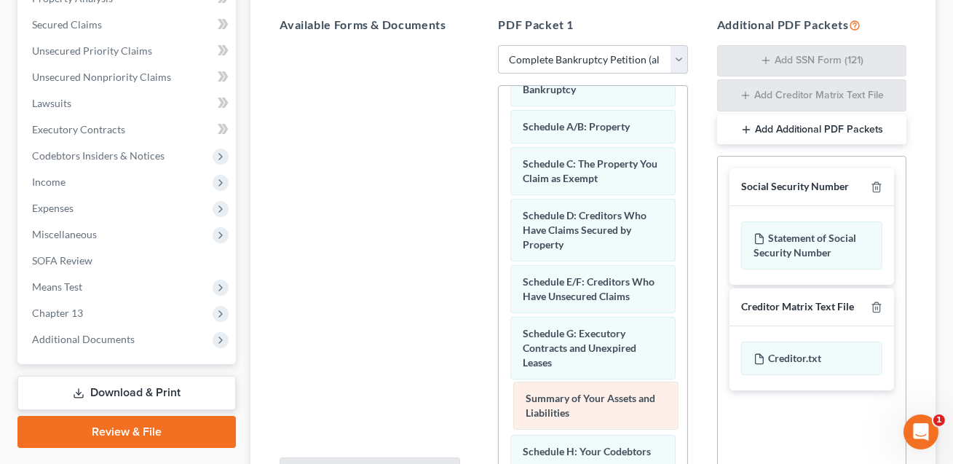
drag, startPoint x: 560, startPoint y: 114, endPoint x: 563, endPoint y: 403, distance: 288.2
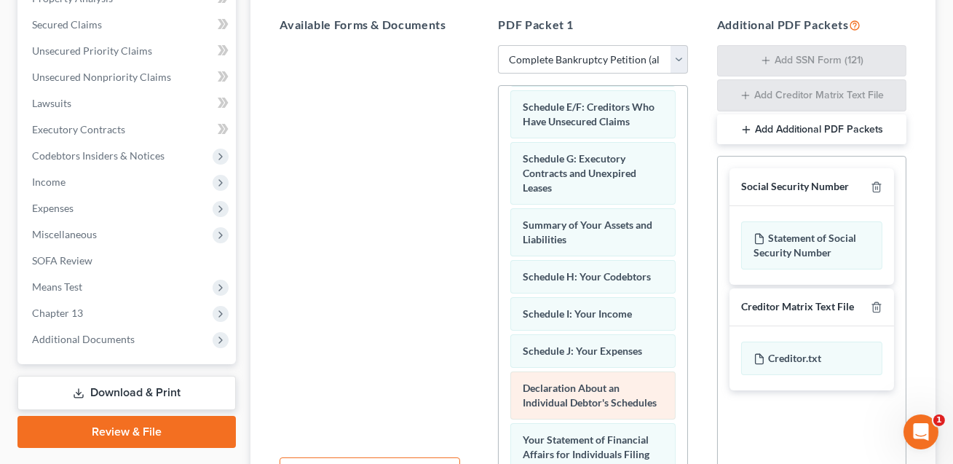
scroll to position [255, 0]
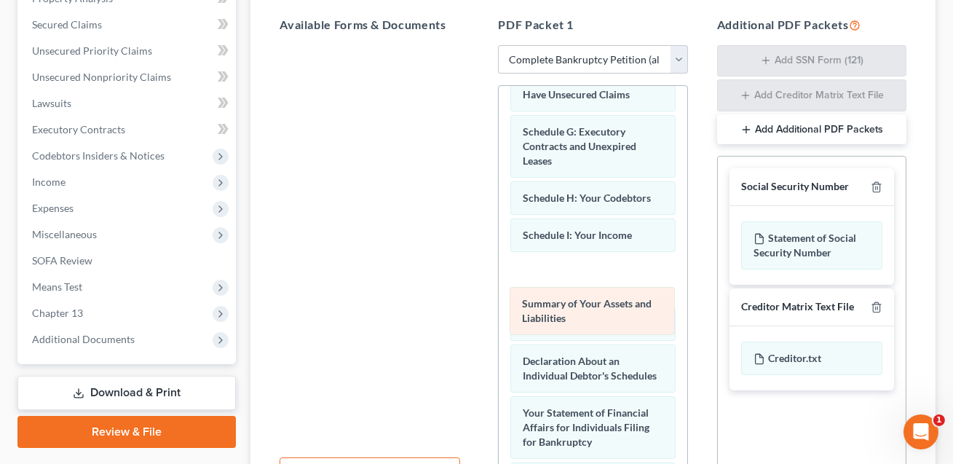
drag, startPoint x: 559, startPoint y: 173, endPoint x: 558, endPoint y: 296, distance: 123.0
click at [558, 296] on div "Summary of Your Assets and Liabilities Voluntary Petition for Individuals Filin…" at bounding box center [593, 313] width 188 height 967
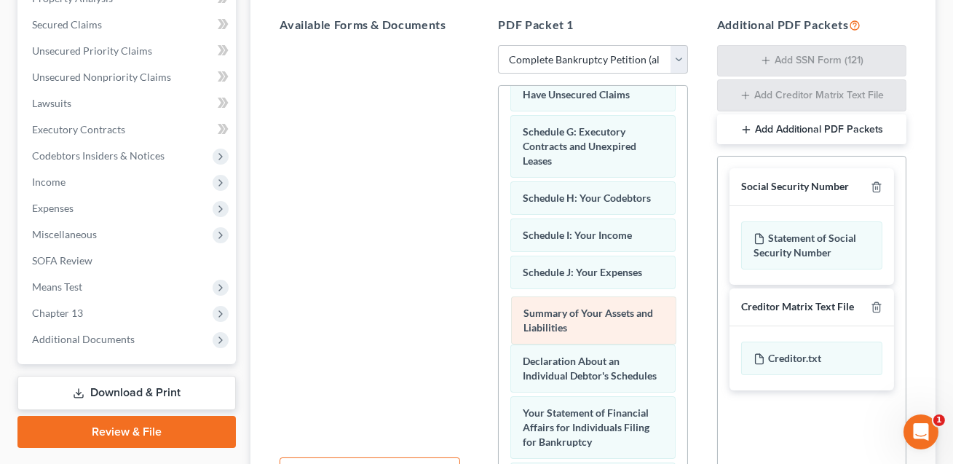
drag, startPoint x: 563, startPoint y: 257, endPoint x: 564, endPoint y: 315, distance: 58.2
click at [564, 315] on div "Summary of Your Assets and Liabilities Voluntary Petition for Individuals Filin…" at bounding box center [593, 313] width 188 height 967
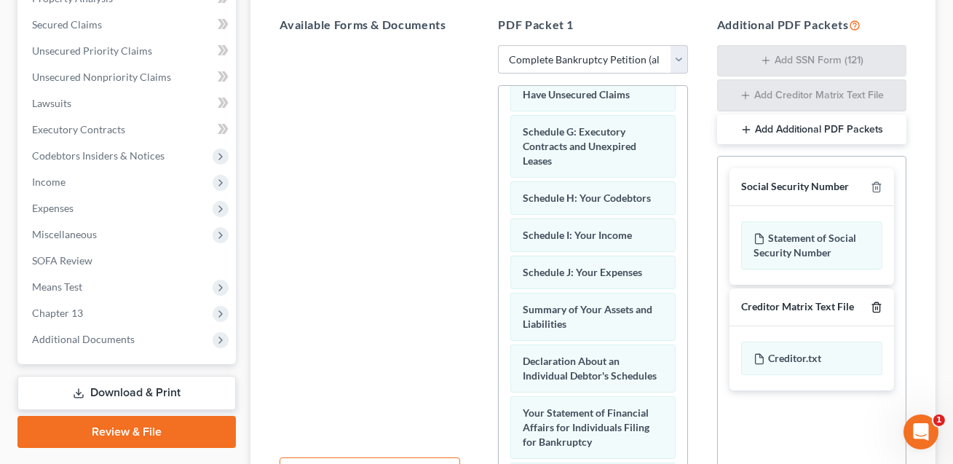
click at [876, 301] on icon "button" at bounding box center [877, 307] width 12 height 12
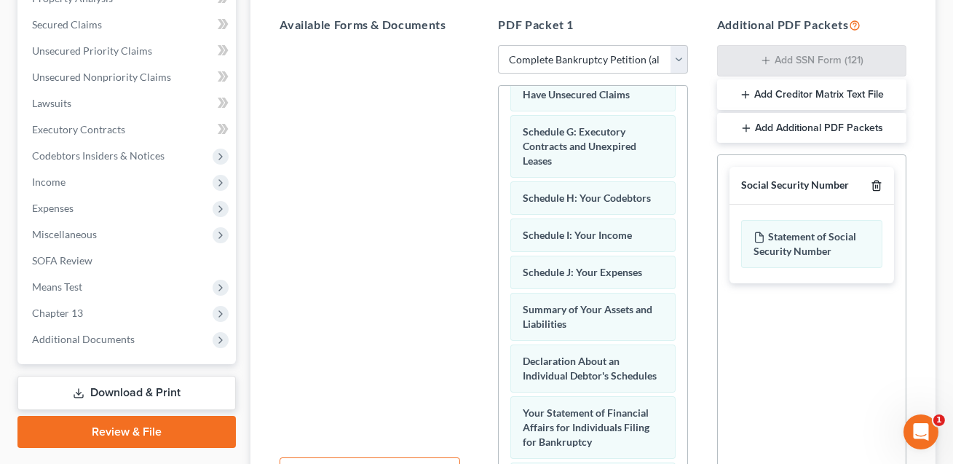
click at [879, 180] on icon "button" at bounding box center [877, 186] width 12 height 12
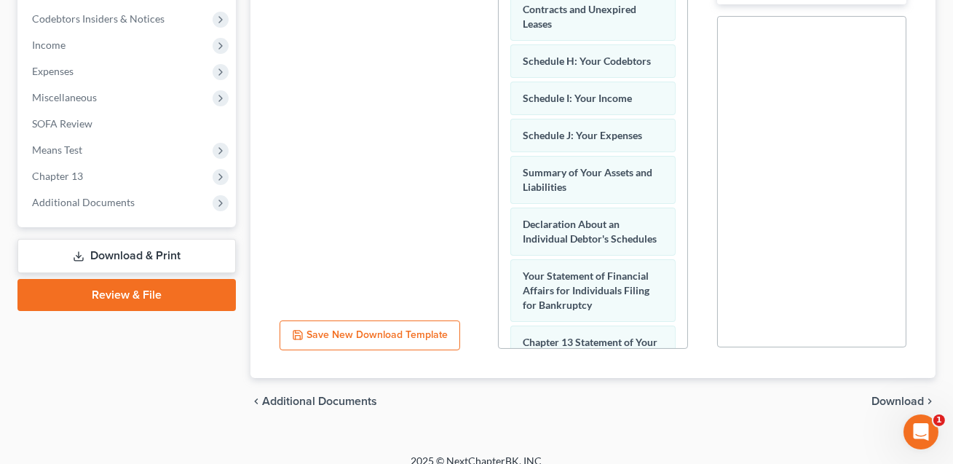
click at [885, 395] on span "Download" at bounding box center [897, 401] width 52 height 12
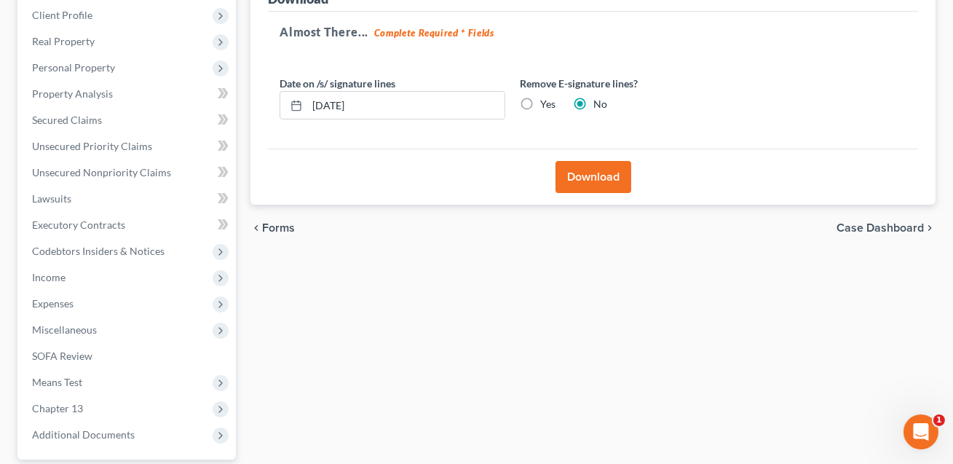
scroll to position [199, 0]
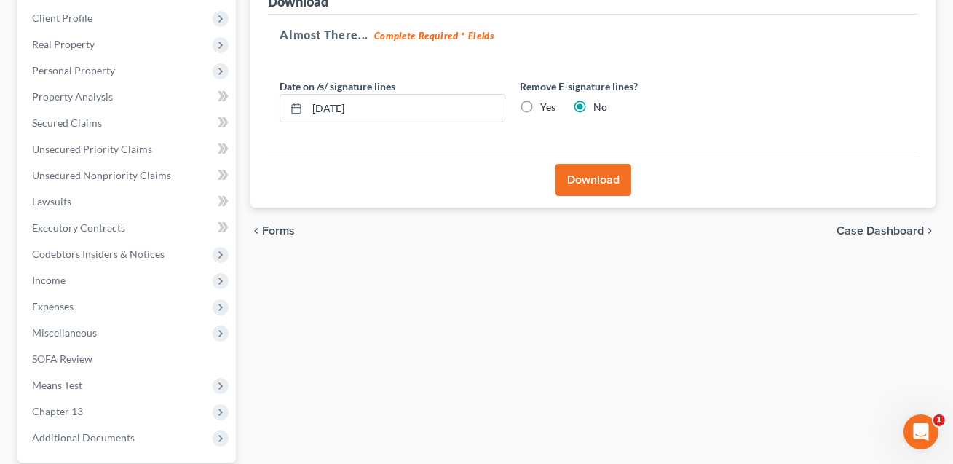
click at [540, 108] on label "Yes" at bounding box center [547, 107] width 15 height 15
click at [546, 108] on input "Yes" at bounding box center [550, 104] width 9 height 9
radio input "true"
radio input "false"
drag, startPoint x: 378, startPoint y: 109, endPoint x: 305, endPoint y: 107, distance: 72.8
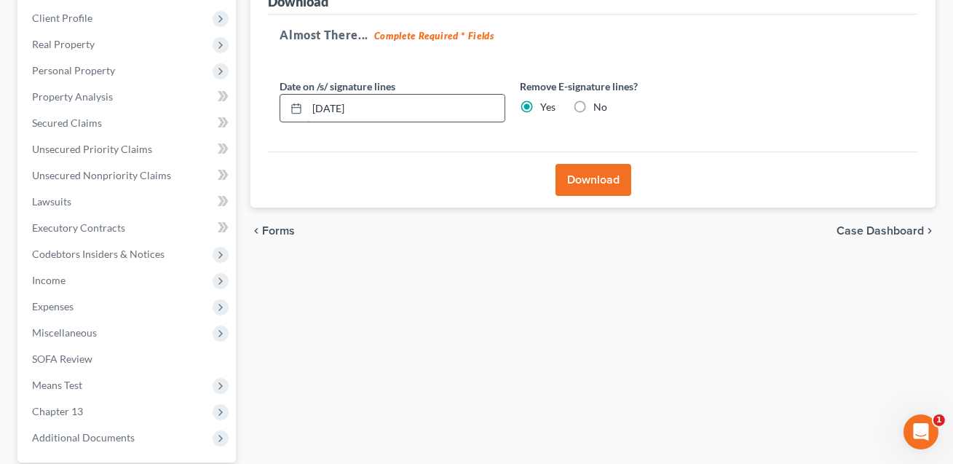
click at [305, 107] on div "[DATE]" at bounding box center [392, 108] width 226 height 29
click at [595, 182] on button "Download" at bounding box center [593, 180] width 76 height 32
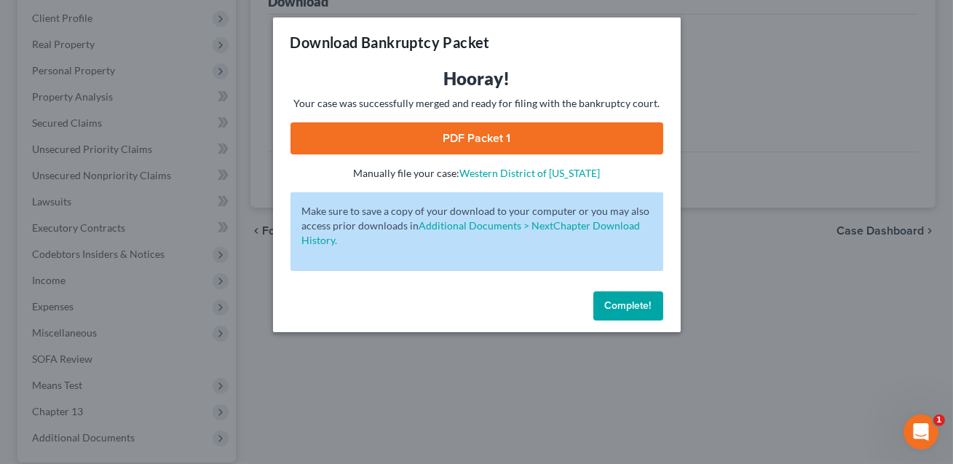
click at [528, 143] on link "PDF Packet 1" at bounding box center [476, 138] width 373 height 32
click at [643, 314] on button "Complete!" at bounding box center [628, 305] width 70 height 29
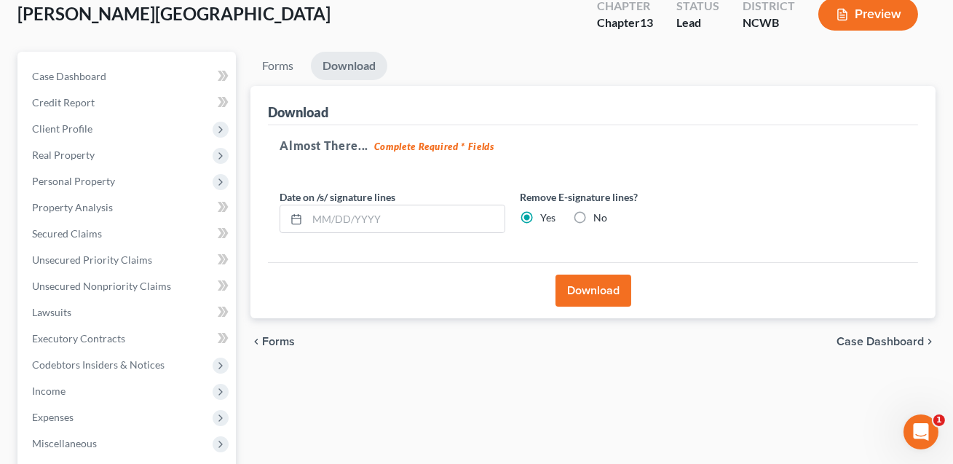
scroll to position [0, 0]
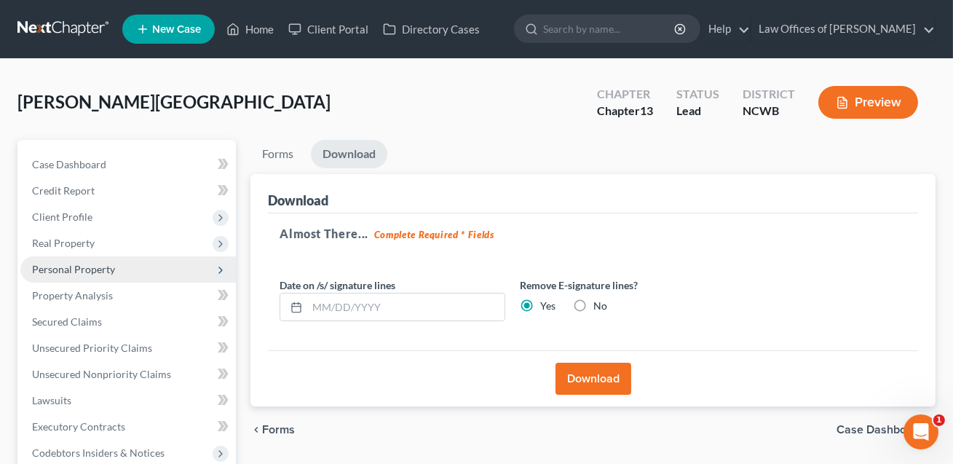
click at [74, 269] on span "Personal Property" at bounding box center [73, 269] width 83 height 12
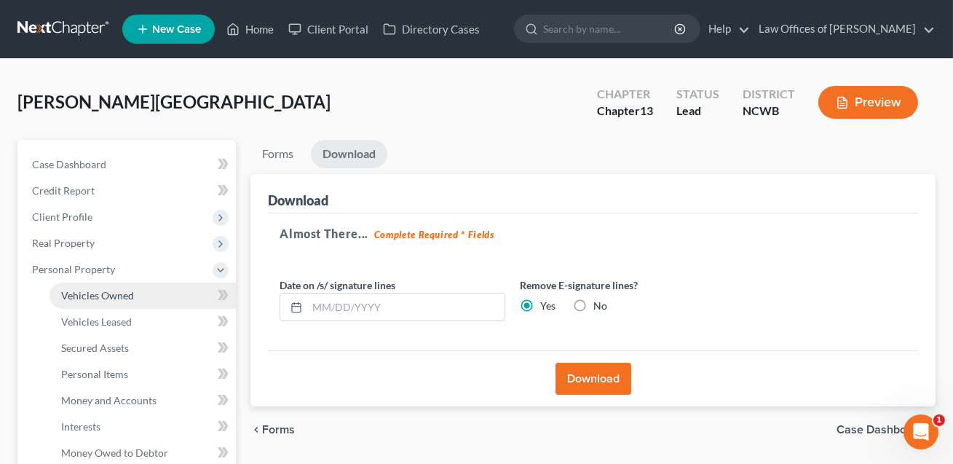
click at [92, 291] on span "Vehicles Owned" at bounding box center [97, 295] width 73 height 12
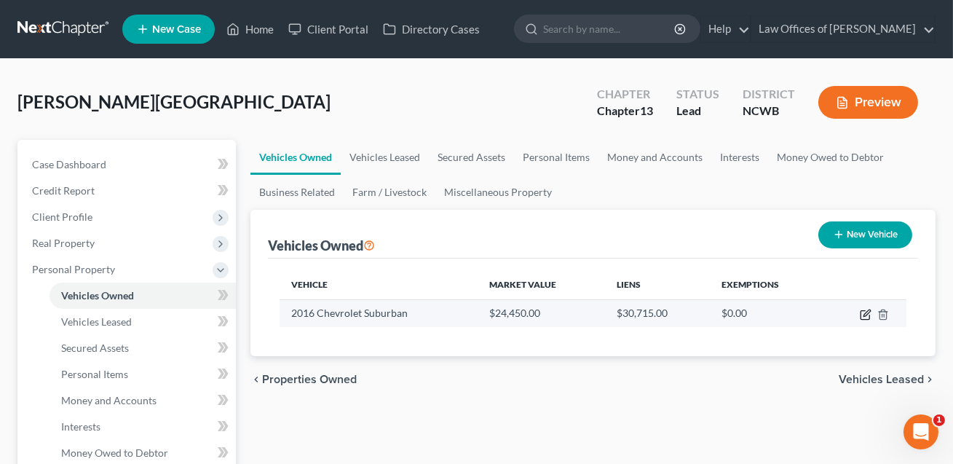
click at [865, 314] on icon "button" at bounding box center [866, 312] width 7 height 7
select select "0"
select select "10"
select select "2"
select select "0"
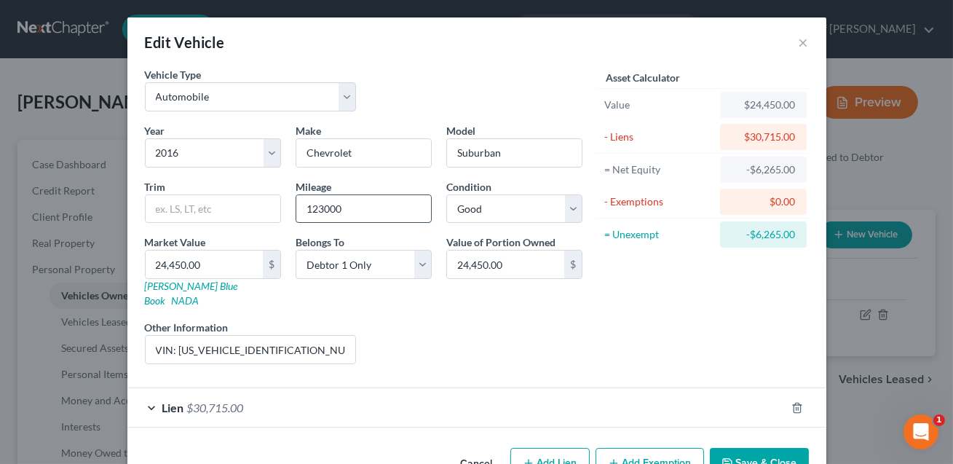
click at [322, 205] on input "123000" at bounding box center [363, 209] width 135 height 28
click at [352, 207] on input "123,000" at bounding box center [363, 209] width 135 height 28
type input "123,000+"
drag, startPoint x: 284, startPoint y: 334, endPoint x: 178, endPoint y: 332, distance: 105.6
click at [178, 336] on input "VIN: [US_VEHICLE_IDENTIFICATION_NUMBER], JD Power value listed." at bounding box center [251, 350] width 210 height 28
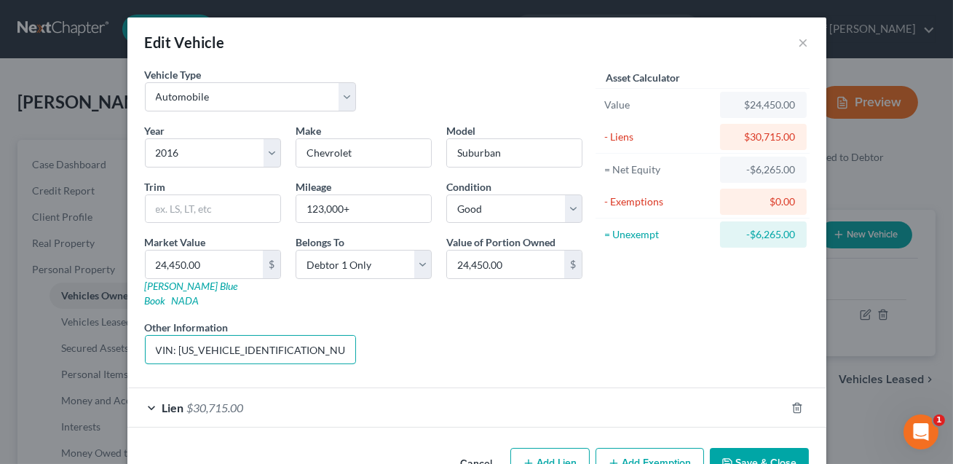
scroll to position [28, 0]
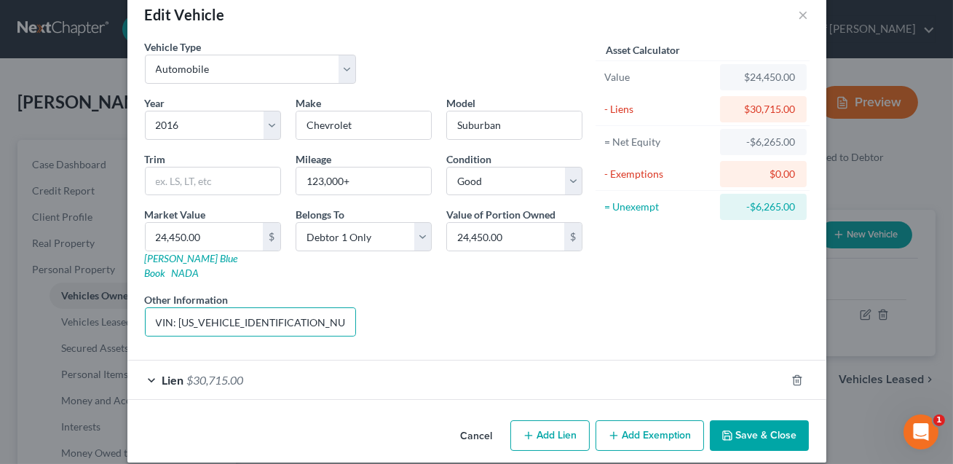
click at [753, 427] on button "Save & Close" at bounding box center [759, 435] width 99 height 31
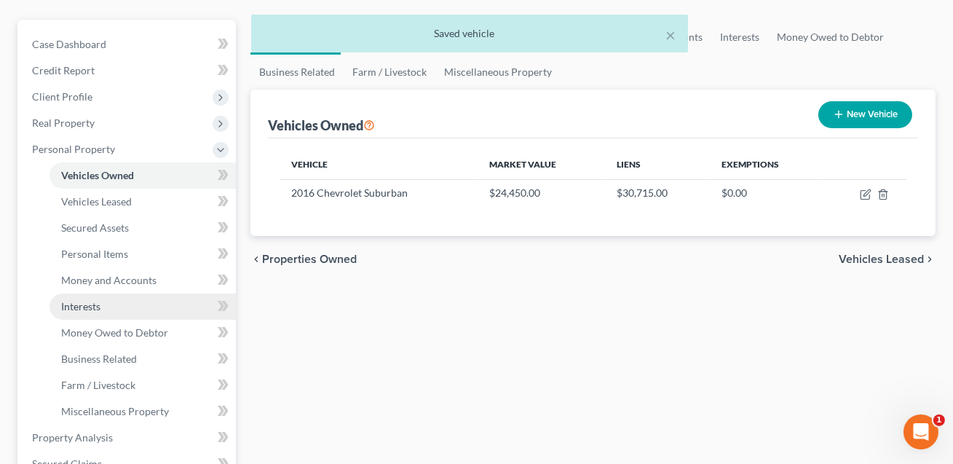
scroll to position [197, 0]
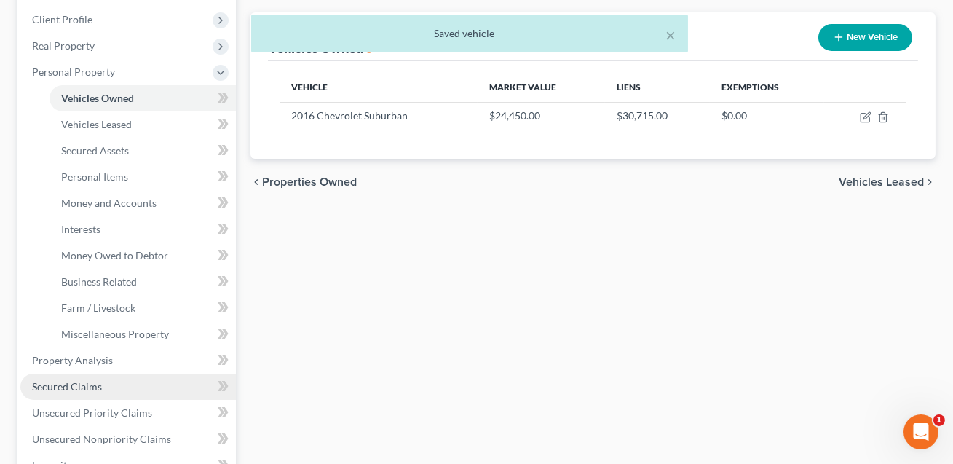
click at [84, 386] on span "Secured Claims" at bounding box center [67, 386] width 70 height 12
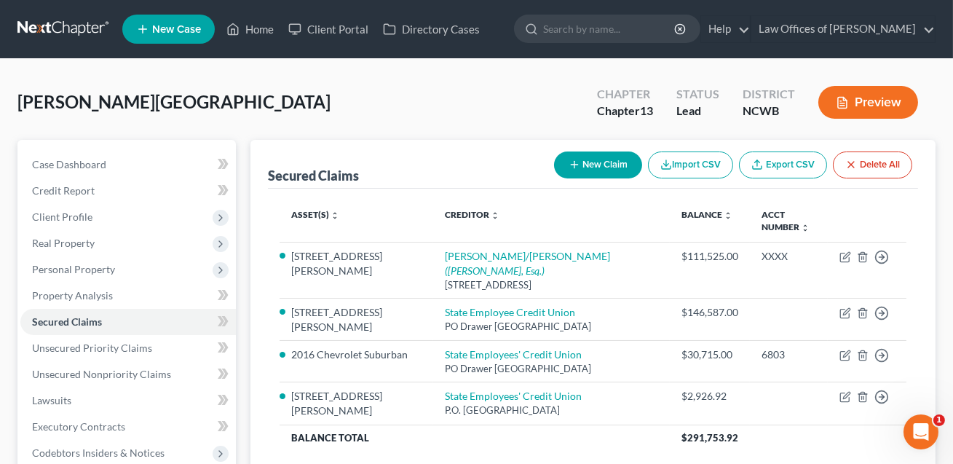
click at [588, 154] on button "New Claim" at bounding box center [598, 164] width 88 height 27
select select "0"
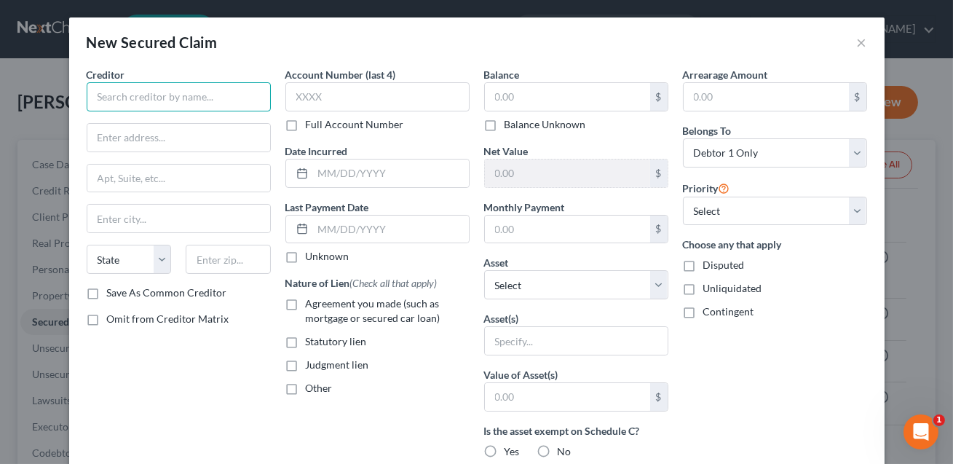
click at [146, 100] on input "text" at bounding box center [179, 96] width 184 height 29
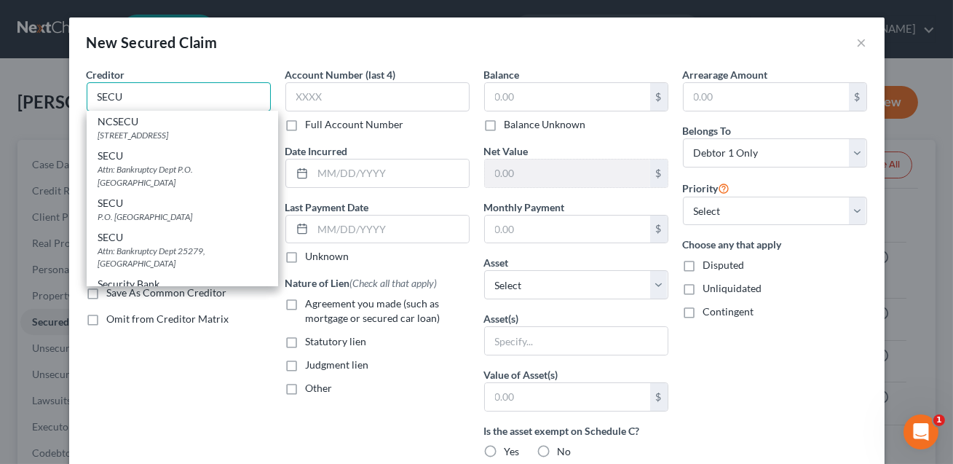
scroll to position [133, 0]
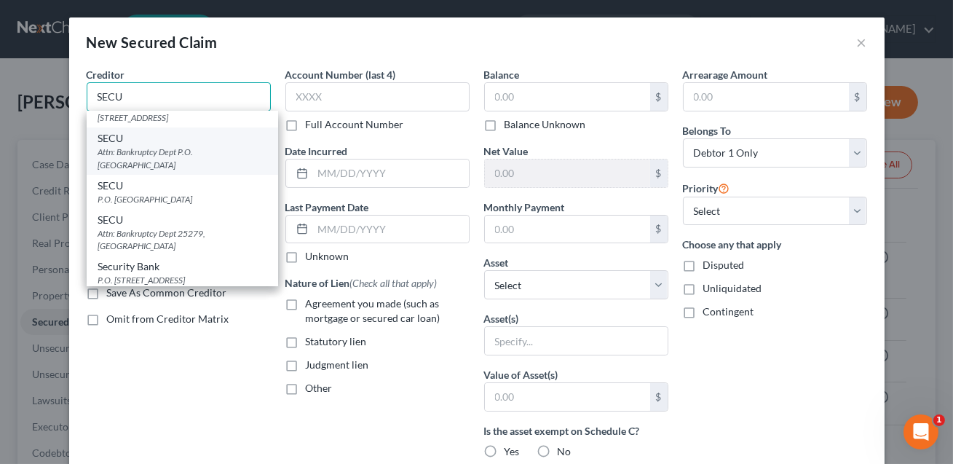
type input "SECU"
click at [144, 161] on div "Attn: Bankruptcy Dept P.O. [GEOGRAPHIC_DATA]" at bounding box center [182, 158] width 168 height 25
type input "Attn: Bankruptcy Dept"
type input "P.O. Box 25279"
type input "[GEOGRAPHIC_DATA]"
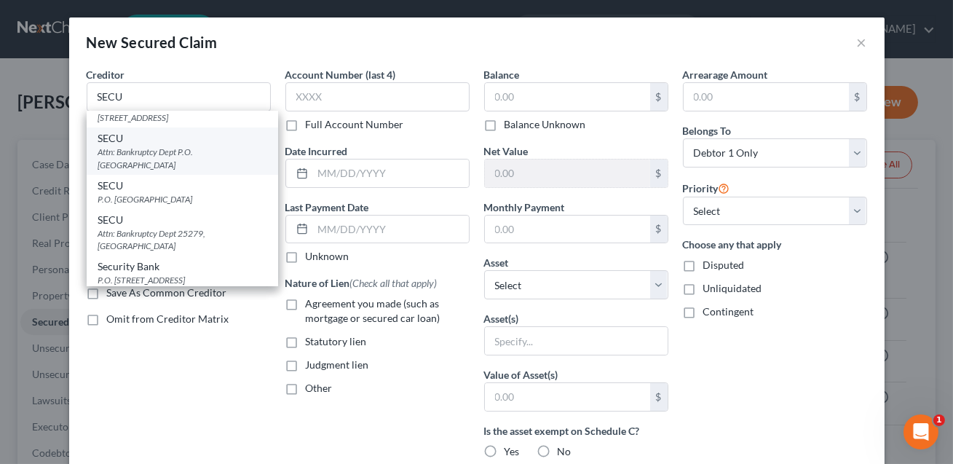
select select "28"
type input "27611"
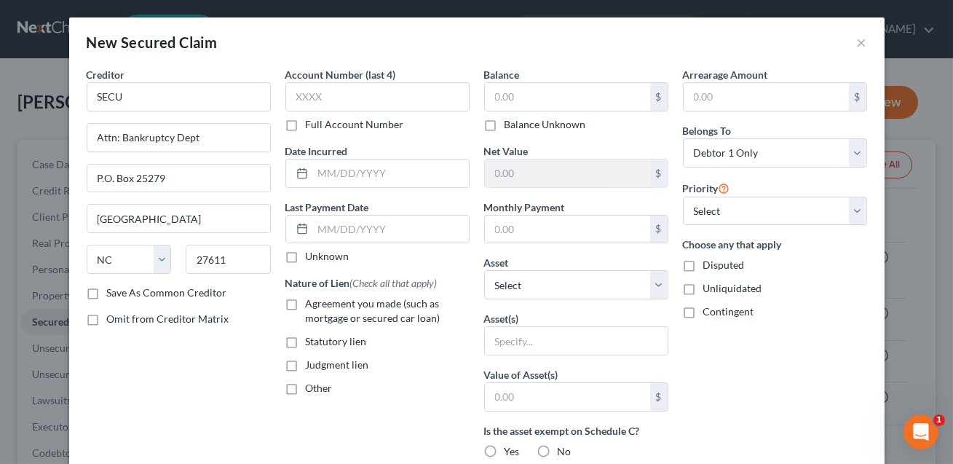
scroll to position [0, 0]
click at [315, 102] on input "text" at bounding box center [377, 96] width 184 height 29
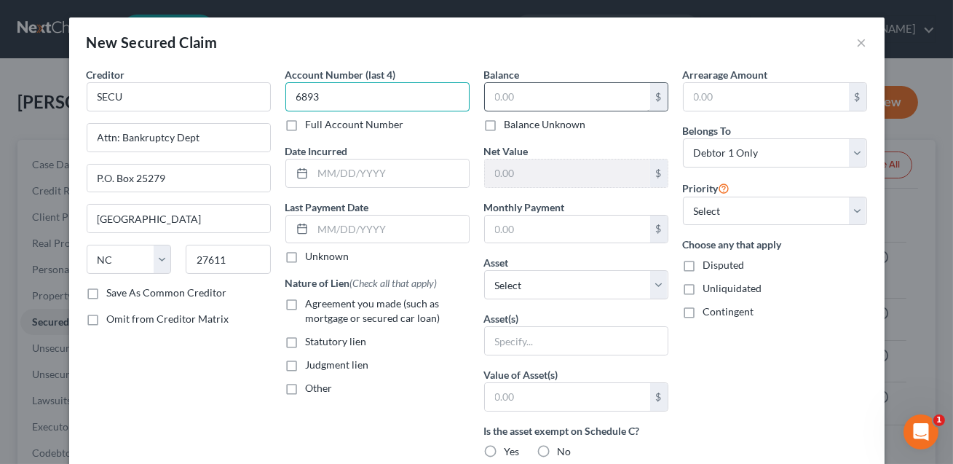
type input "6893"
click at [508, 99] on input "text" at bounding box center [567, 97] width 165 height 28
type input "2,261.49"
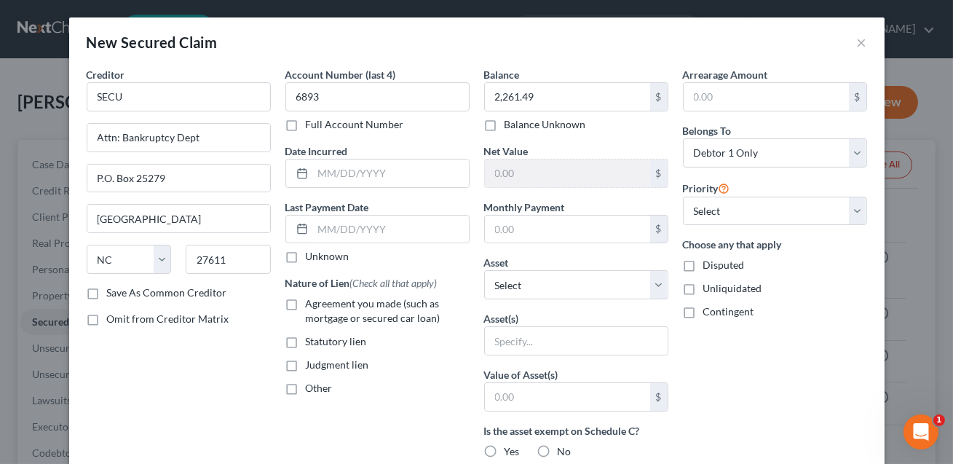
click at [306, 393] on label "Other" at bounding box center [319, 388] width 27 height 15
click at [312, 390] on input "Other" at bounding box center [316, 385] width 9 height 9
checkbox input "true"
click at [305, 422] on input "text" at bounding box center [377, 422] width 183 height 28
click at [323, 423] on input "Cross" at bounding box center [377, 422] width 183 height 28
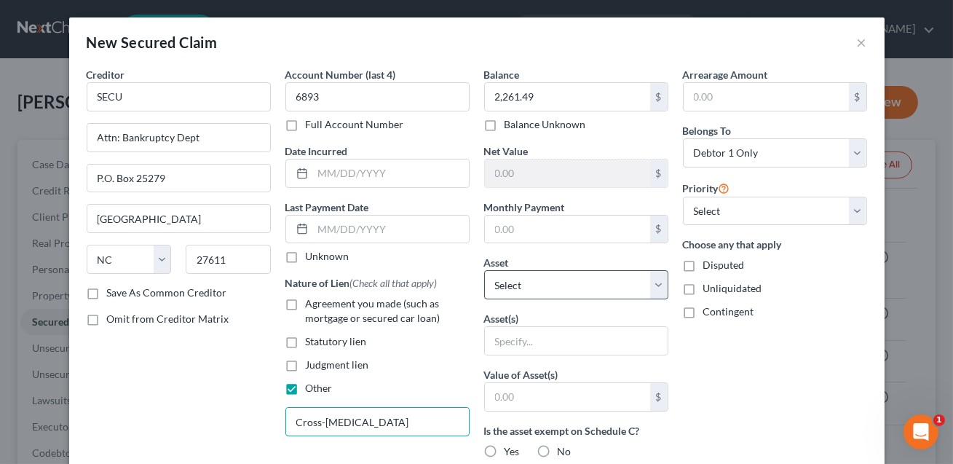
type input "Cross-[MEDICAL_DATA]"
click at [523, 290] on select "Select Other Multiple Assets [STREET_ADDRESS][PERSON_NAME] - $189900.0 Firearms…" at bounding box center [576, 284] width 184 height 29
select select "5"
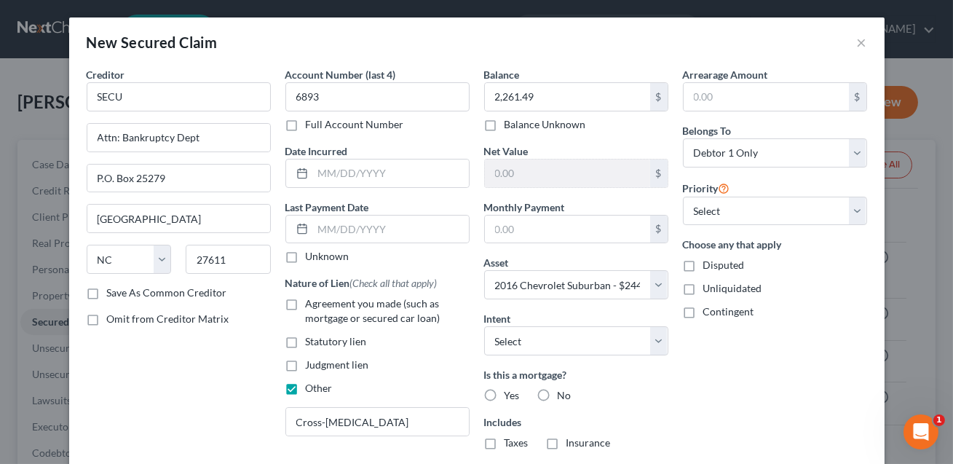
click at [558, 392] on label "No" at bounding box center [565, 395] width 14 height 15
click at [563, 392] on input "No" at bounding box center [567, 392] width 9 height 9
radio input "true"
click at [322, 169] on input "text" at bounding box center [391, 173] width 156 height 28
click at [767, 386] on div "Arrearage Amount $ Belongs To * Select Debtor 1 Only Debtor 2 Only Debtor 1 And…" at bounding box center [774, 336] width 199 height 538
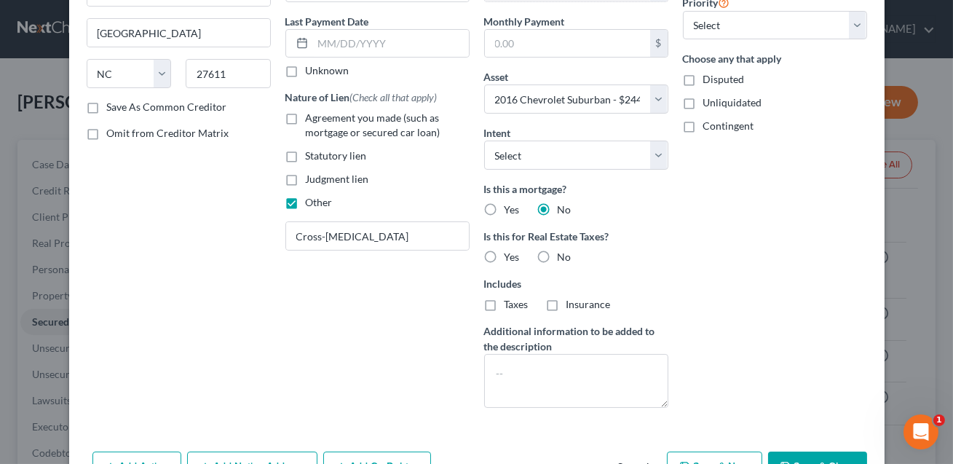
scroll to position [231, 0]
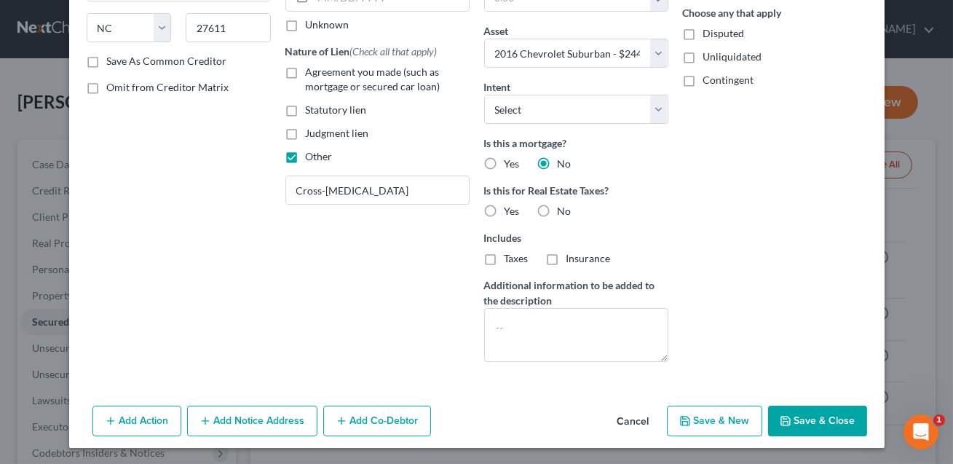
click at [803, 414] on button "Save & Close" at bounding box center [817, 420] width 99 height 31
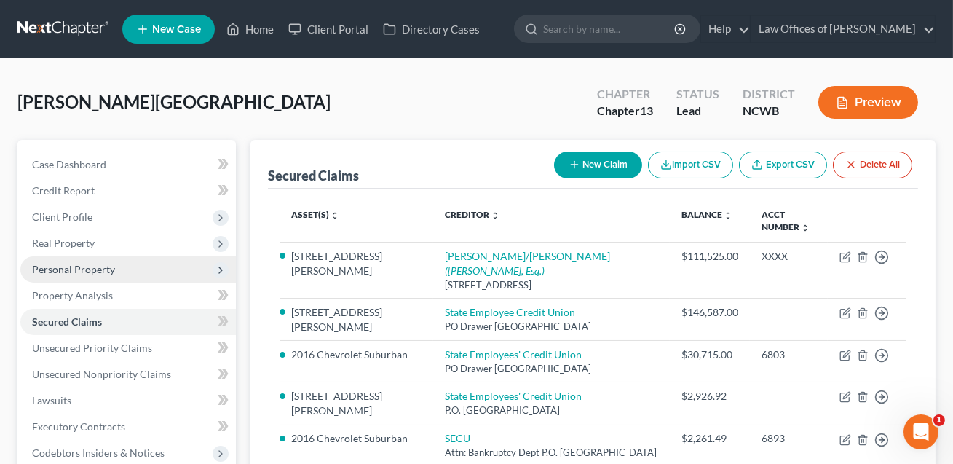
click at [90, 264] on span "Personal Property" at bounding box center [73, 269] width 83 height 12
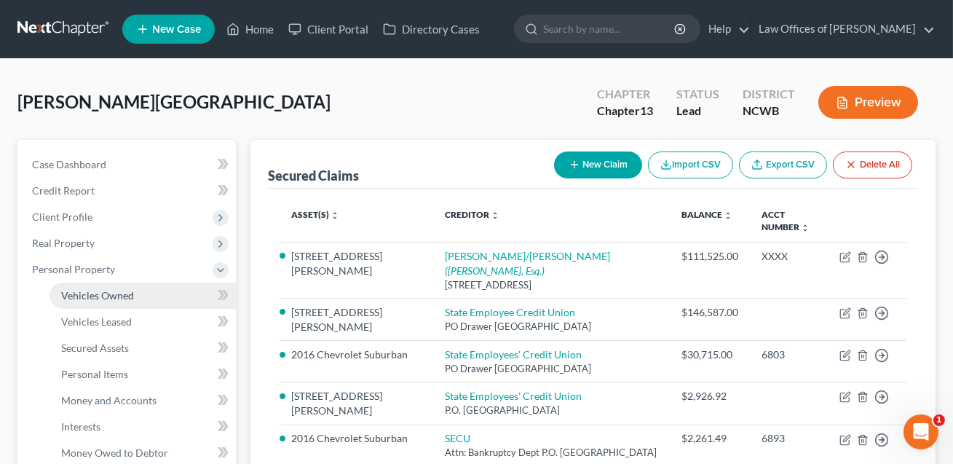
click at [92, 294] on span "Vehicles Owned" at bounding box center [97, 295] width 73 height 12
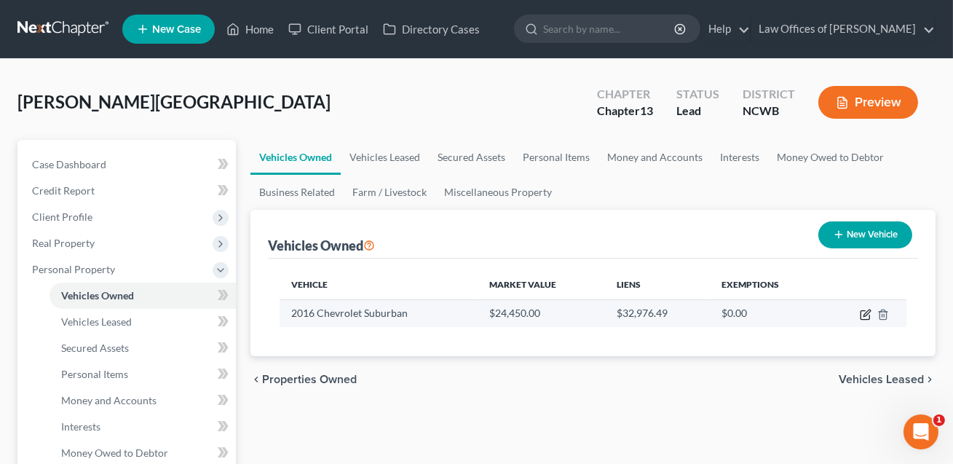
click at [865, 314] on icon "button" at bounding box center [866, 312] width 7 height 7
select select "0"
select select "10"
select select "2"
select select "0"
